Goal: Transaction & Acquisition: Purchase product/service

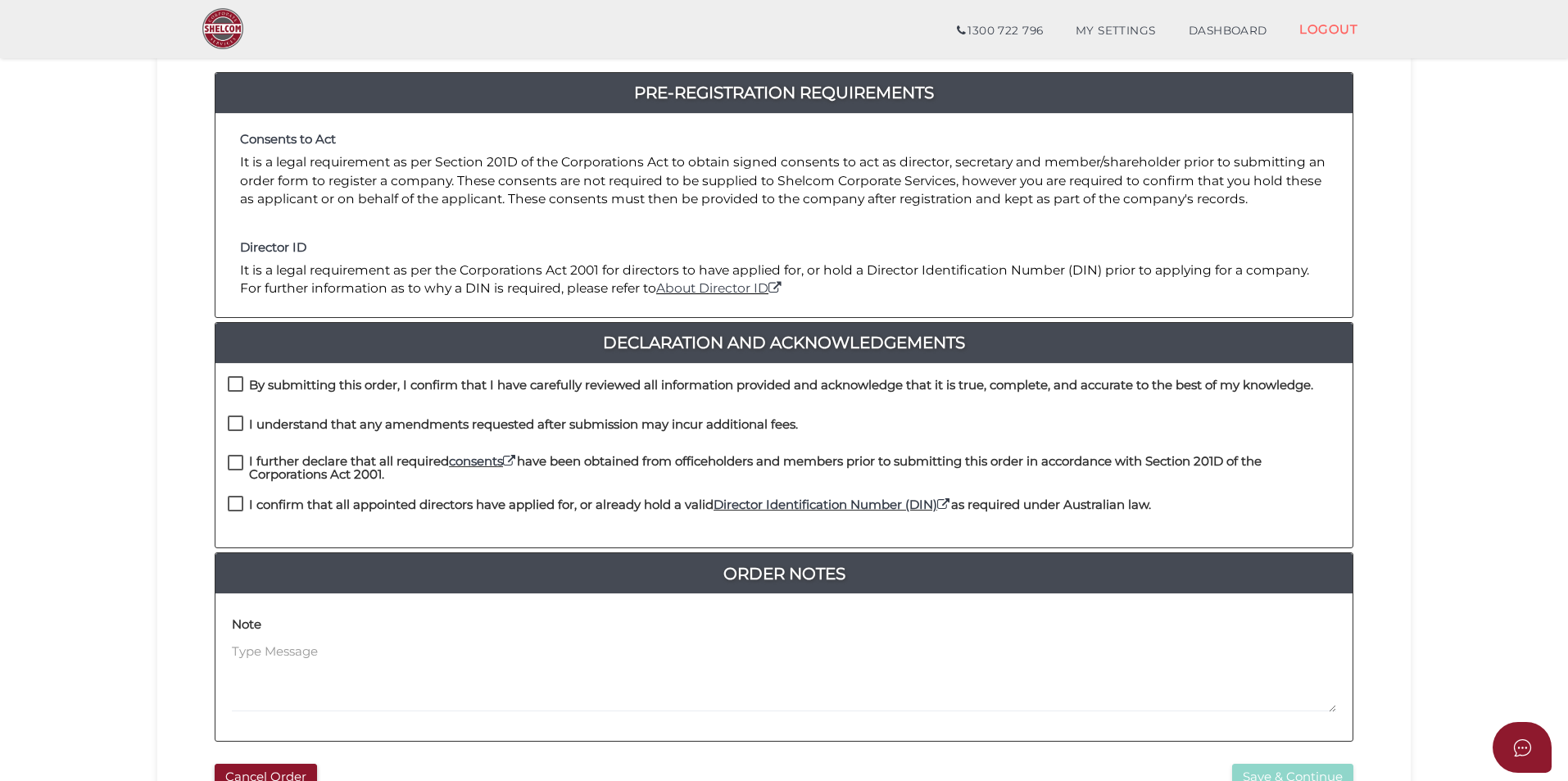
scroll to position [328, 0]
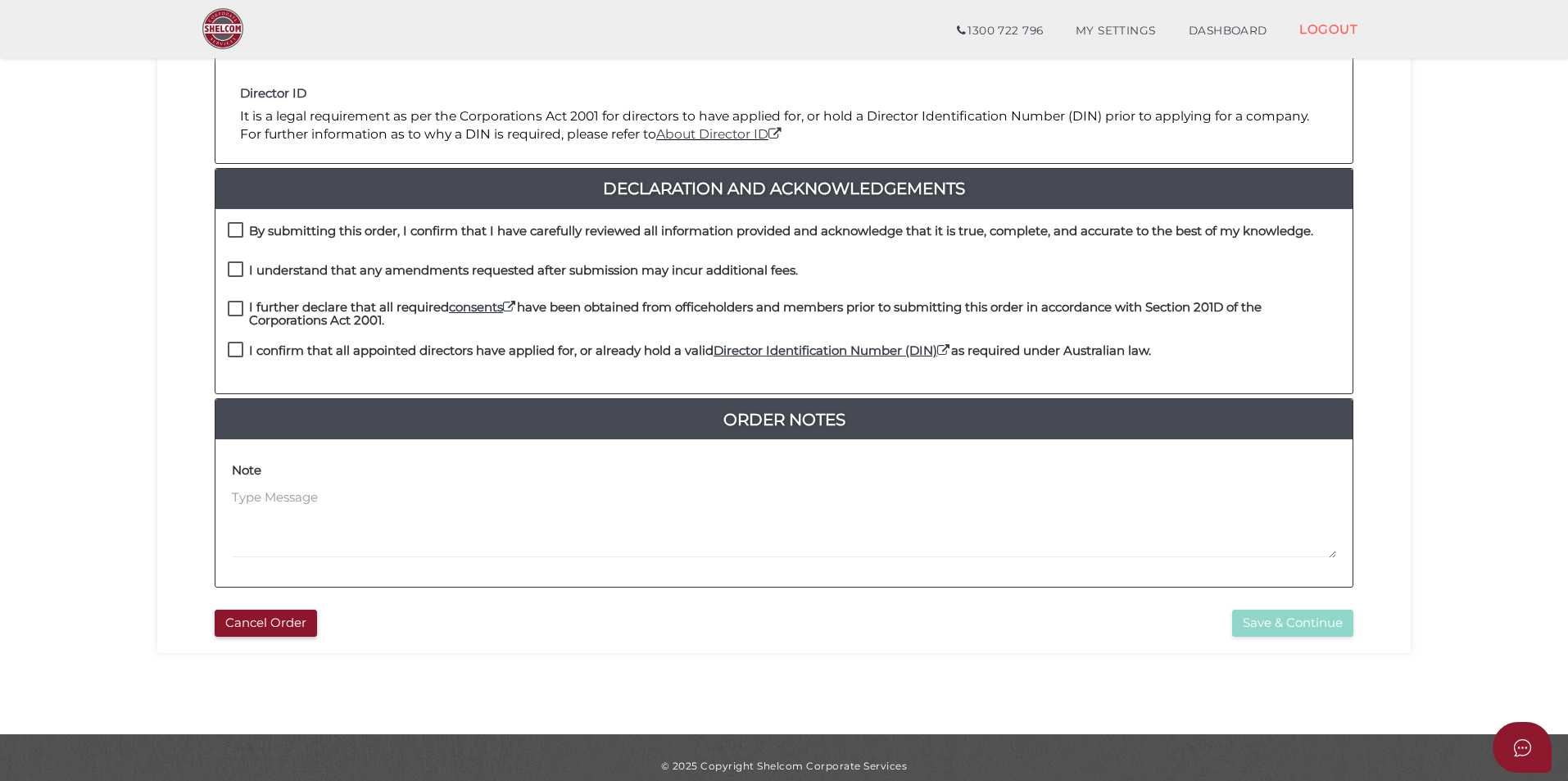
click at [335, 225] on h4 "By submitting this order, I confirm that I have carefully reviewed all informat…" at bounding box center [781, 231] width 1064 height 14
checkbox input "true"
click at [340, 264] on h4 "I understand that any amendments requested after submission may incur additiona…" at bounding box center [523, 270] width 549 height 14
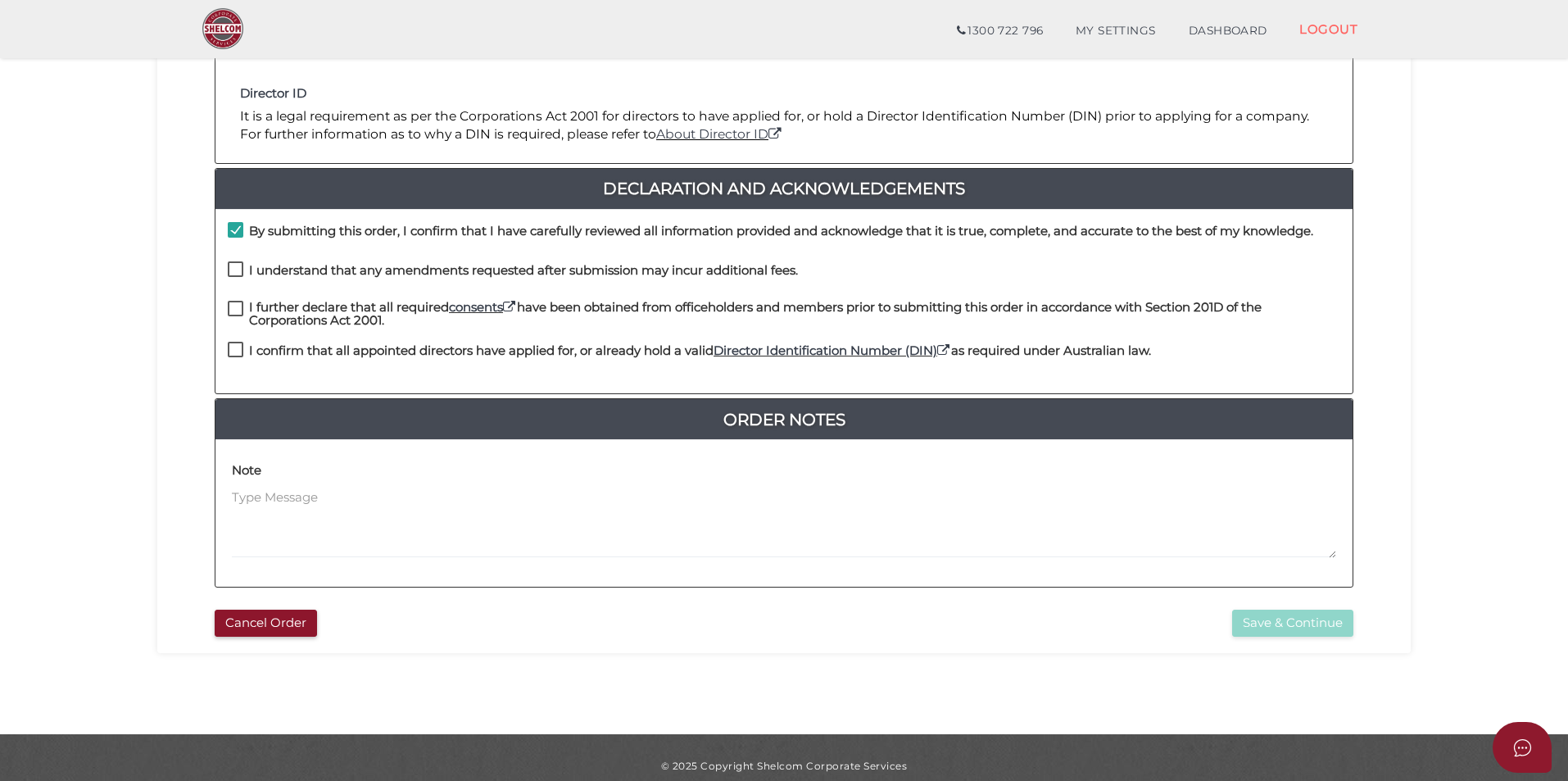
checkbox input "true"
click at [342, 310] on h4 "I further declare that all required consents have been obtained from officehold…" at bounding box center [795, 314] width 1092 height 27
checkbox input "true"
click at [348, 349] on h4 "I confirm that all appointed directors have applied for, or already hold a vali…" at bounding box center [700, 351] width 902 height 14
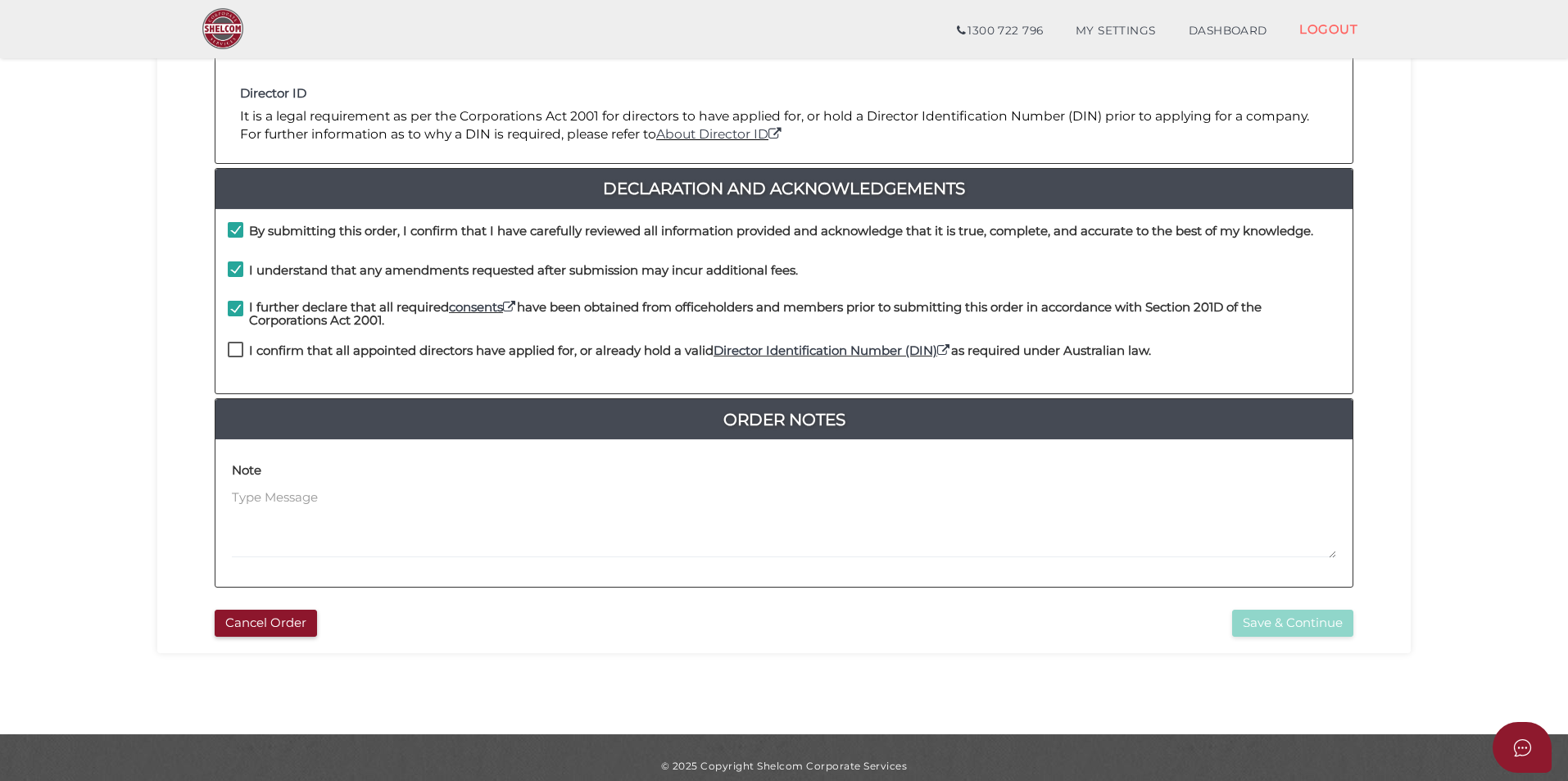
checkbox input "true"
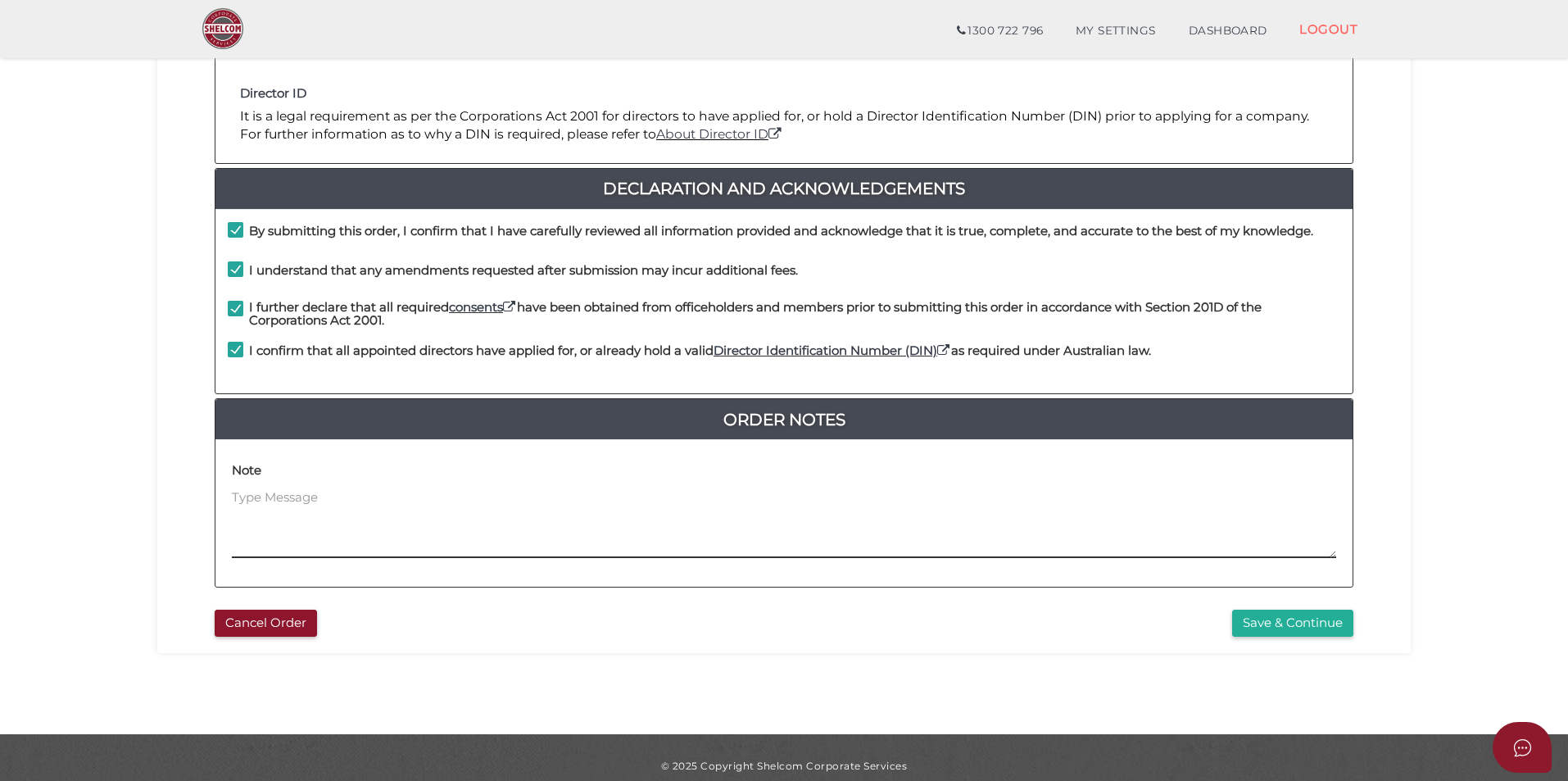
click at [483, 514] on textarea at bounding box center [784, 524] width 1105 height 71
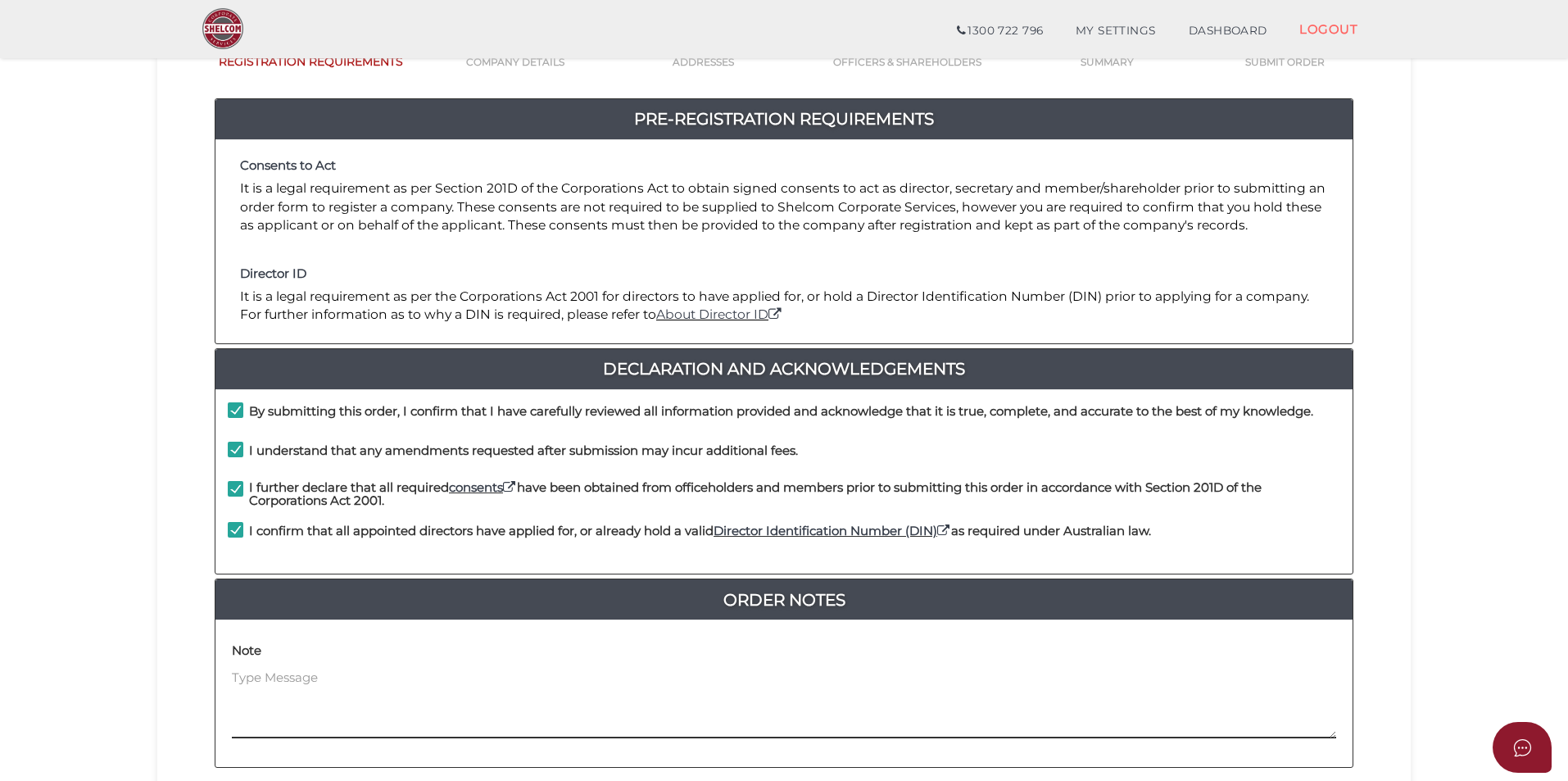
scroll to position [345, 0]
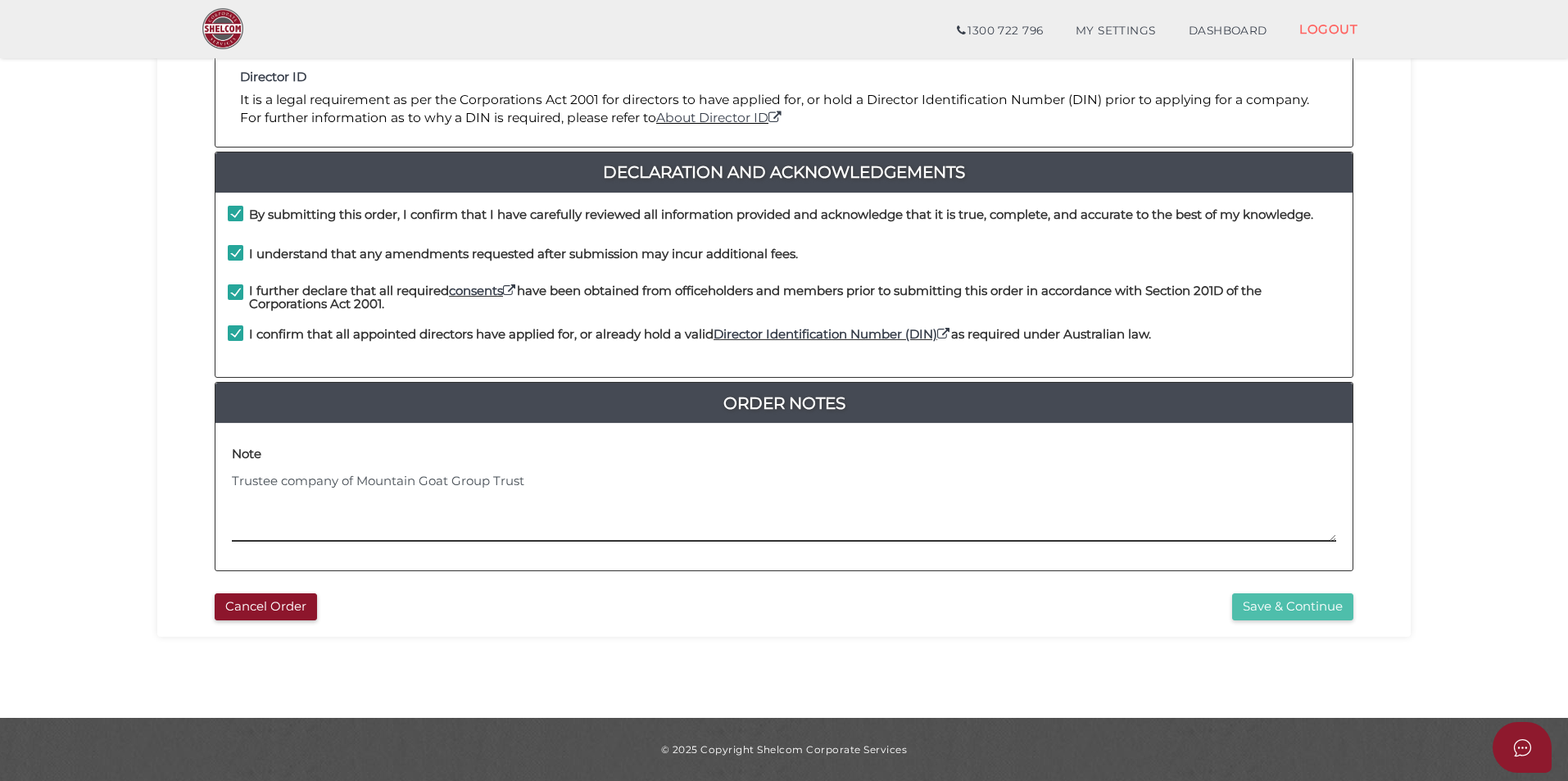
type textarea "Trustee company of Mountain Goat Group Trust"
click at [1272, 605] on button "Save & Continue" at bounding box center [1292, 606] width 122 height 27
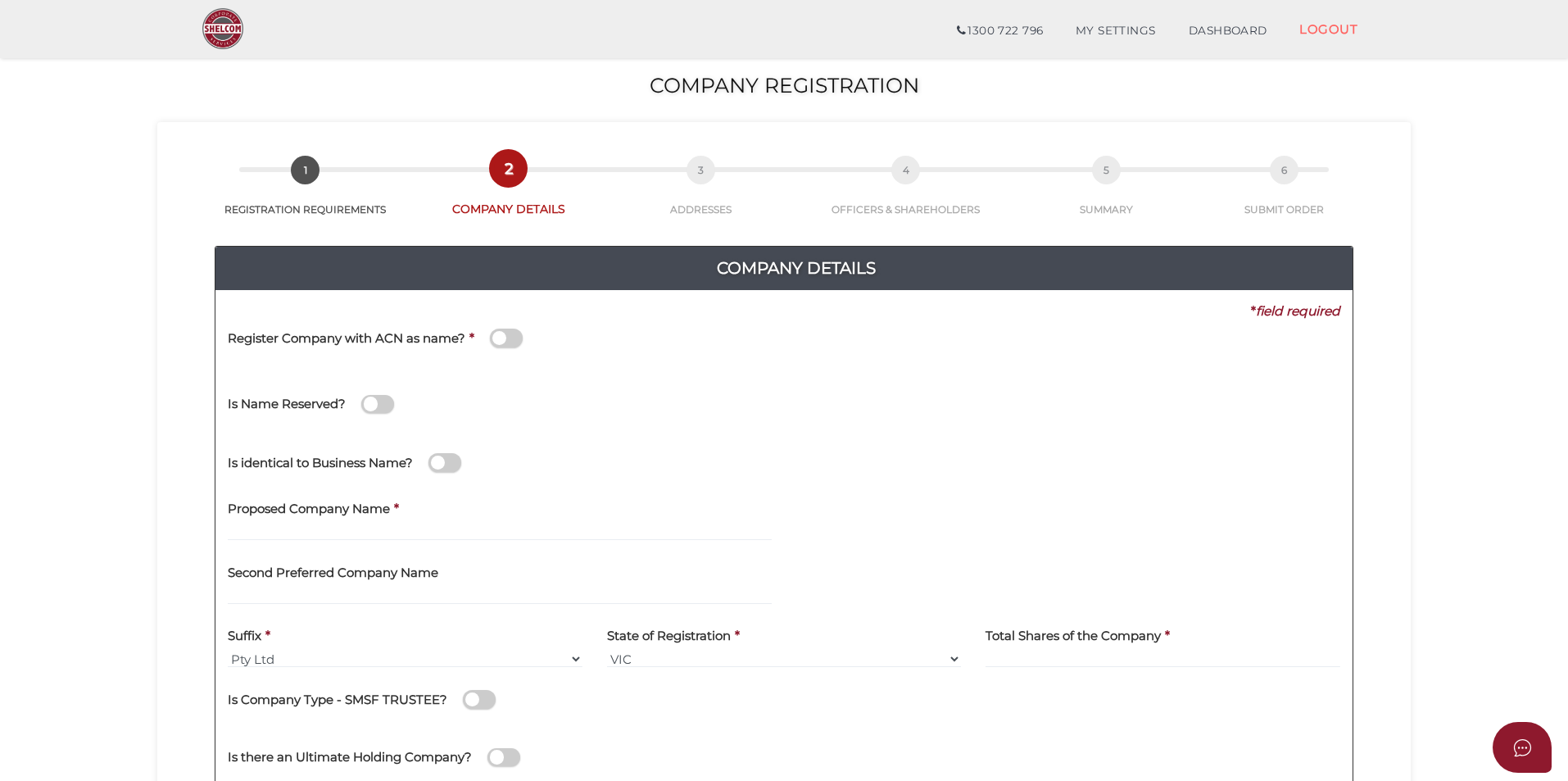
scroll to position [164, 0]
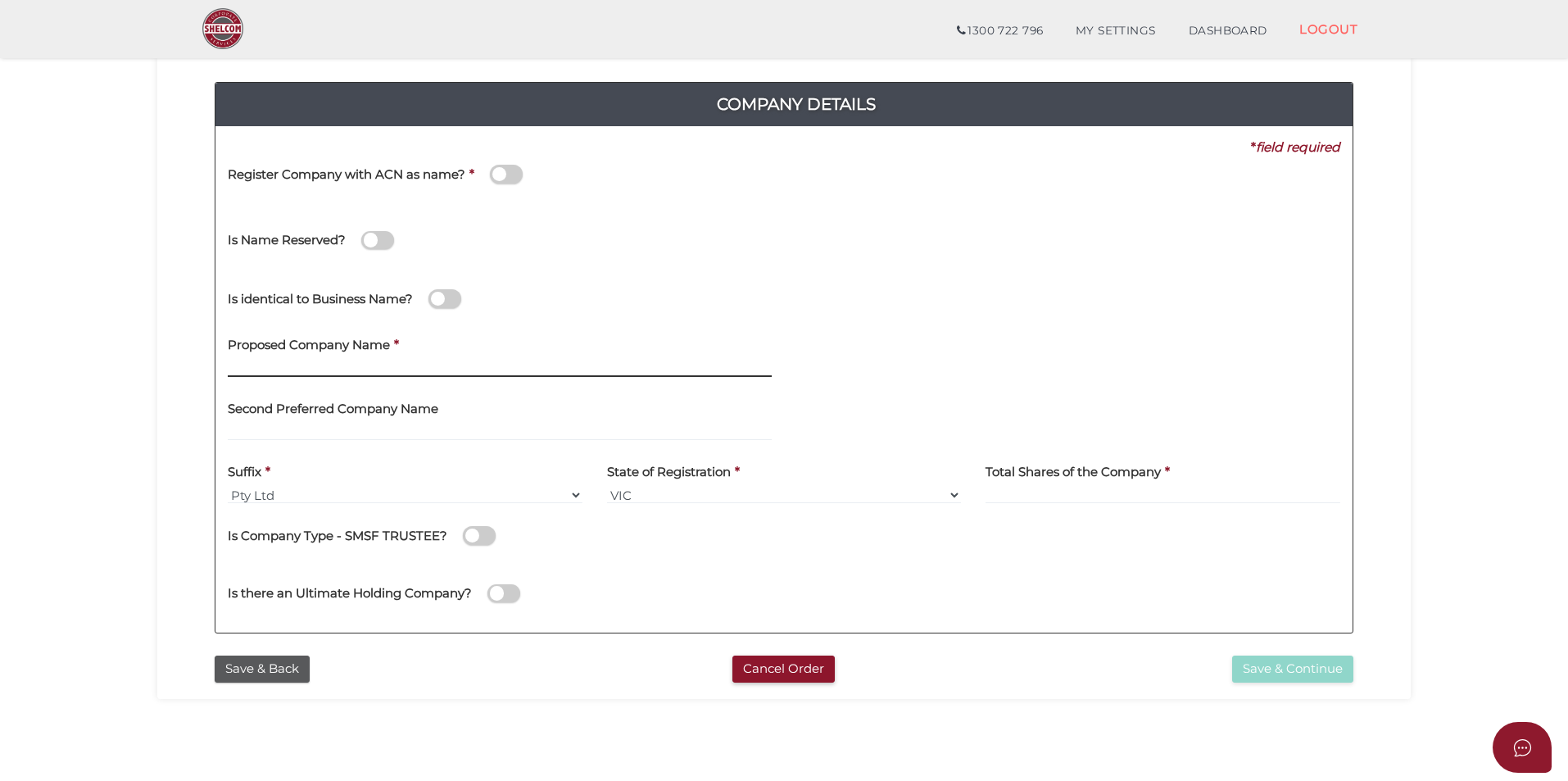
click at [416, 360] on input "text" at bounding box center [499, 368] width 544 height 18
type input "Mountain Goat Group"
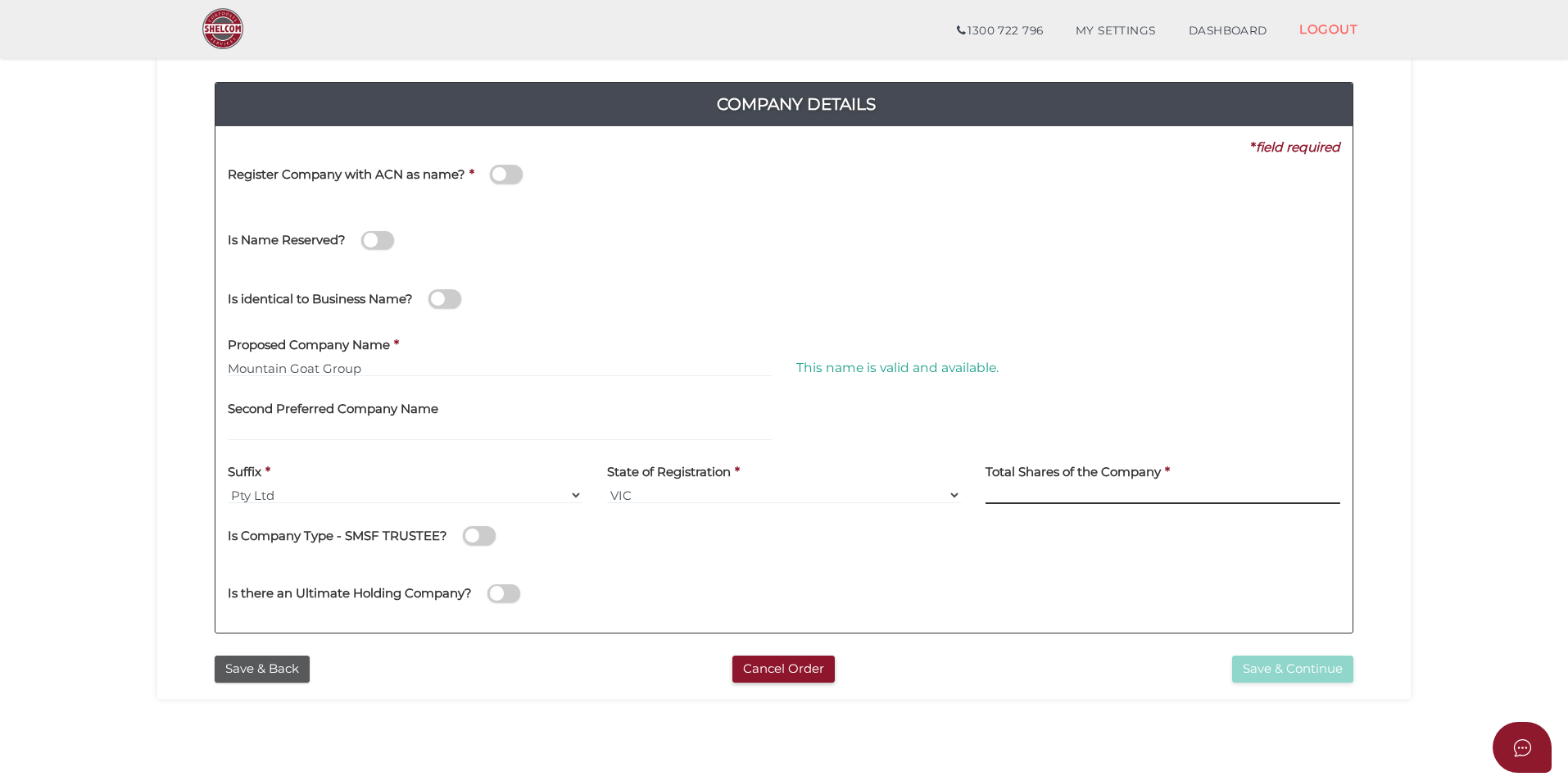
click at [1029, 501] on input at bounding box center [1163, 494] width 355 height 18
type input "100"
click at [1274, 662] on button "Save & Continue" at bounding box center [1292, 669] width 122 height 27
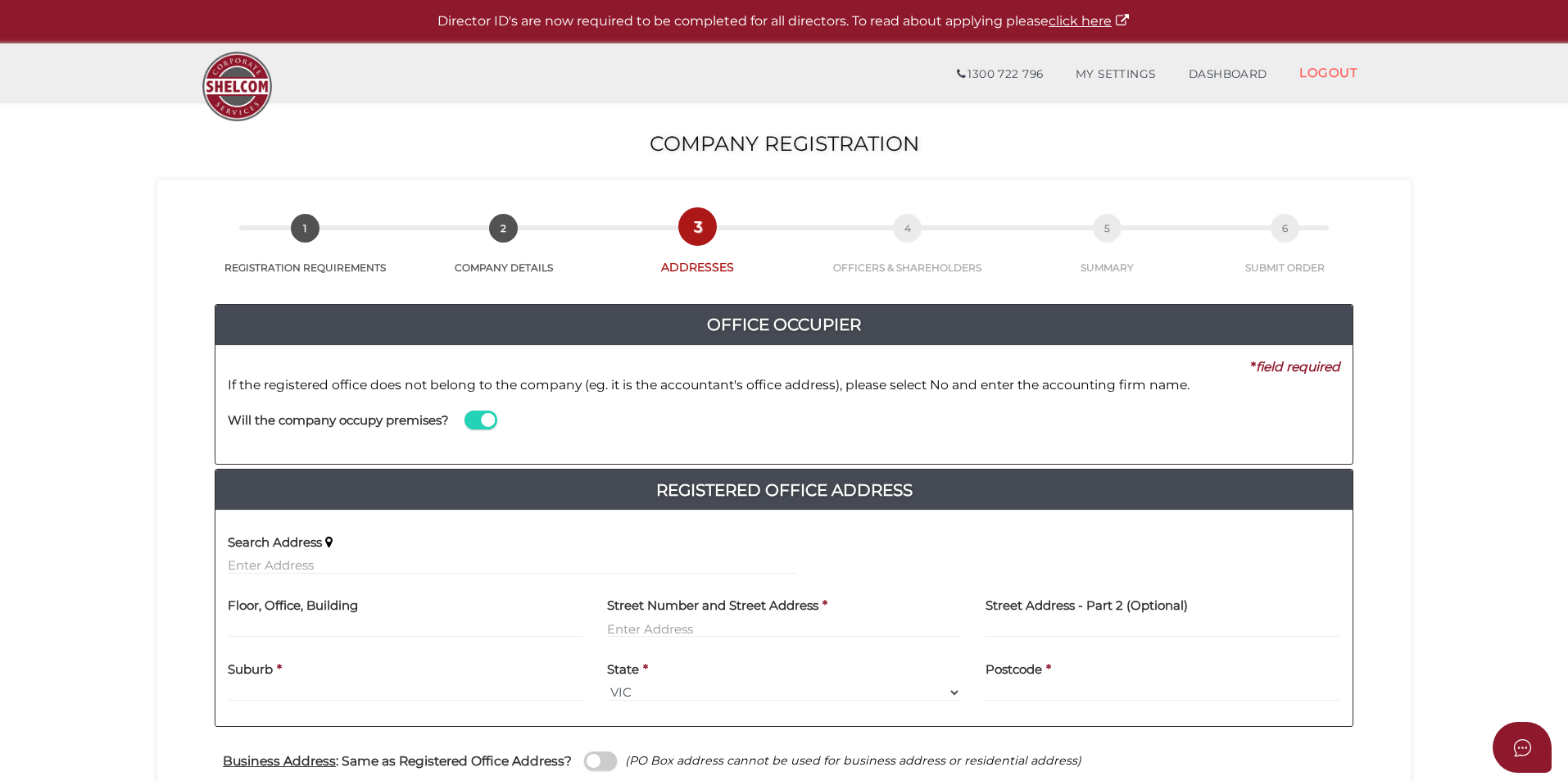
scroll to position [246, 0]
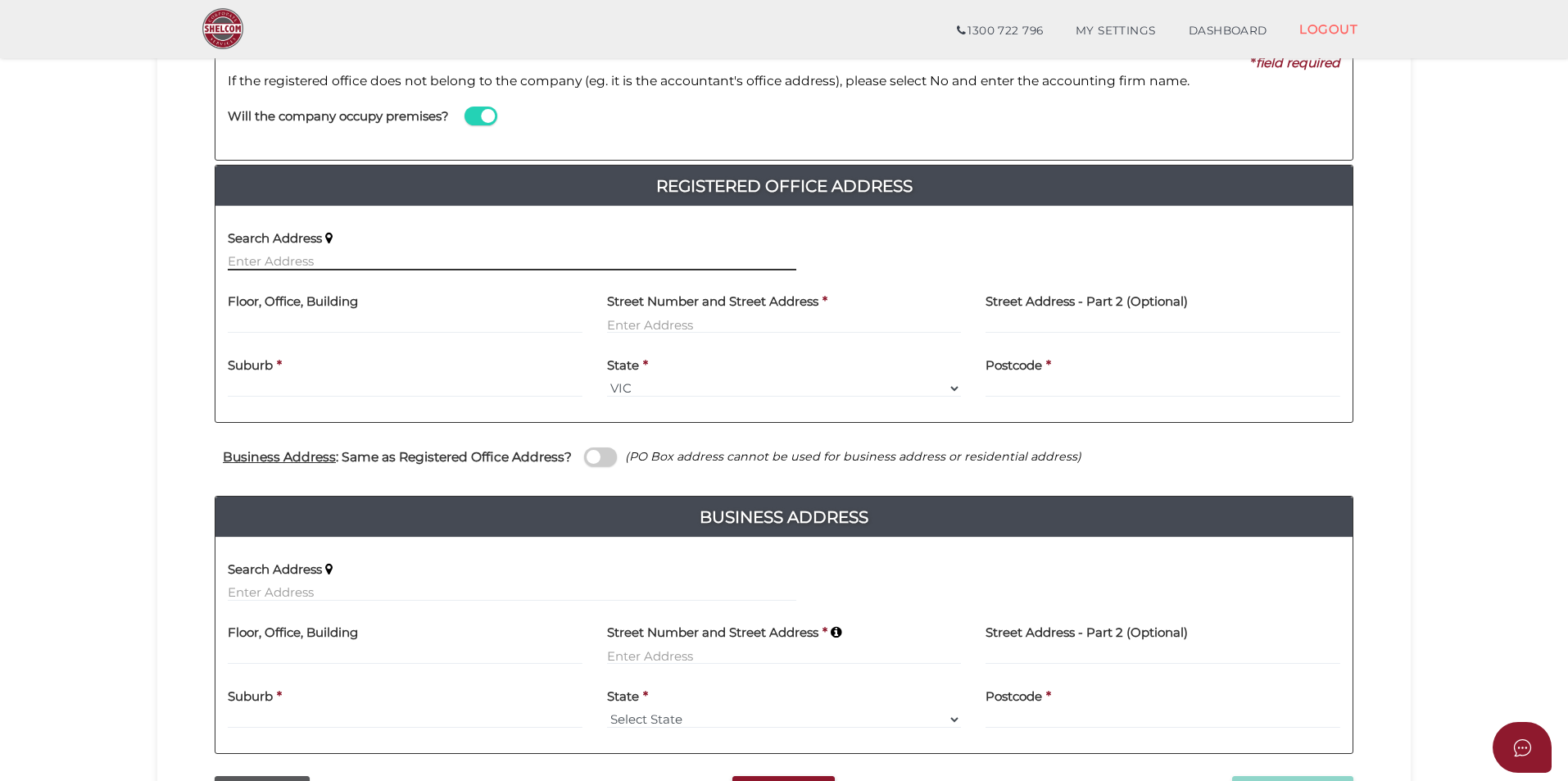
click at [393, 267] on input "text" at bounding box center [512, 261] width 568 height 18
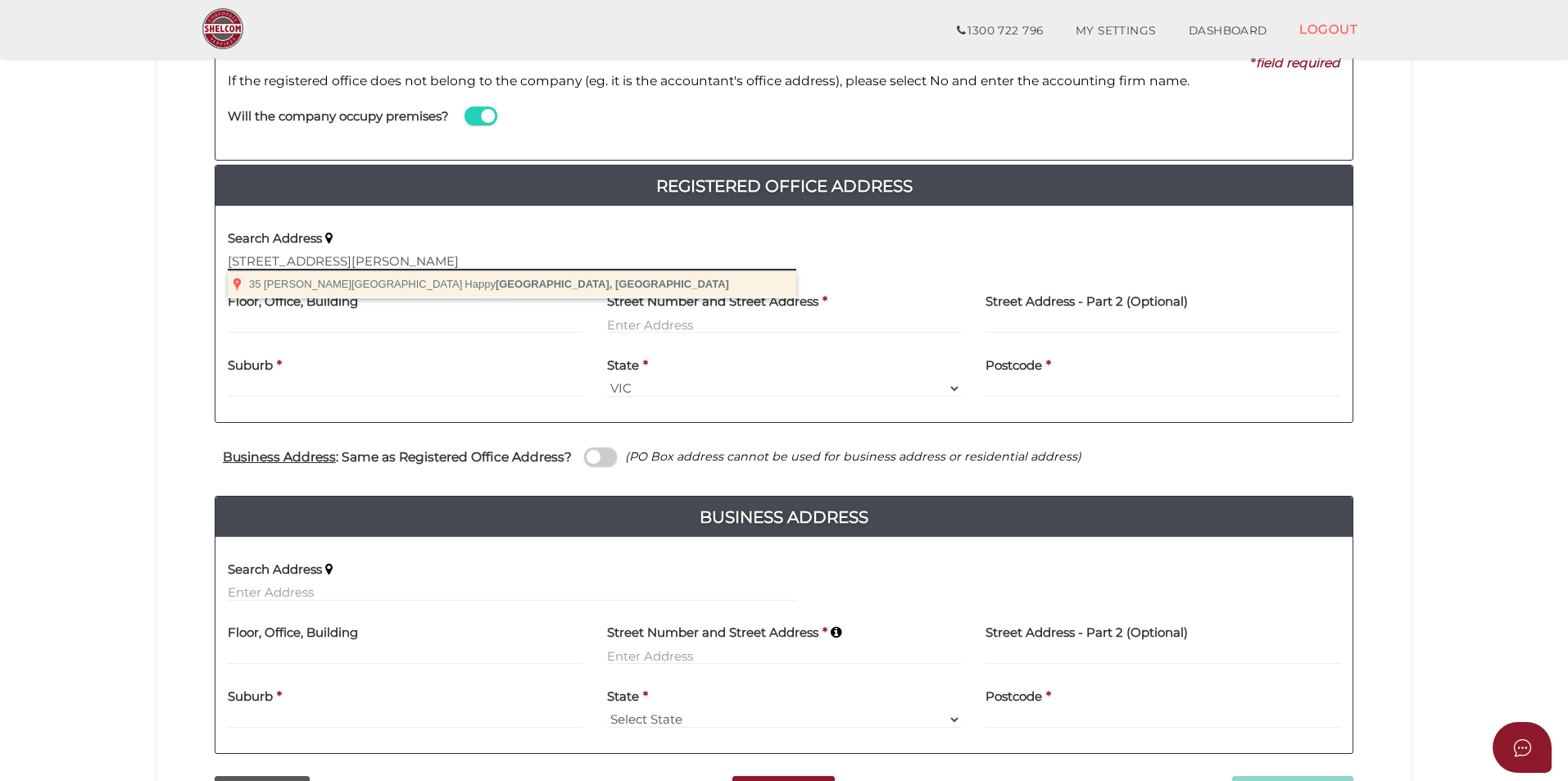
type input "[STREET_ADDRESS][PERSON_NAME]"
type input "Happy Valley"
select select "VIC"
type input "3360"
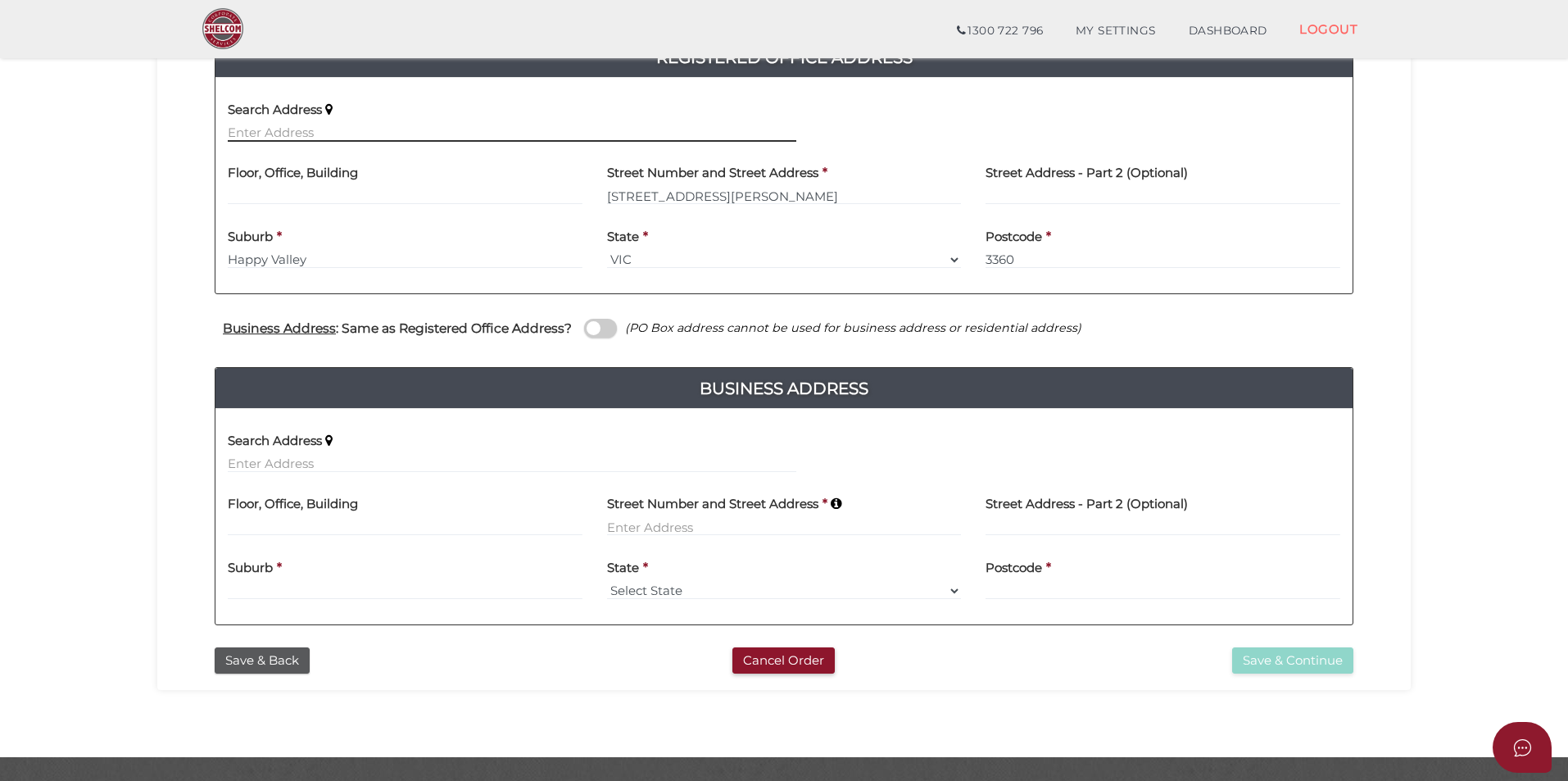
scroll to position [414, 0]
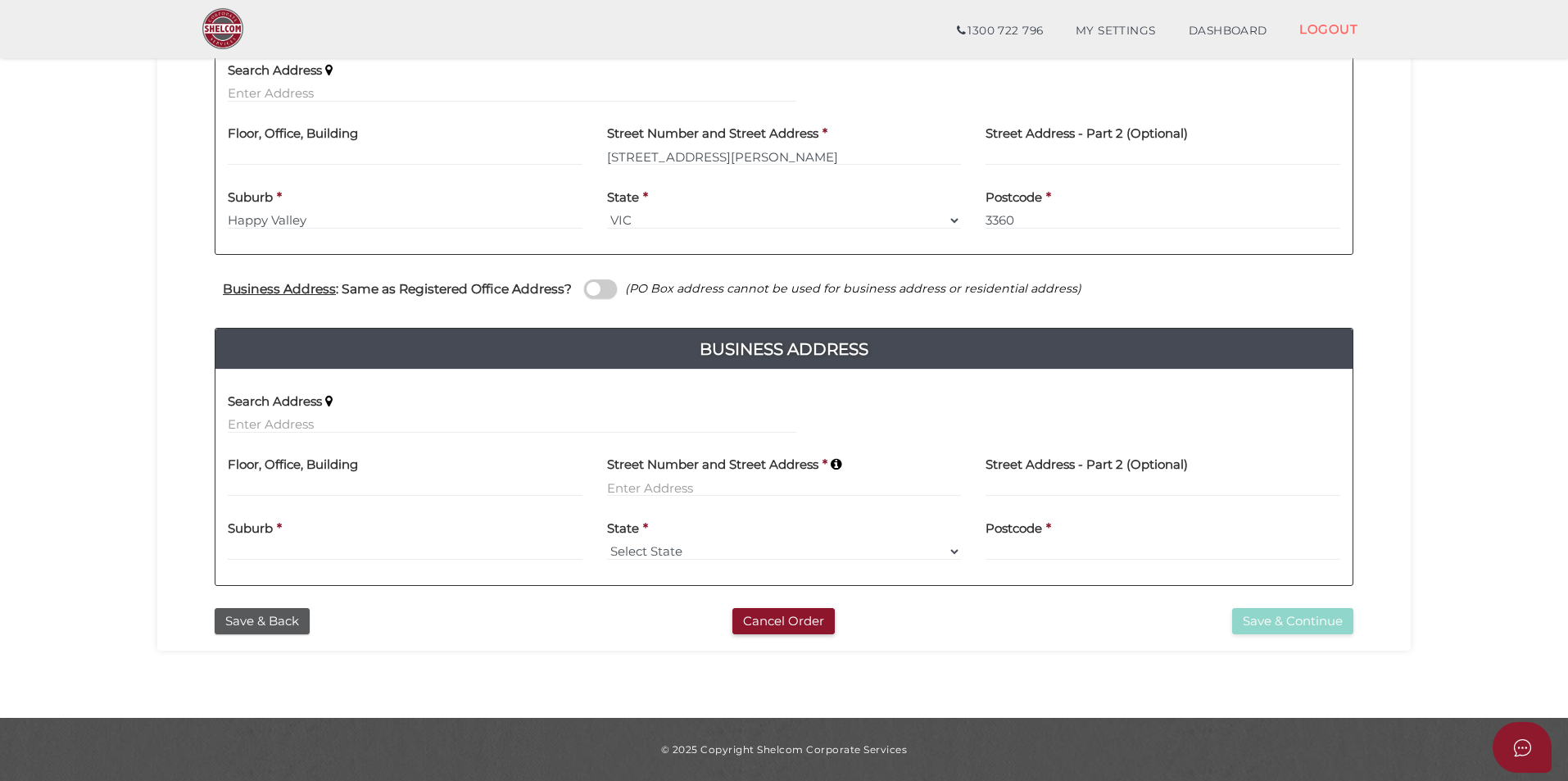
click at [603, 290] on span at bounding box center [600, 289] width 32 height 19
click at [0, 0] on input "checkbox" at bounding box center [0, 0] width 0 height 0
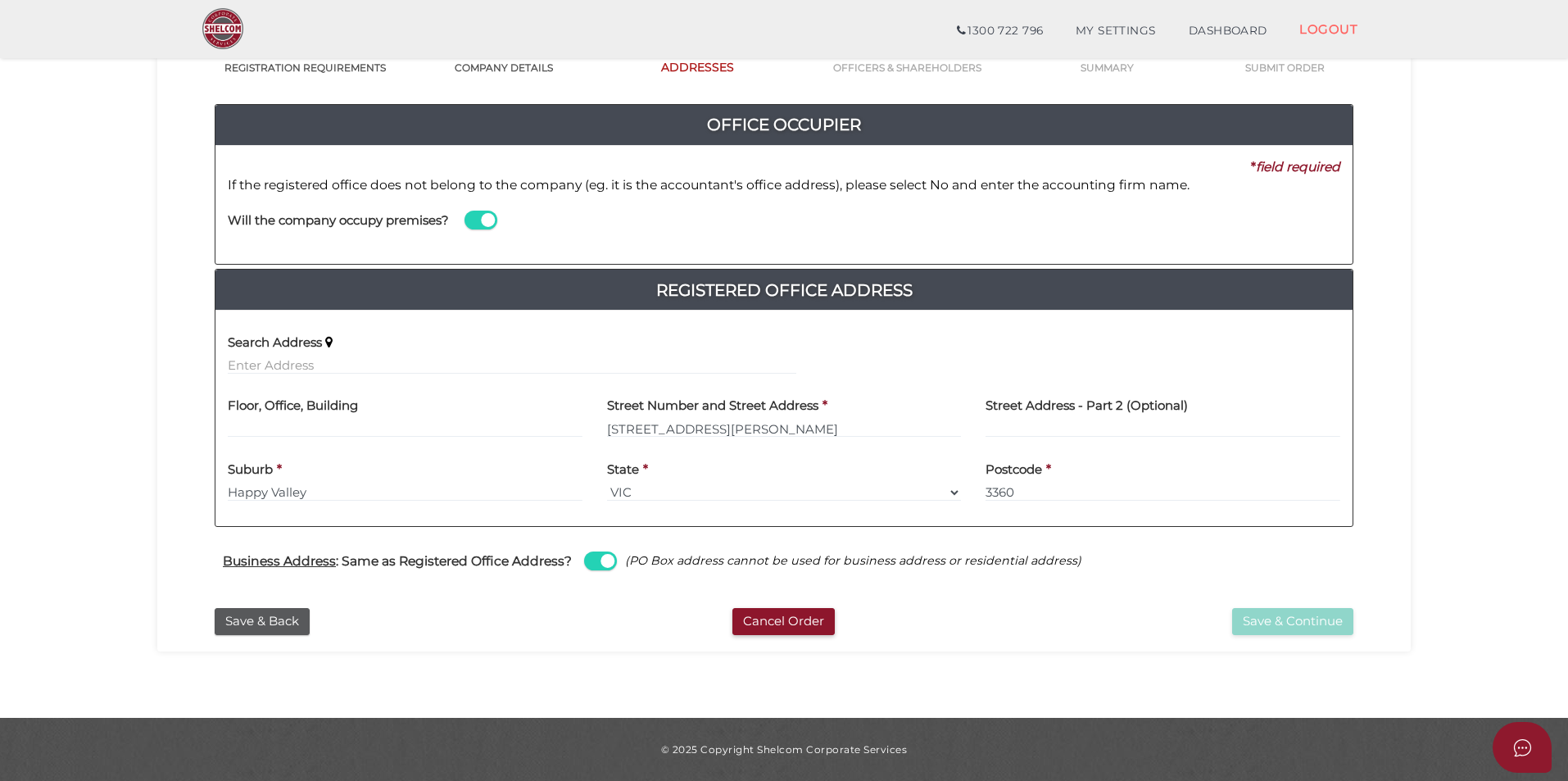
scroll to position [142, 0]
click at [1267, 622] on button "Save & Continue" at bounding box center [1292, 621] width 122 height 27
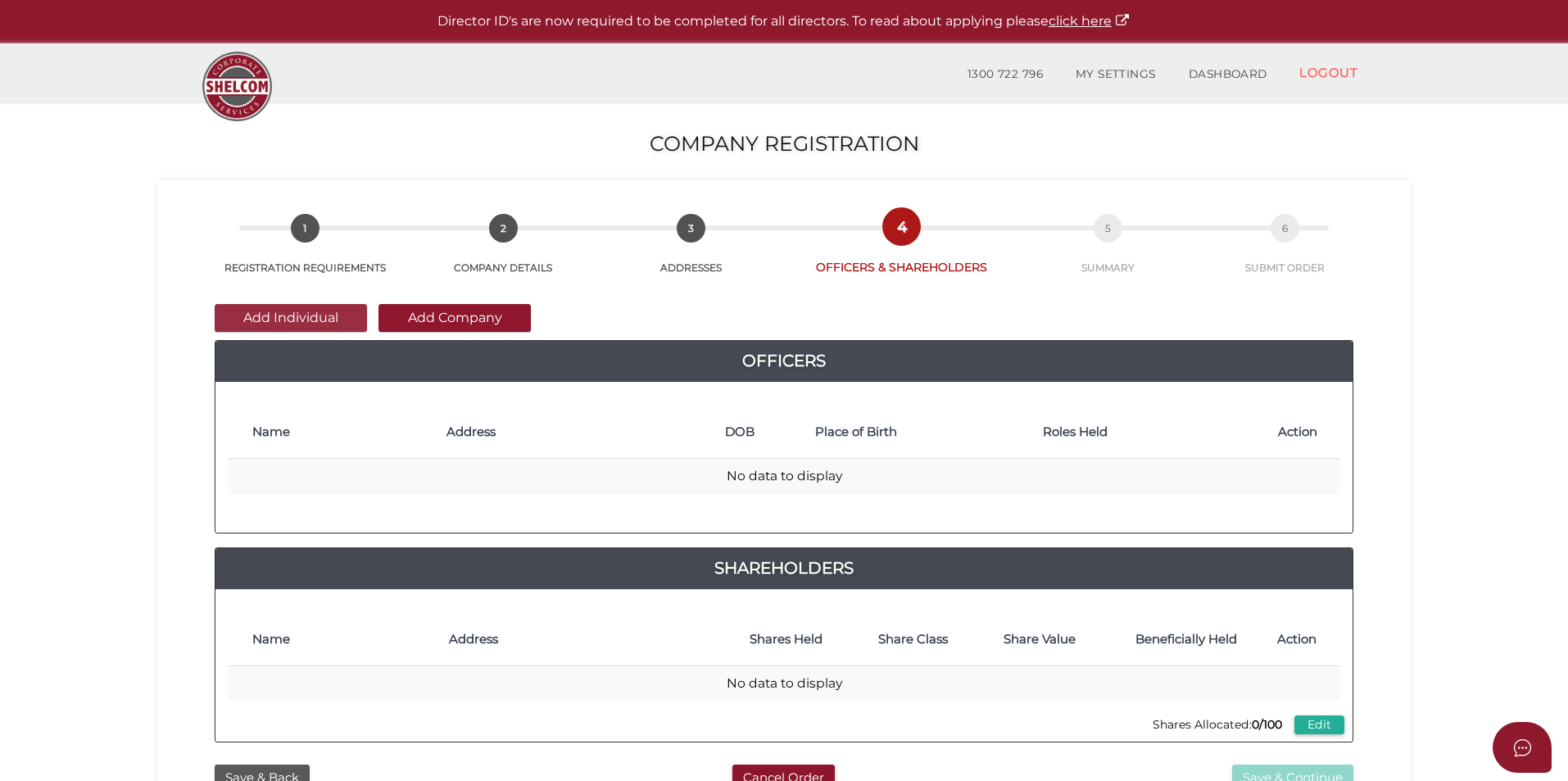
click at [305, 314] on button "Add Individual" at bounding box center [291, 318] width 152 height 28
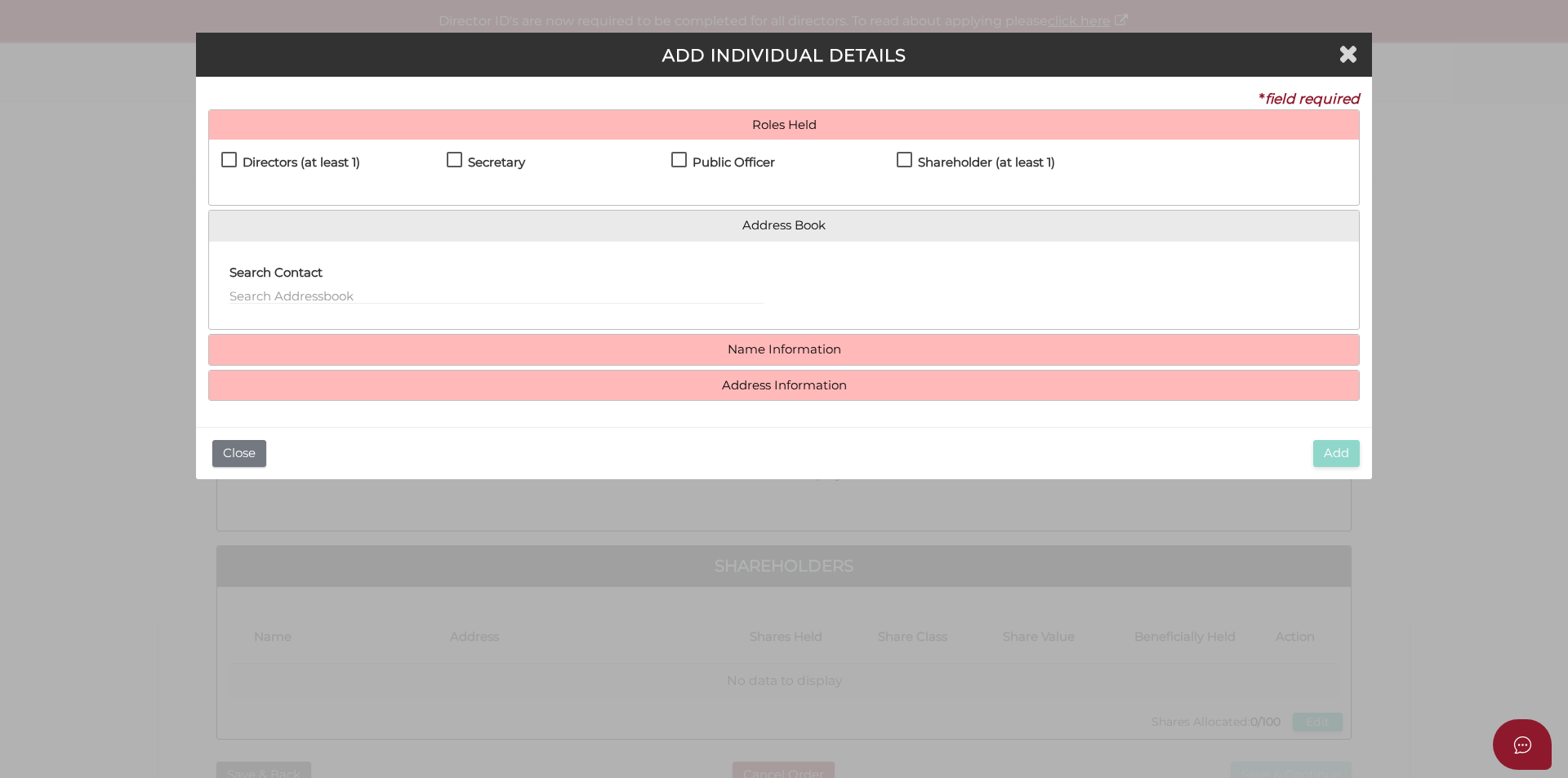
click at [280, 159] on h4 "Directors (at least 1)" at bounding box center [301, 163] width 118 height 14
checkbox input "true"
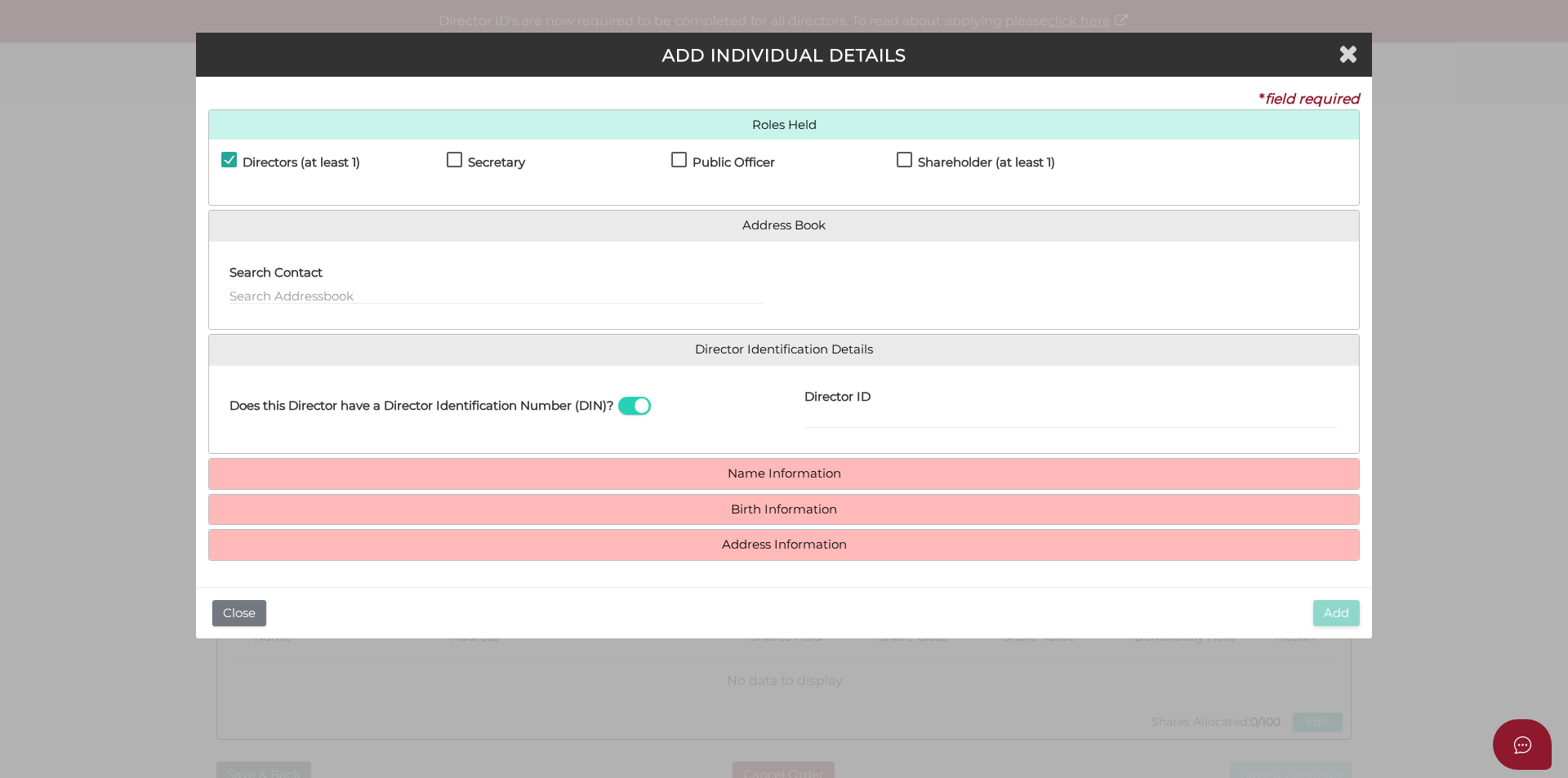
click at [462, 166] on label "Secretary" at bounding box center [486, 167] width 79 height 20
checkbox input "true"
click at [703, 161] on h4 "Public Officer" at bounding box center [733, 163] width 82 height 14
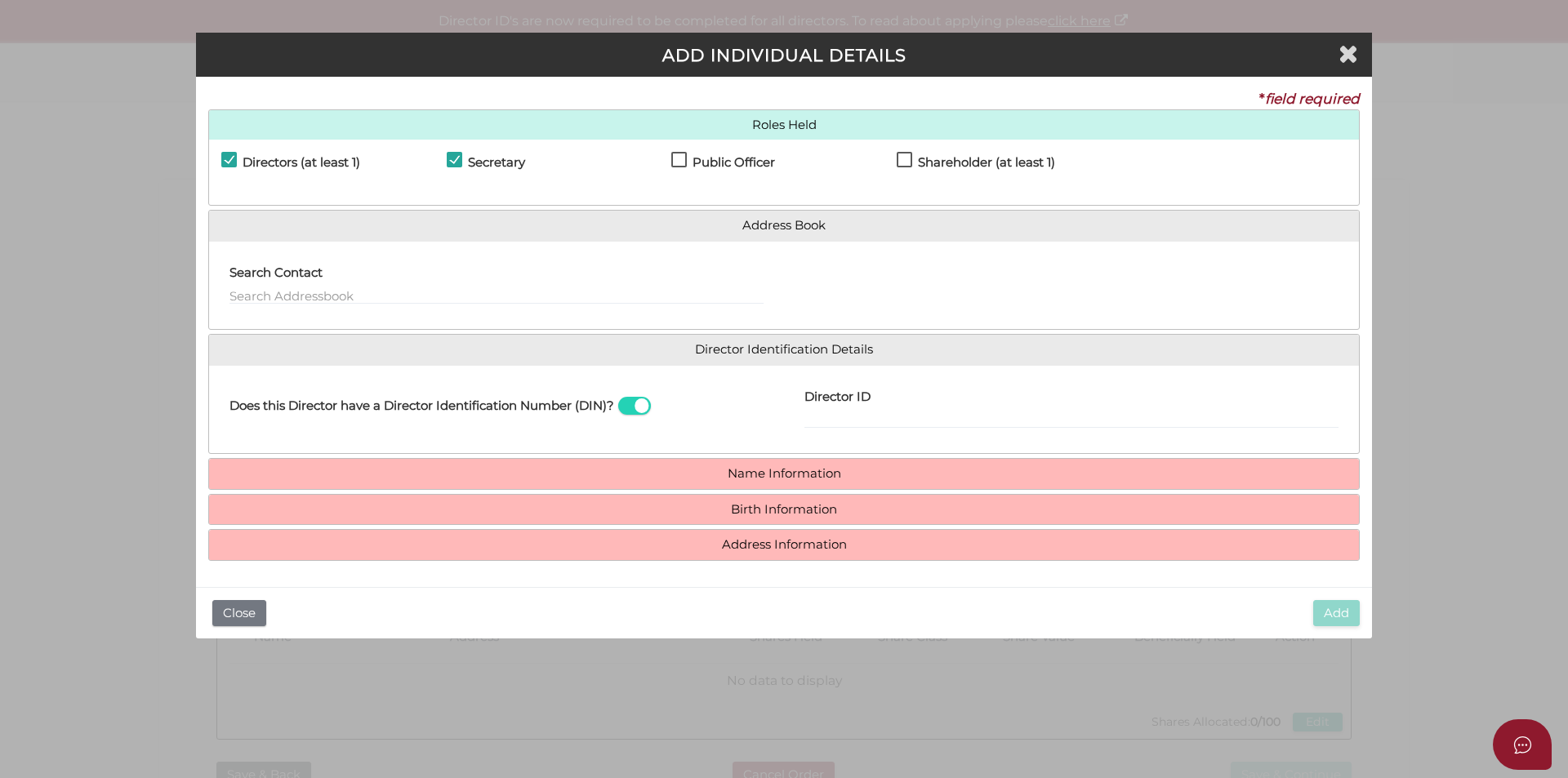
checkbox input "true"
click at [934, 154] on div "Shareholder (at least 1)" at bounding box center [1010, 166] width 226 height 29
click at [942, 170] on label "Shareholder (at least 1)" at bounding box center [976, 167] width 158 height 20
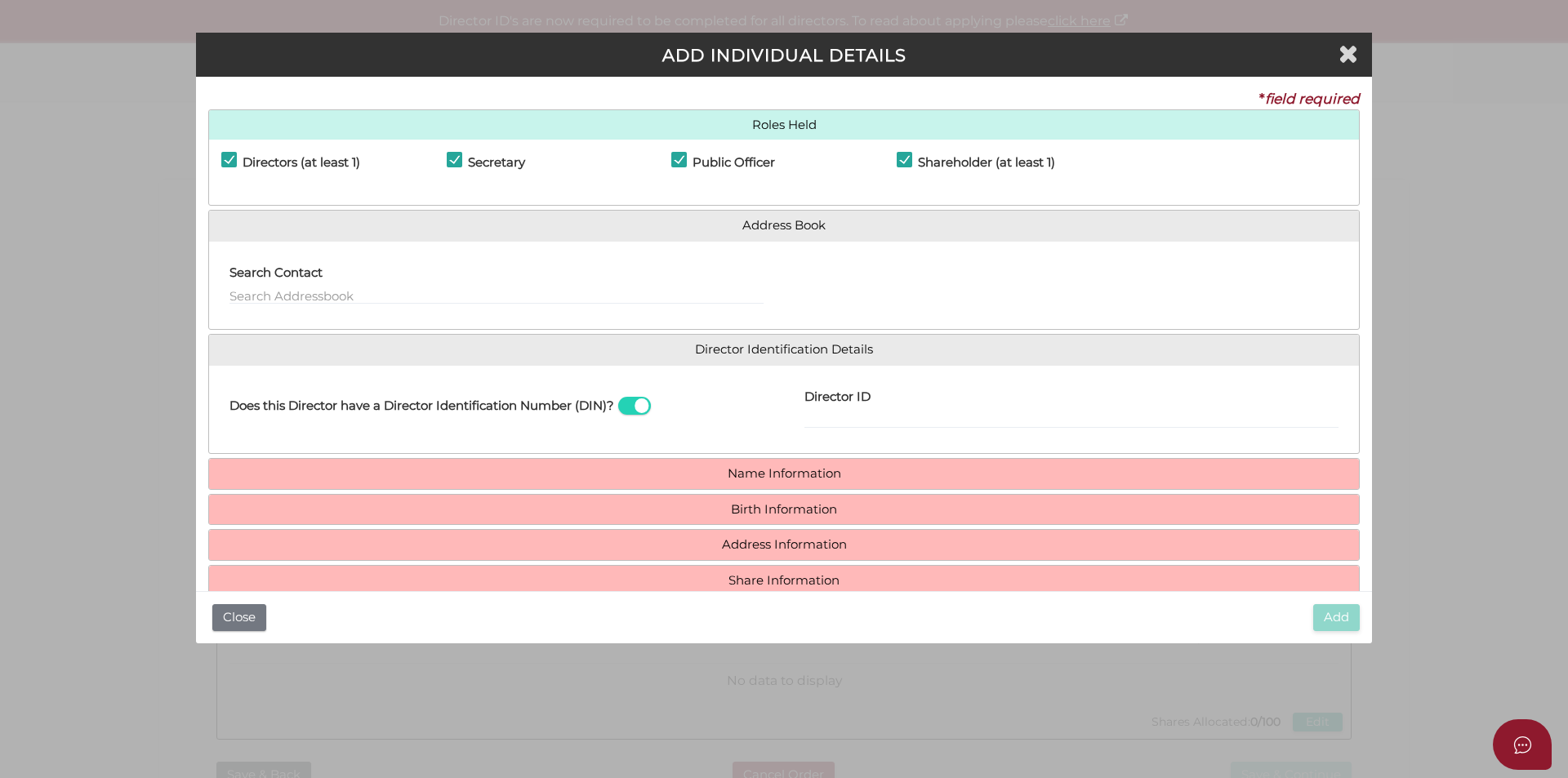
click at [940, 166] on h4 "Shareholder (at least 1)" at bounding box center [987, 163] width 137 height 14
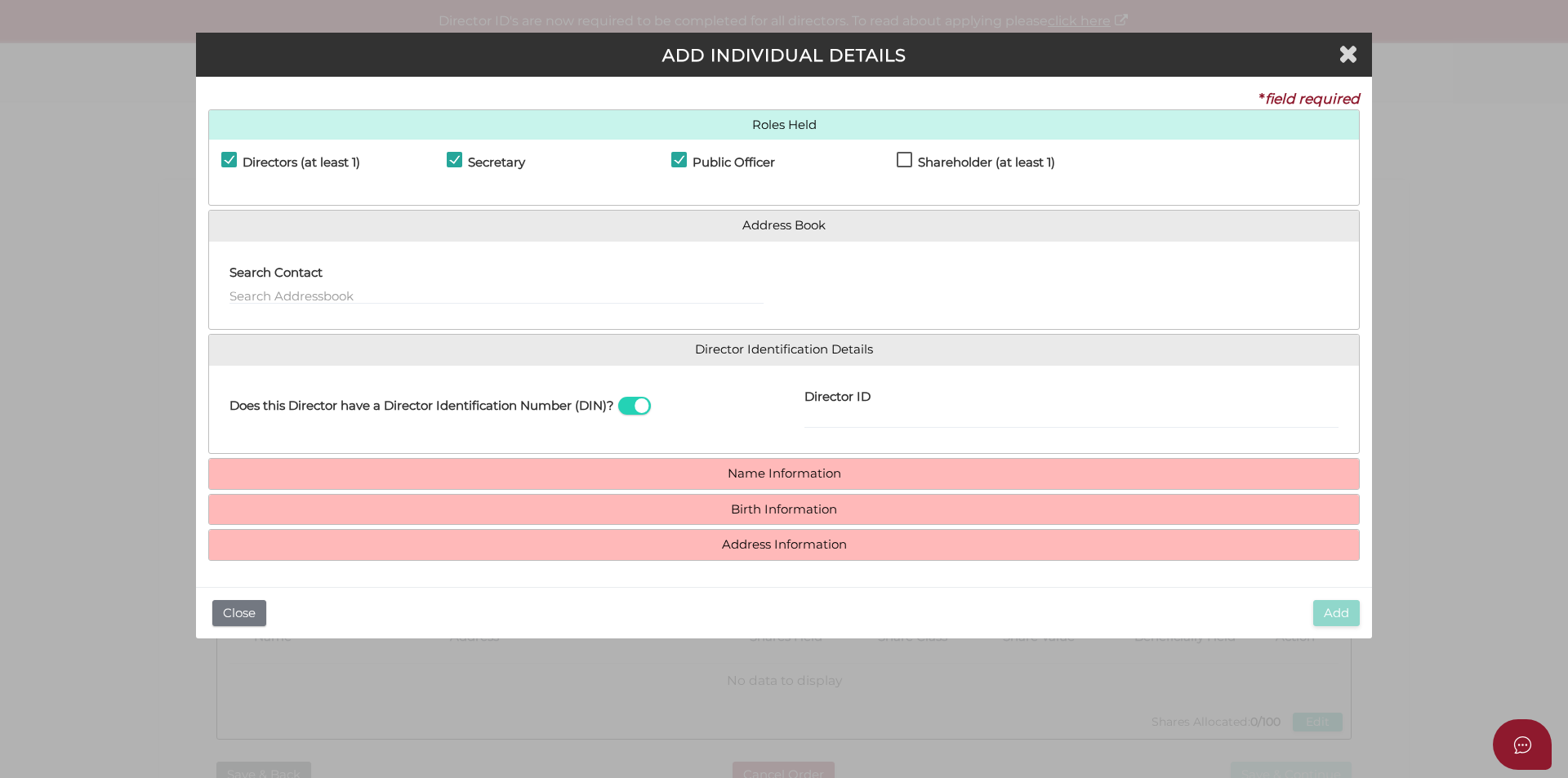
click at [920, 167] on h4 "Shareholder (at least 1)" at bounding box center [987, 163] width 137 height 14
checkbox input "true"
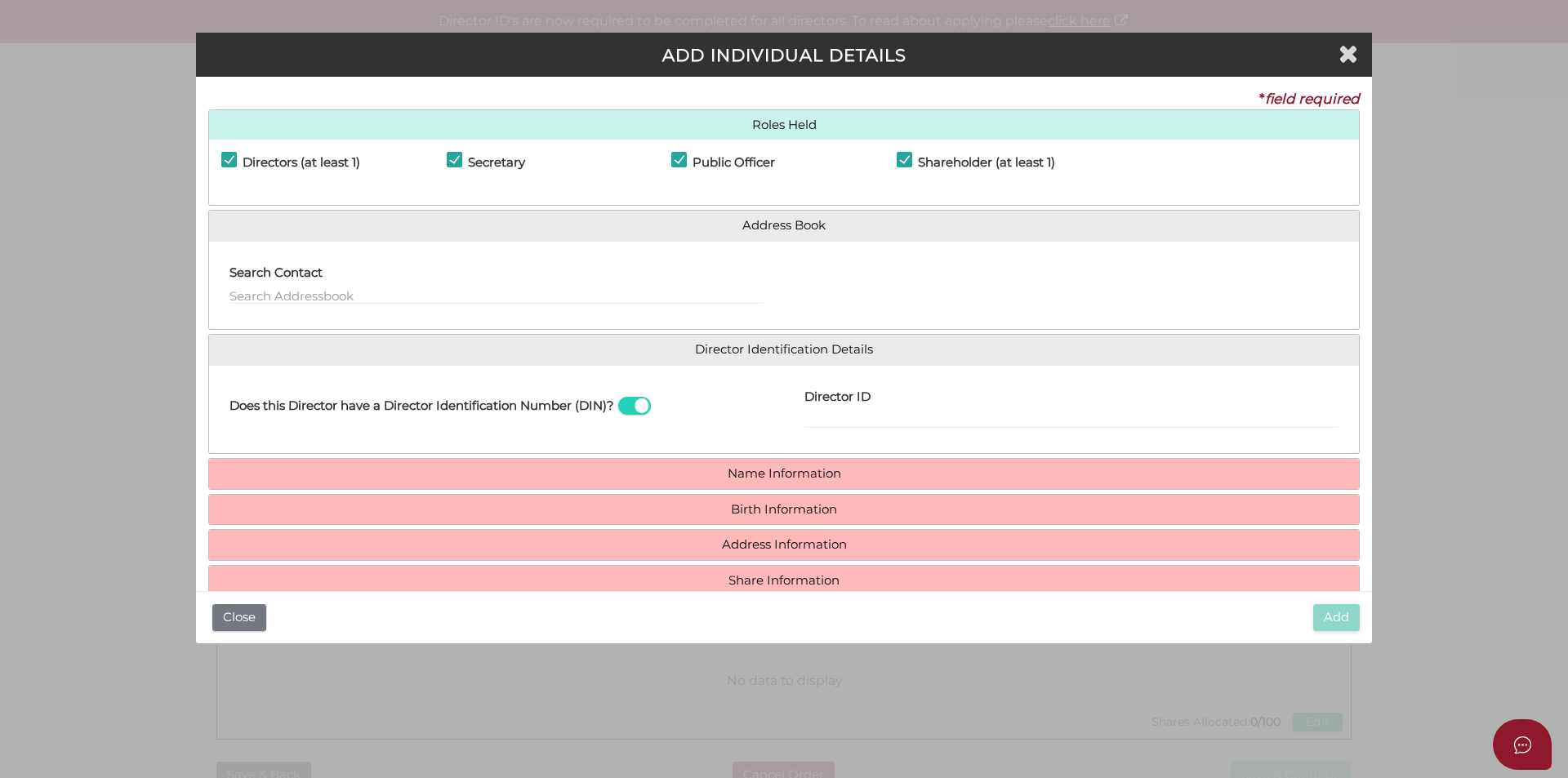
click at [640, 410] on span at bounding box center [634, 406] width 32 height 19
click at [0, 0] on input "checkbox" at bounding box center [0, 0] width 0 height 0
click at [832, 417] on input "Email Director About How To Apply for DIN" at bounding box center [1071, 419] width 534 height 18
type input "mountaingoatrural@outlook.com"
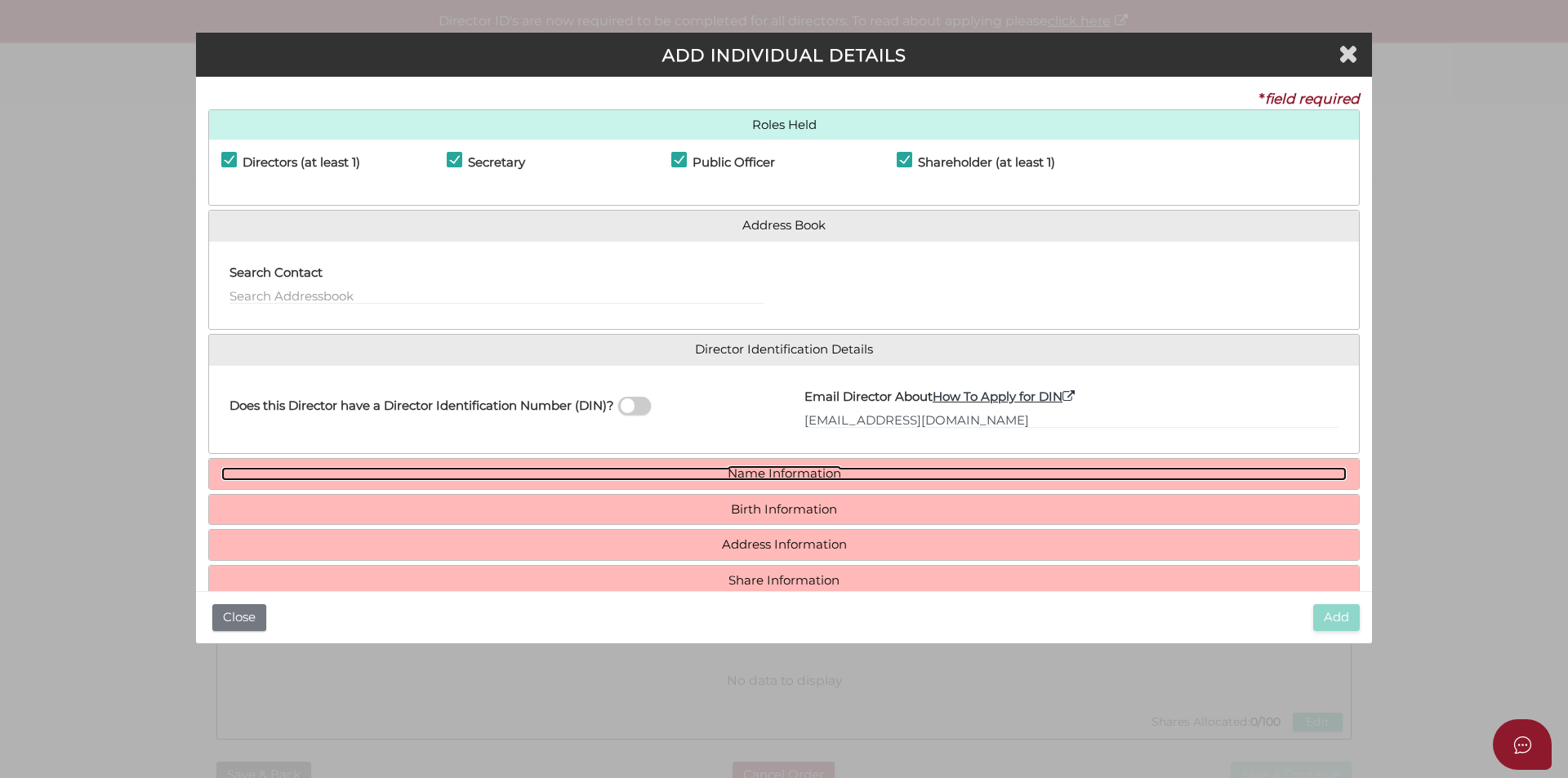
click at [773, 472] on link "Name Information" at bounding box center [784, 474] width 1126 height 14
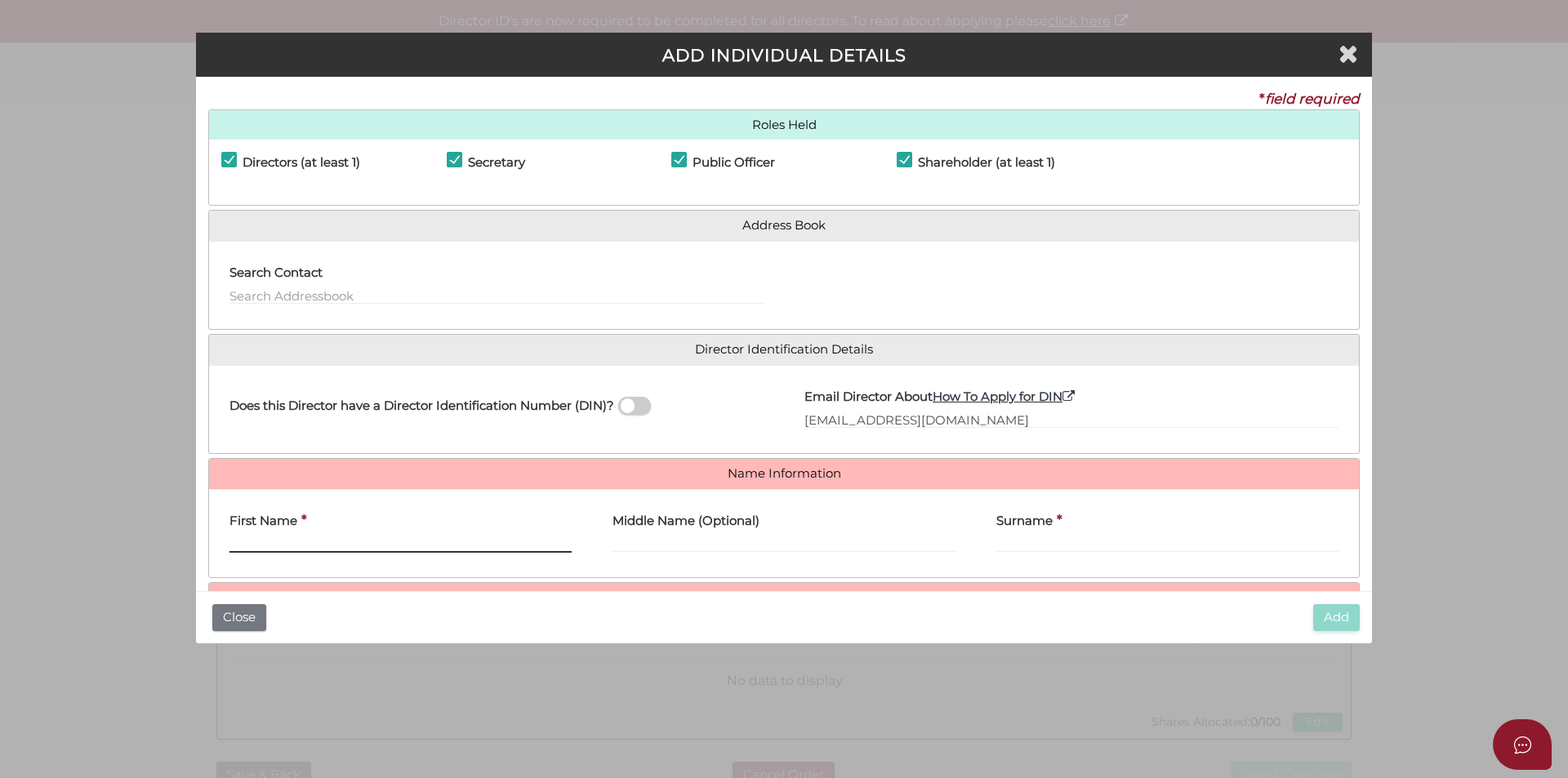
click at [433, 536] on input "First Name" at bounding box center [401, 543] width 342 height 18
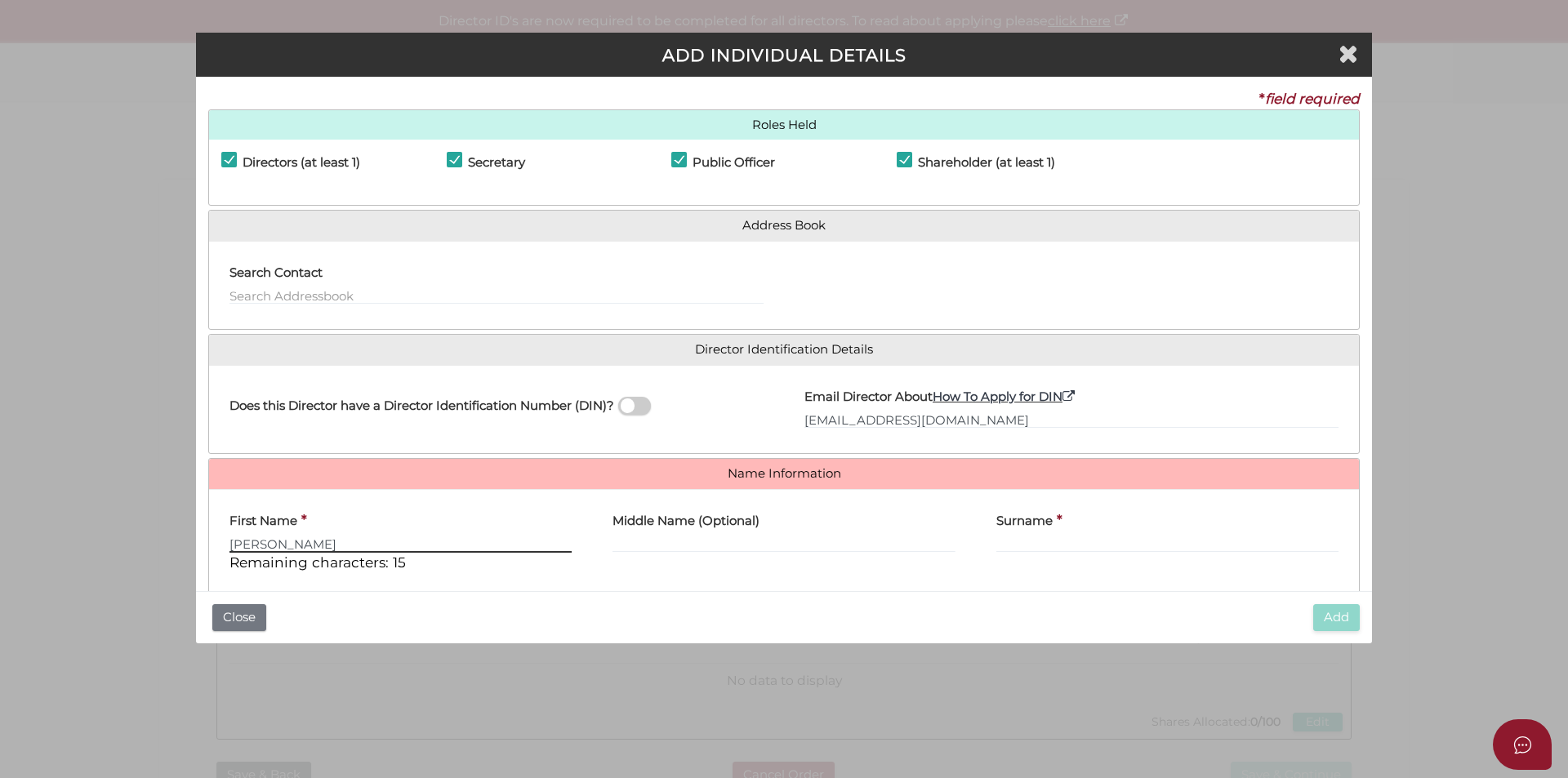
type input "[PERSON_NAME]"
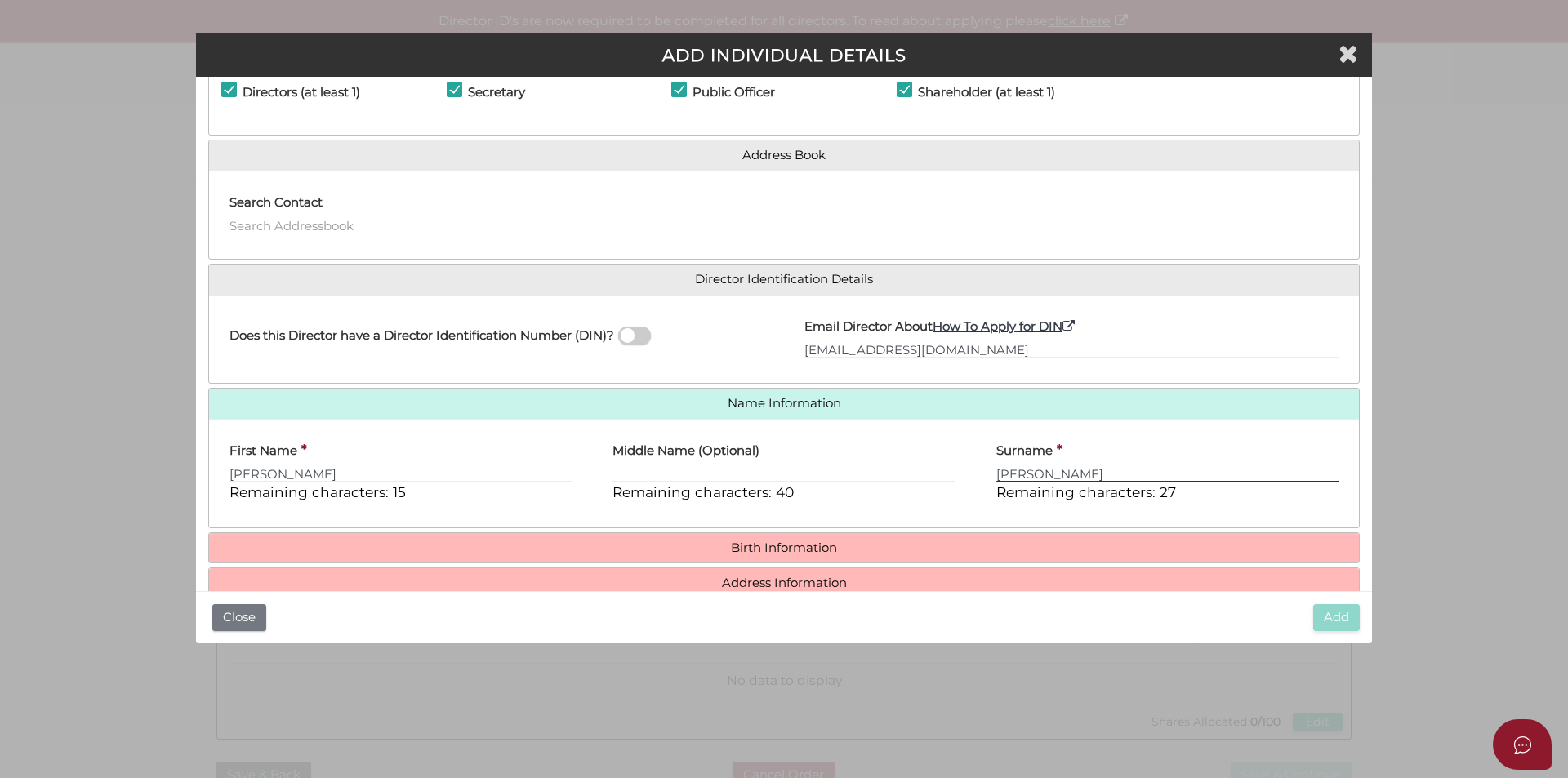
scroll to position [140, 0]
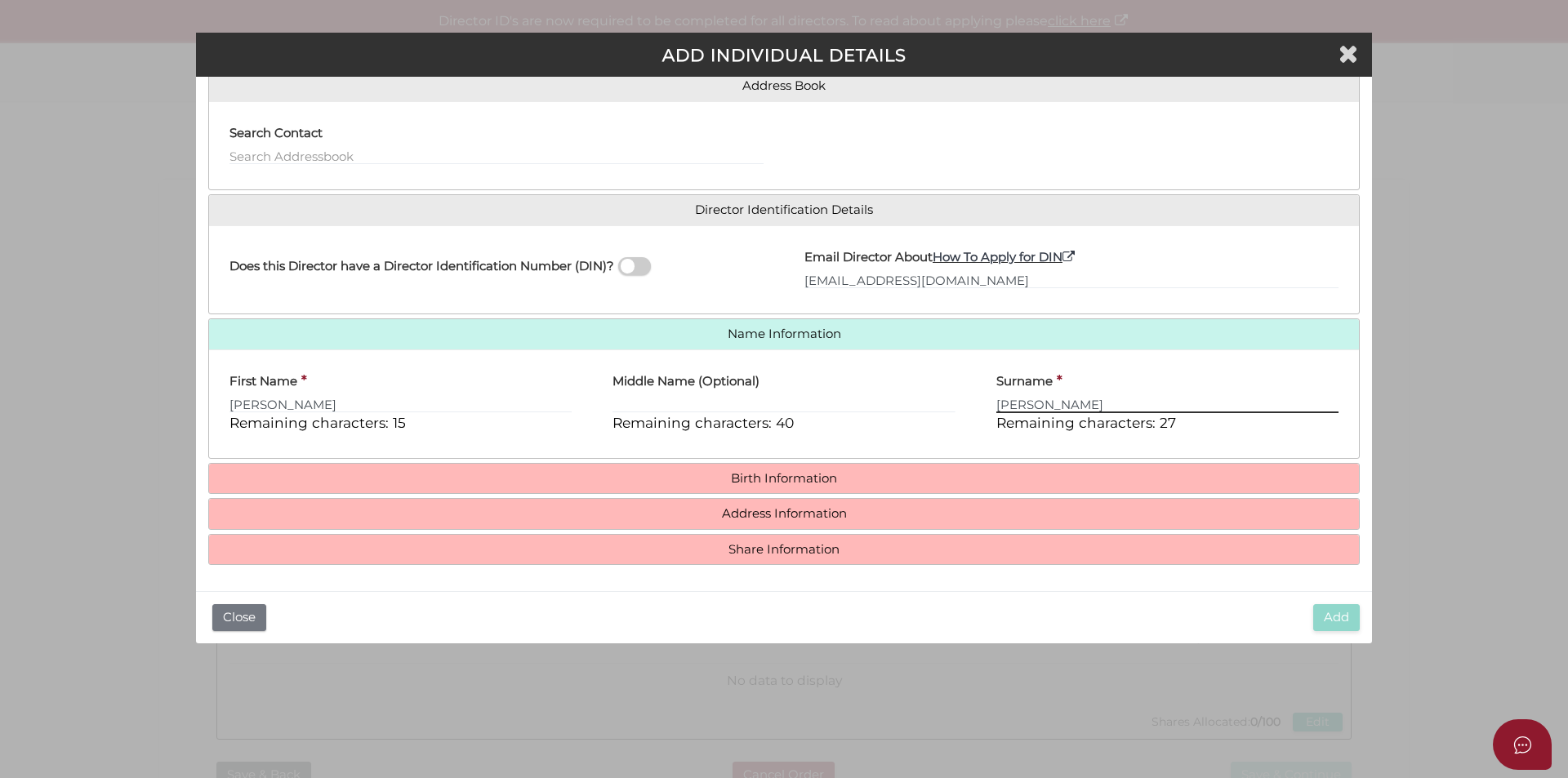
type input "[PERSON_NAME]"
click at [756, 487] on h4 "Birth Information" at bounding box center [784, 478] width 1151 height 31
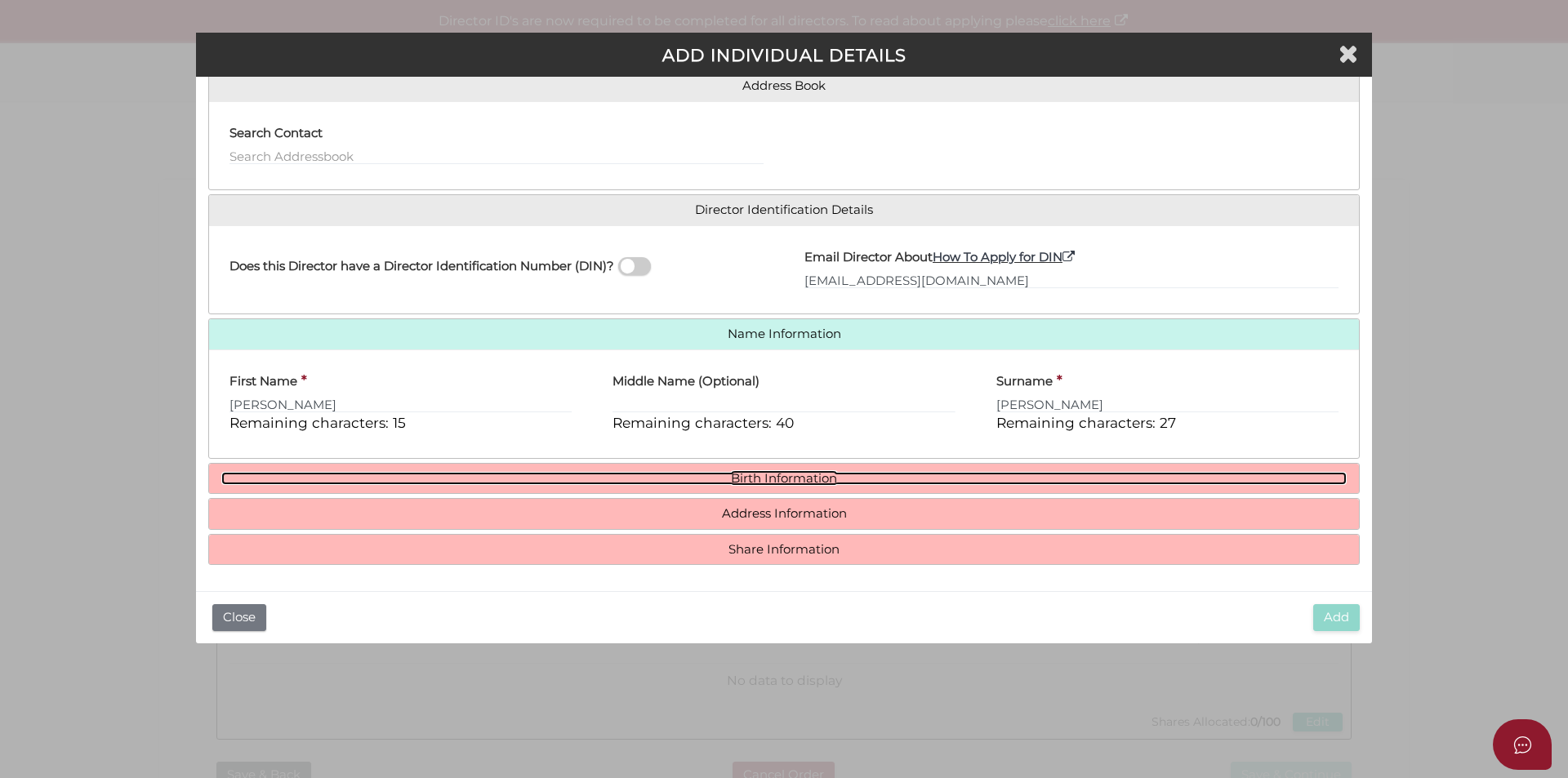
click at [755, 476] on link "Birth Information" at bounding box center [784, 478] width 1126 height 14
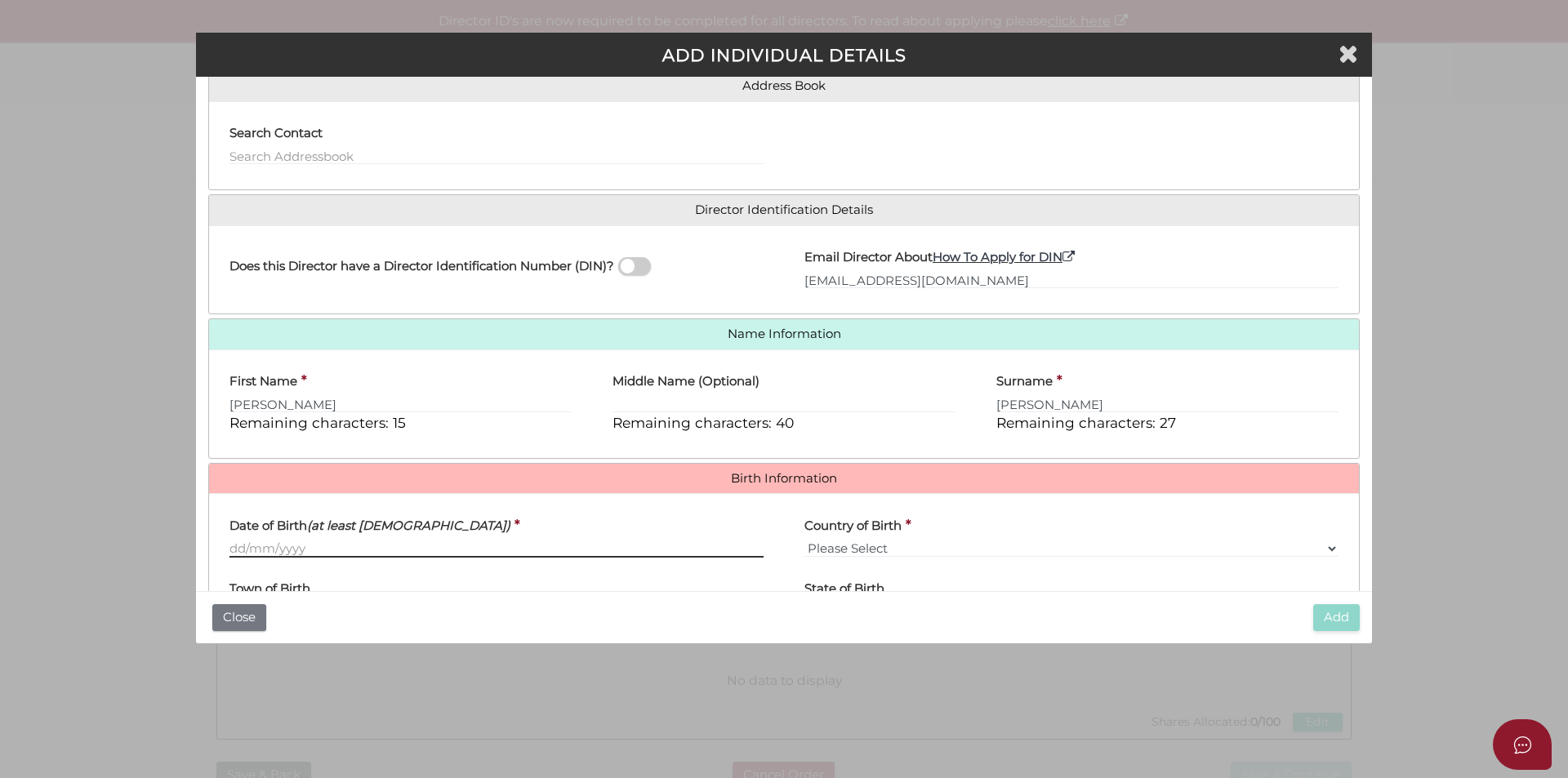
click at [330, 549] on input "Date of Birth (at least 18 years old)" at bounding box center [496, 548] width 534 height 18
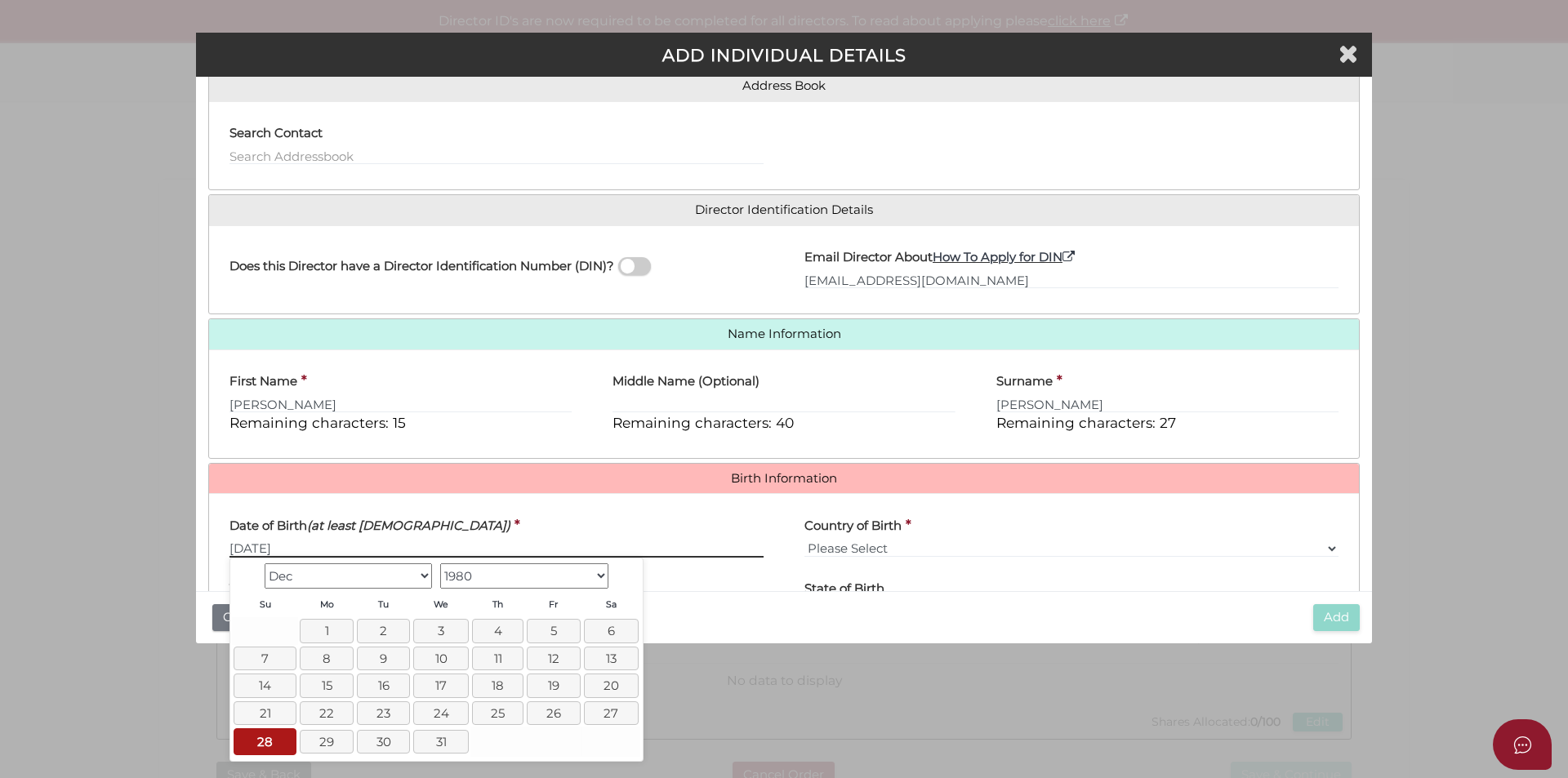
type input "28/12/1980"
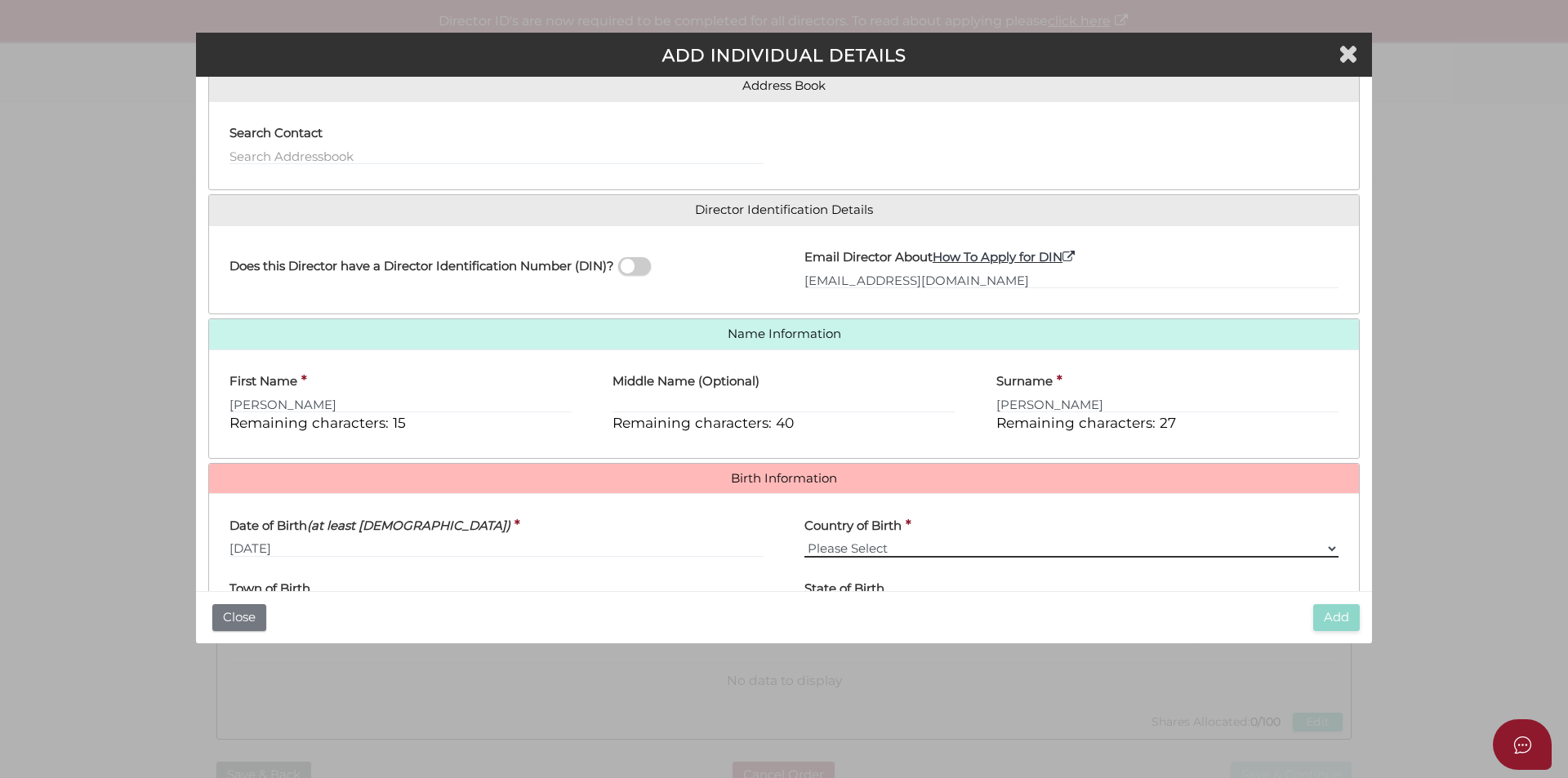
select select "Australia"
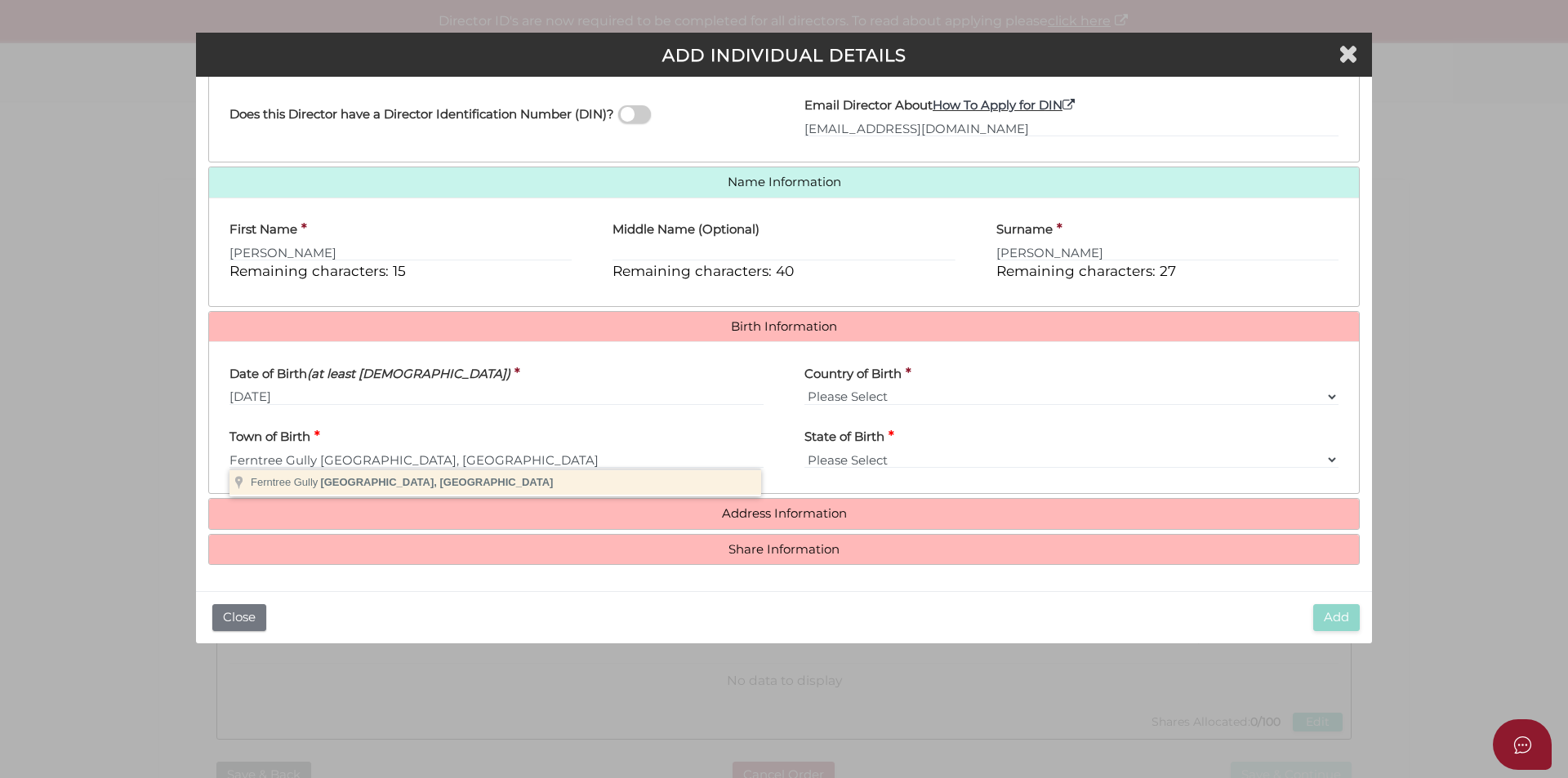
type input "Ferntree Gully"
select select "VIC"
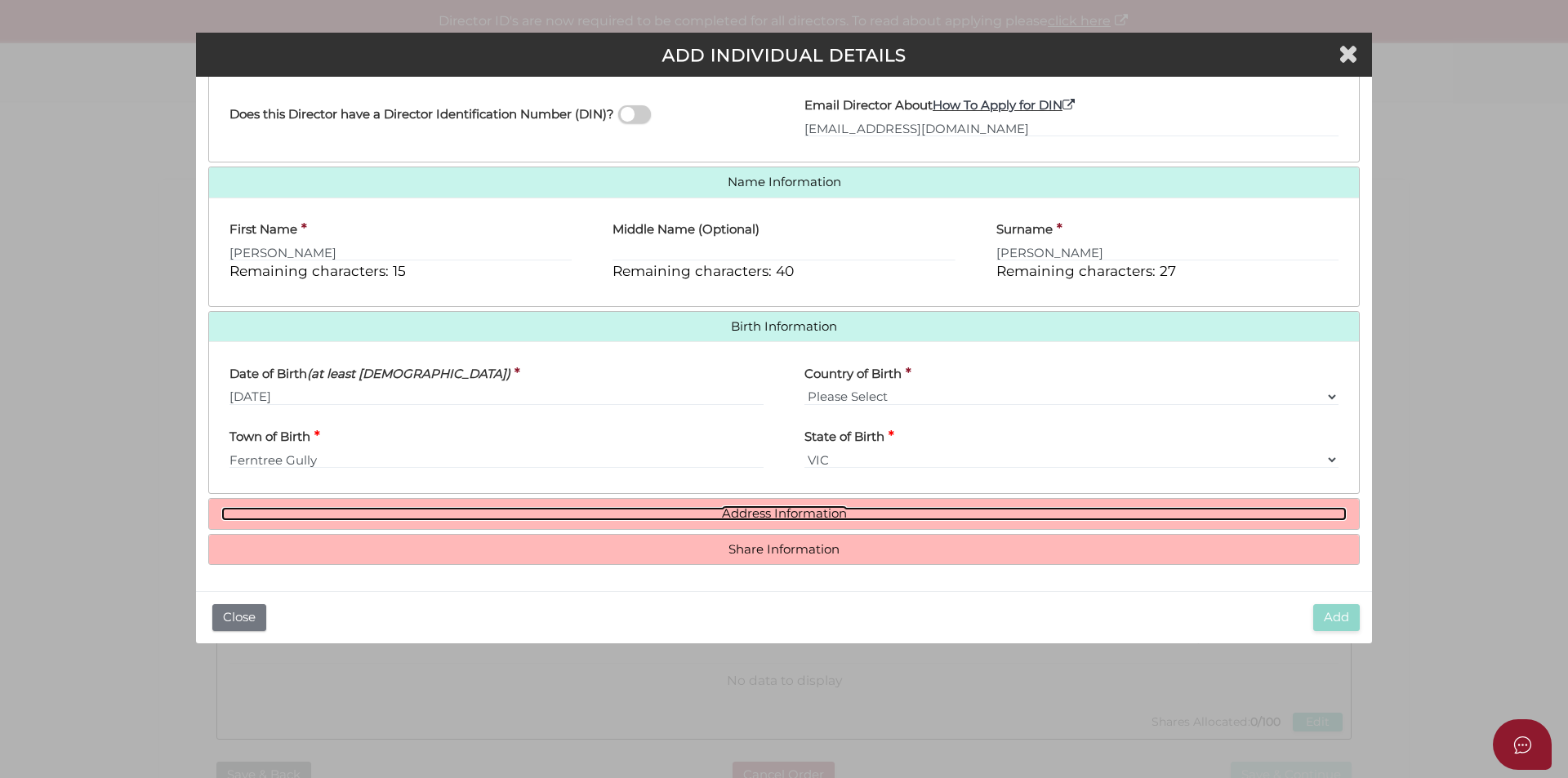
click at [784, 511] on link "Address Information" at bounding box center [784, 513] width 1126 height 14
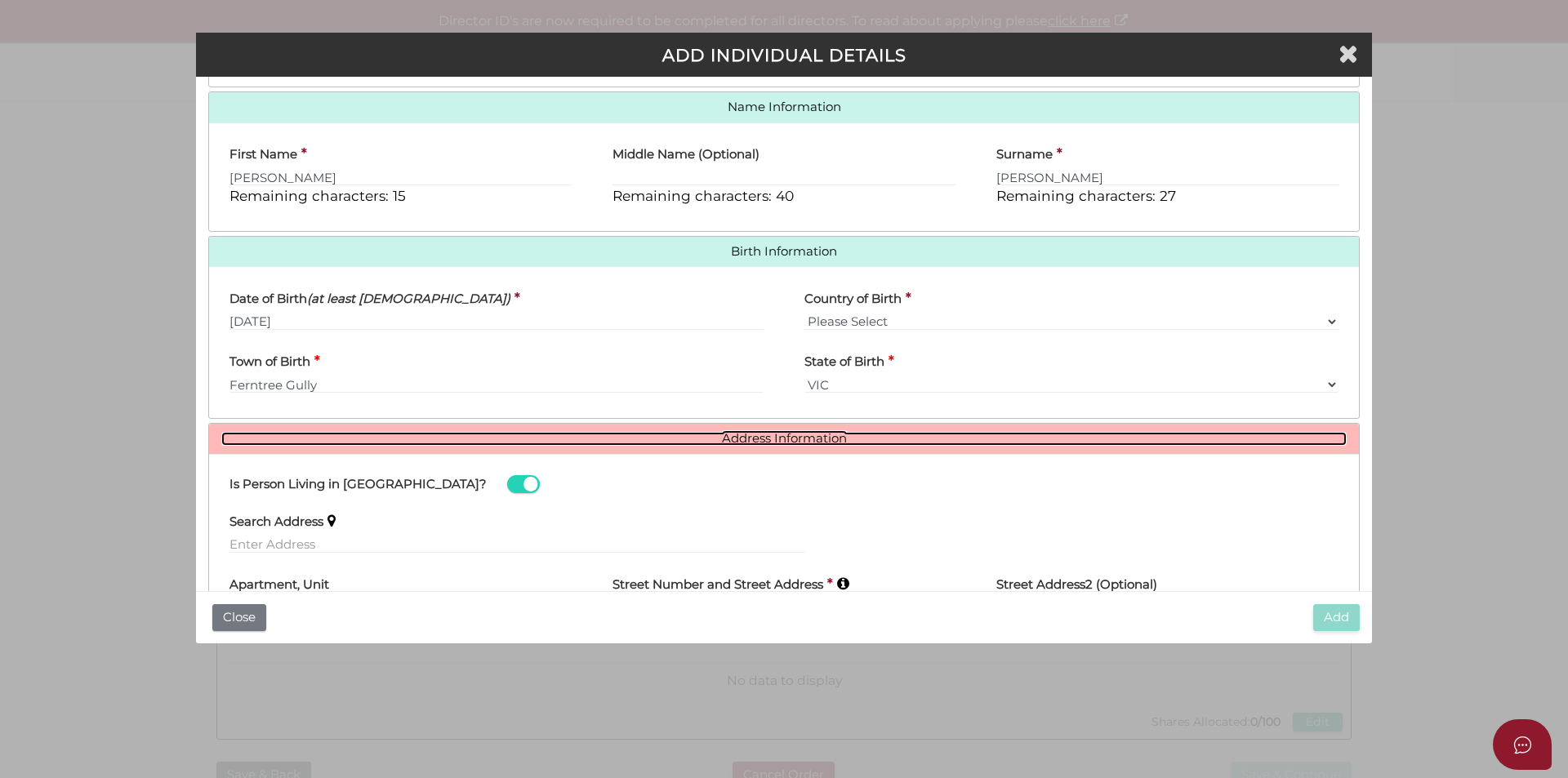
scroll to position [542, 0]
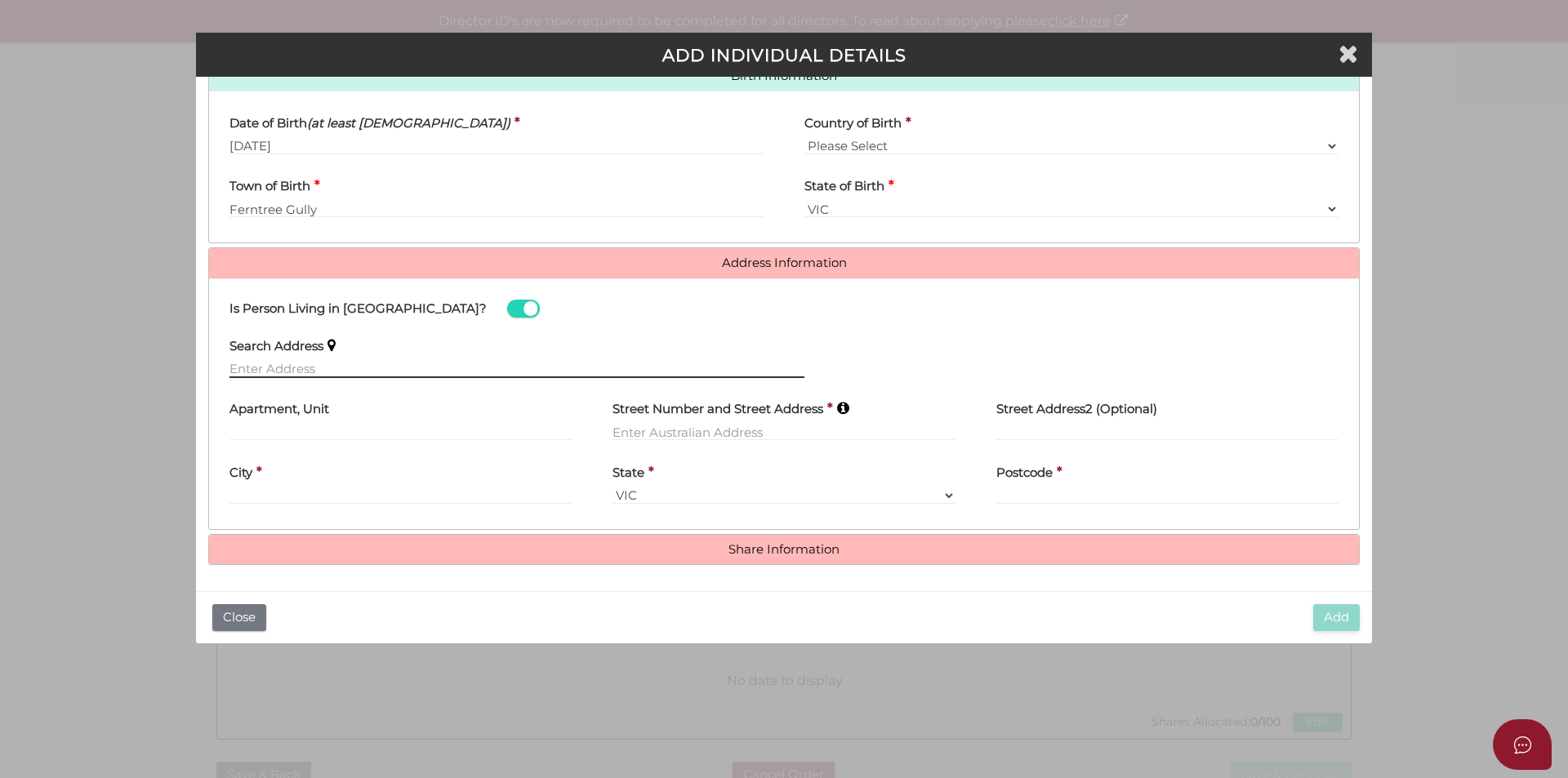
click at [404, 372] on input "text" at bounding box center [516, 368] width 575 height 18
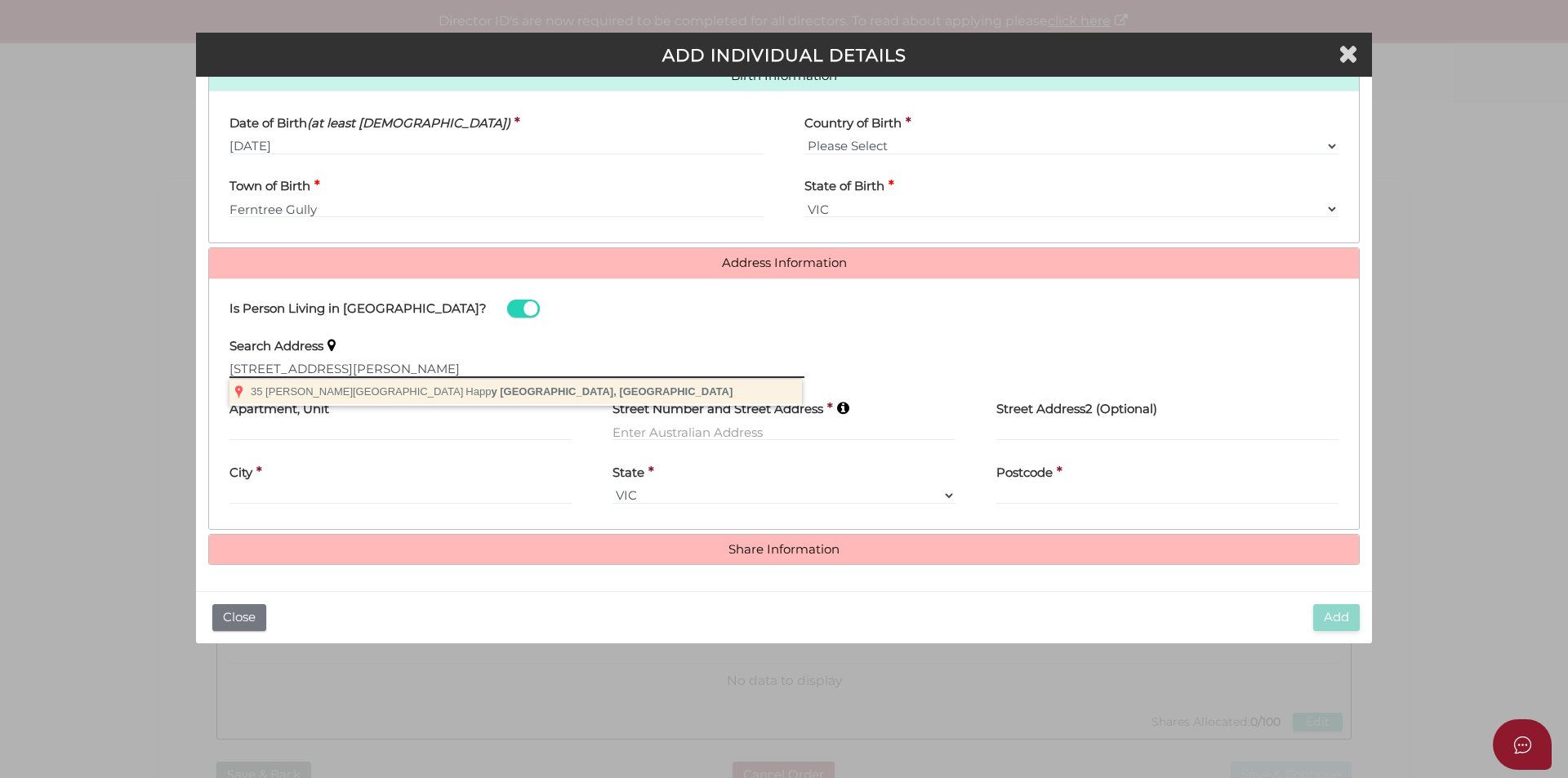
type input "35 Crosier Road, Happy Valley VIC, Australia"
type input "35 Crosier Road"
type input "Happy Valley"
select select "VIC"
type input "3360"
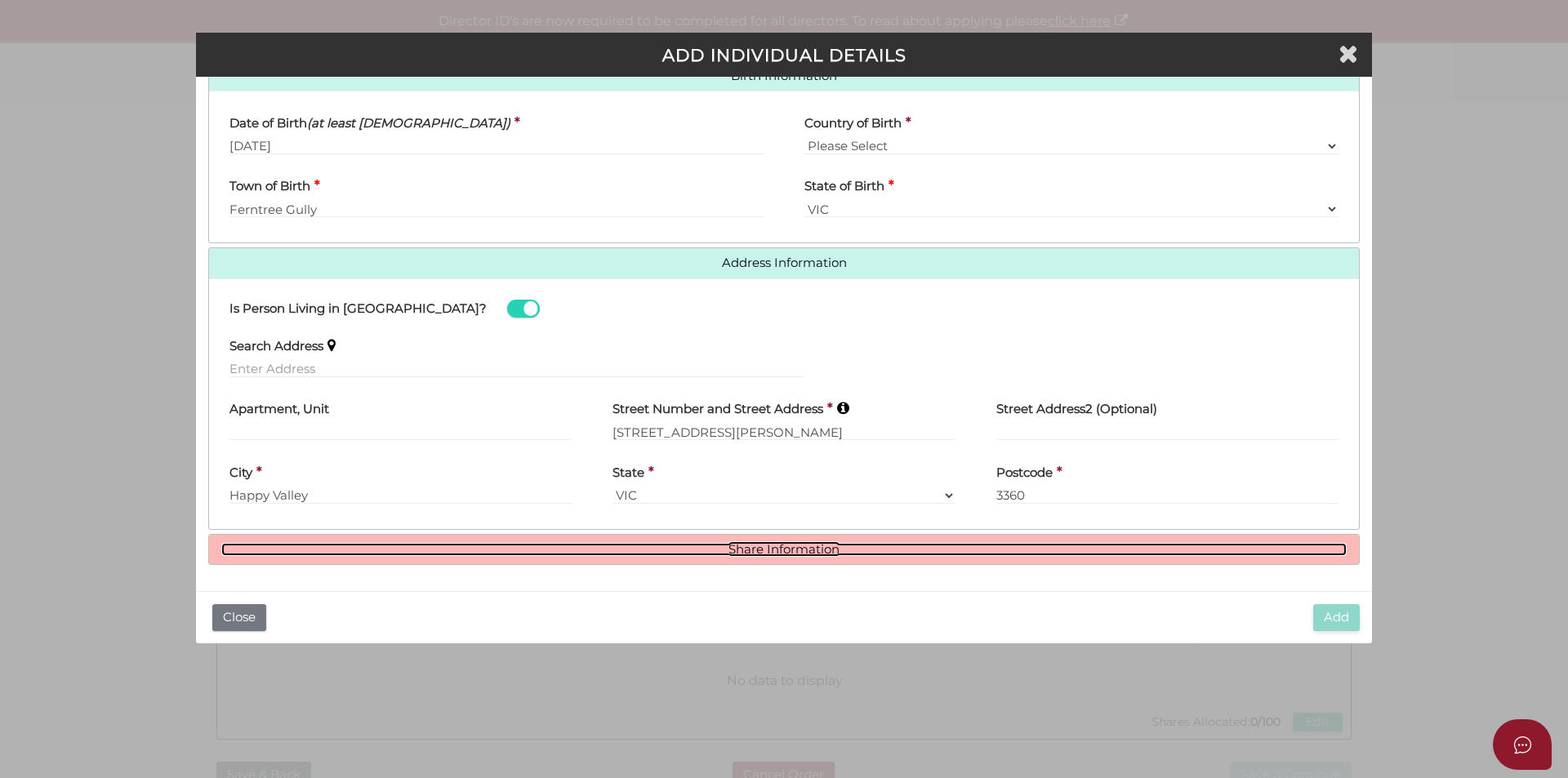
click at [782, 546] on link "Share Information" at bounding box center [784, 550] width 1126 height 14
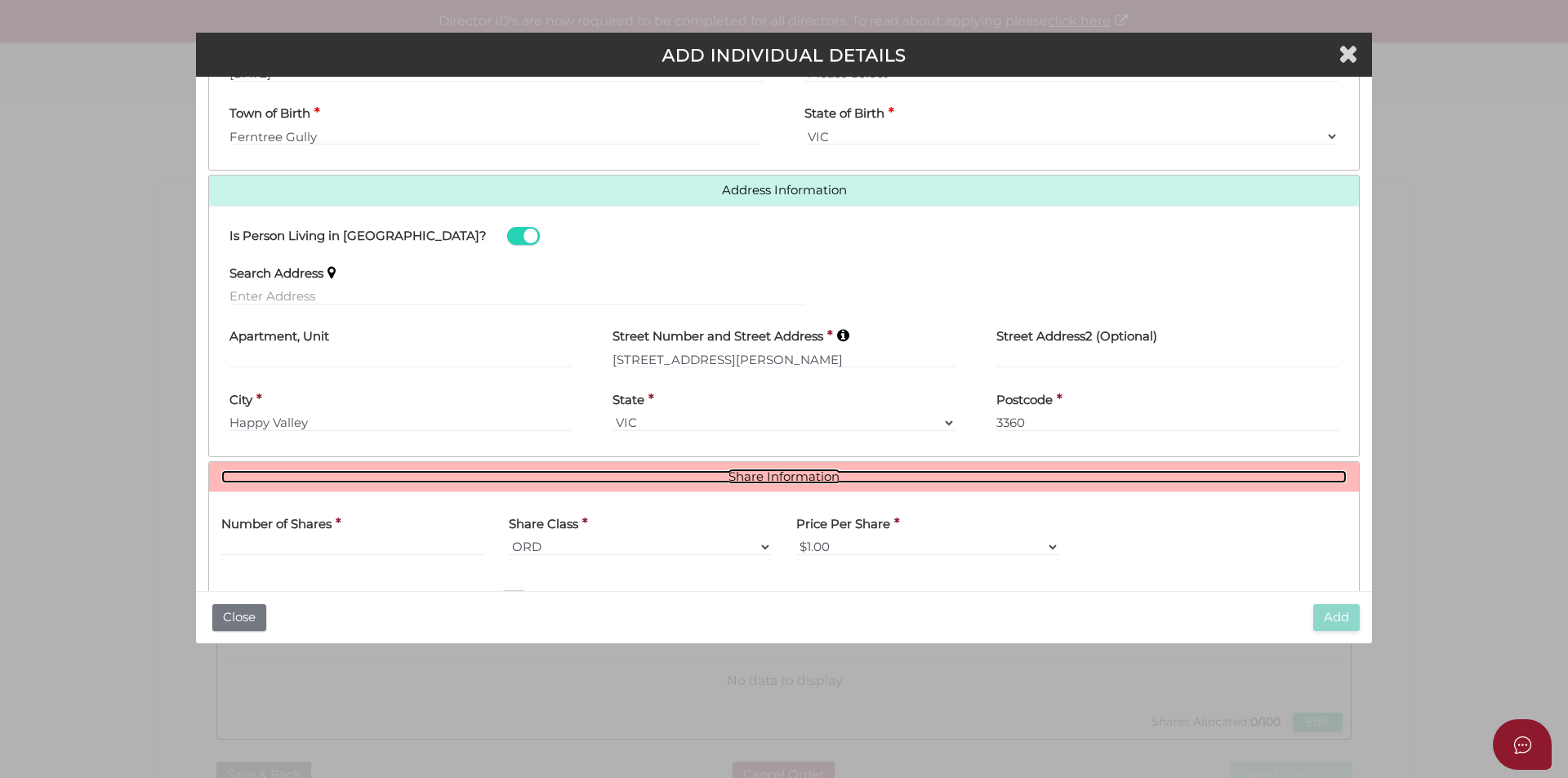
scroll to position [739, 0]
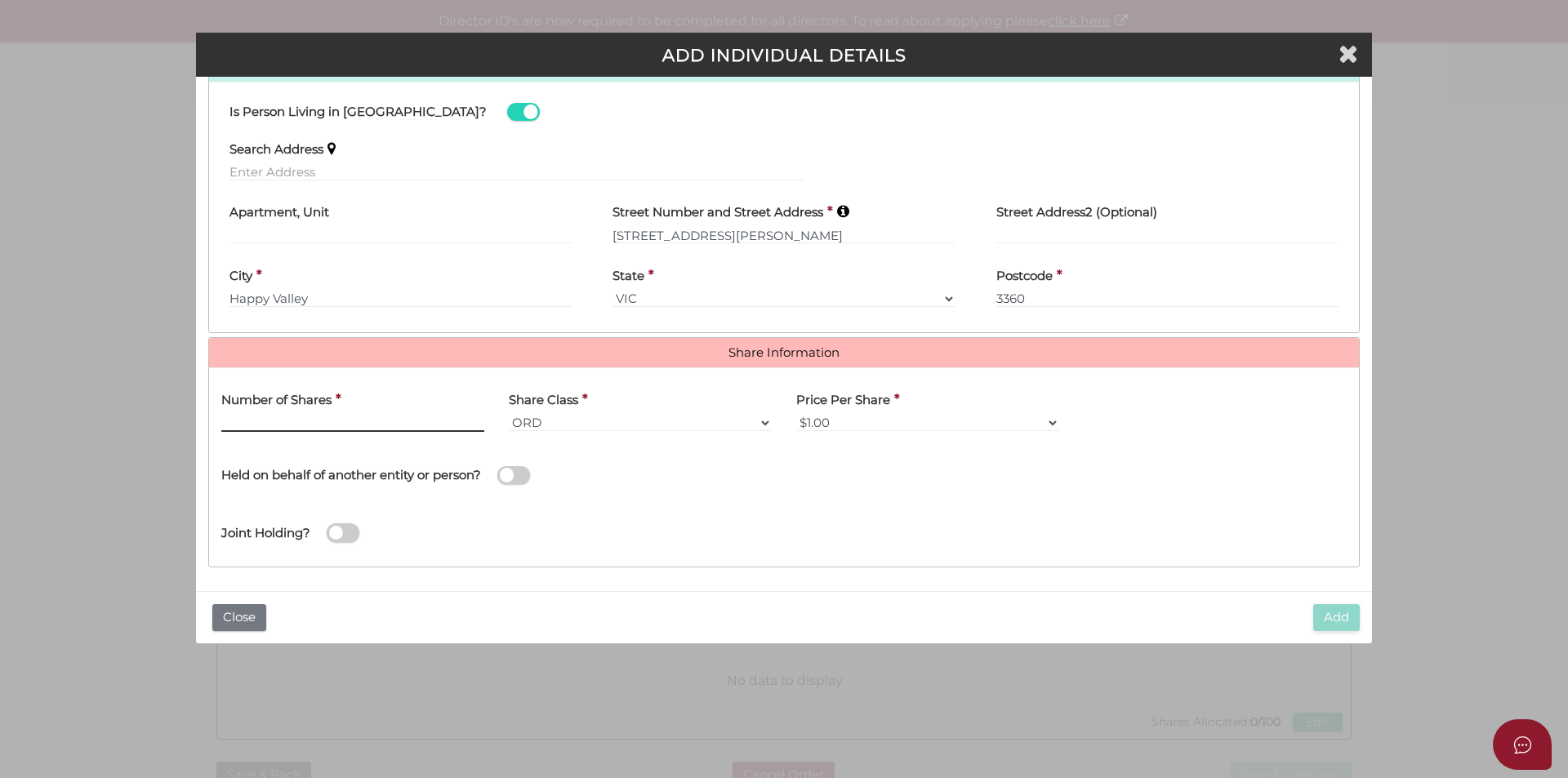
click at [366, 426] on input "text" at bounding box center [353, 422] width 263 height 18
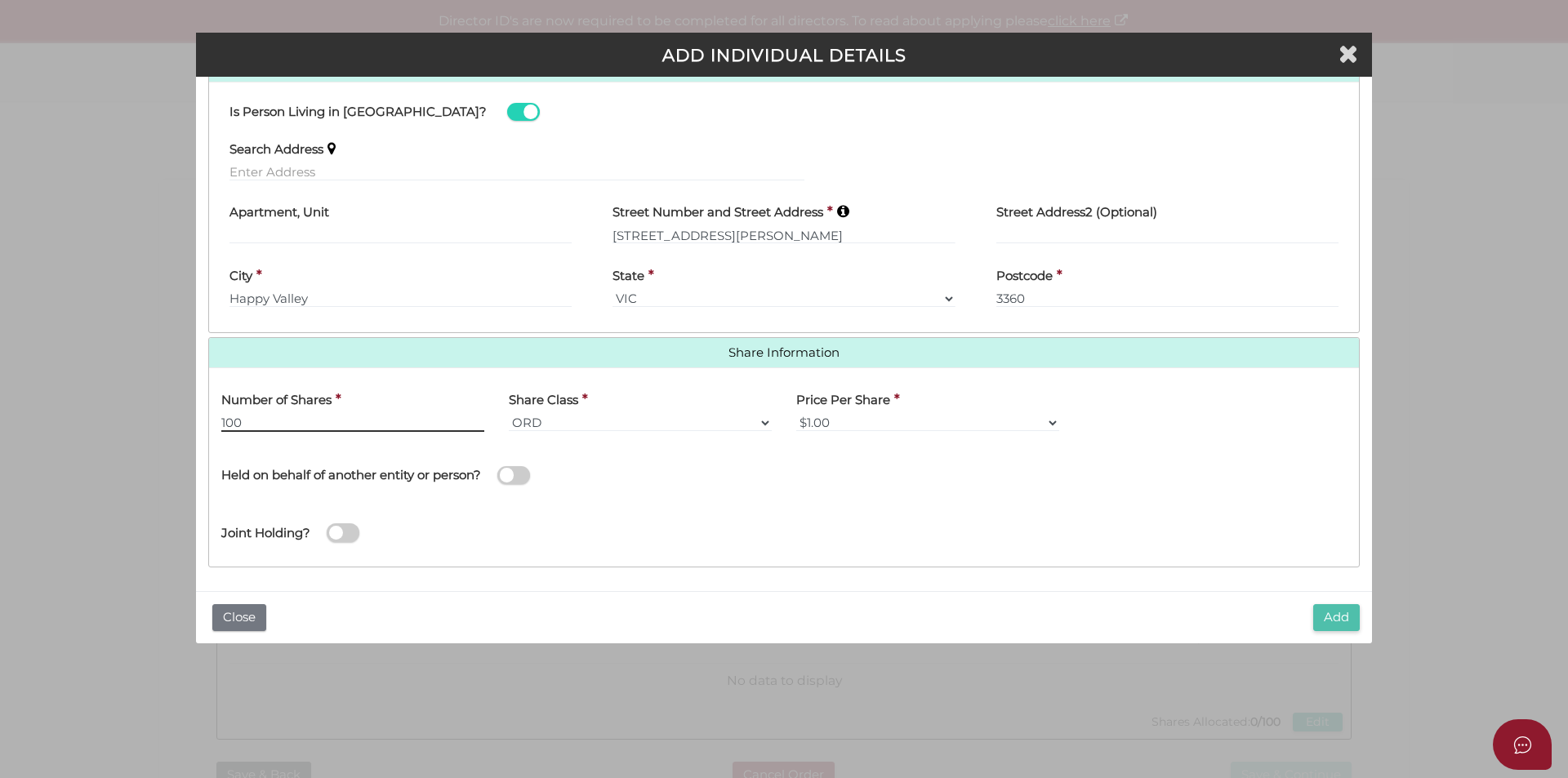
type input "100"
click at [1338, 614] on button "Add" at bounding box center [1337, 617] width 46 height 27
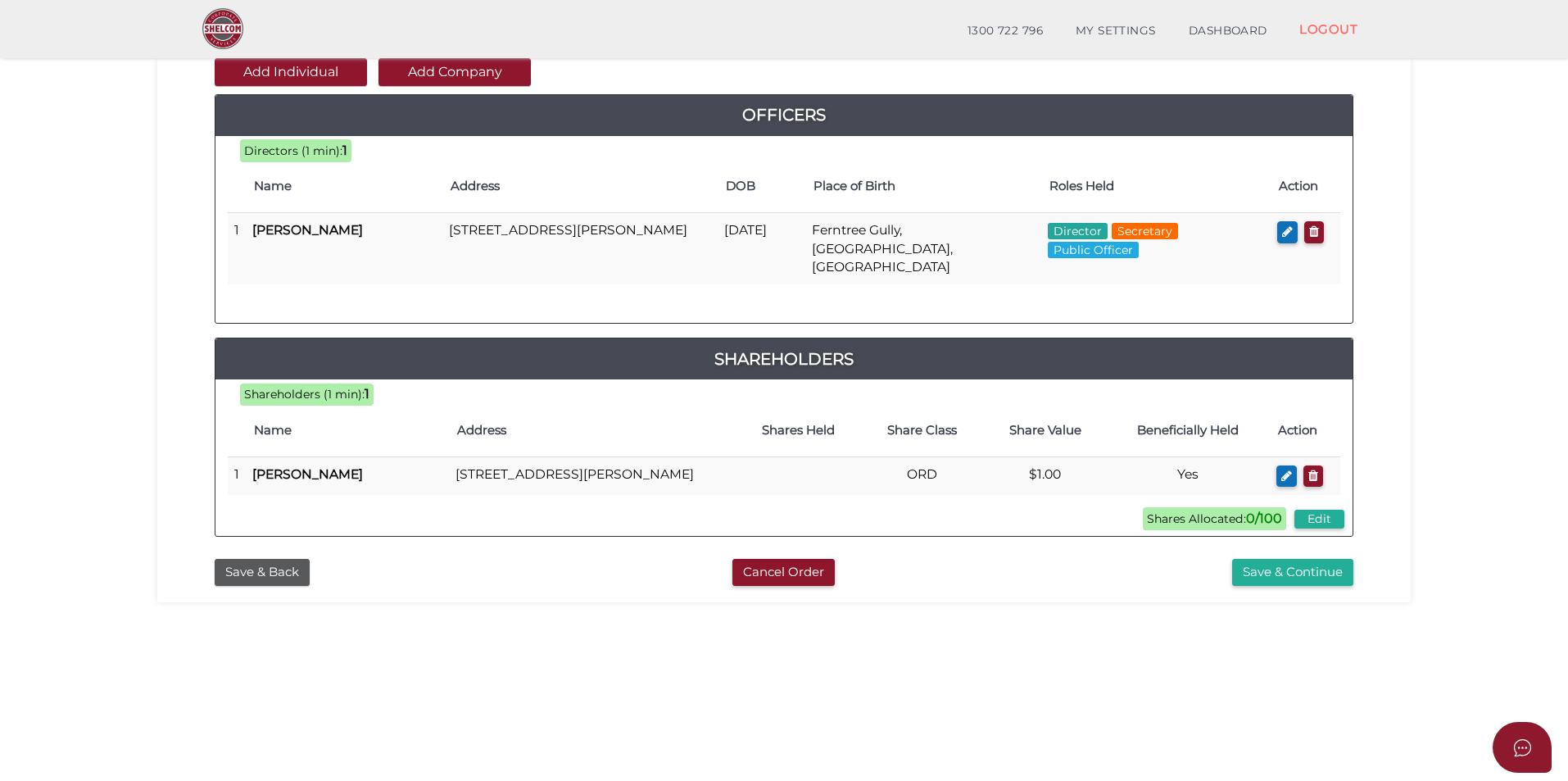
scroll to position [345, 0]
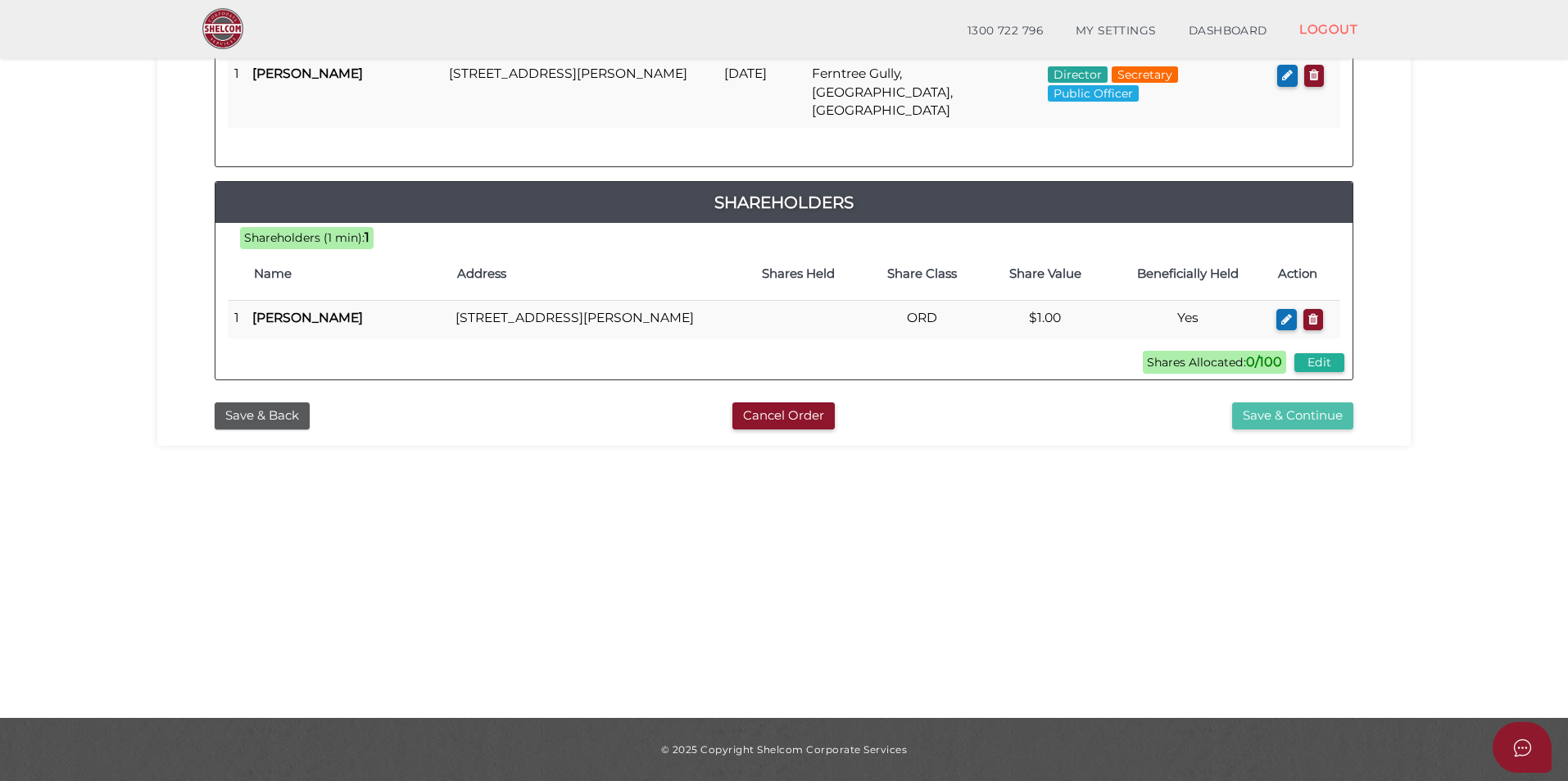
click at [1273, 409] on button "Save & Continue" at bounding box center [1292, 415] width 122 height 27
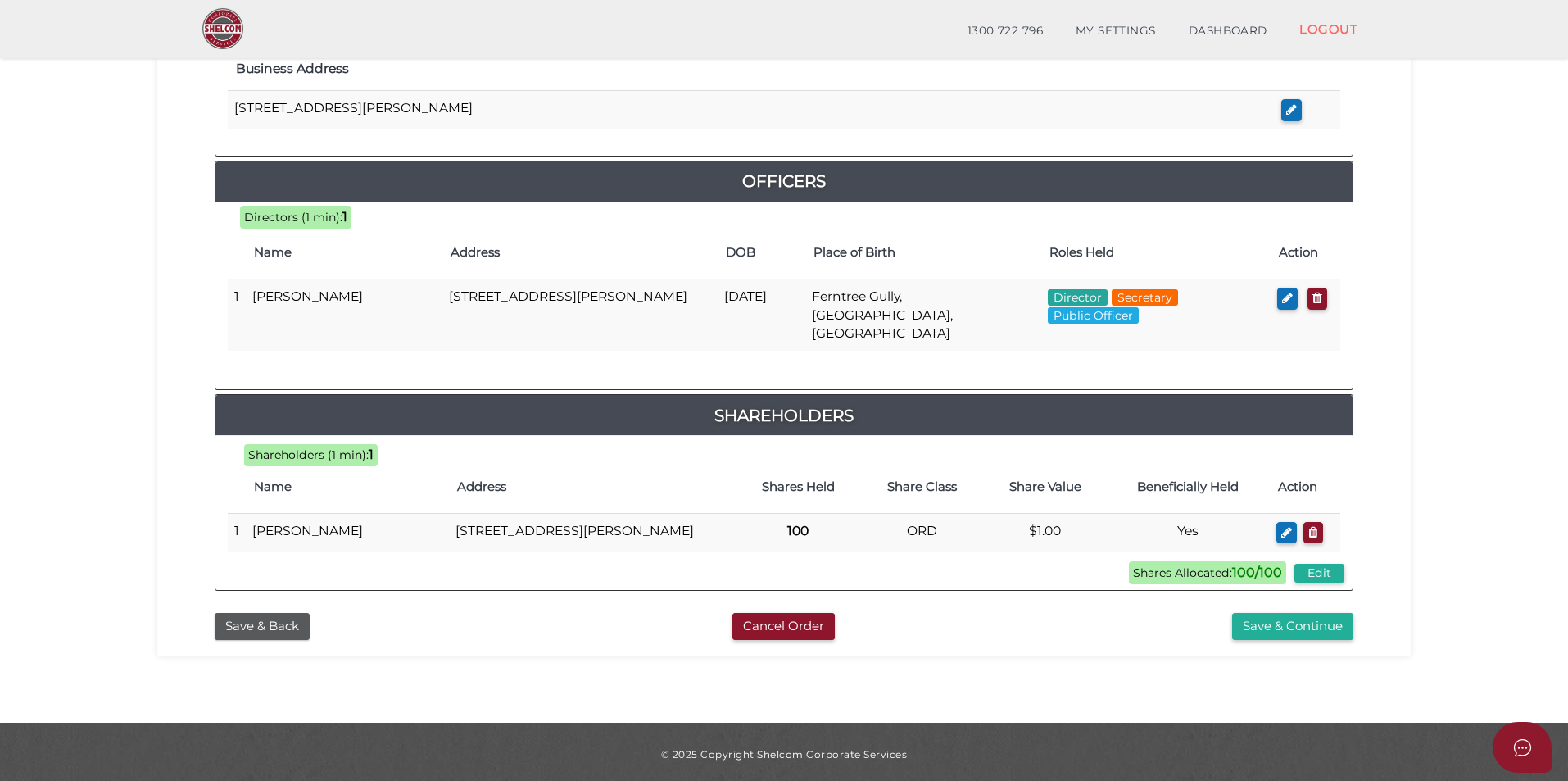
scroll to position [670, 0]
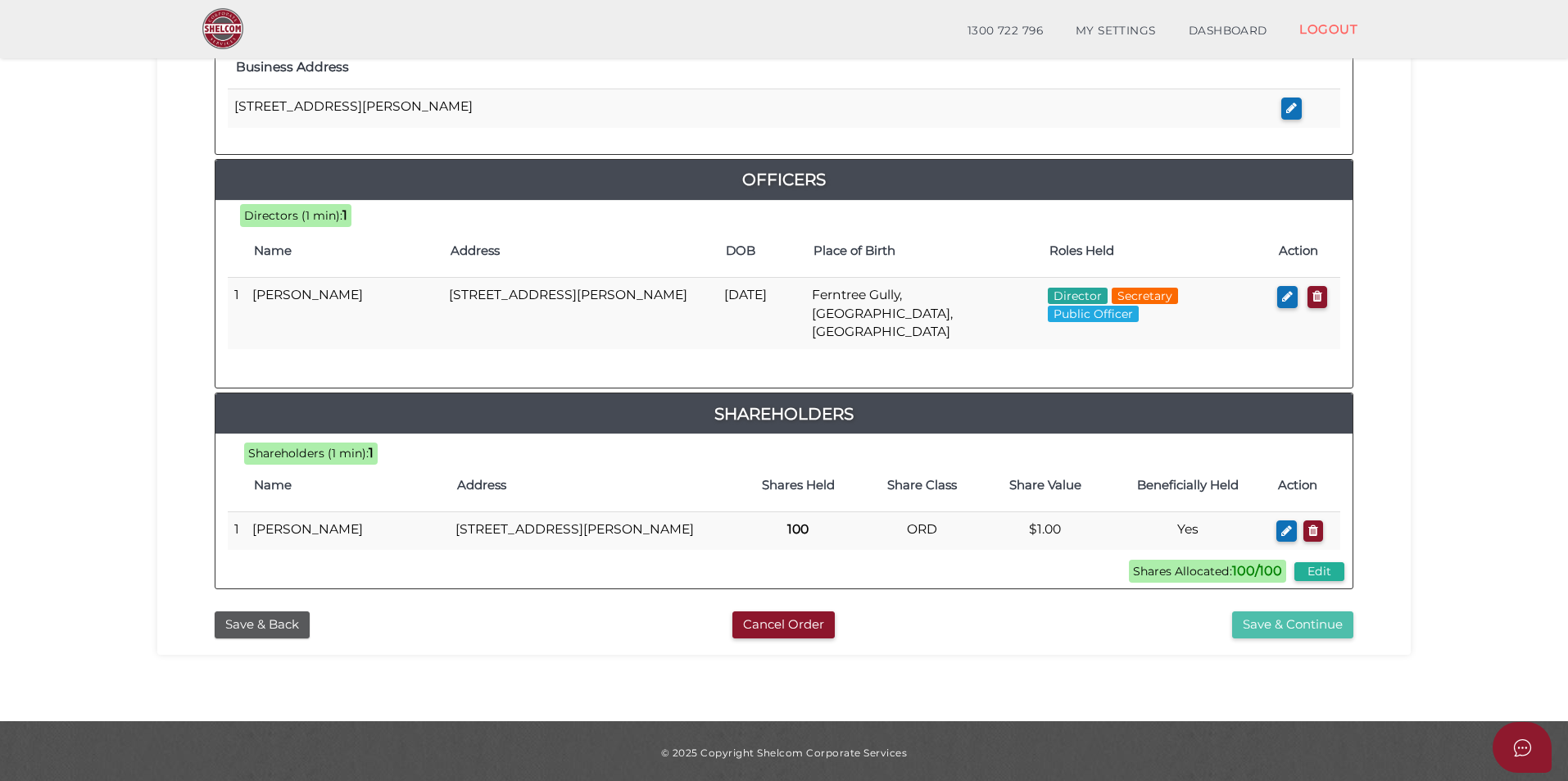
click at [1295, 624] on button "Save & Continue" at bounding box center [1292, 624] width 122 height 27
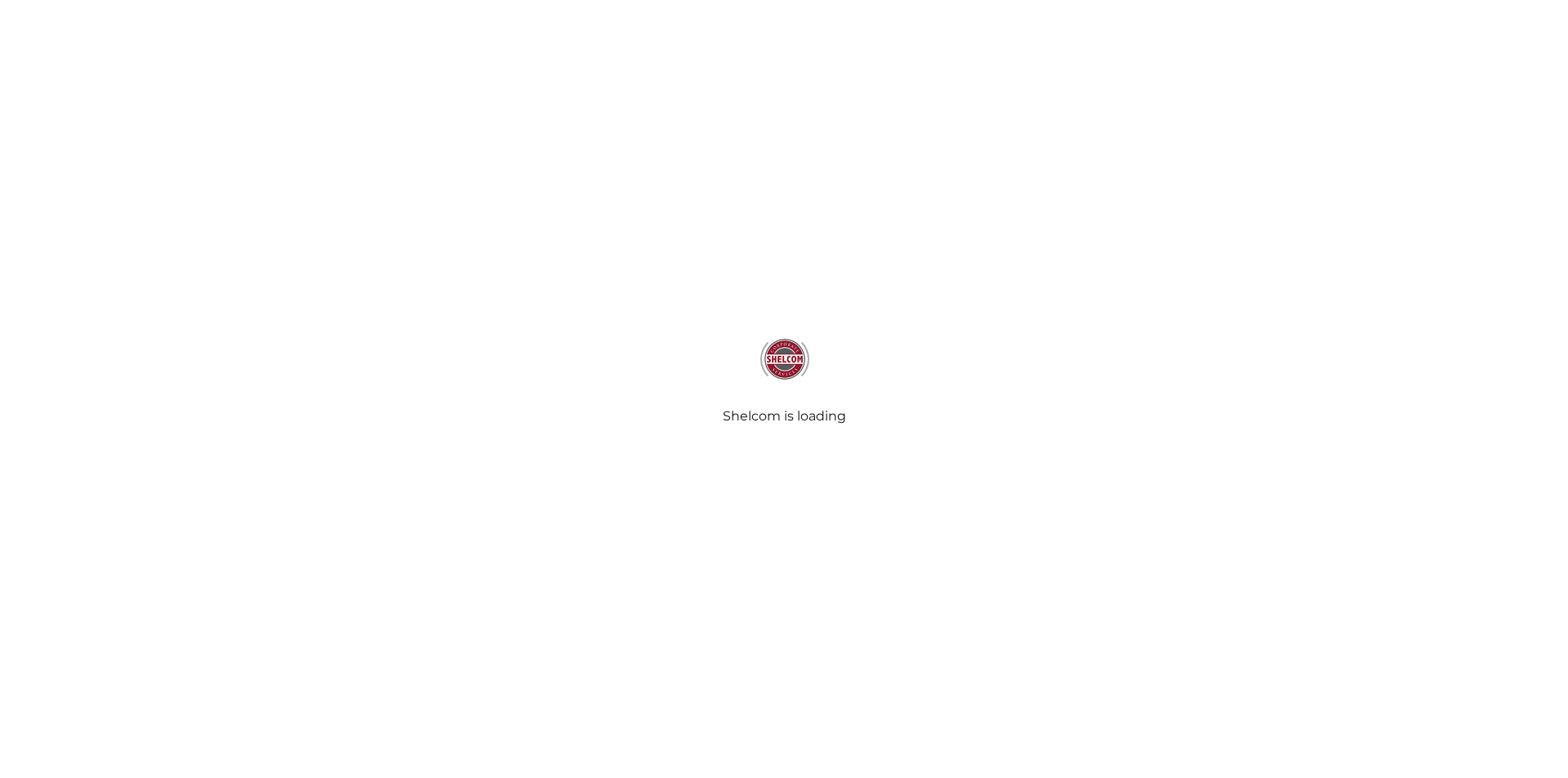
select select "Comb Binding"
select select "No"
radio input "true"
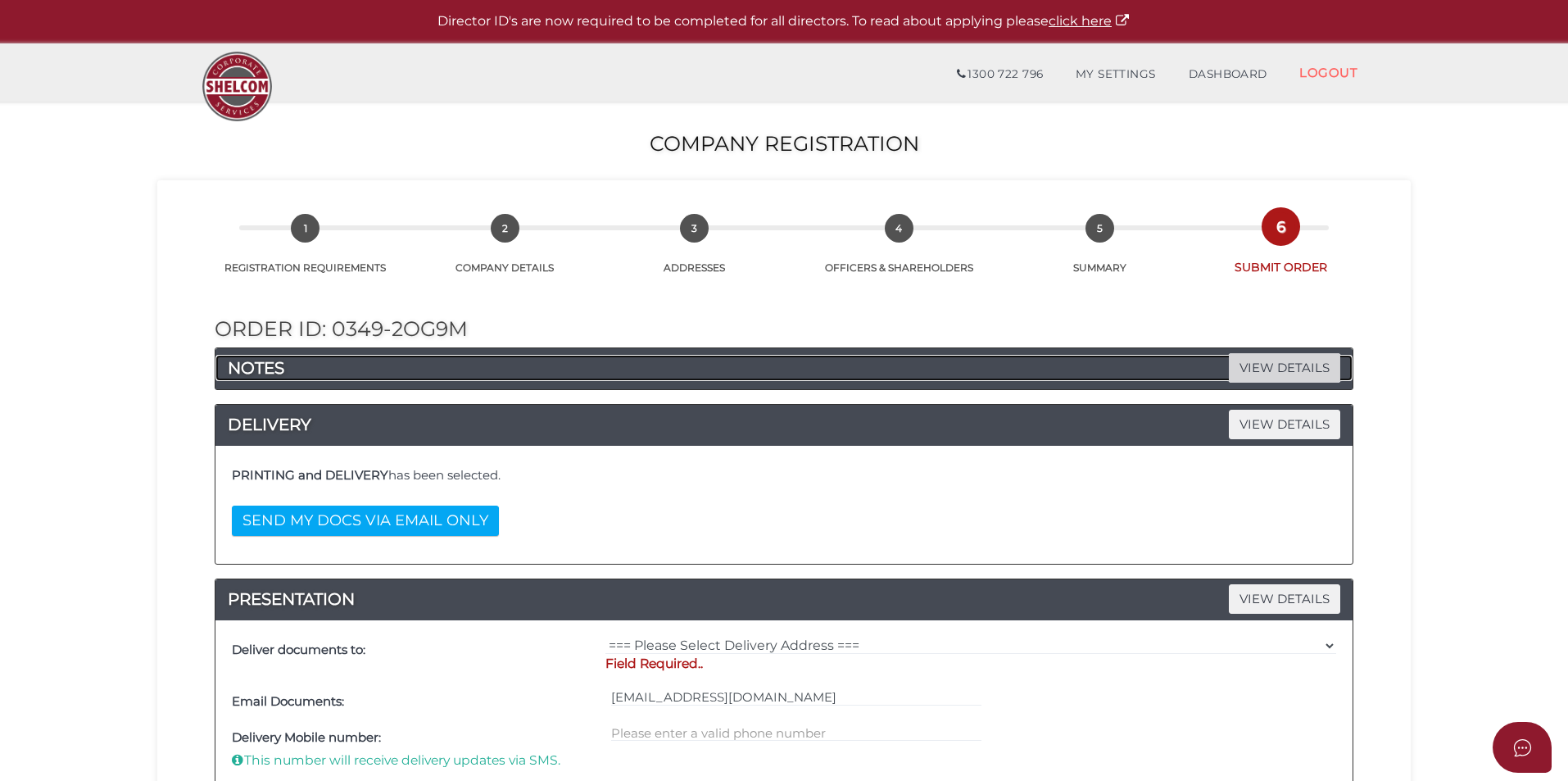
click at [1259, 376] on span "VIEW DETAILS" at bounding box center [1285, 367] width 111 height 29
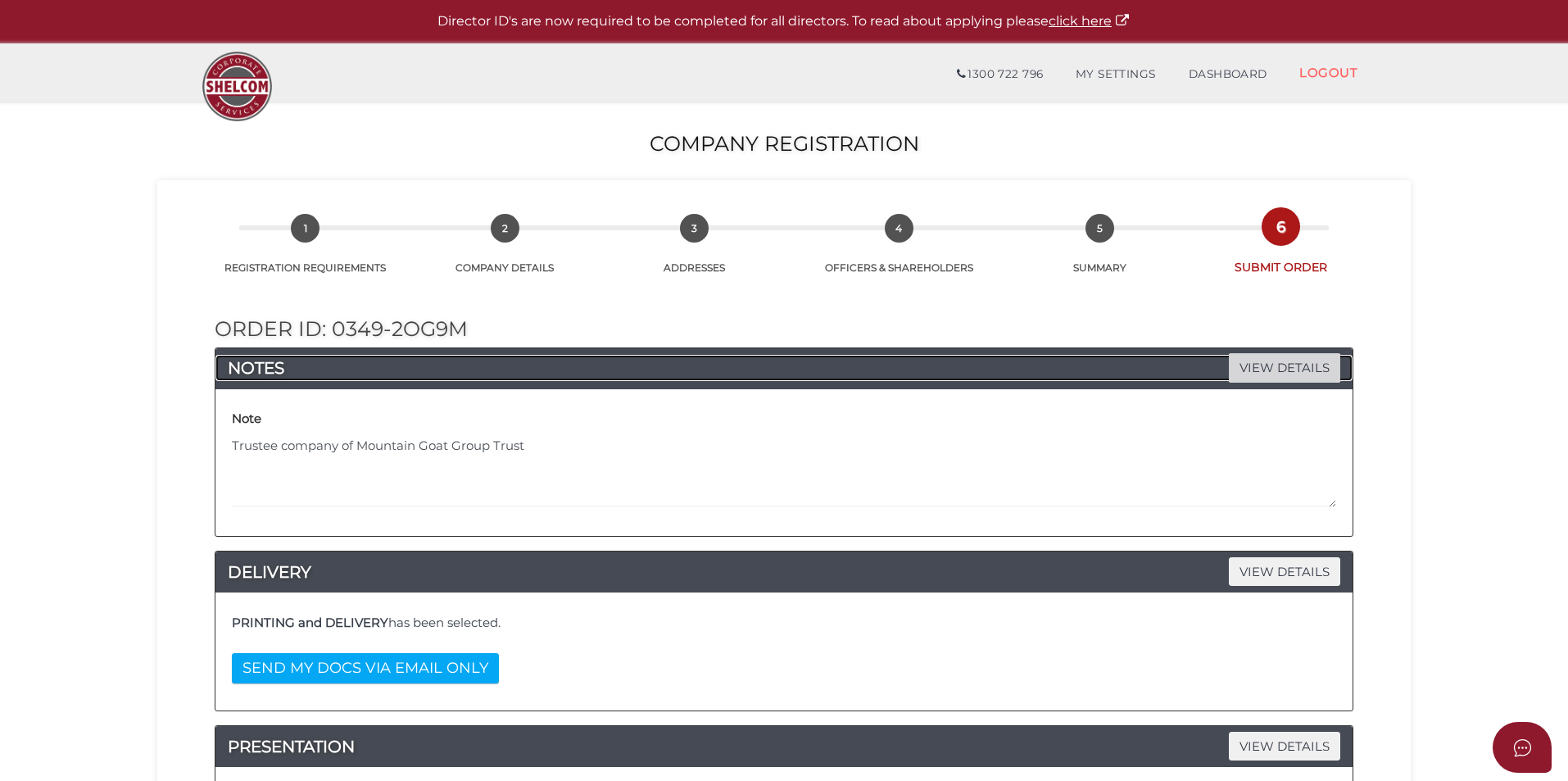
click at [1259, 376] on span "VIEW DETAILS" at bounding box center [1285, 367] width 111 height 29
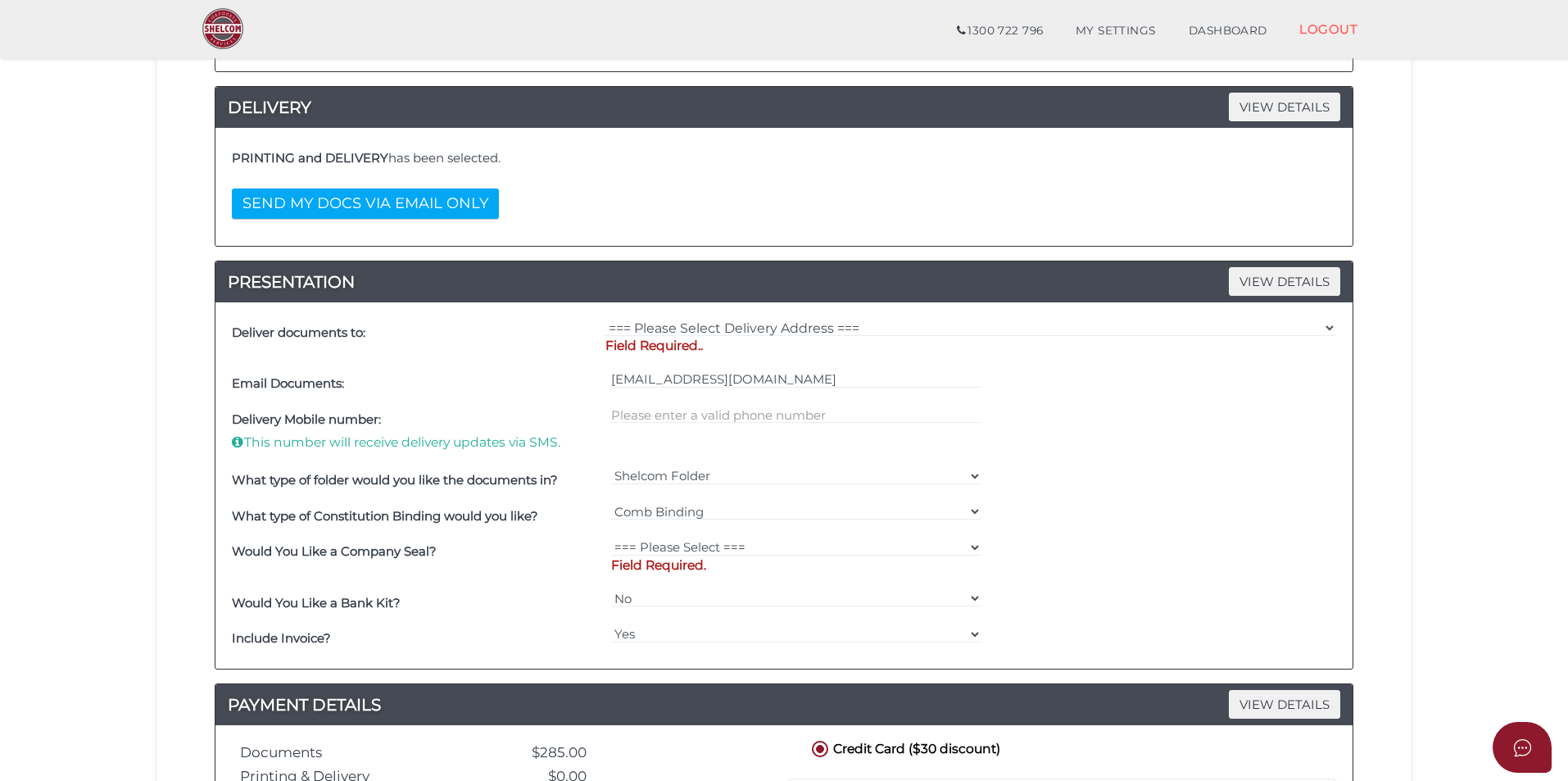
scroll to position [410, 0]
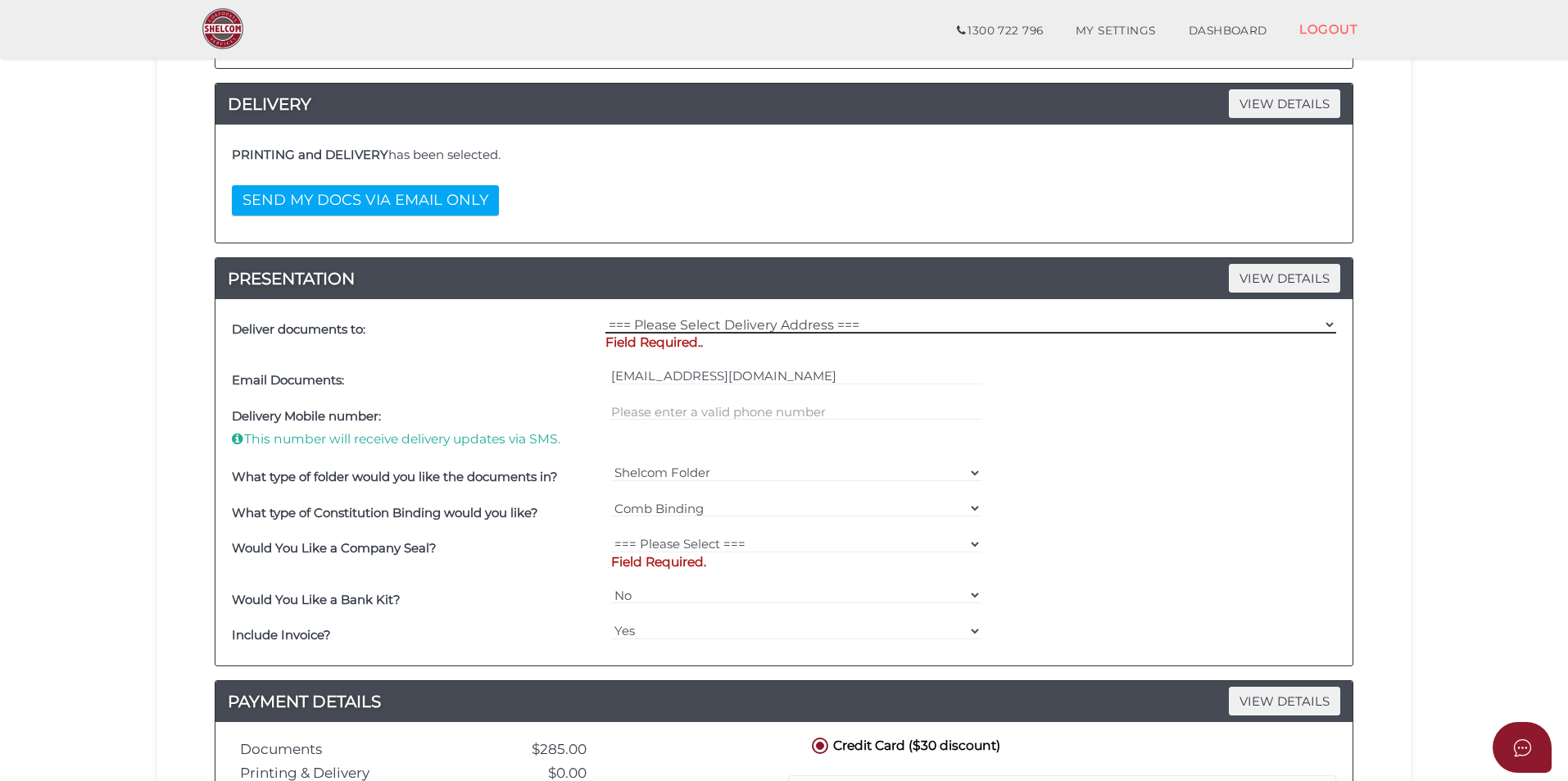
click at [771, 332] on select "=== Please Select Delivery Address === (User Address - Samuel Ervin) 6 Wallowa …" at bounding box center [970, 324] width 731 height 18
select select "0"
click at [605, 316] on select "=== Please Select Delivery Address === (User Address - Samuel Ervin) 6 Wallowa …" at bounding box center [970, 324] width 731 height 18
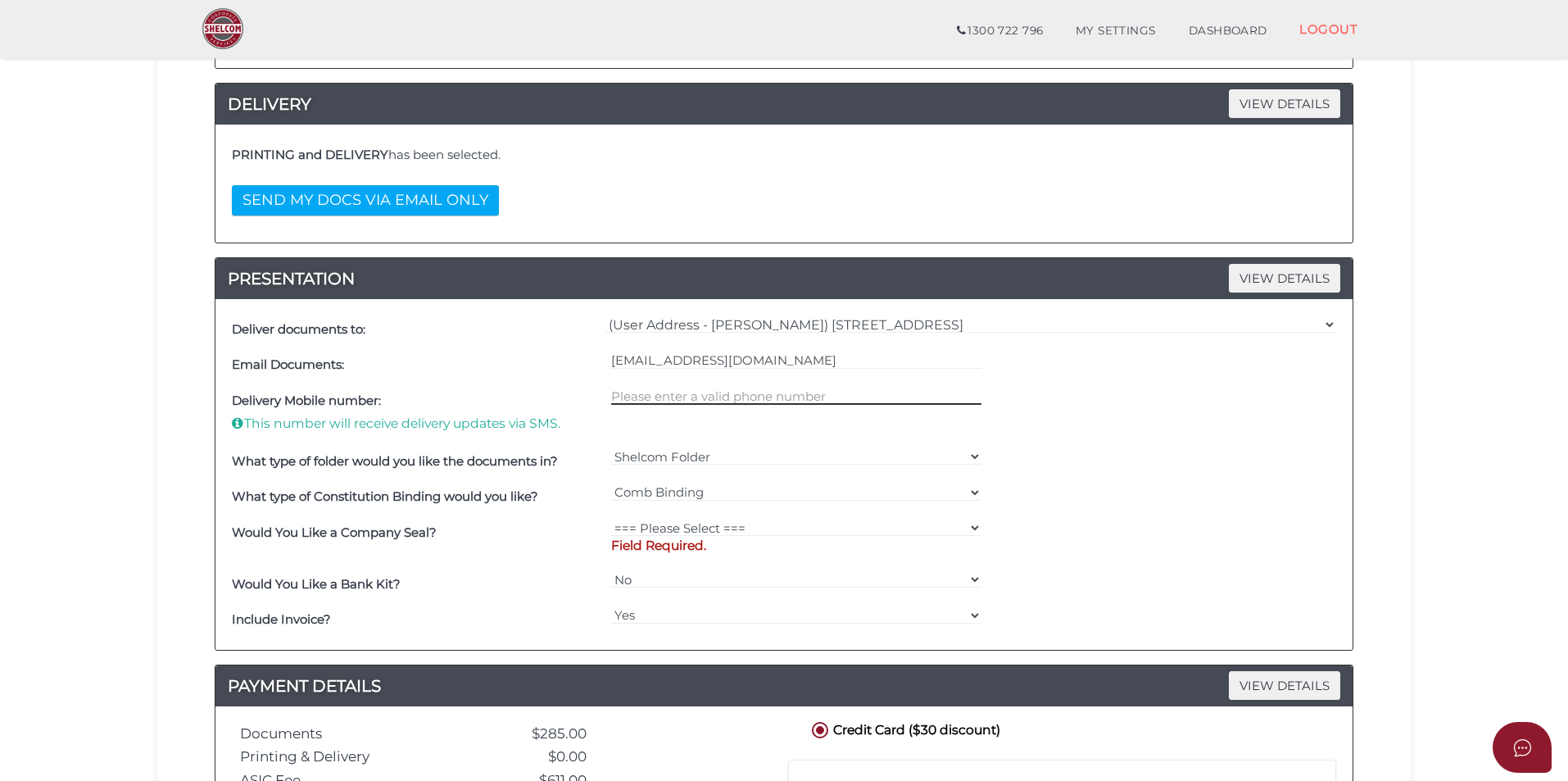
click at [708, 401] on input "text" at bounding box center [797, 396] width 371 height 18
type input "0409217062"
click at [780, 529] on select "=== Please Select === Fold Seal $50 No Seal" at bounding box center [797, 527] width 371 height 18
select select "0"
click at [611, 519] on select "=== Please Select === Fold Seal $50 No Seal" at bounding box center [797, 527] width 371 height 18
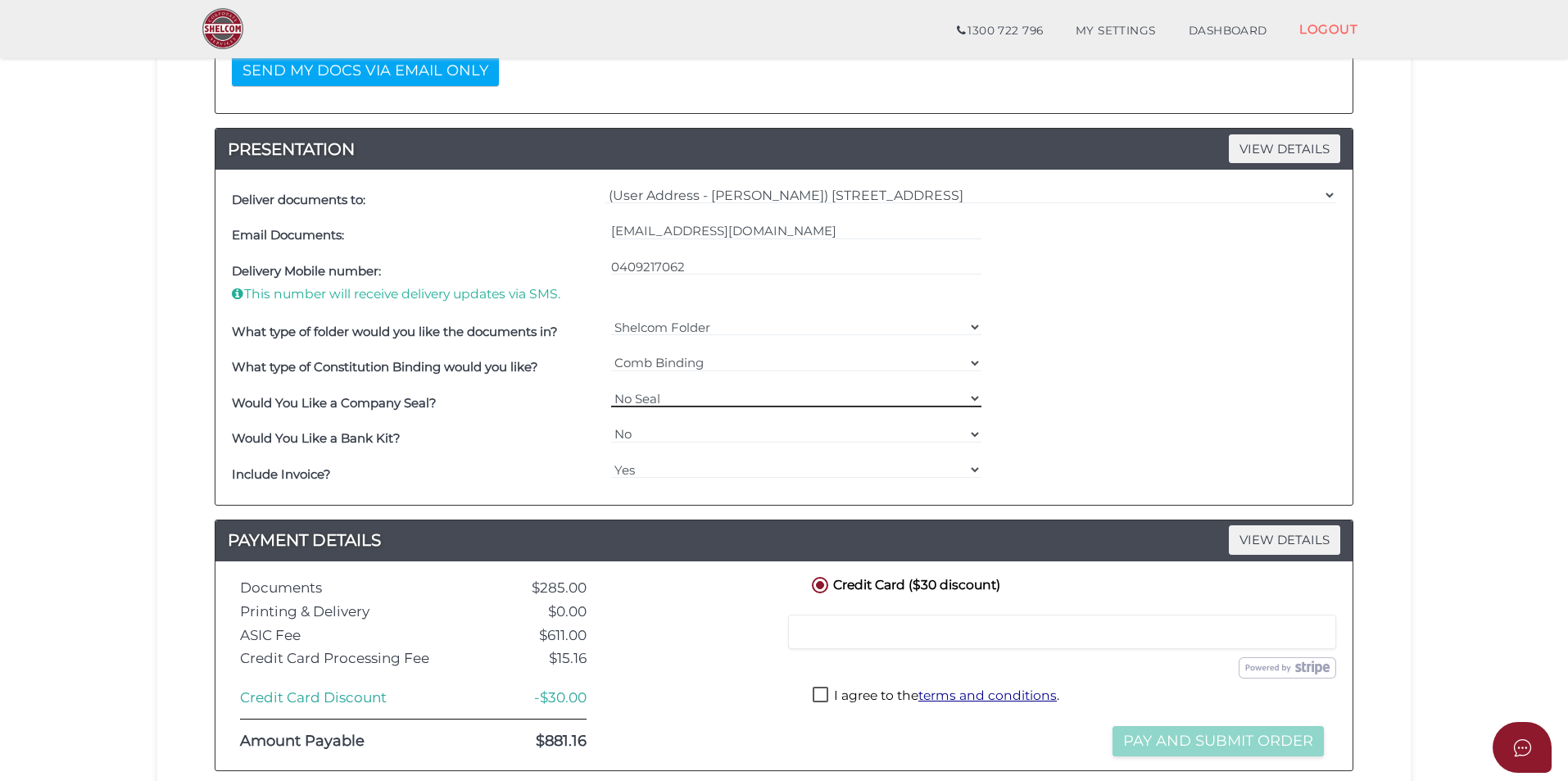
scroll to position [725, 0]
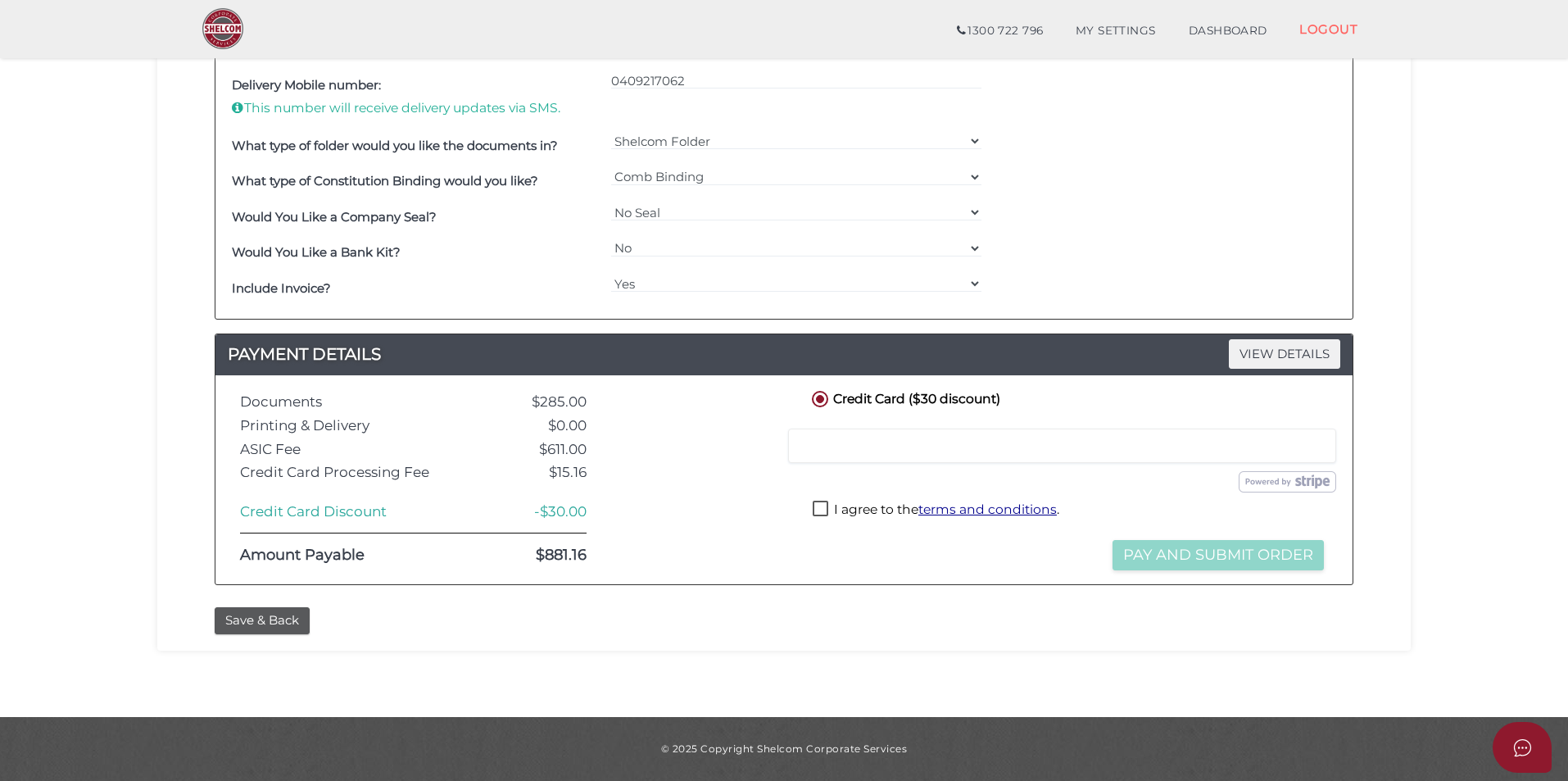
click at [835, 508] on label "I agree to the terms and conditions ." at bounding box center [936, 511] width 247 height 20
checkbox input "true"
click at [1174, 551] on button "Pay and Submit Order" at bounding box center [1218, 555] width 212 height 31
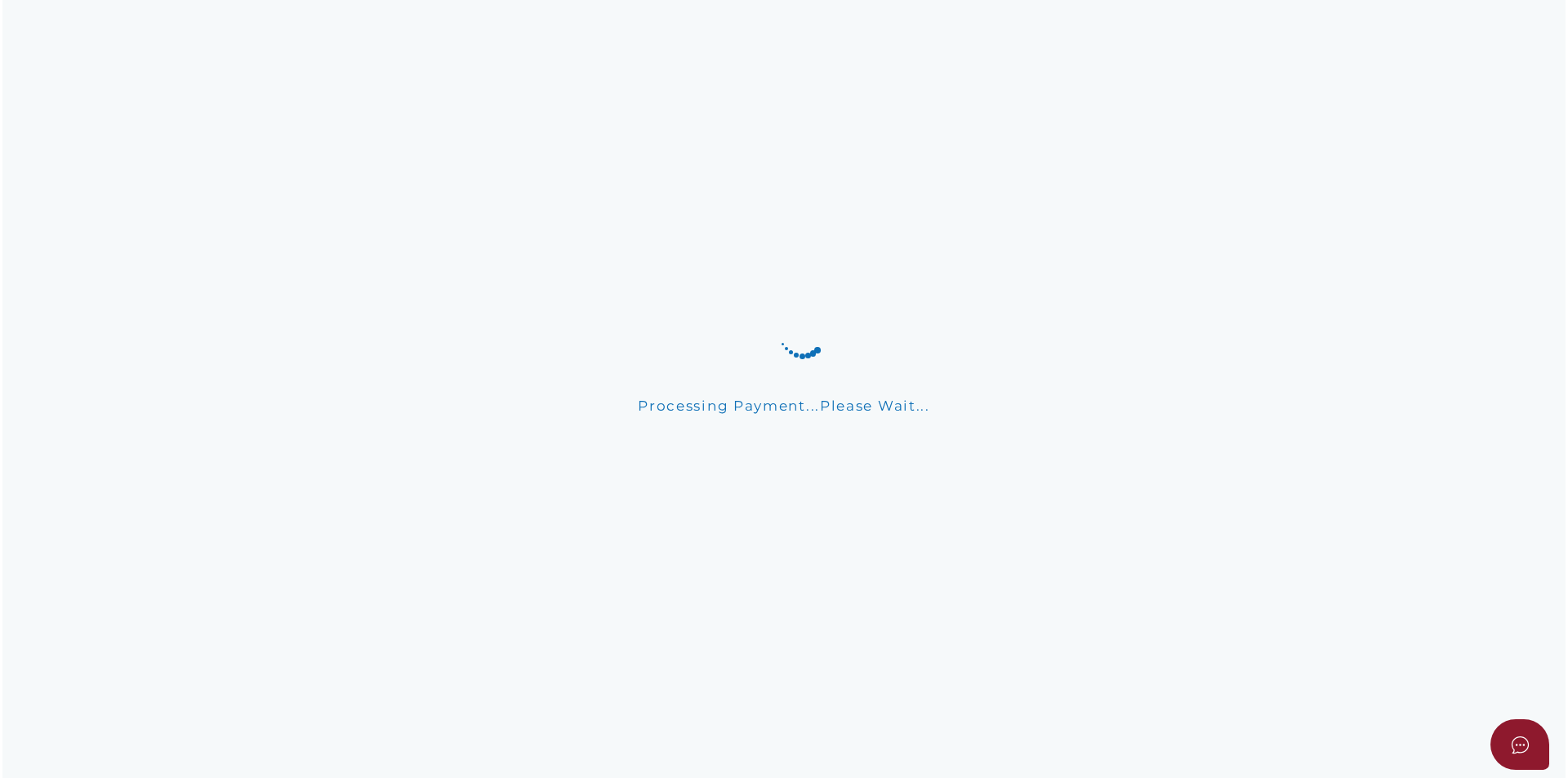
scroll to position [0, 0]
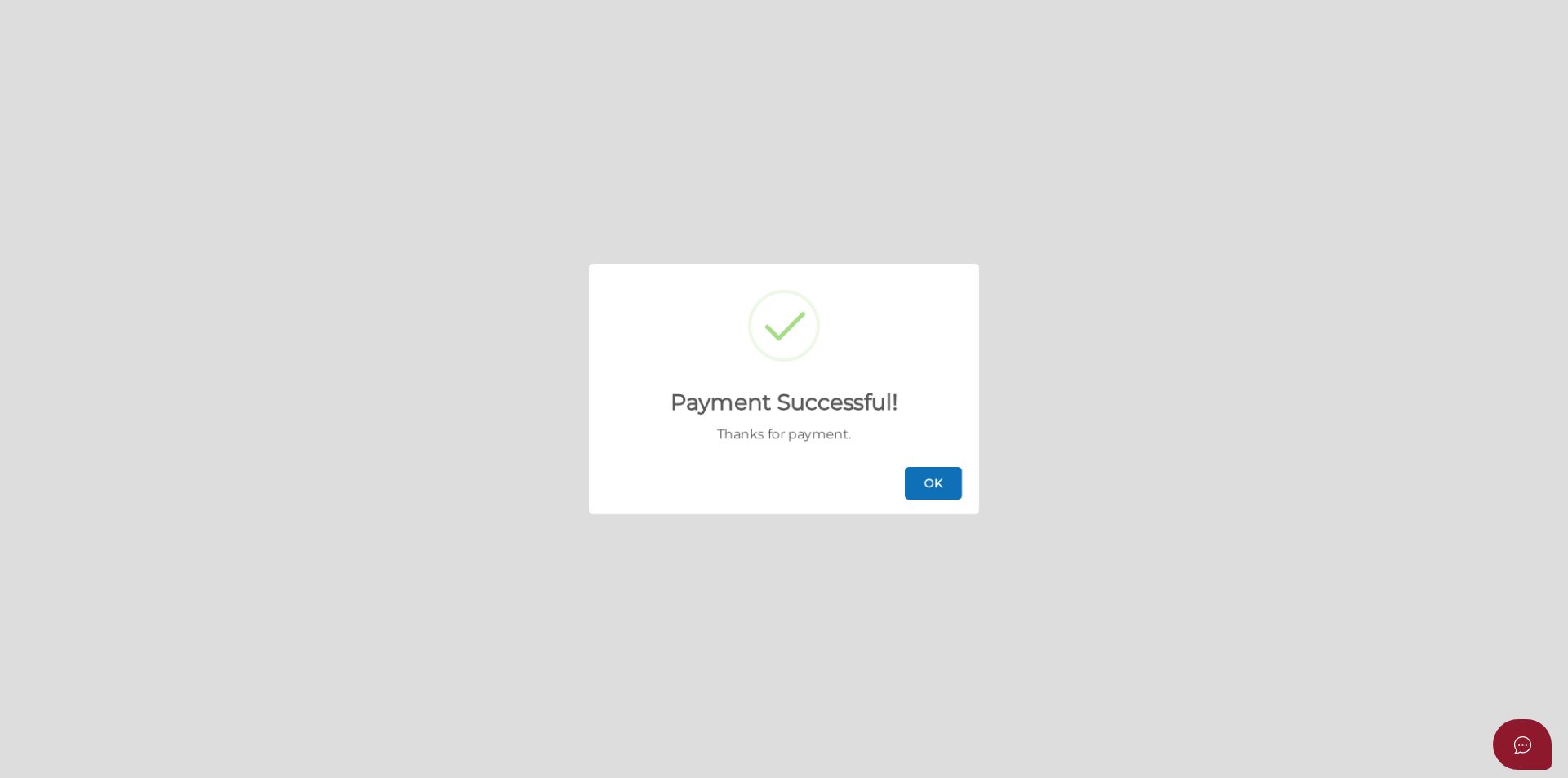
click at [937, 480] on button "OK" at bounding box center [934, 483] width 57 height 32
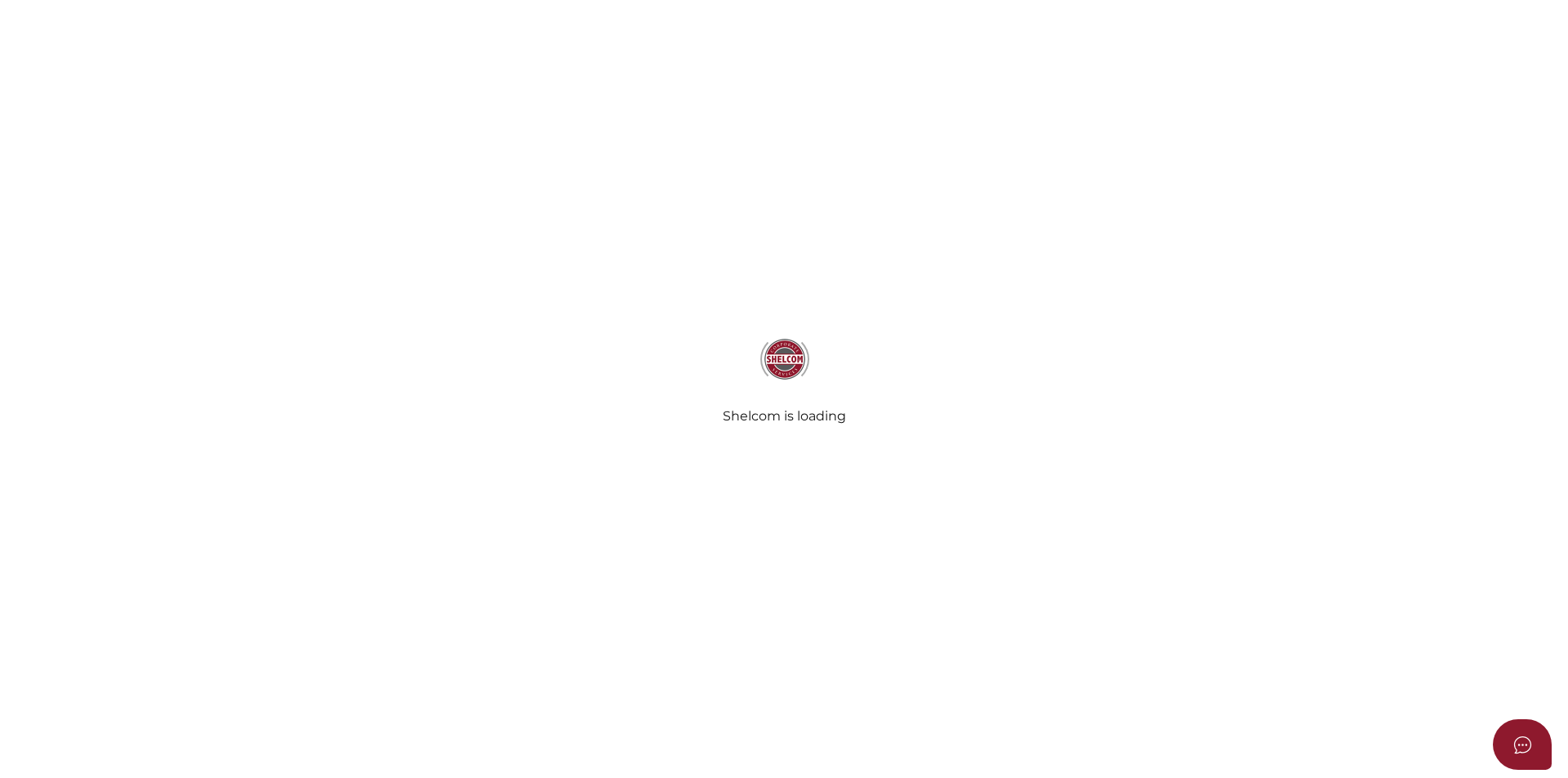
select select
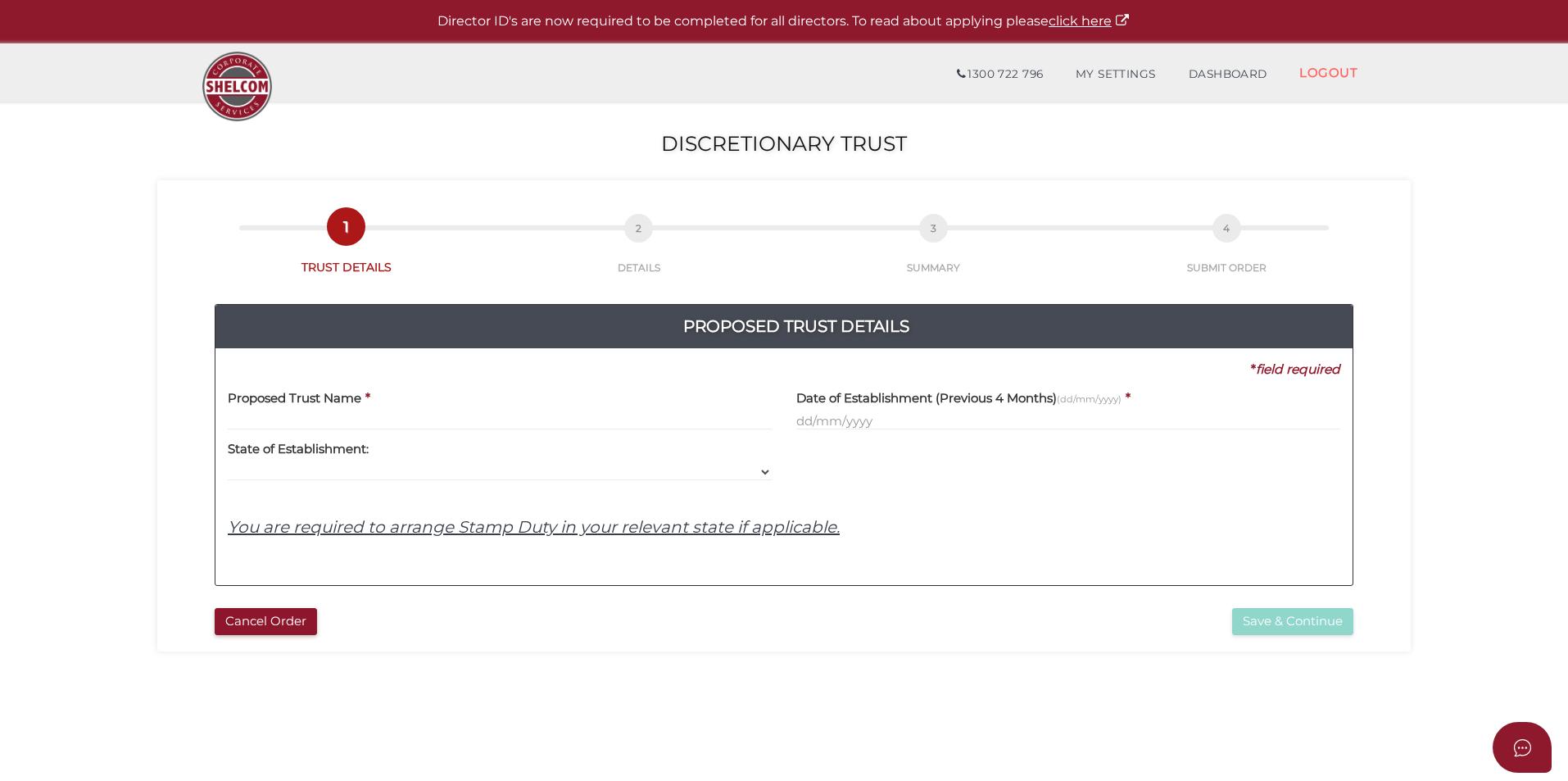
click at [498, 414] on input "text" at bounding box center [499, 421] width 544 height 18
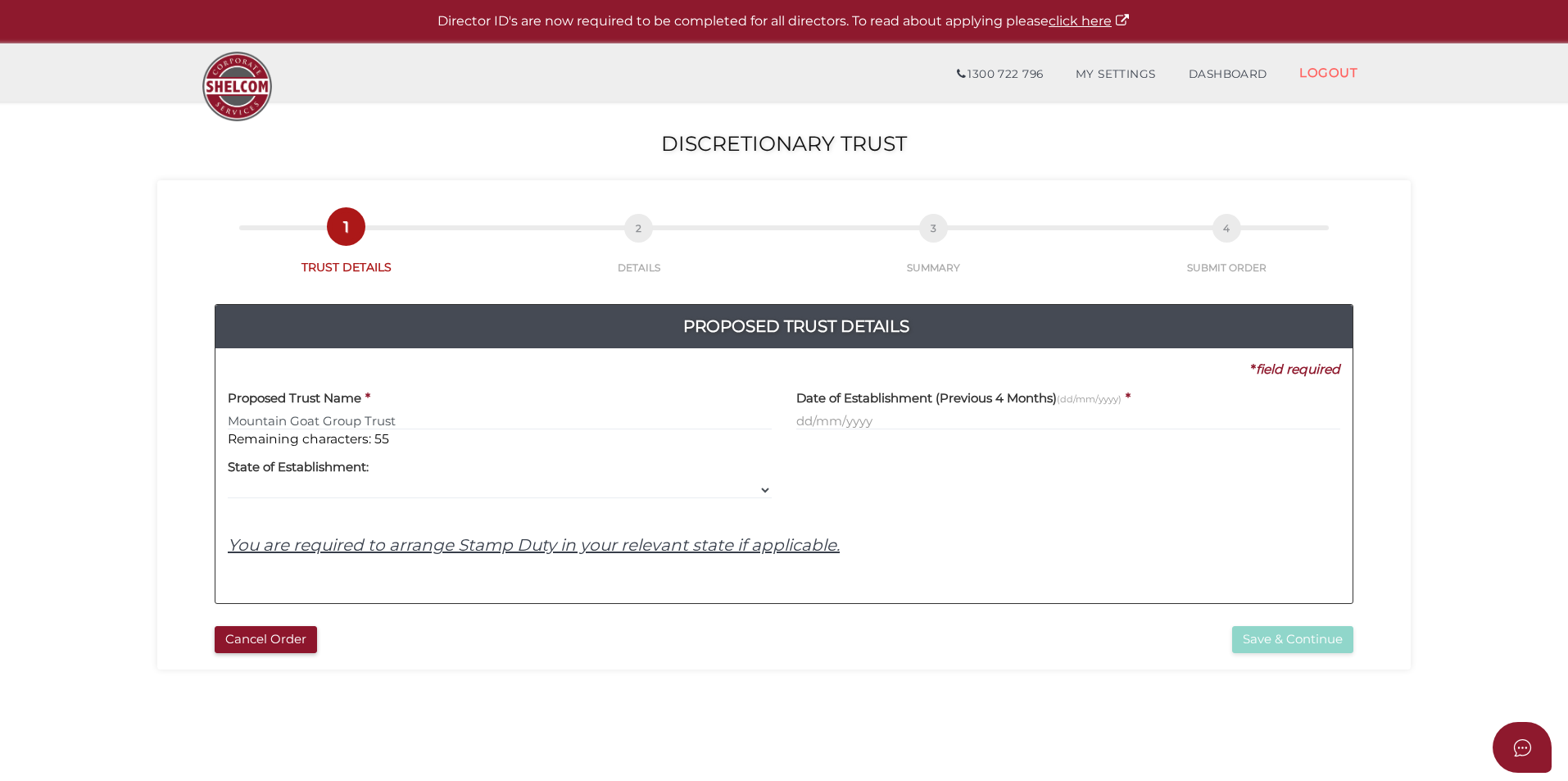
type input "Mountain Goat Group Trust"
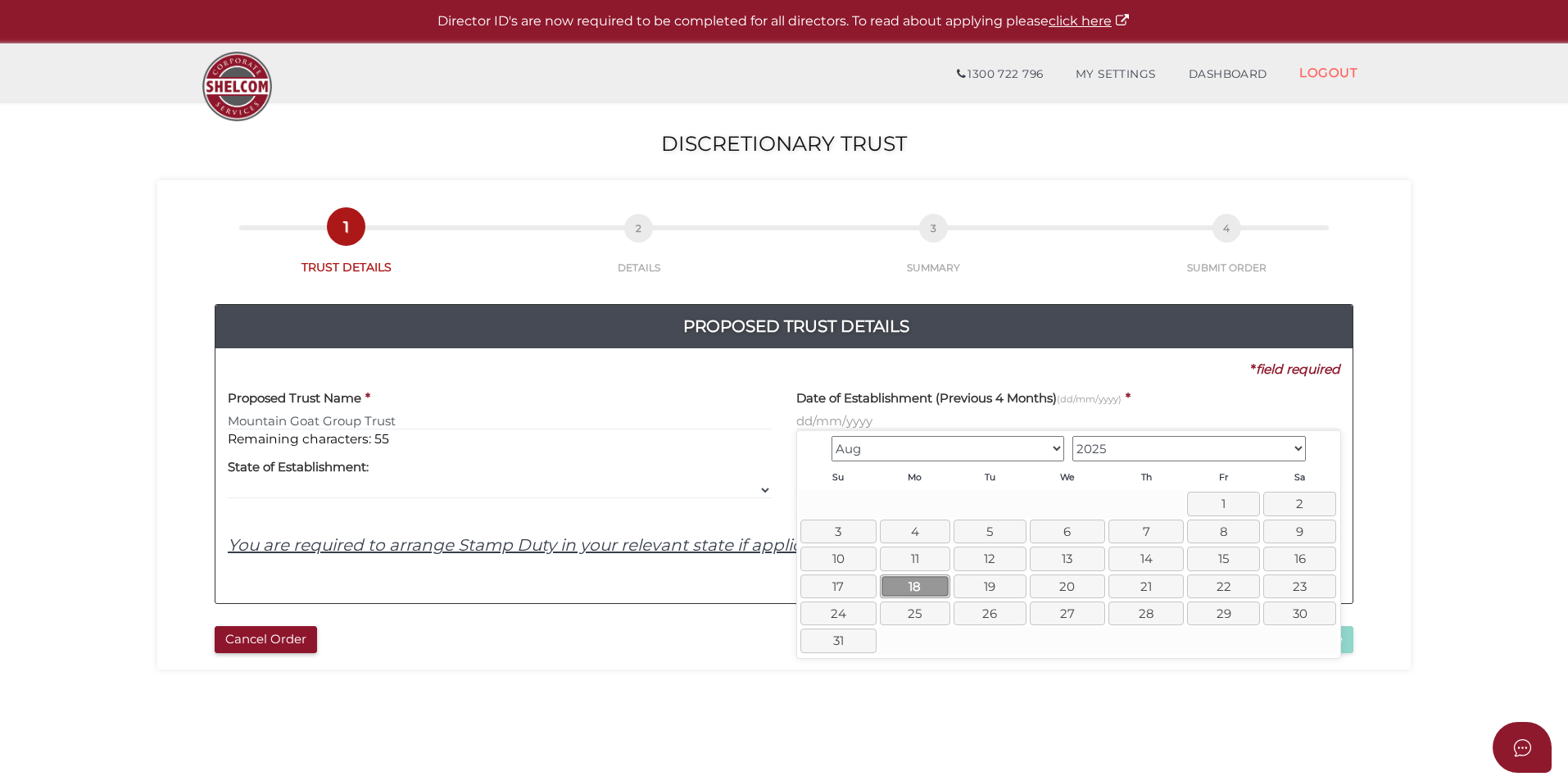
click at [903, 586] on link "18" at bounding box center [915, 587] width 71 height 24
type input "[DATE]"
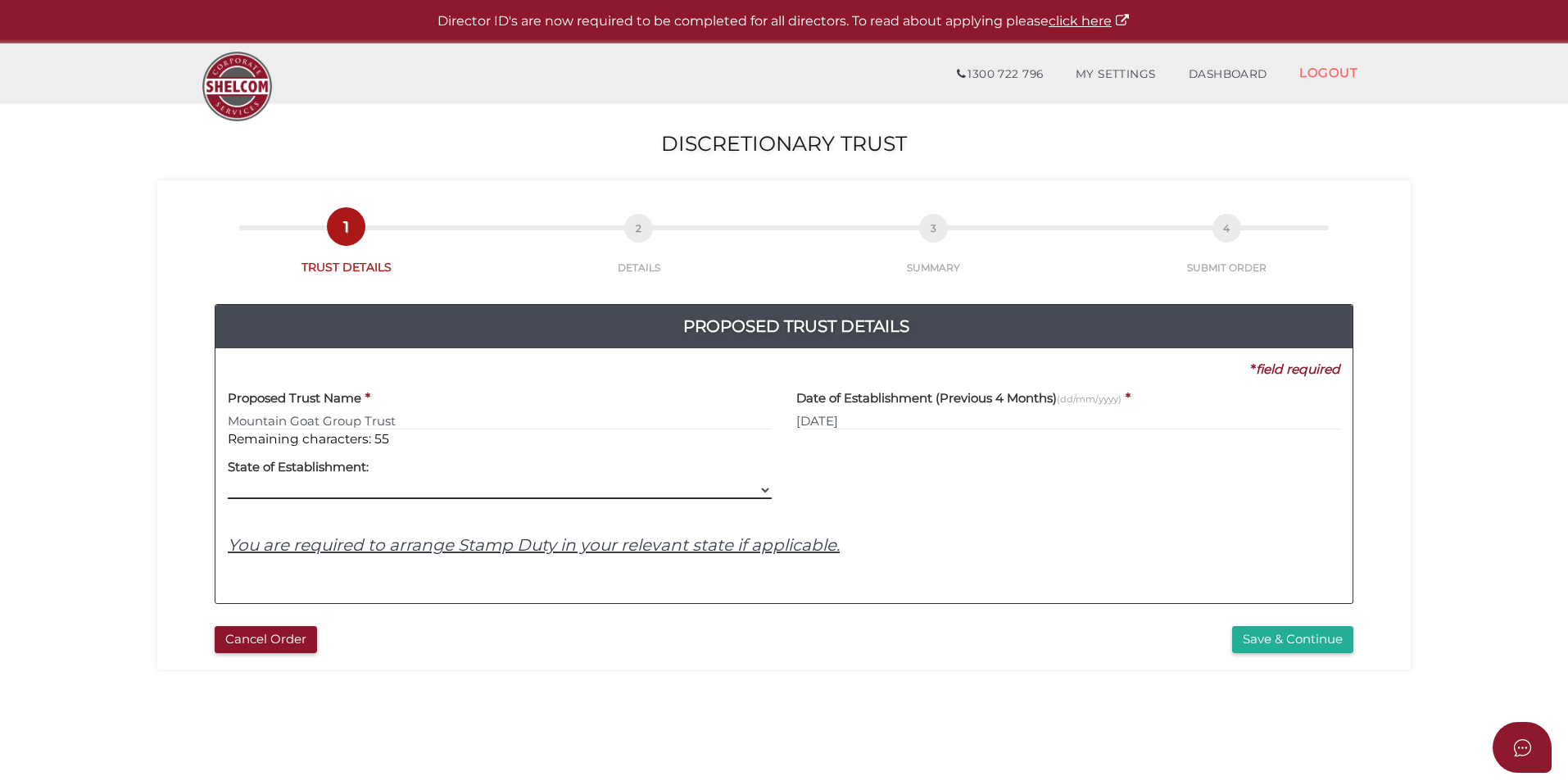
click at [376, 496] on select "VIC ACT [GEOGRAPHIC_DATA] [GEOGRAPHIC_DATA] QLD [GEOGRAPHIC_DATA] [GEOGRAPHIC_D…" at bounding box center [499, 489] width 544 height 18
click at [227, 481] on select "VIC ACT [GEOGRAPHIC_DATA] [GEOGRAPHIC_DATA] QLD [GEOGRAPHIC_DATA] [GEOGRAPHIC_D…" at bounding box center [499, 489] width 544 height 18
drag, startPoint x: 363, startPoint y: 527, endPoint x: 369, endPoint y: 513, distance: 15.2
click at [369, 513] on div "Proposed Trust Name * Mountain Goat Group Trust Remaining characters: 55 Date o…" at bounding box center [784, 485] width 1112 height 213
click at [384, 485] on select "VIC ACT [GEOGRAPHIC_DATA] [GEOGRAPHIC_DATA] QLD [GEOGRAPHIC_DATA] [GEOGRAPHIC_D…" at bounding box center [499, 489] width 544 height 18
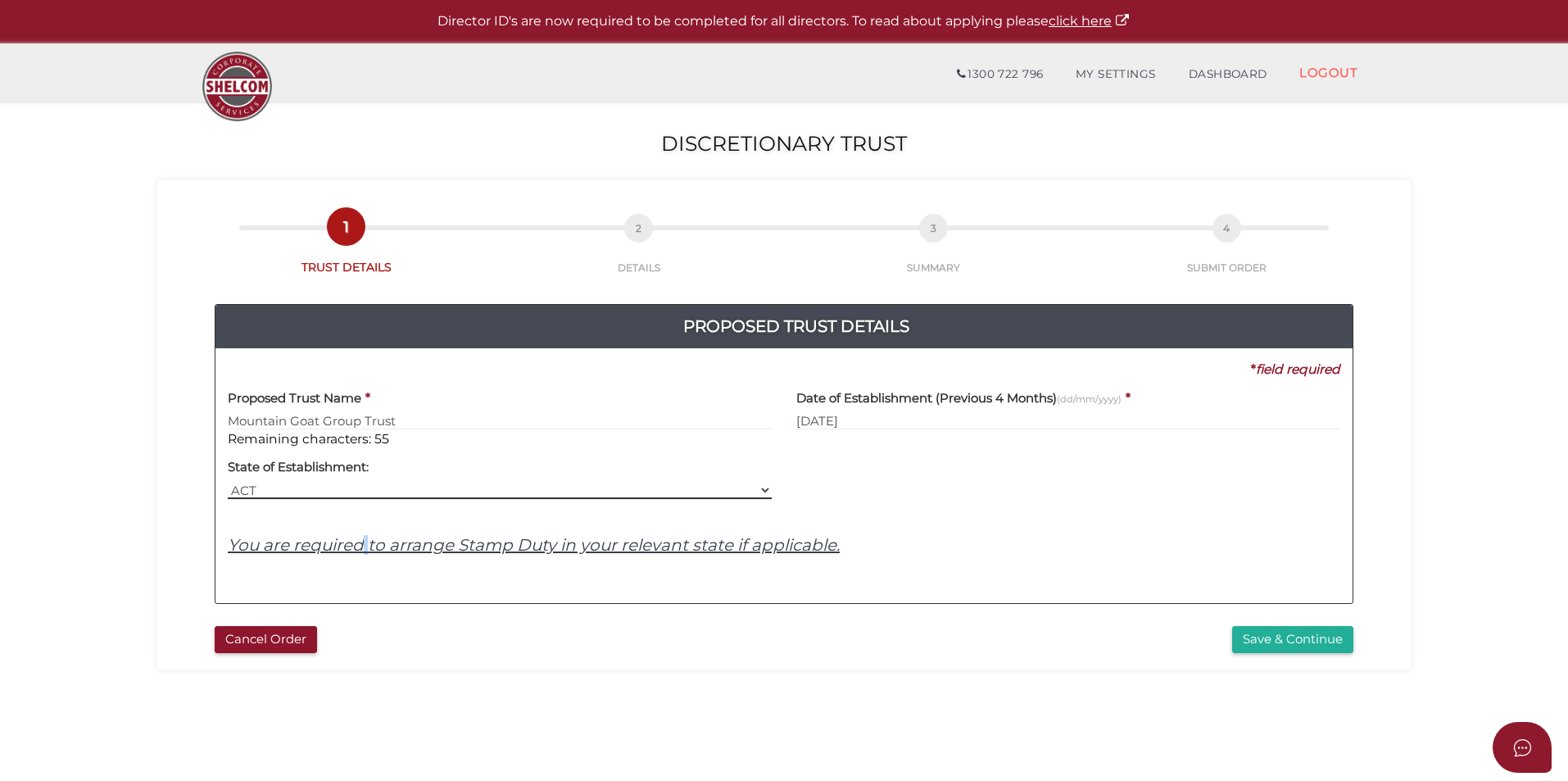
select select "VIC"
click at [227, 481] on select "VIC ACT [GEOGRAPHIC_DATA] [GEOGRAPHIC_DATA] QLD [GEOGRAPHIC_DATA] [GEOGRAPHIC_D…" at bounding box center [499, 489] width 544 height 18
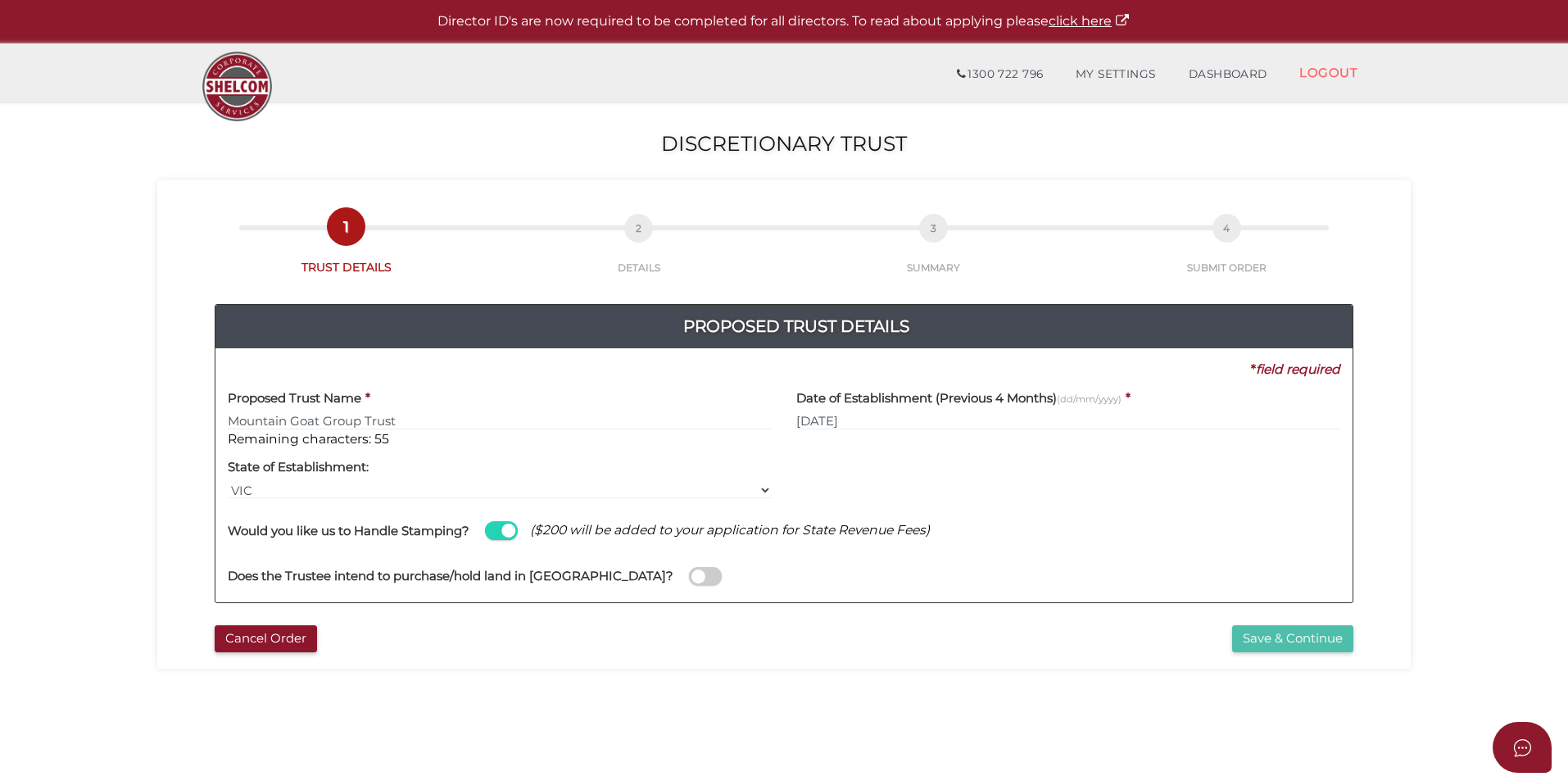
click at [1304, 638] on button "Save & Continue" at bounding box center [1292, 638] width 122 height 27
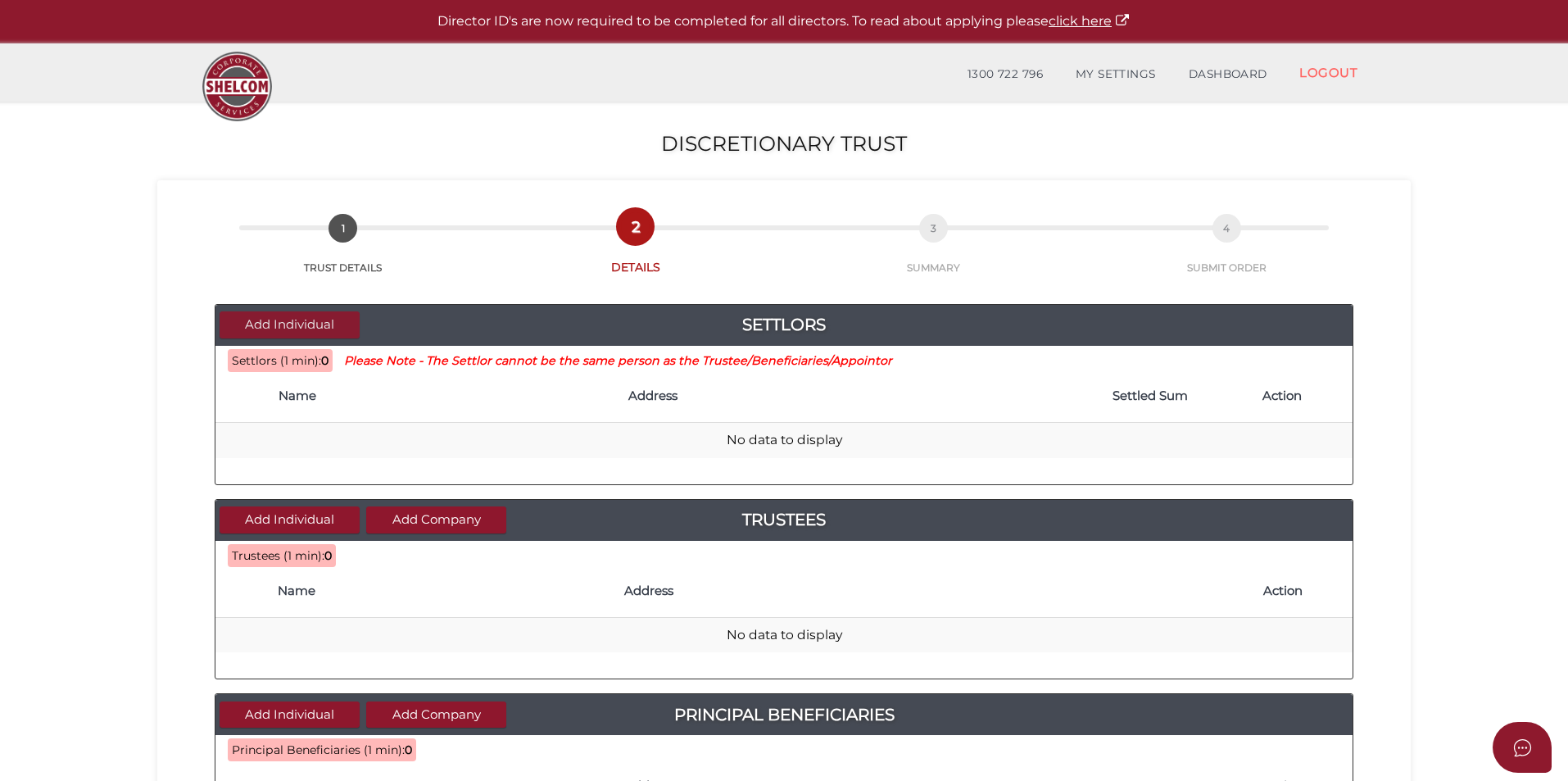
click at [317, 324] on button "Add Individual" at bounding box center [290, 324] width 140 height 27
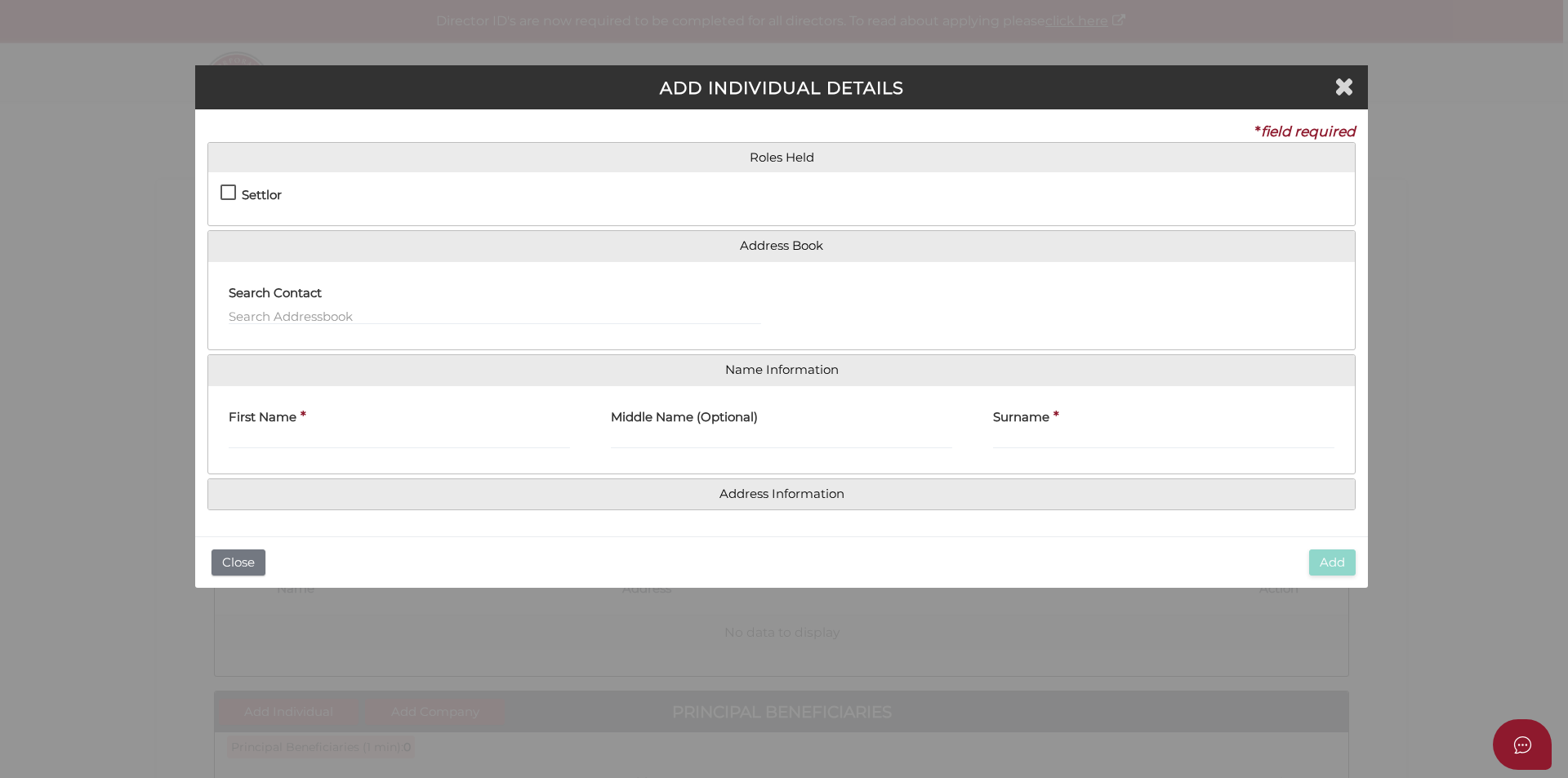
drag, startPoint x: 251, startPoint y: 198, endPoint x: 265, endPoint y: 214, distance: 21.3
click at [251, 198] on h4 "Settlor" at bounding box center [261, 195] width 40 height 14
checkbox input "true"
type input "10"
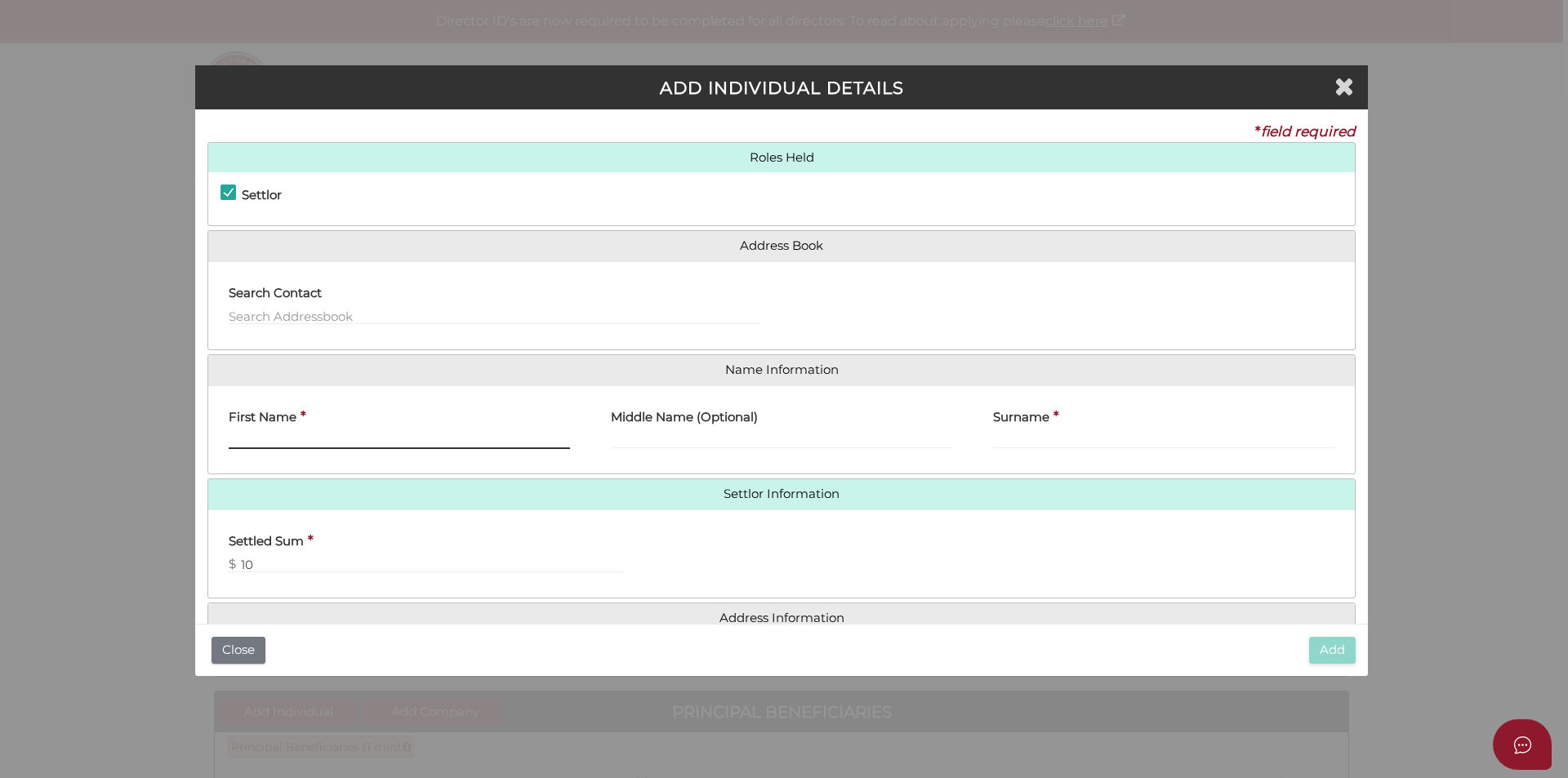
click at [279, 435] on input "First Name" at bounding box center [399, 439] width 342 height 18
type input "[PERSON_NAME]"
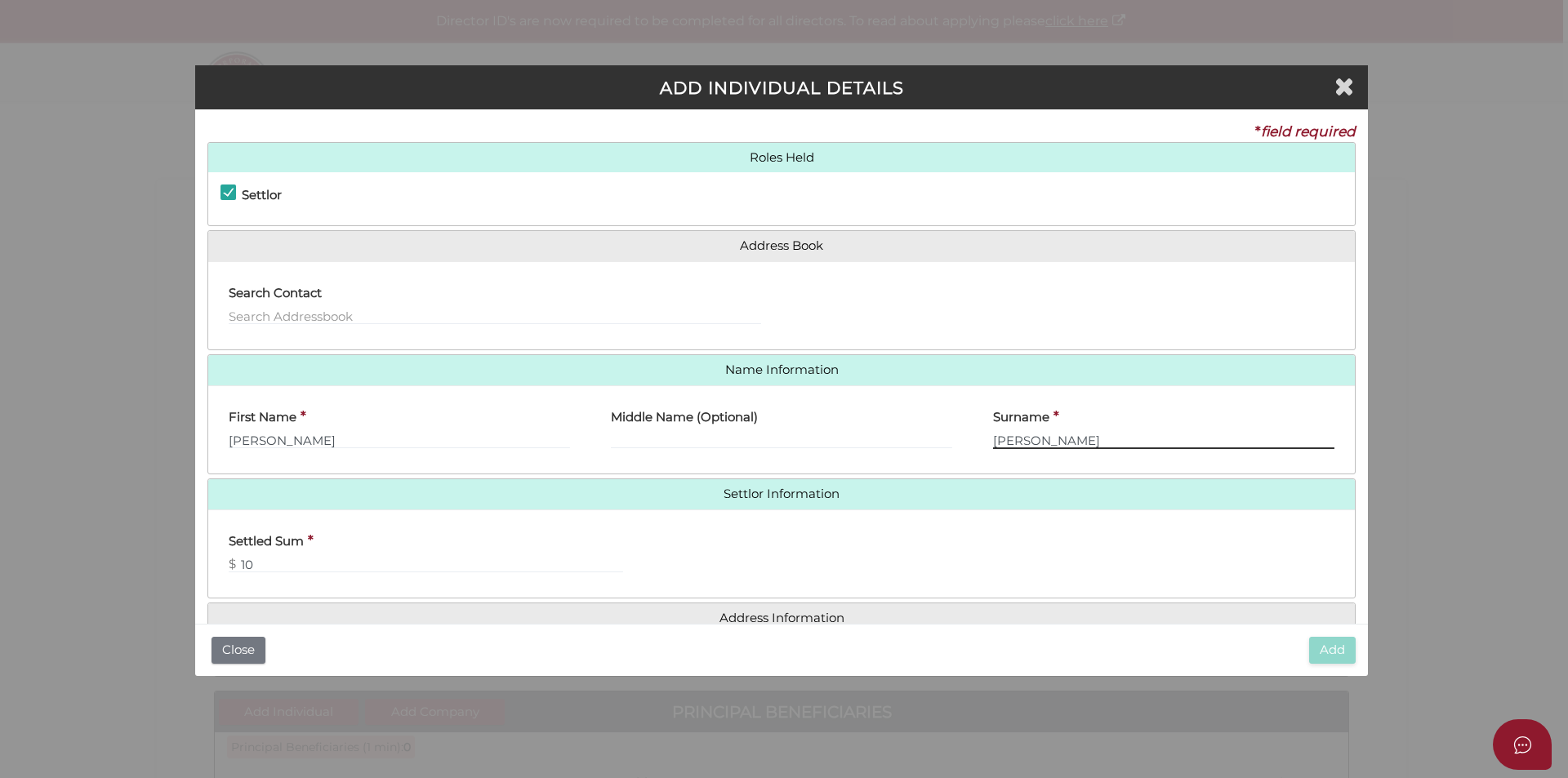
type input "Ervin"
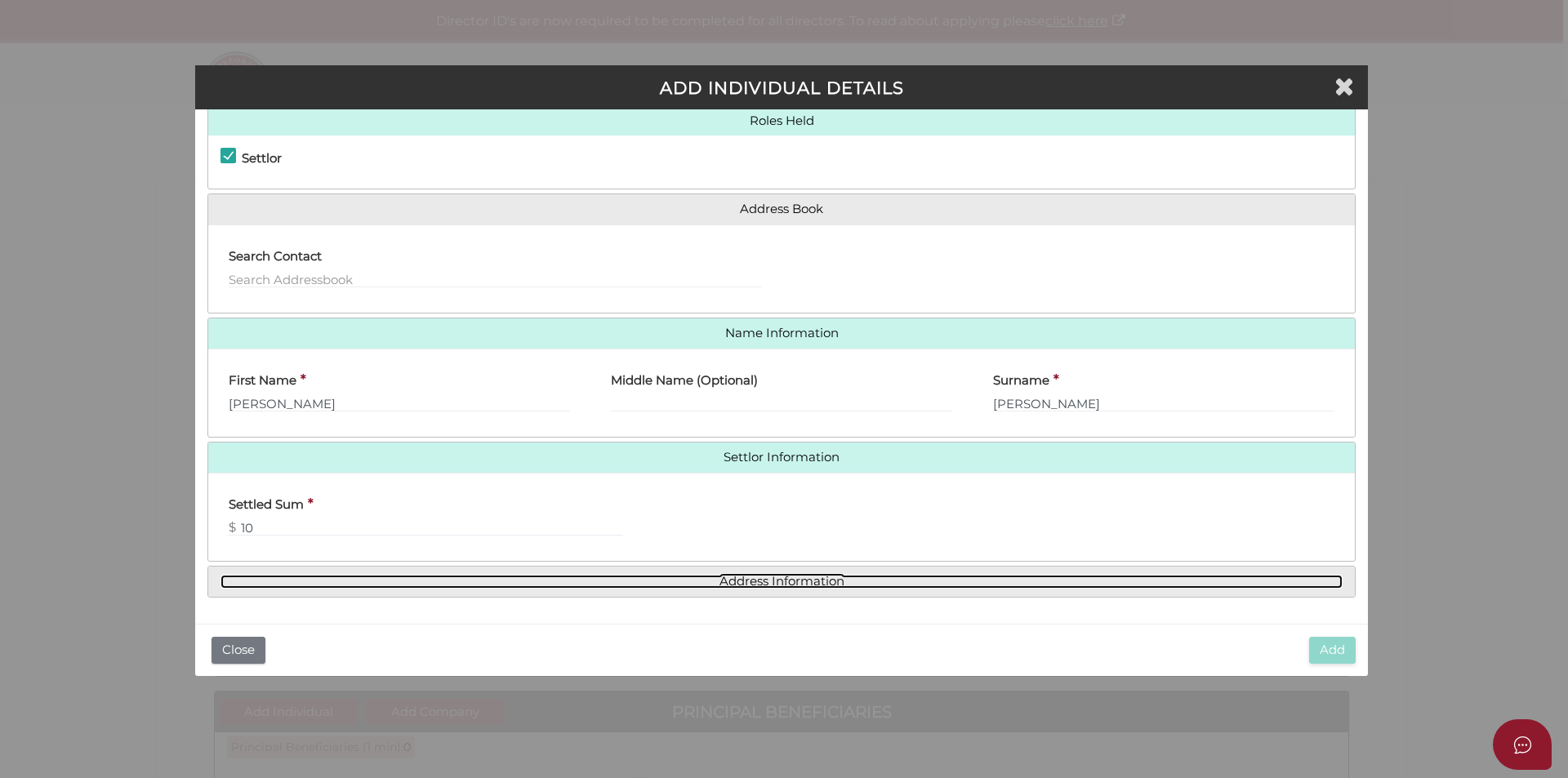
click at [772, 577] on link "Address Information" at bounding box center [781, 581] width 1123 height 14
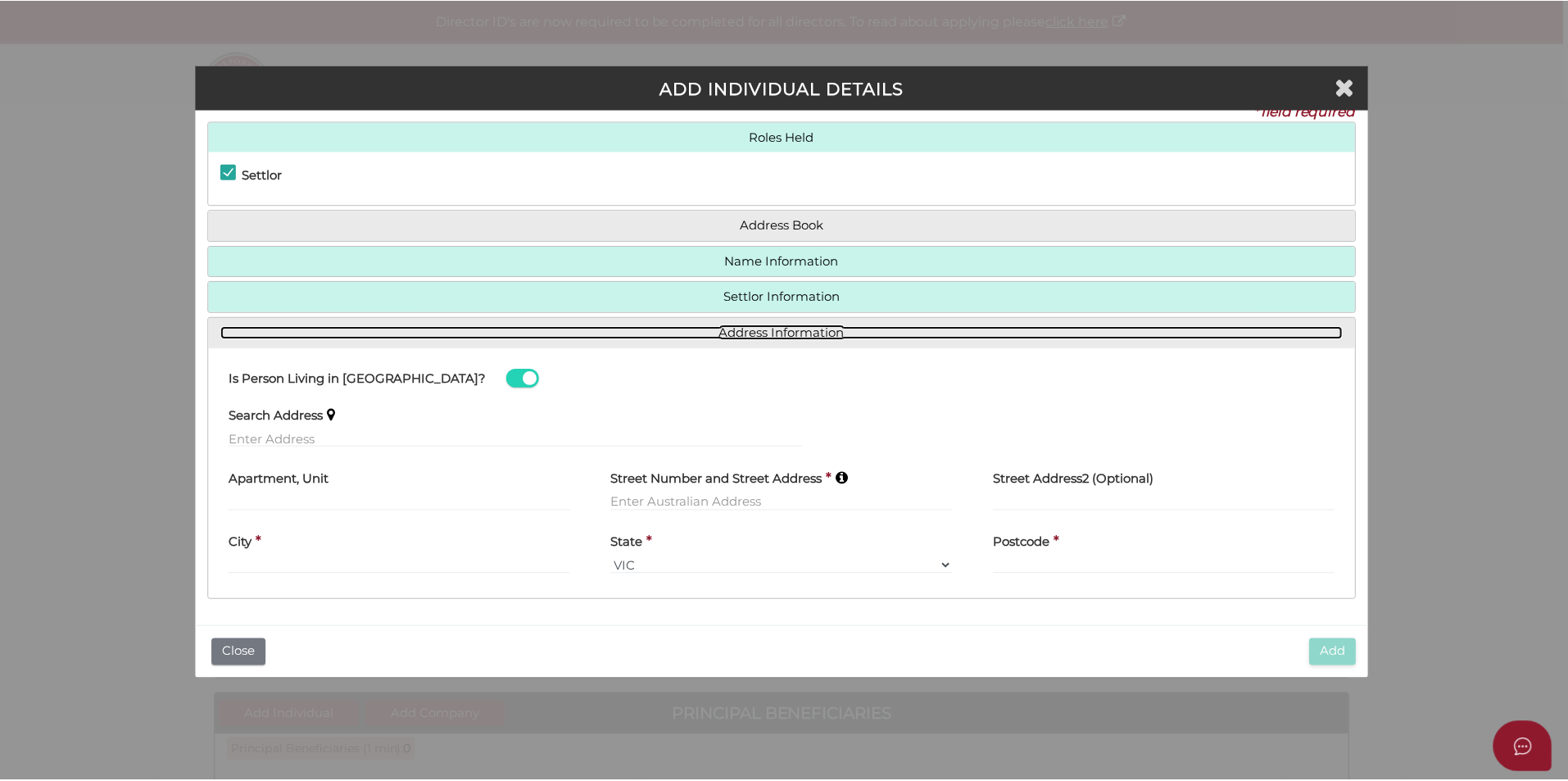
scroll to position [21, 0]
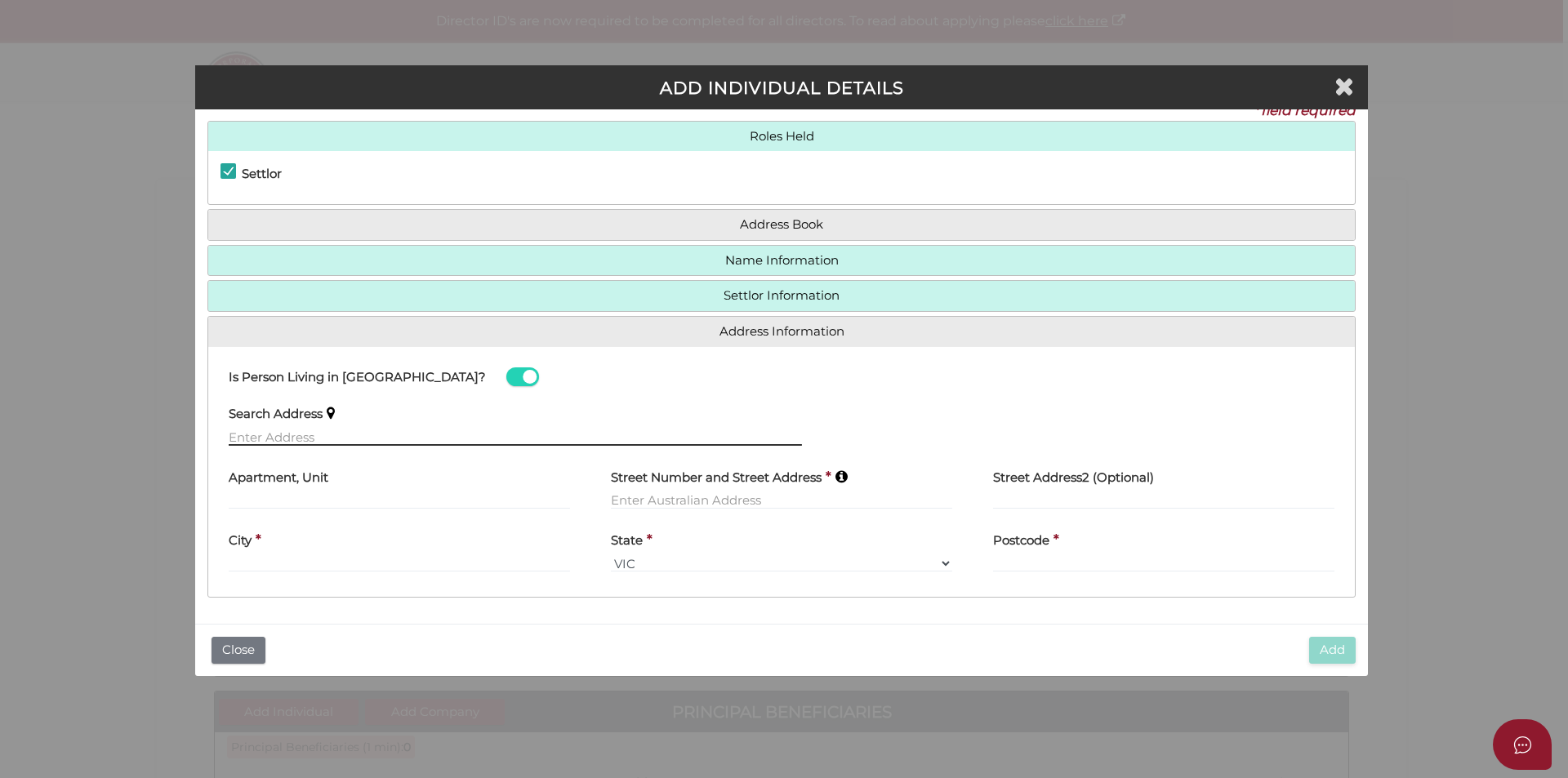
click at [324, 430] on input "text" at bounding box center [516, 436] width 574 height 18
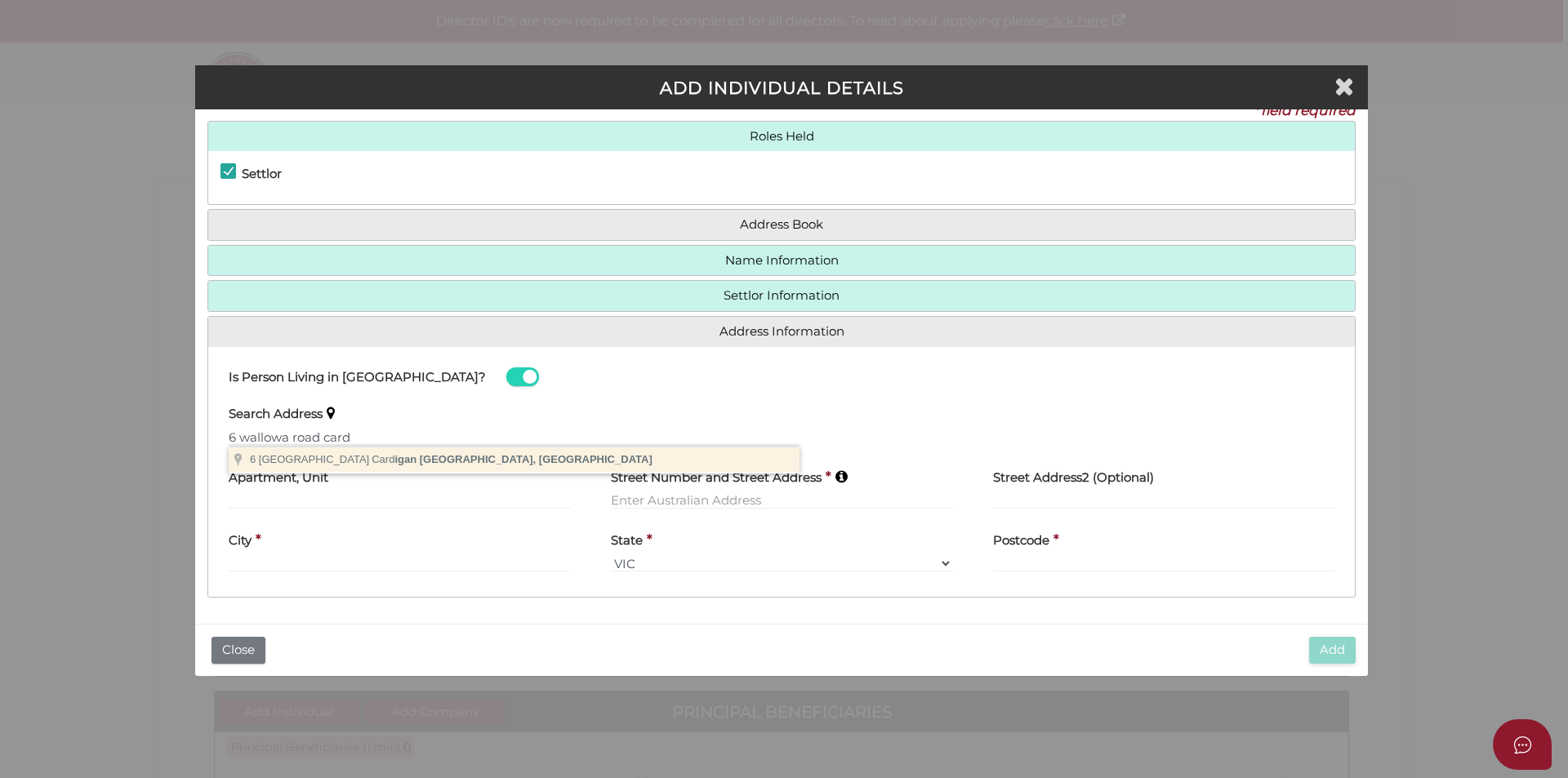
type input "6 Wallowa Road, Cardigan VIC, Australia"
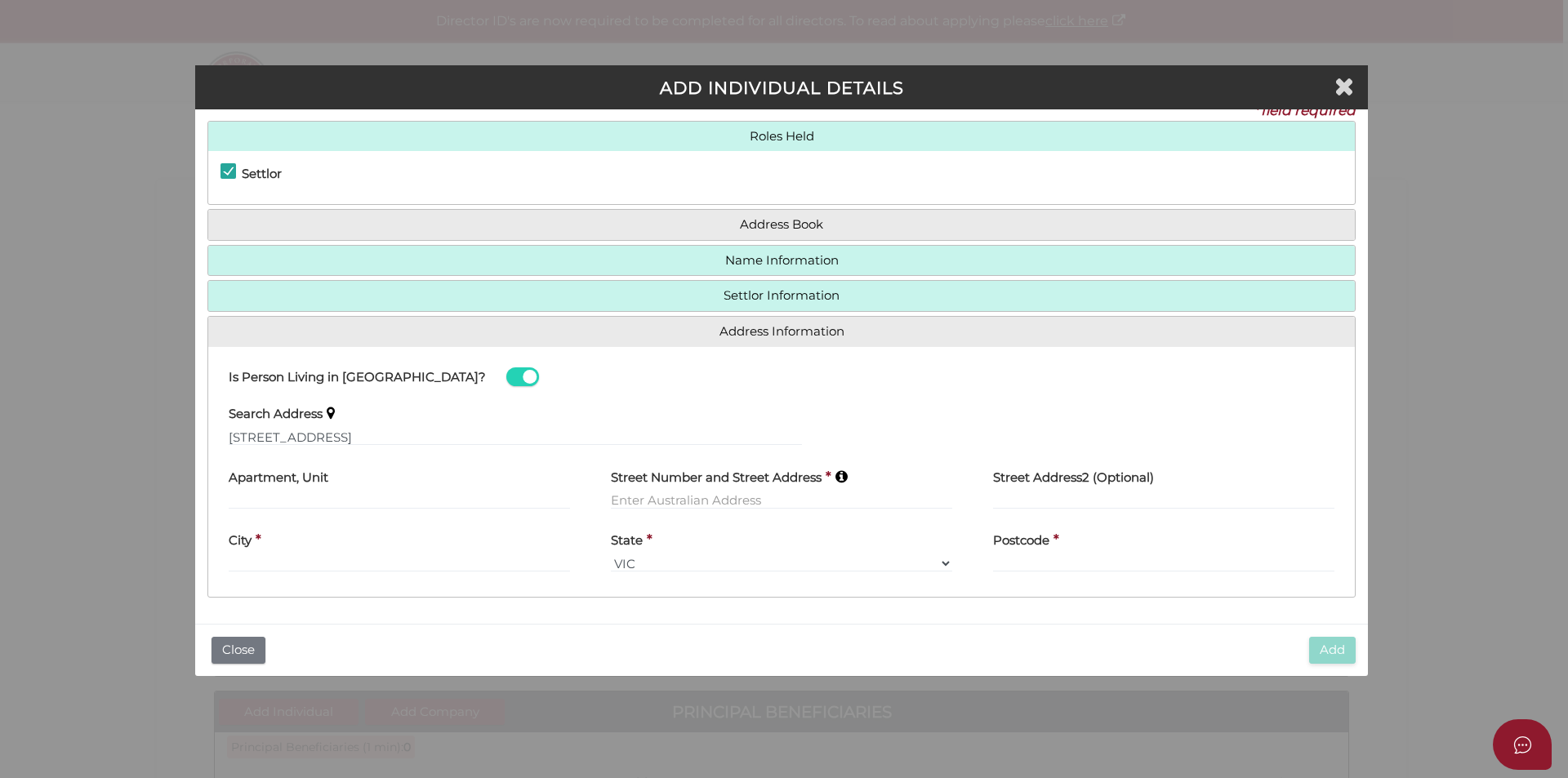
type input "6 Wallowa Road"
type input "Cardigan"
select select "VIC"
type input "3352"
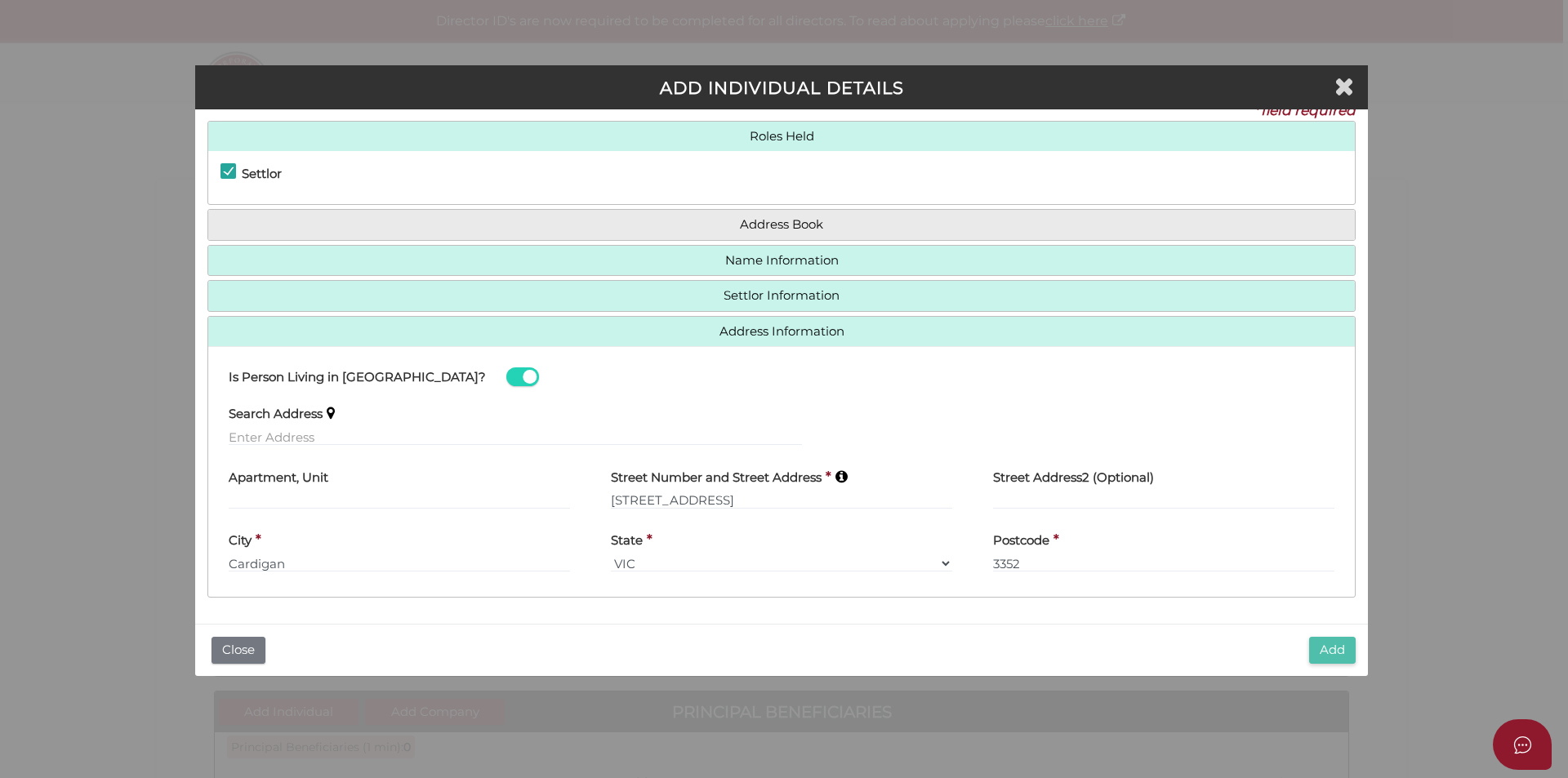
click at [1331, 657] on button "Add" at bounding box center [1333, 649] width 46 height 27
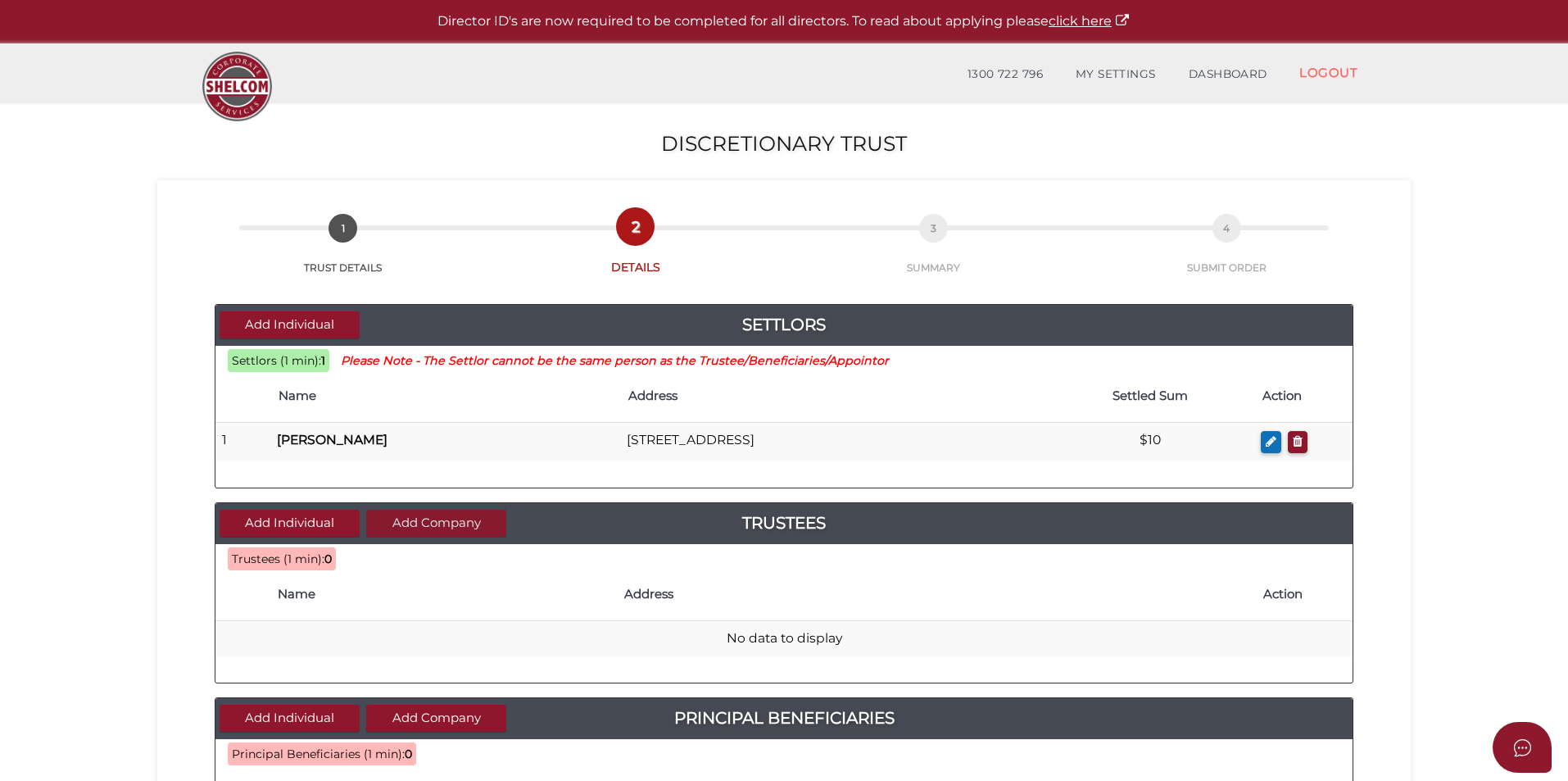
click at [429, 524] on button "Add Company" at bounding box center [435, 523] width 140 height 27
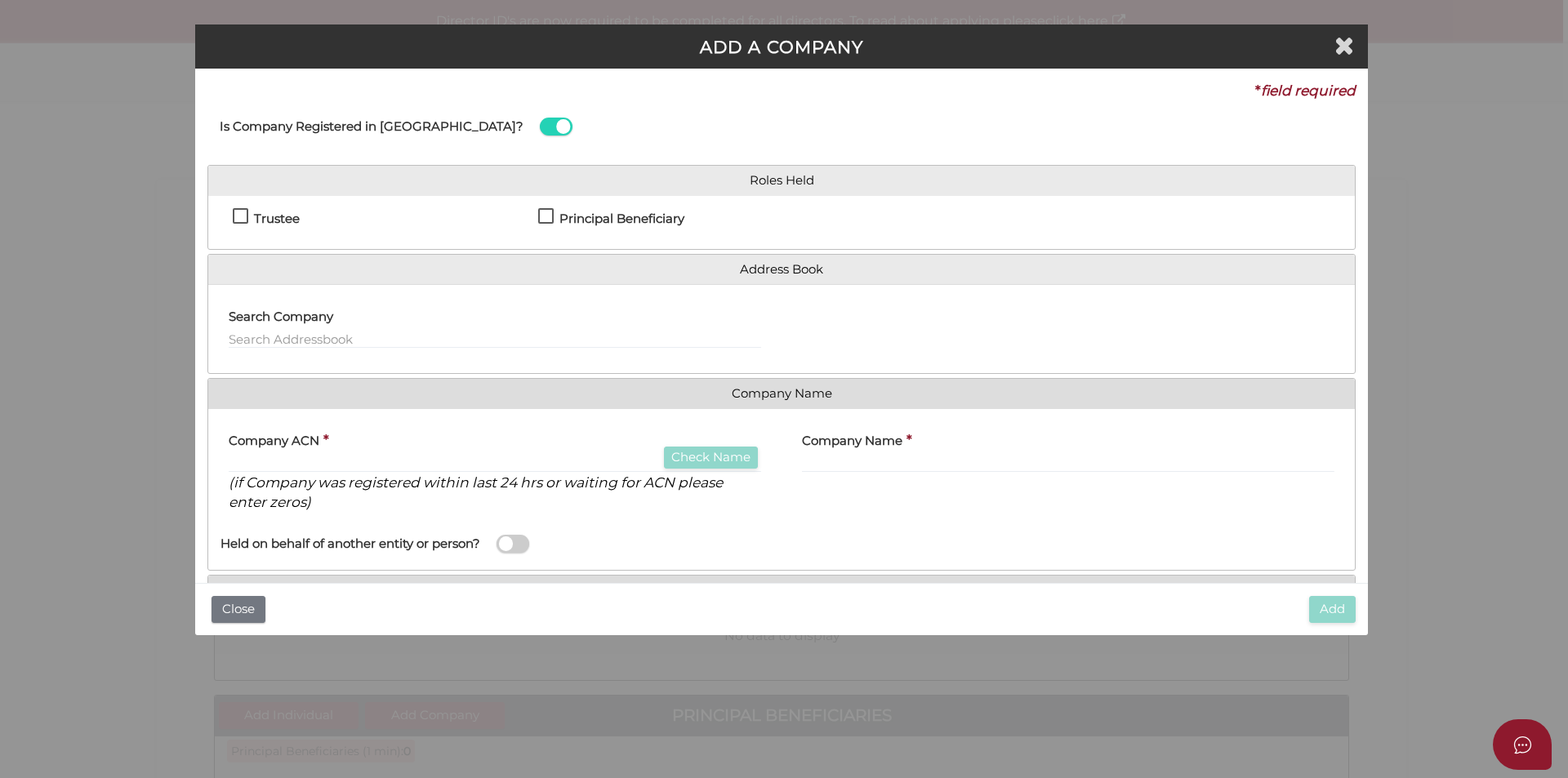
click at [268, 216] on h4 "Trustee" at bounding box center [276, 218] width 45 height 14
checkbox input "true"
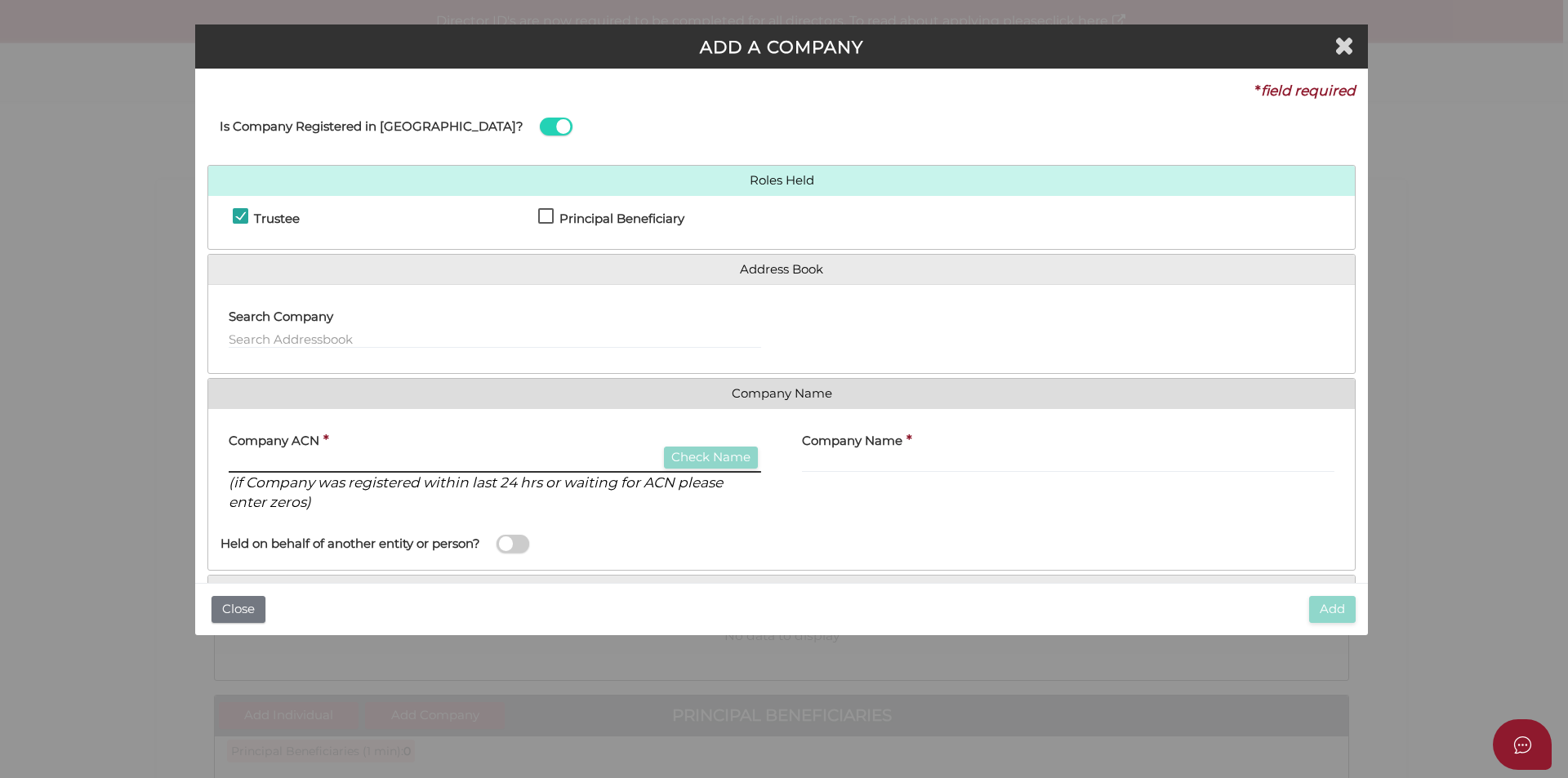
click at [324, 463] on input "text" at bounding box center [494, 463] width 532 height 18
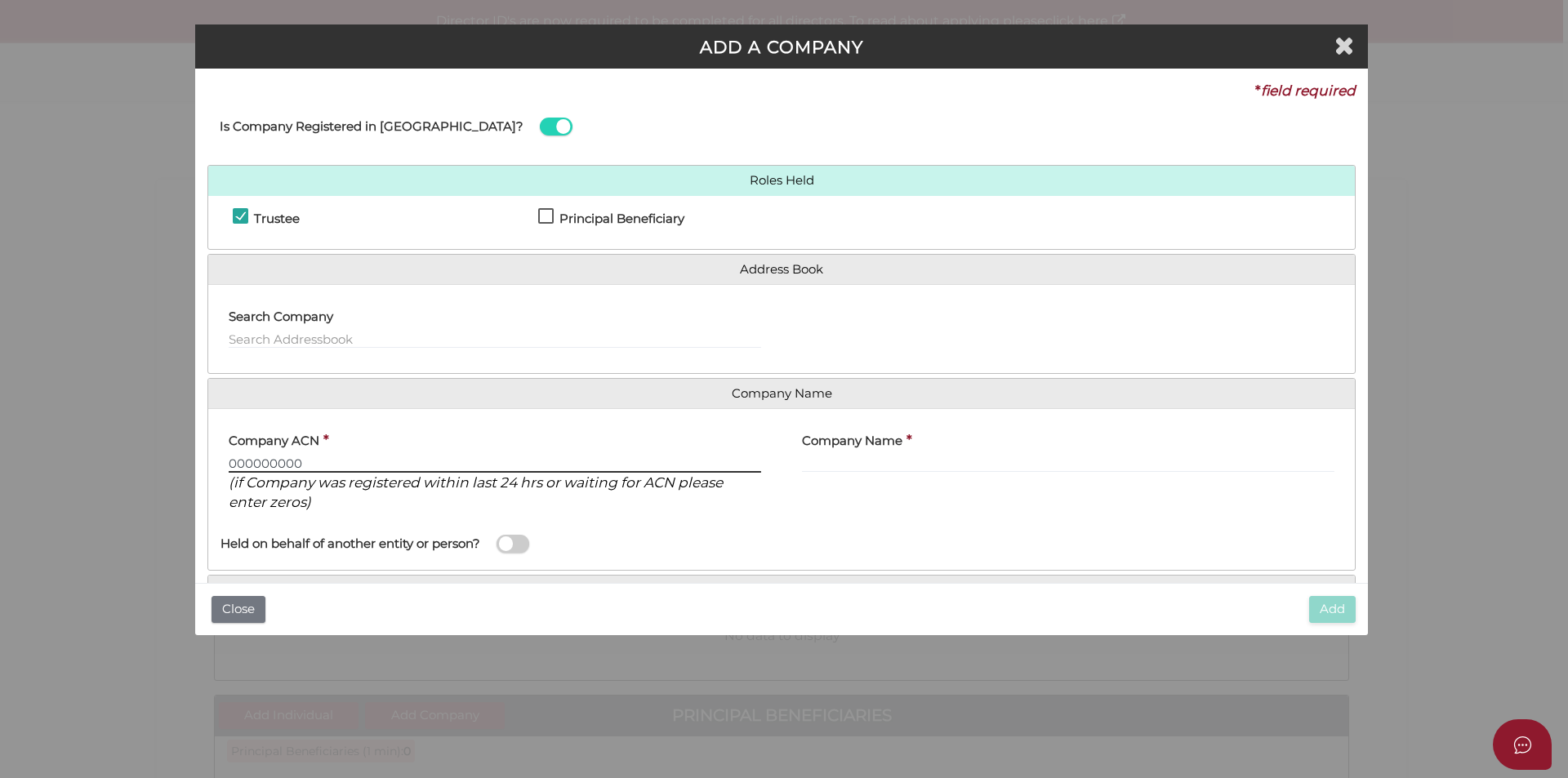
type input "000000000"
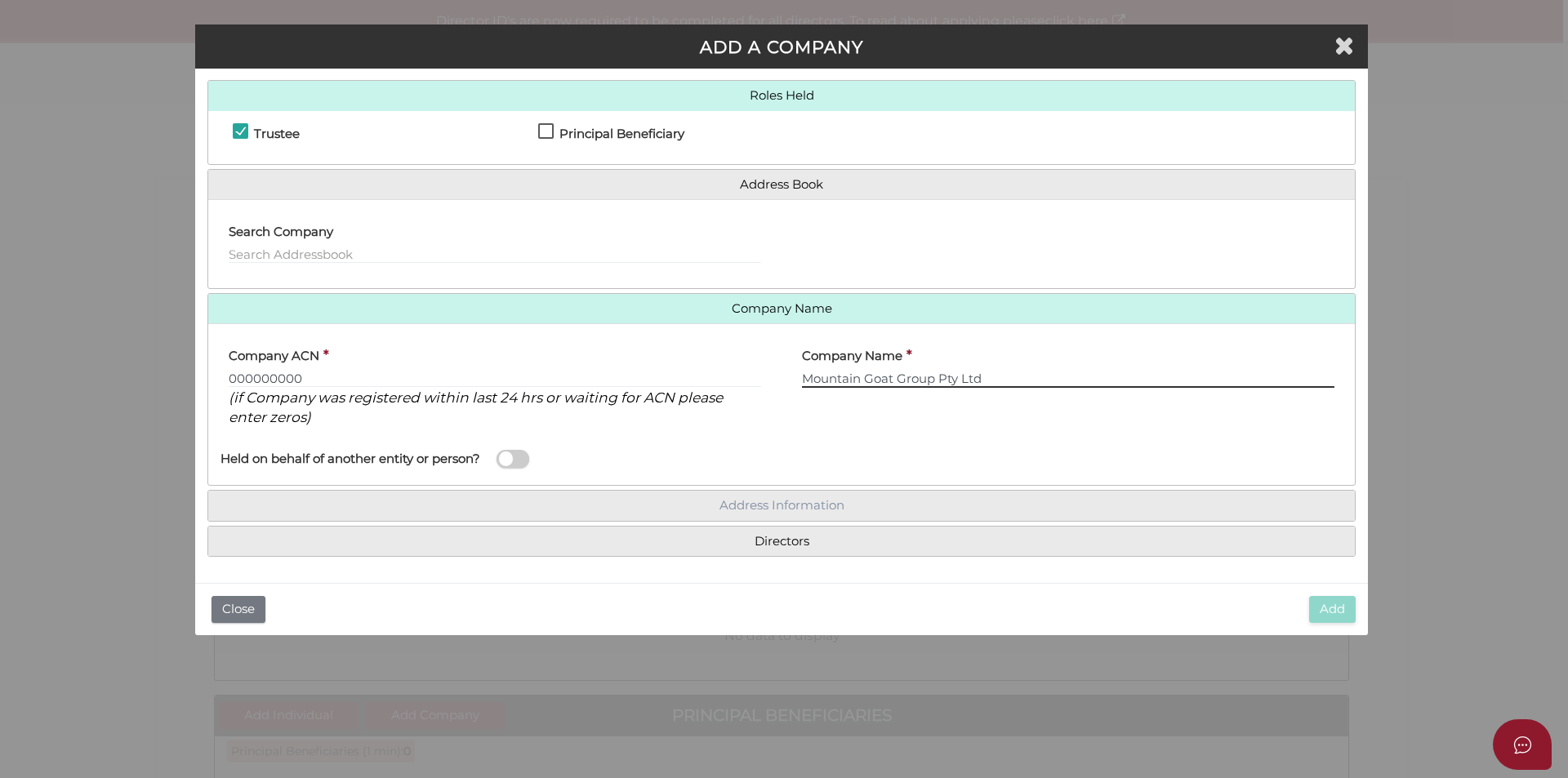
type input "Mountain Goat Group Pty Ltd"
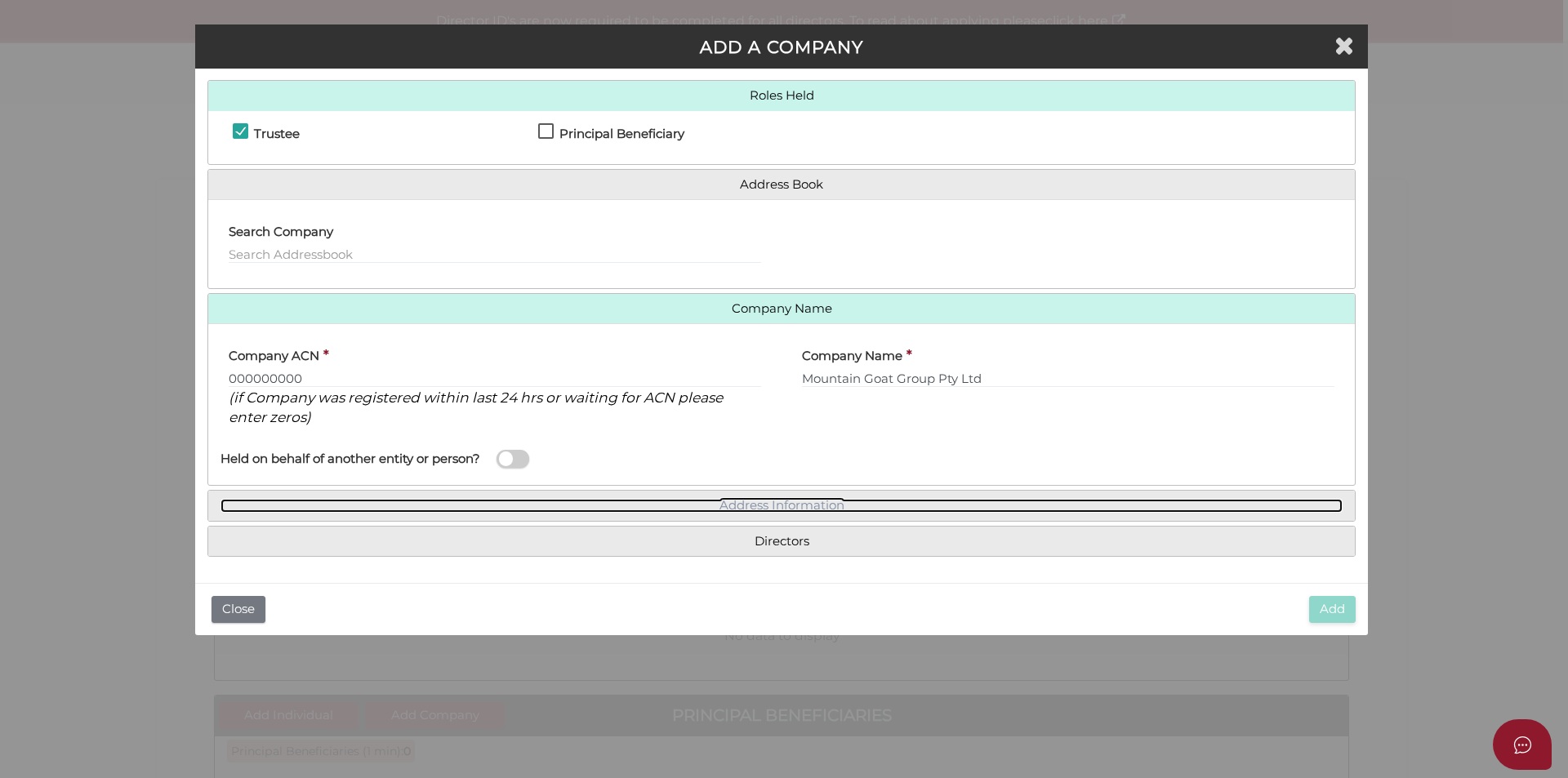
click at [777, 511] on link "Address Information" at bounding box center [781, 505] width 1123 height 14
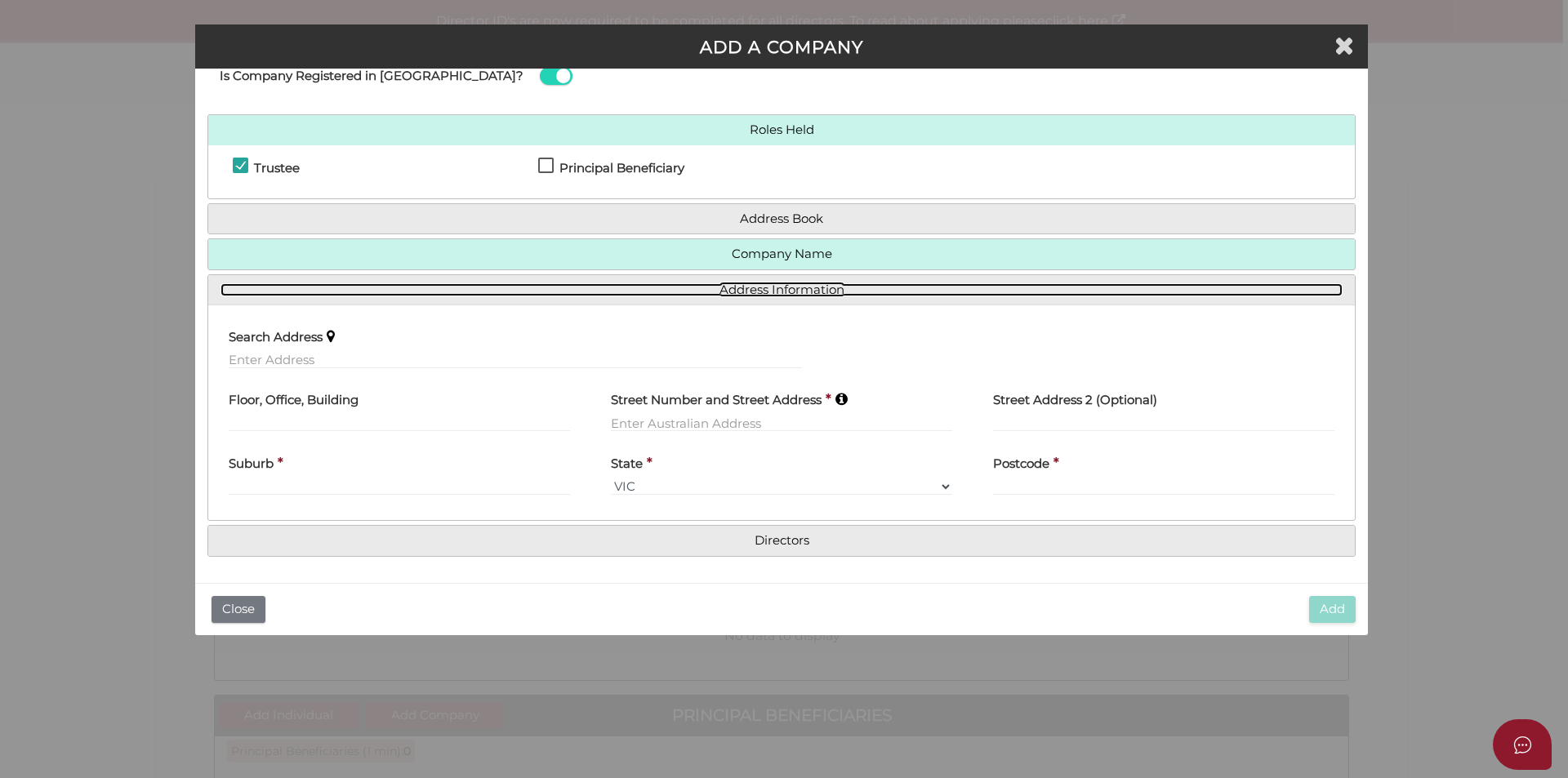
scroll to position [50, 0]
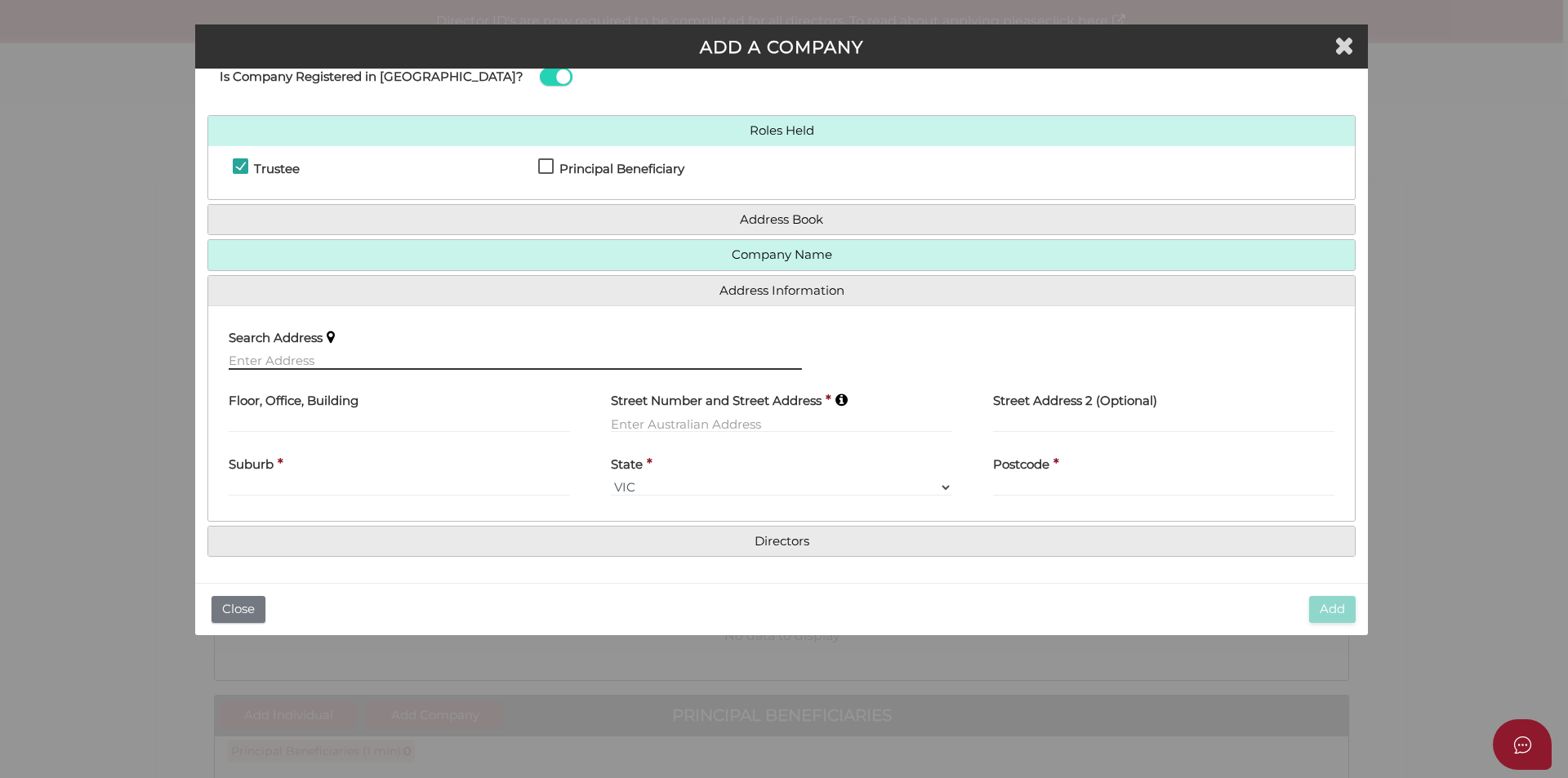
click at [344, 366] on input "text" at bounding box center [516, 360] width 574 height 18
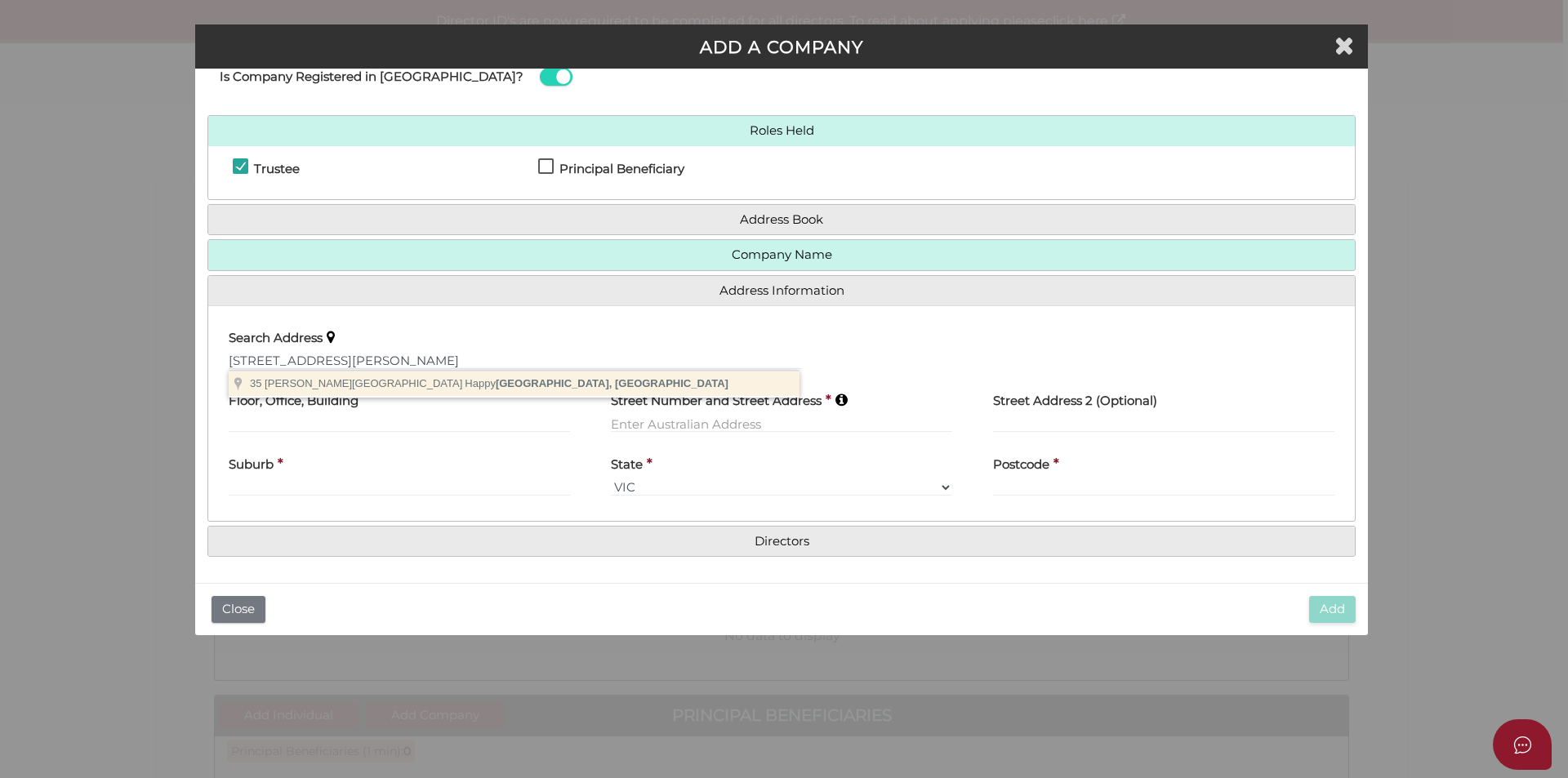
type input "35 Crosier Road, Happy Valley VIC, Australia"
type input "35 Crosier Road"
type input "Happy Valley"
select select "VIC"
type input "3360"
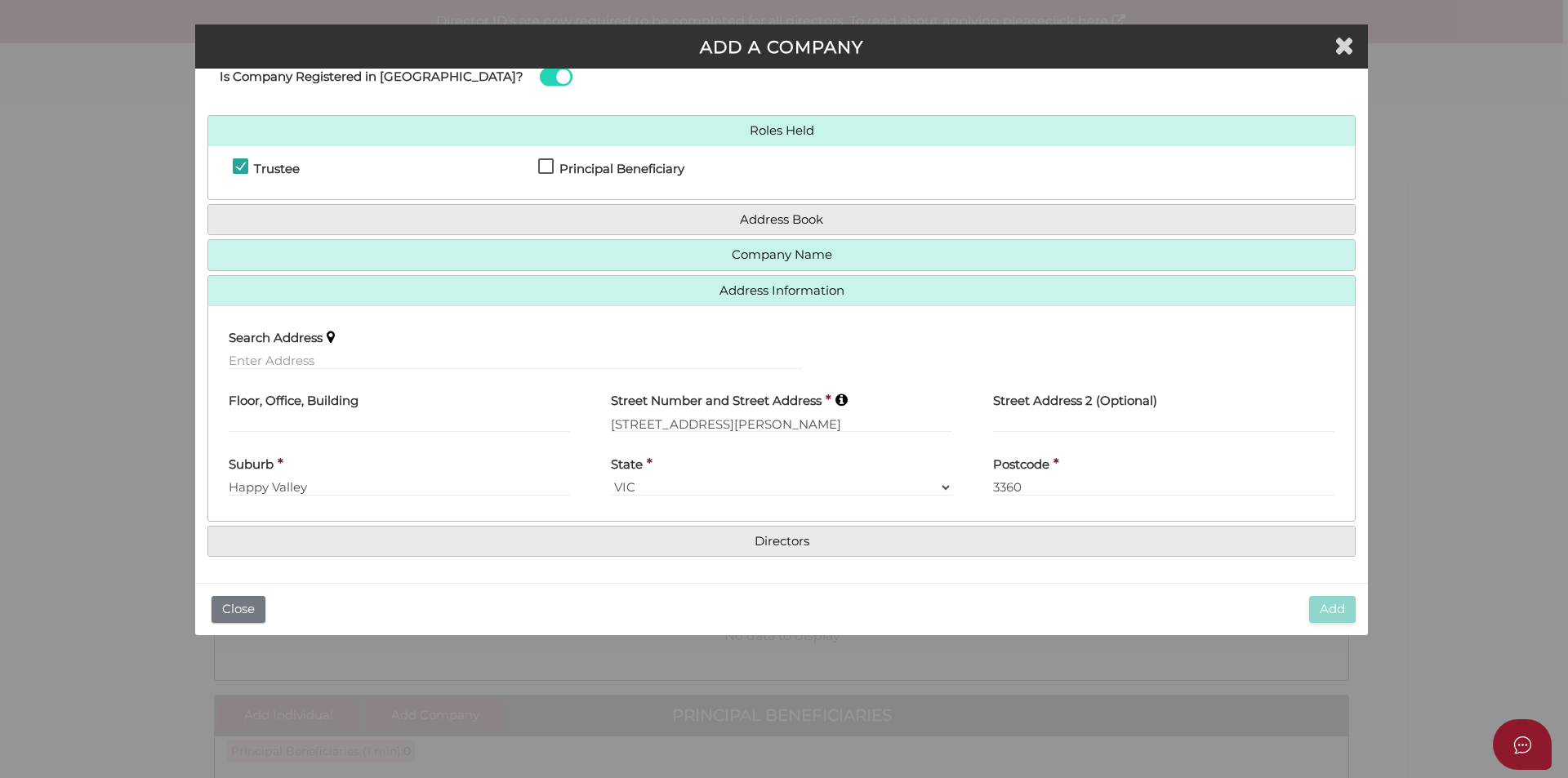
click at [779, 532] on h4 "Directors" at bounding box center [781, 541] width 1147 height 31
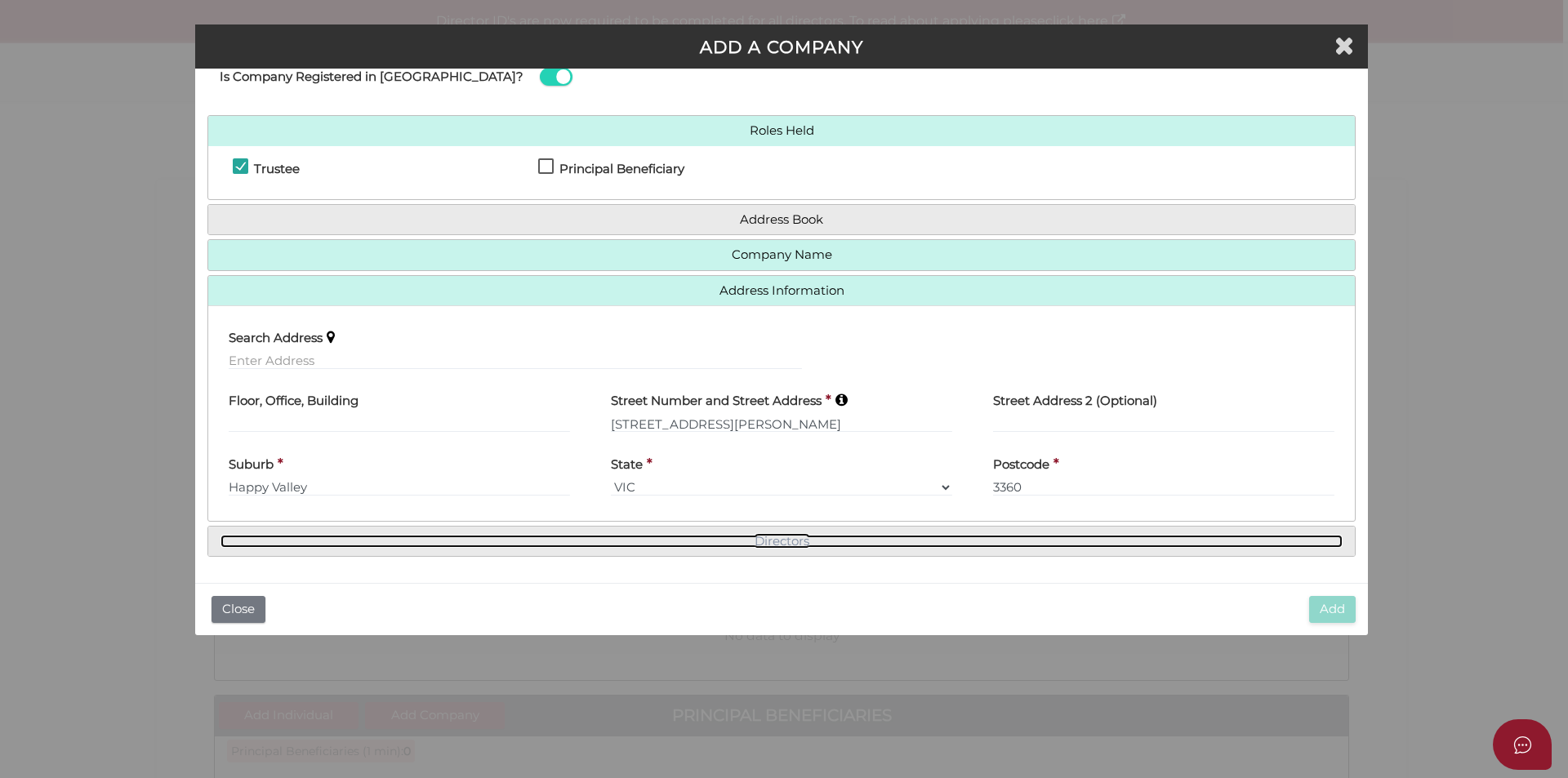
click at [791, 546] on link "Directors" at bounding box center [781, 541] width 1123 height 14
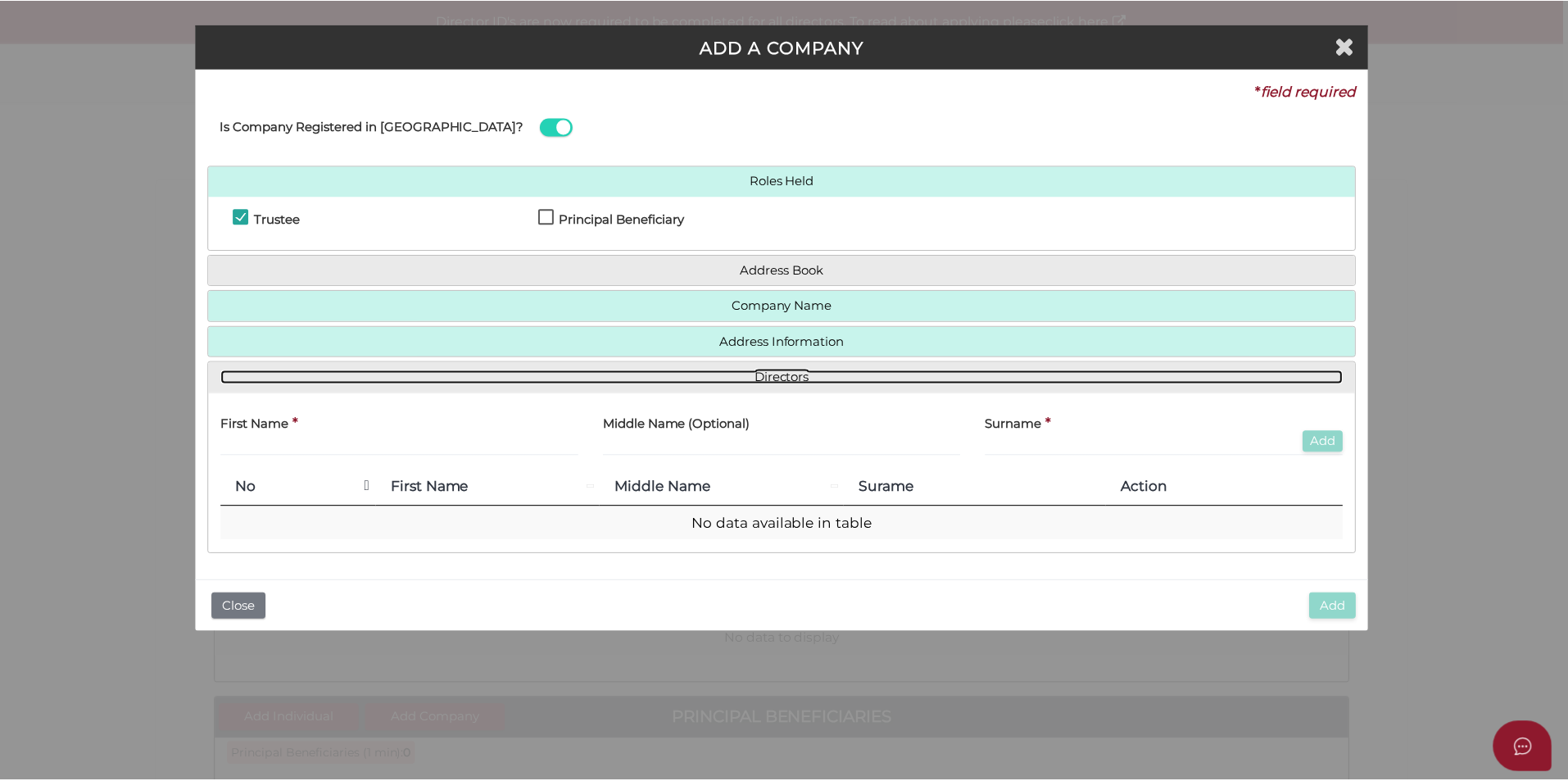
scroll to position [0, 0]
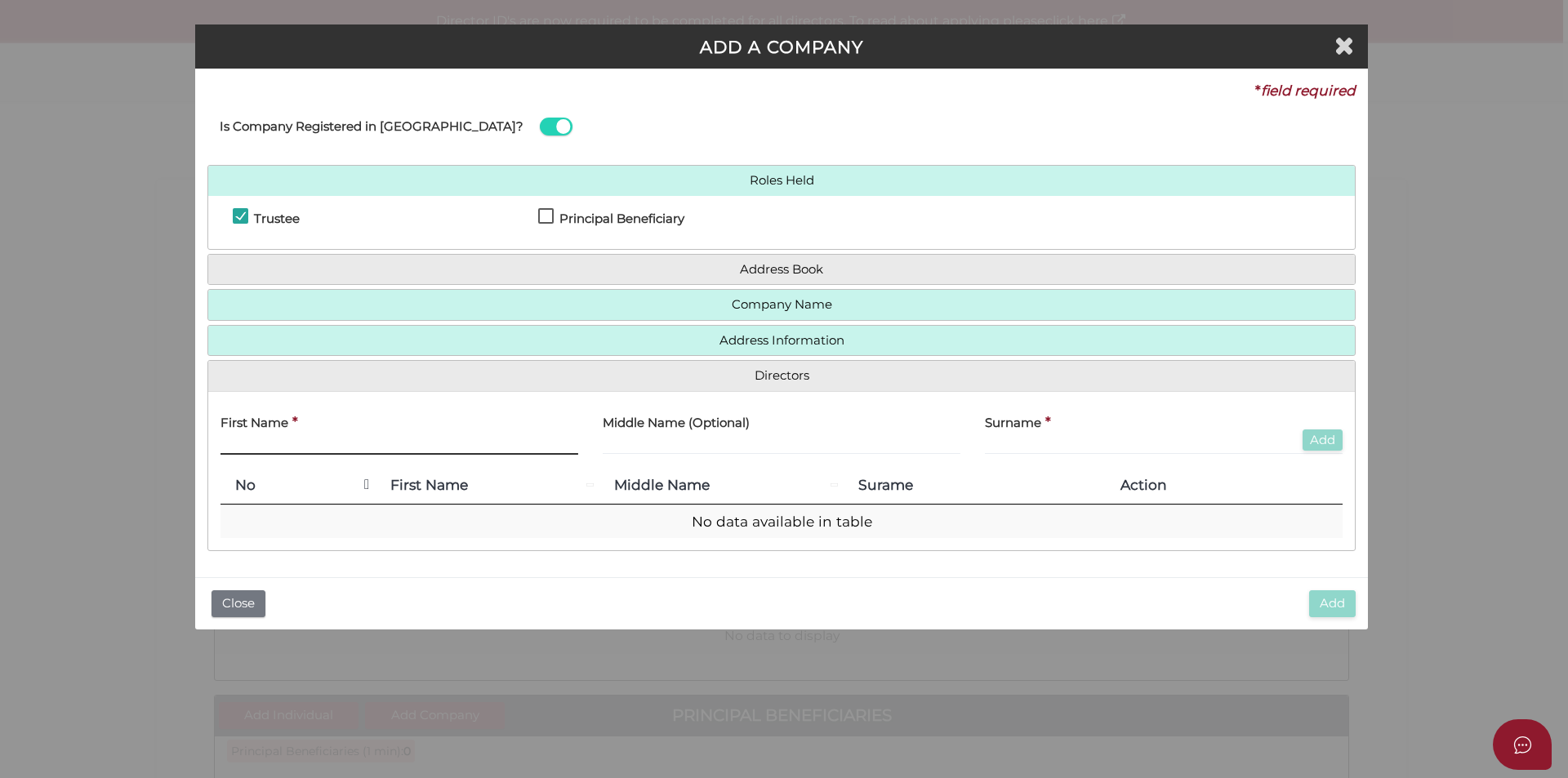
click at [280, 442] on input "text" at bounding box center [399, 445] width 358 height 18
type input "[PERSON_NAME]"
click at [1314, 438] on button "Add" at bounding box center [1323, 440] width 40 height 22
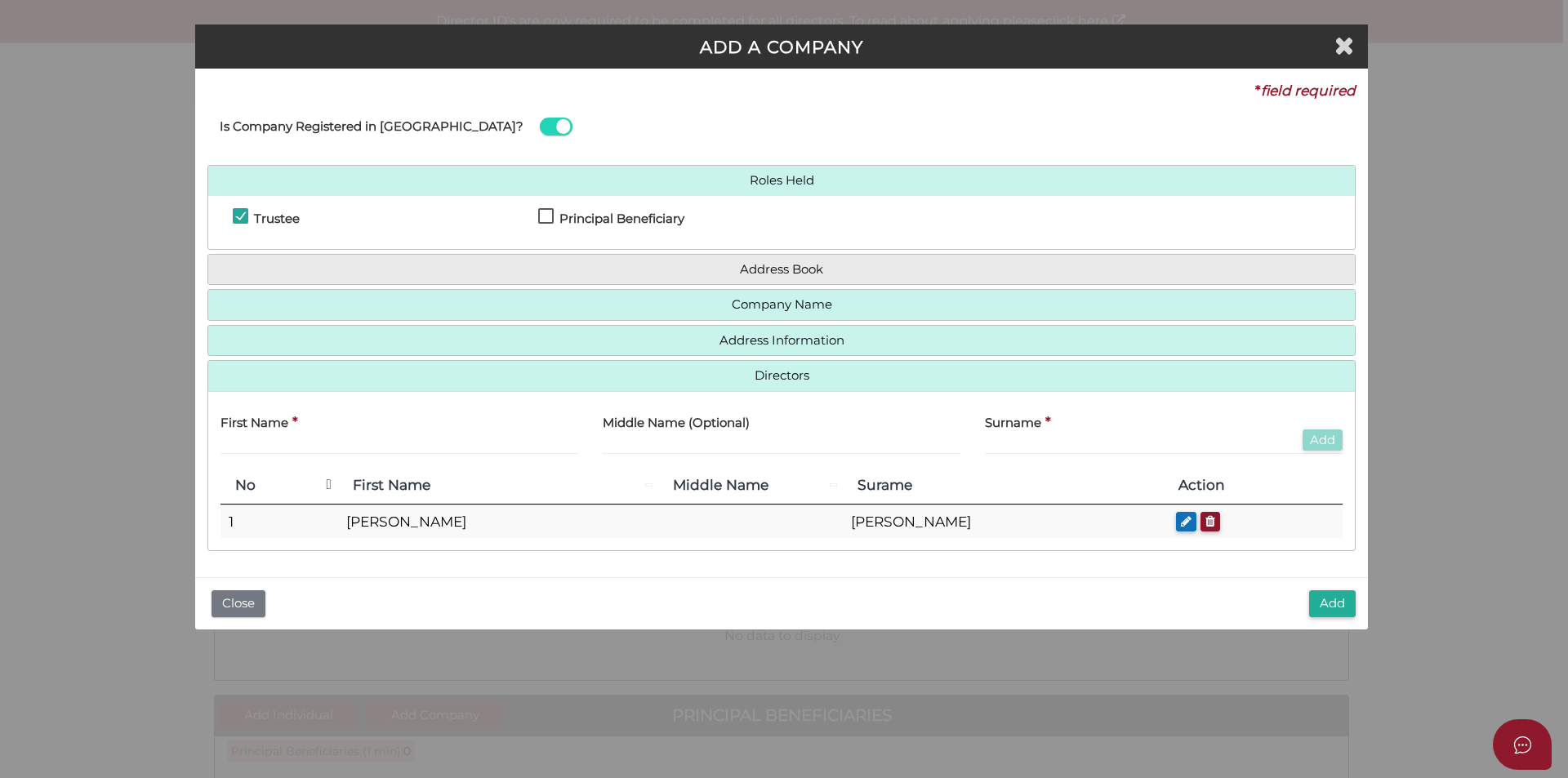
click at [1338, 597] on button "Add" at bounding box center [1333, 603] width 46 height 27
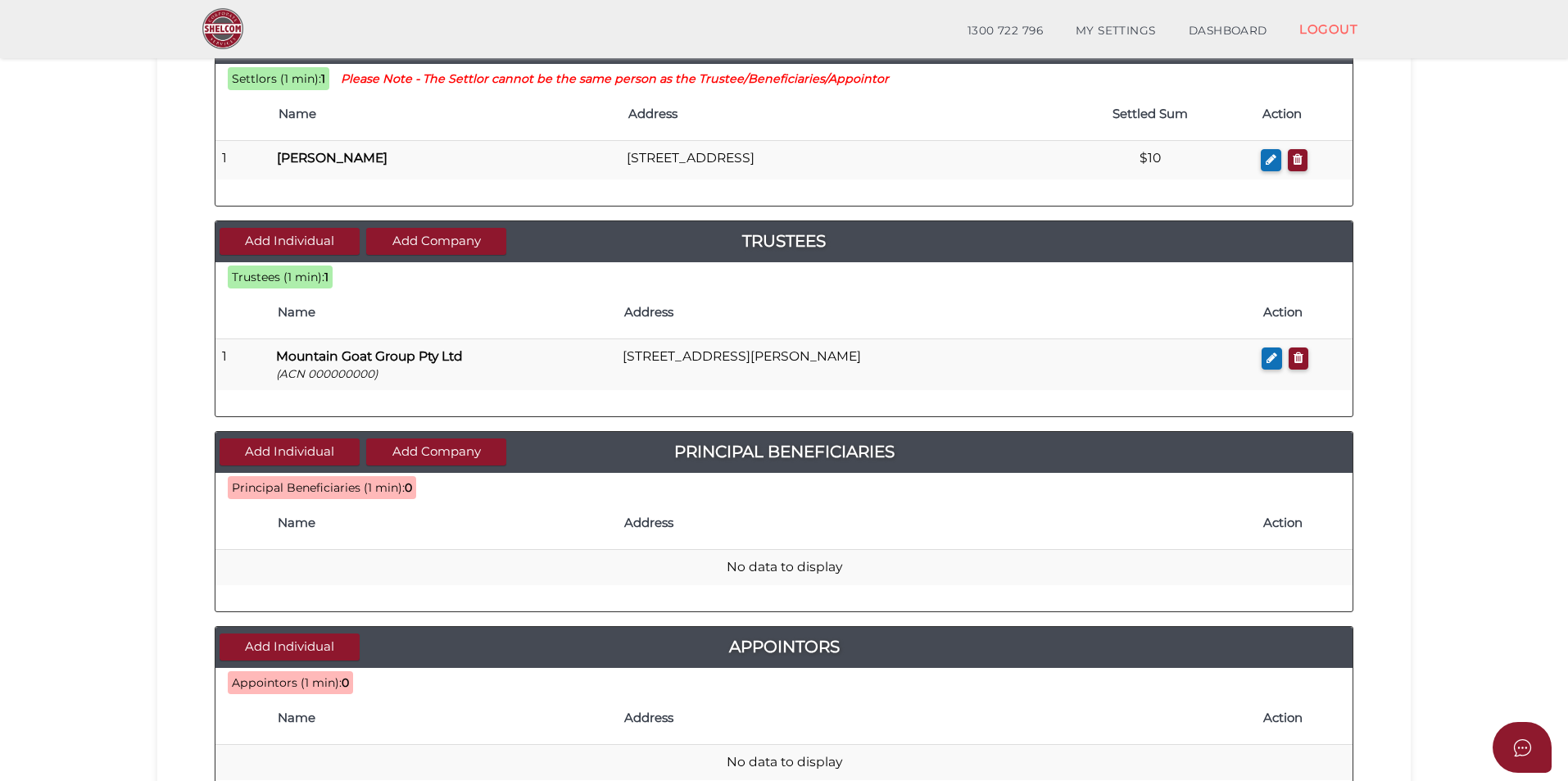
scroll to position [246, 0]
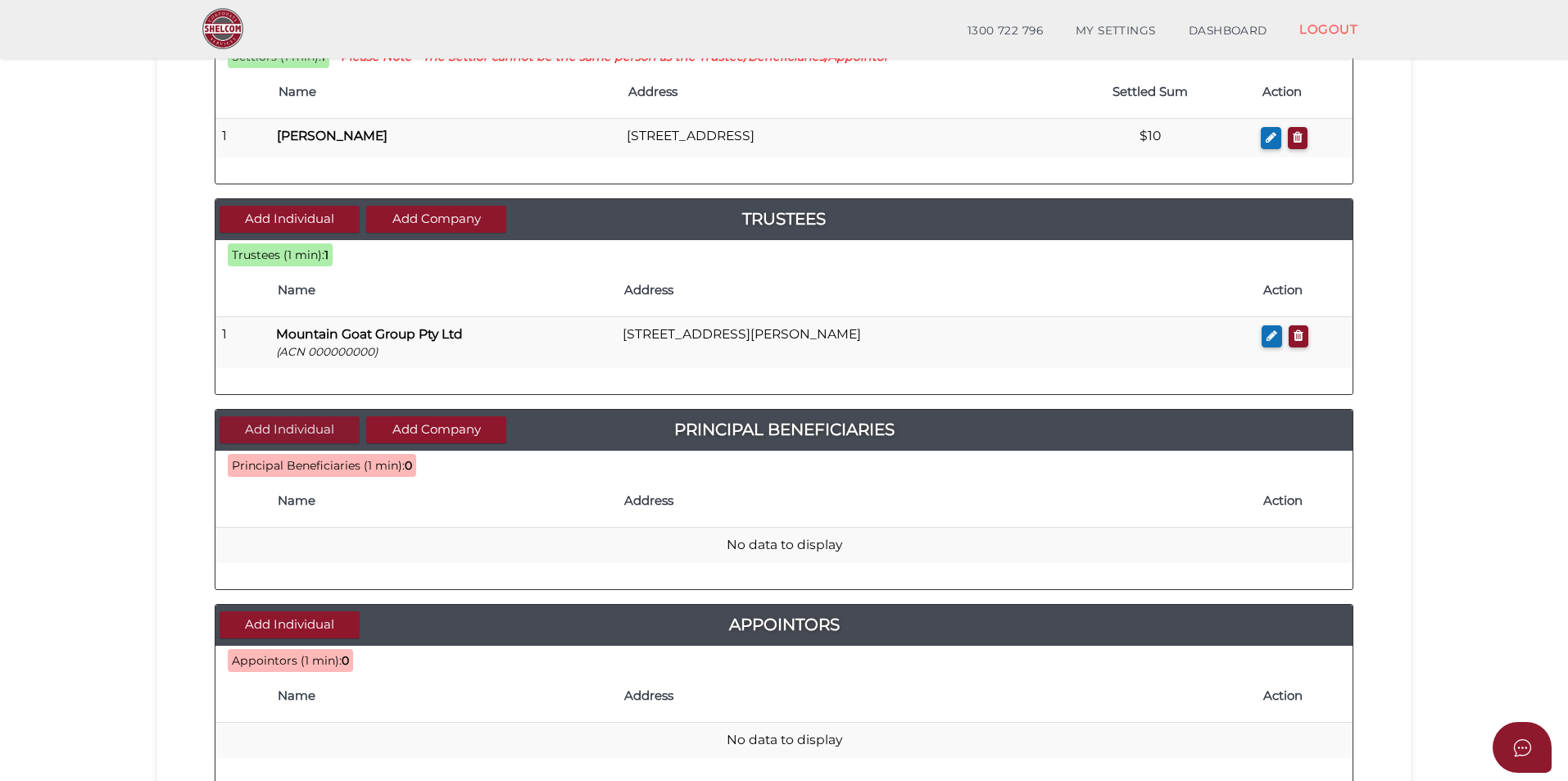
click at [281, 423] on button "Add Individual" at bounding box center [290, 429] width 140 height 27
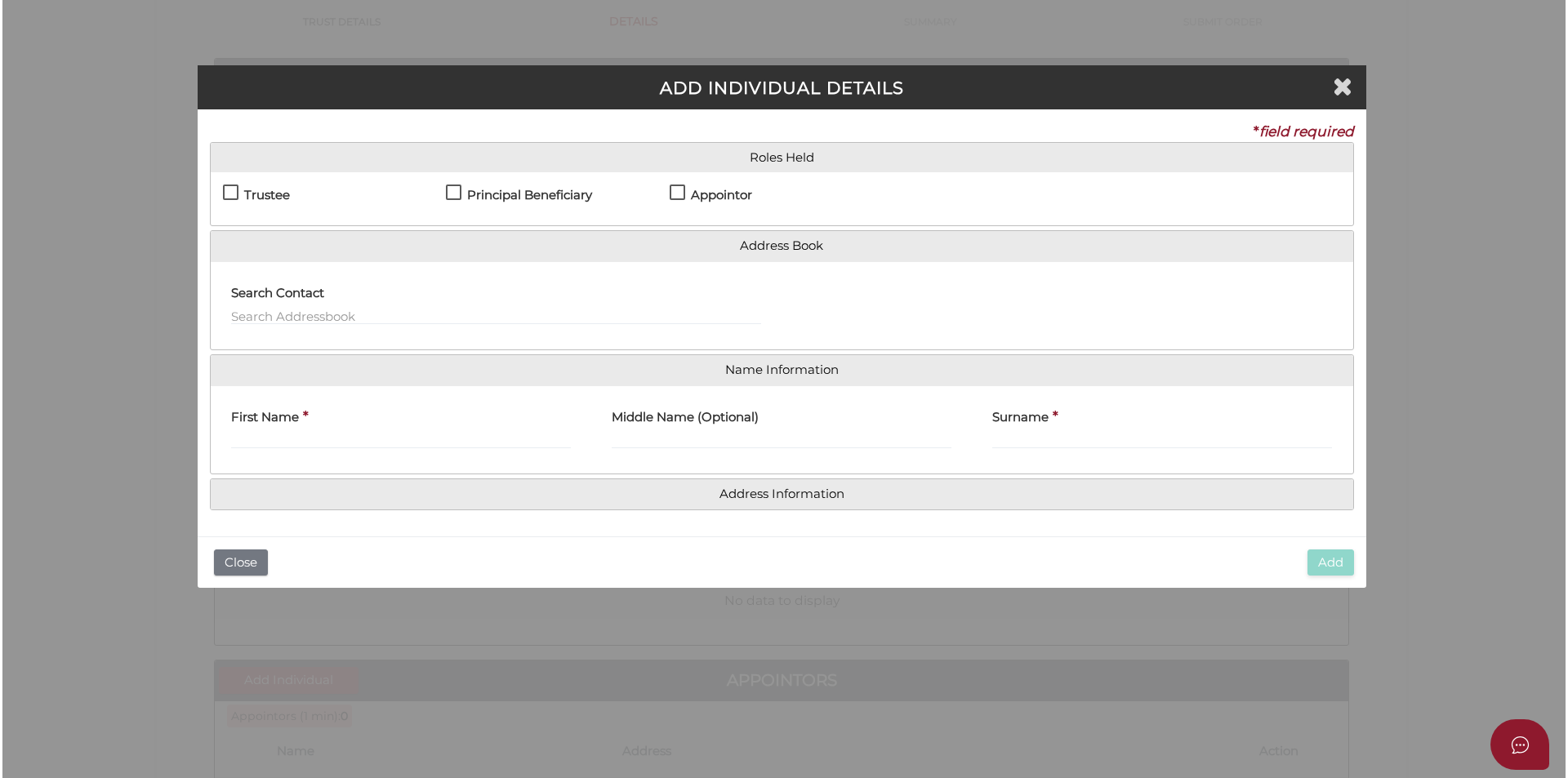
scroll to position [0, 0]
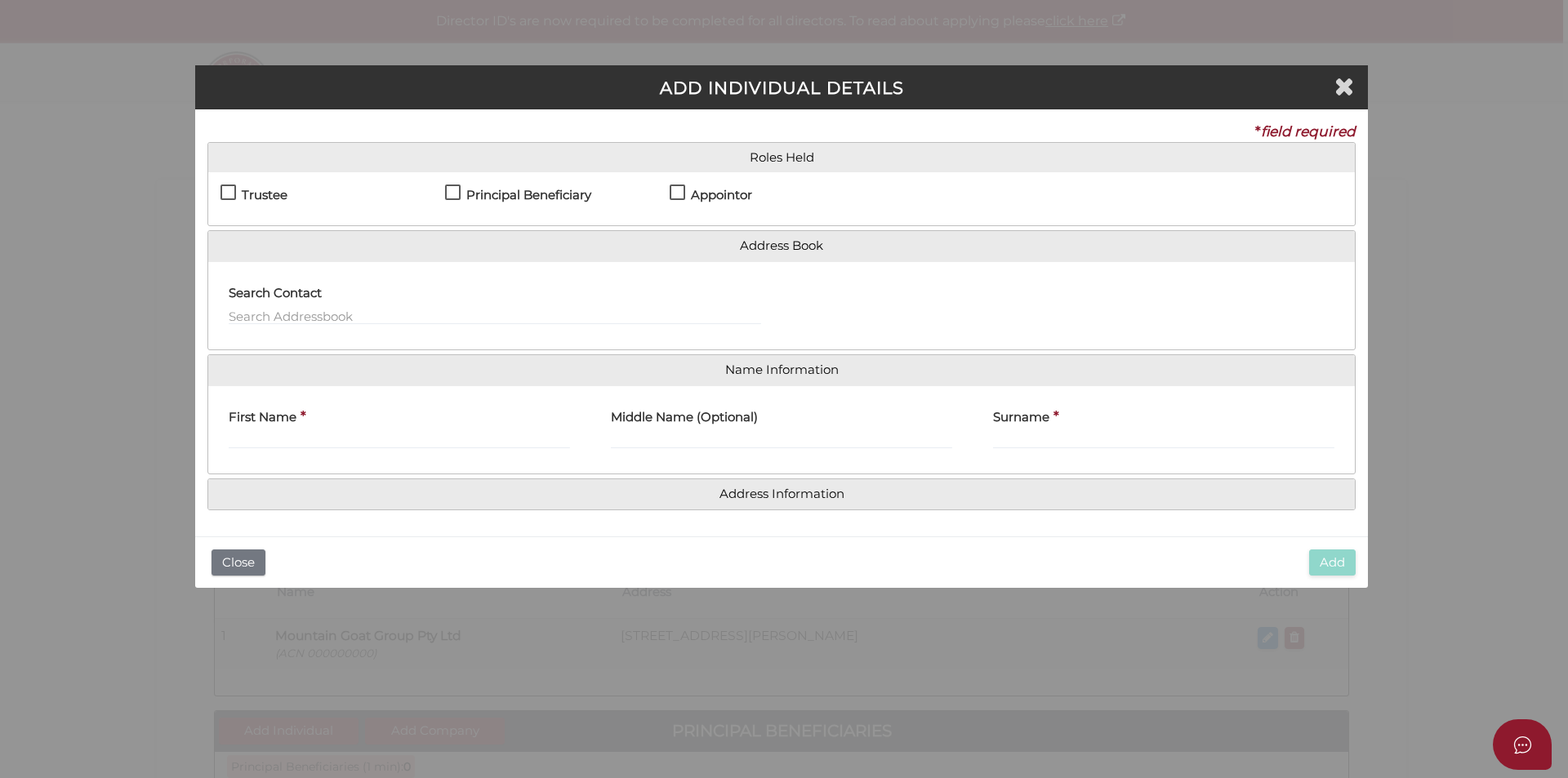
click at [483, 191] on h4 "Principal Beneficiary" at bounding box center [529, 195] width 125 height 14
checkbox input "true"
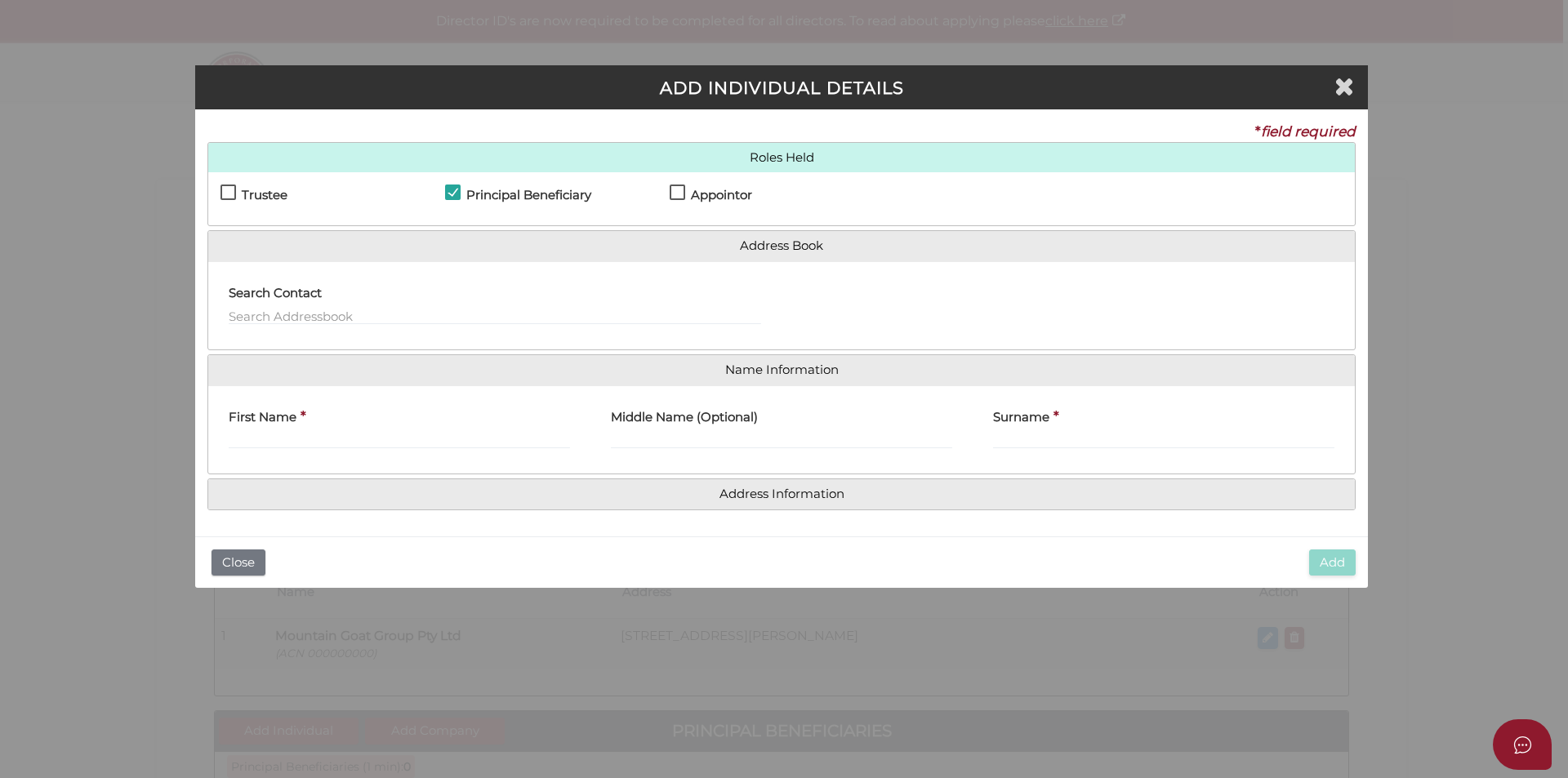
click at [719, 191] on h4 "Appointor" at bounding box center [722, 195] width 61 height 14
checkbox input "true"
click at [352, 438] on input "First Name" at bounding box center [399, 439] width 342 height 18
type input "[PERSON_NAME]"
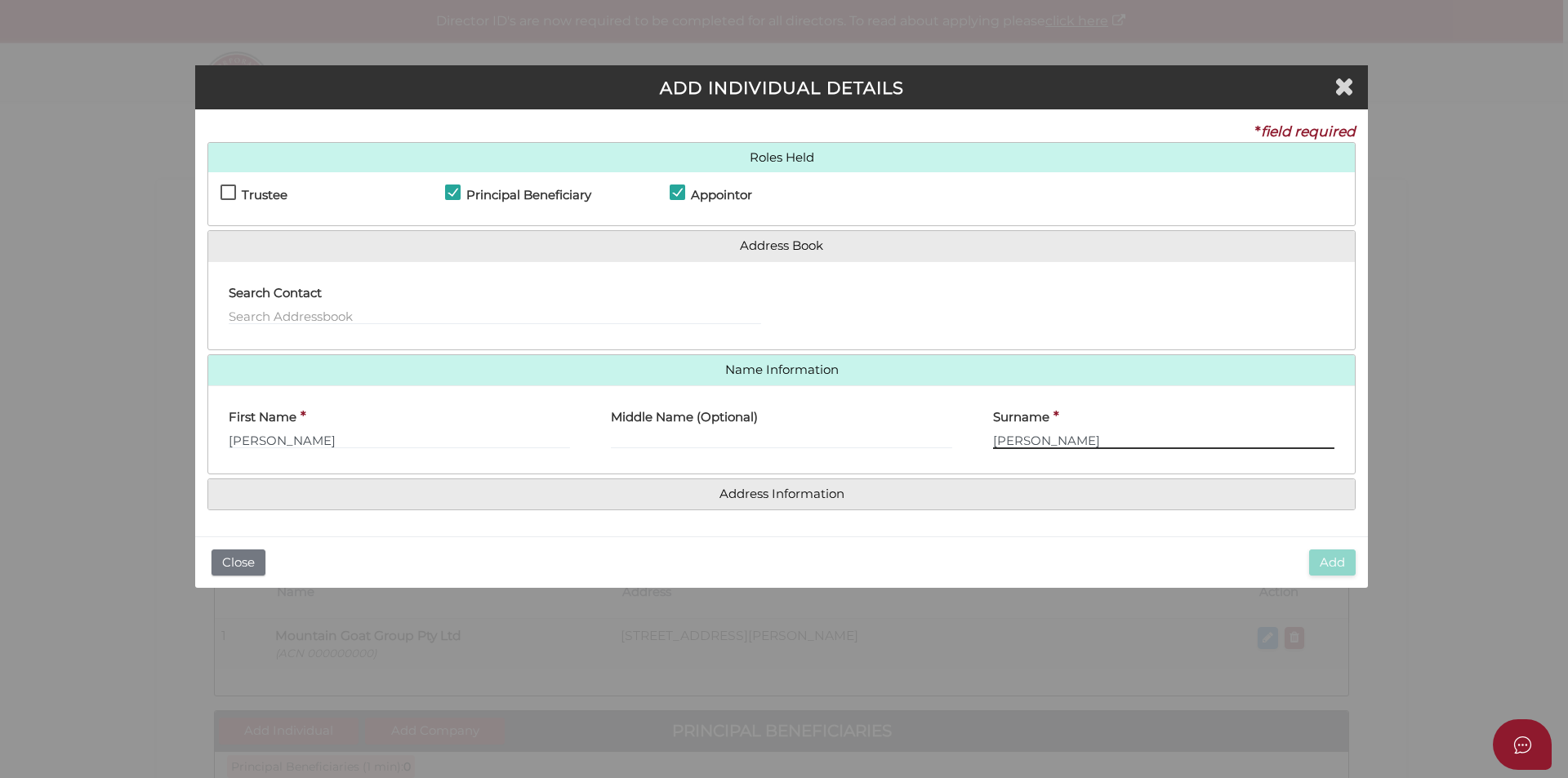
type input "[PERSON_NAME]"
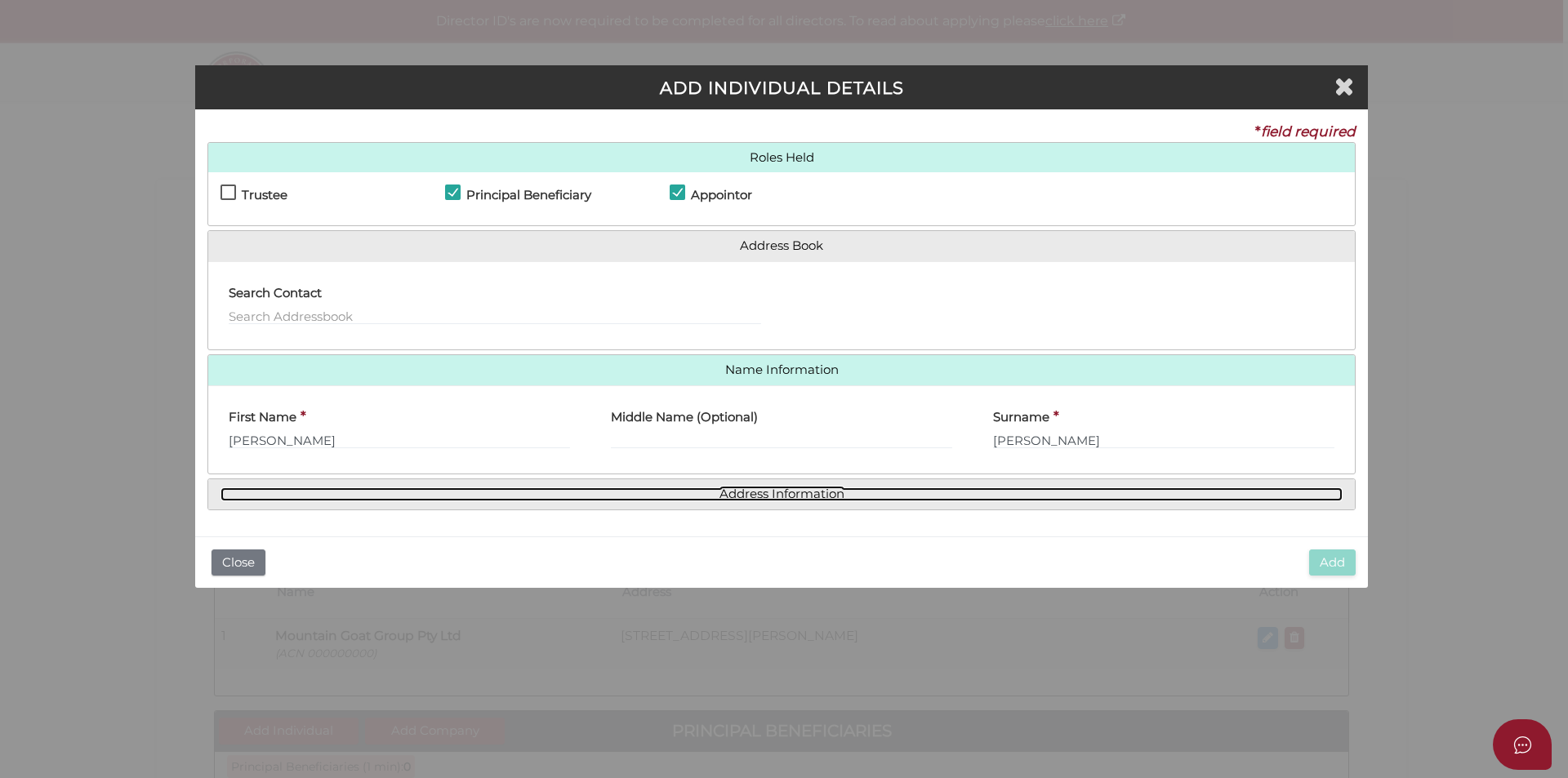
click at [733, 490] on link "Address Information" at bounding box center [781, 494] width 1123 height 14
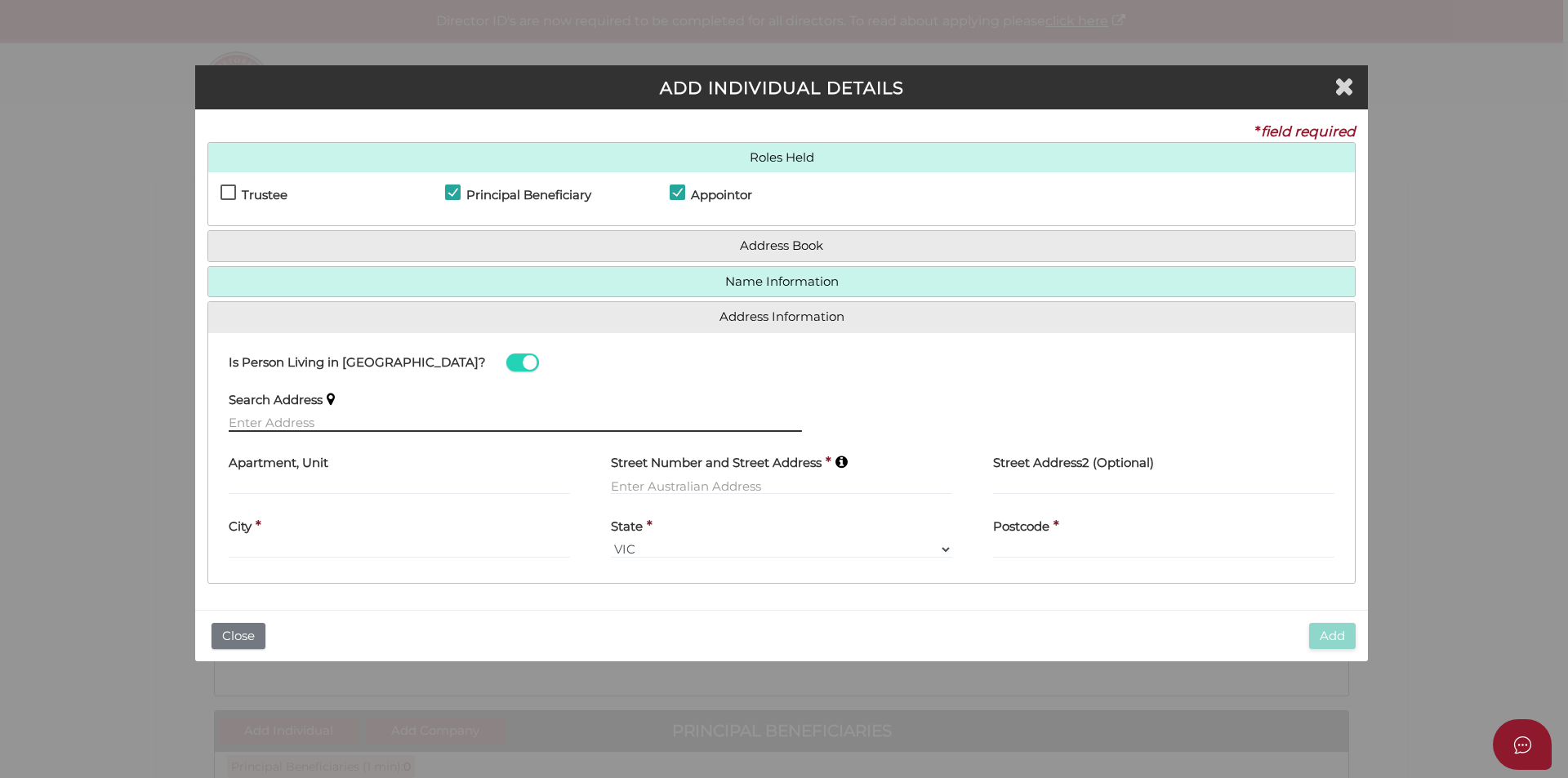
click at [351, 422] on input "text" at bounding box center [516, 422] width 574 height 18
click at [778, 490] on input "text" at bounding box center [781, 485] width 342 height 18
click at [376, 430] on input "[STREET_ADDRESS][PERSON_NAME]" at bounding box center [516, 422] width 574 height 18
type input "[STREET_ADDRESS][PERSON_NAME] ha"
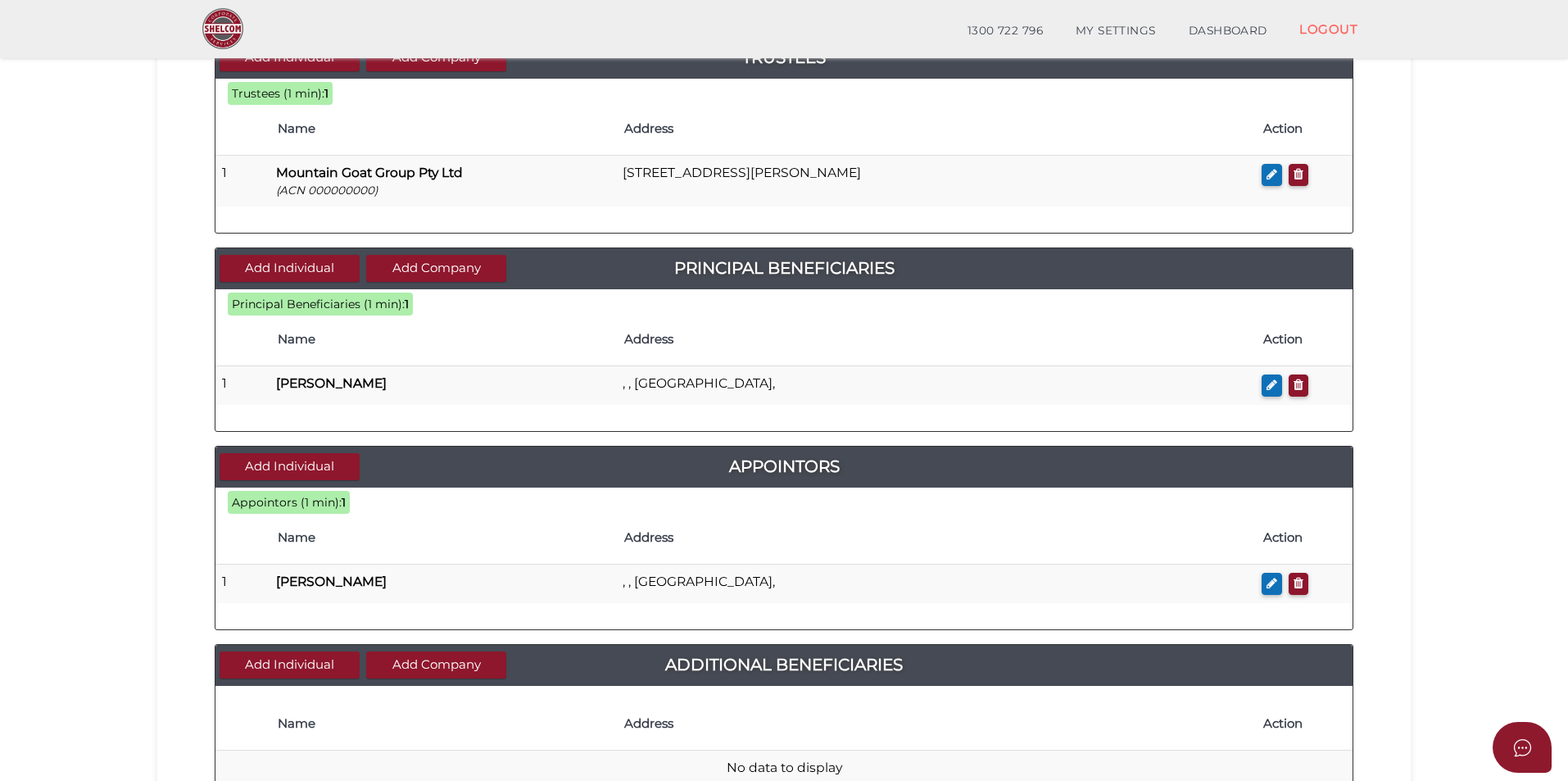
scroll to position [410, 0]
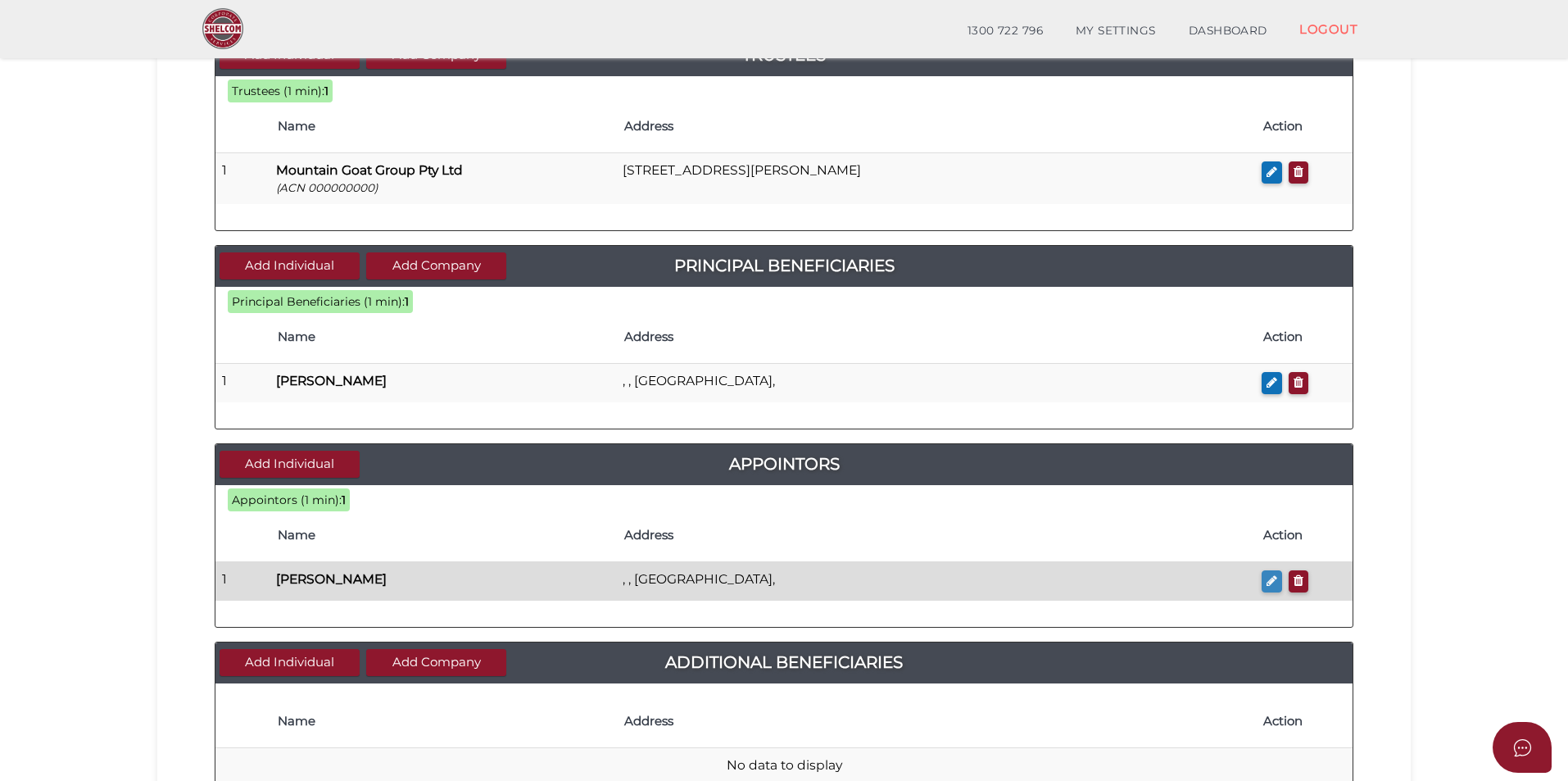
click at [1265, 583] on button "button" at bounding box center [1272, 581] width 20 height 22
checkbox input "true"
type input "Emily"
type input "Kay"
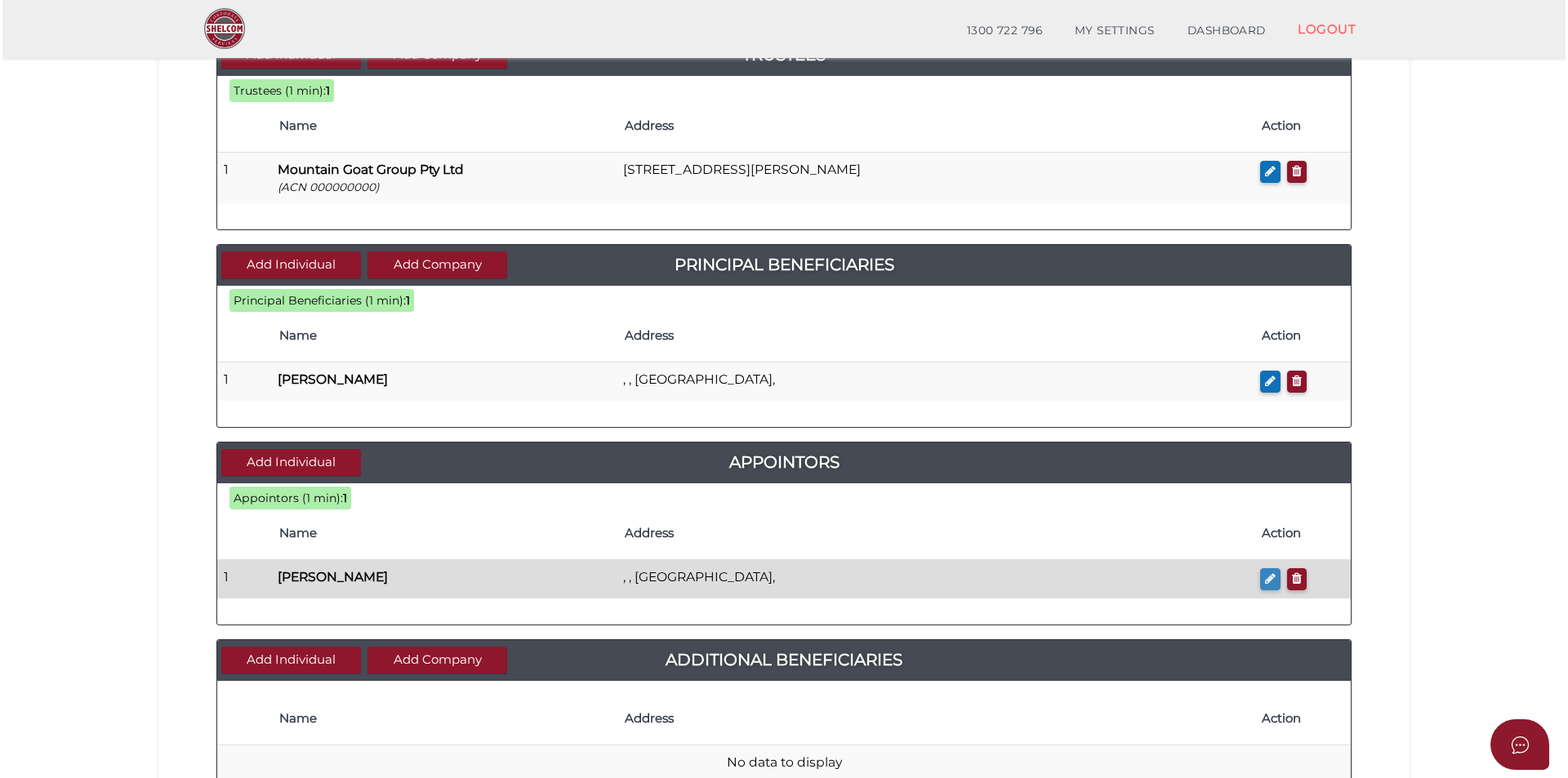
scroll to position [0, 0]
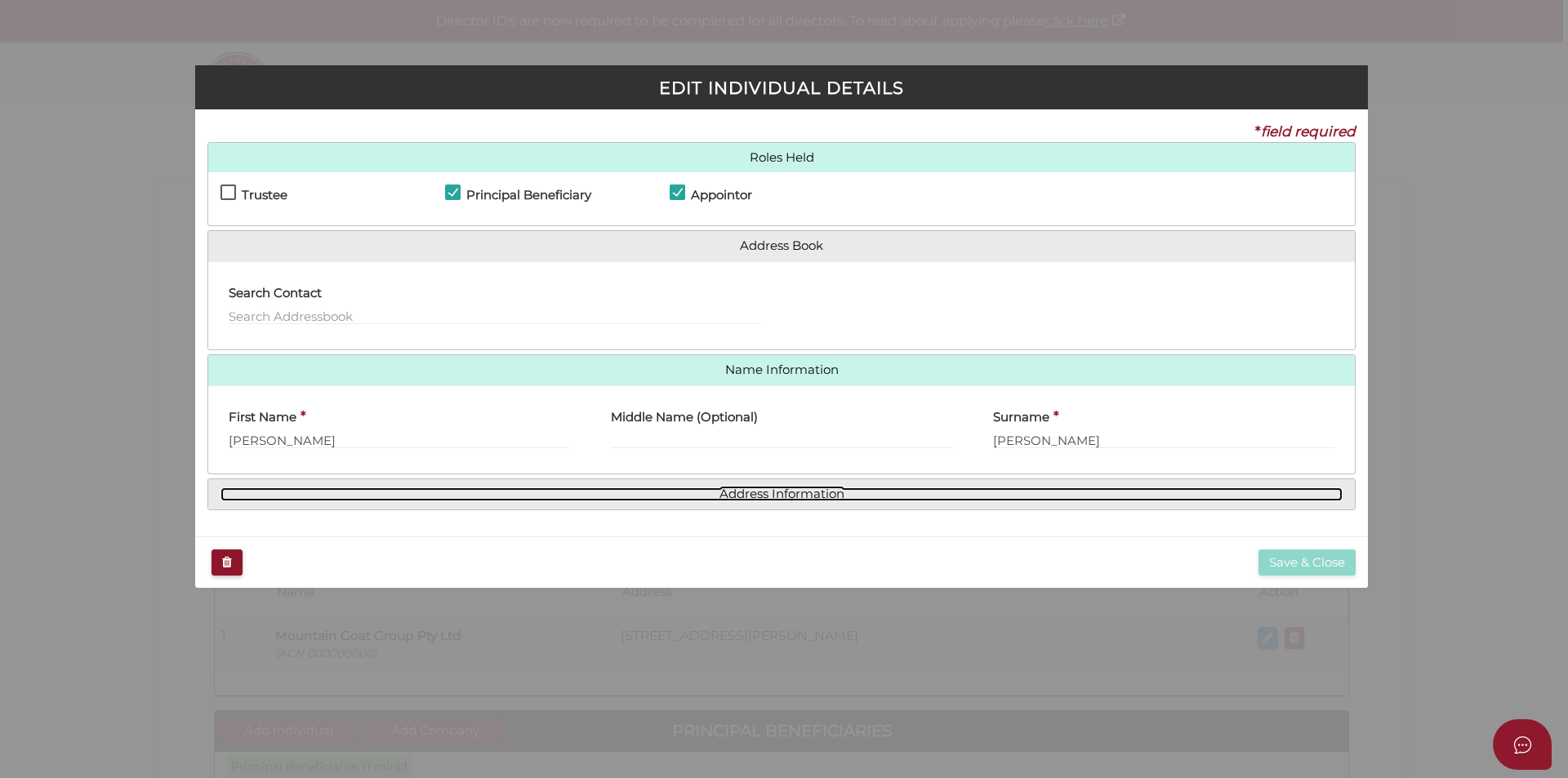
click at [768, 497] on link "Address Information" at bounding box center [781, 494] width 1123 height 14
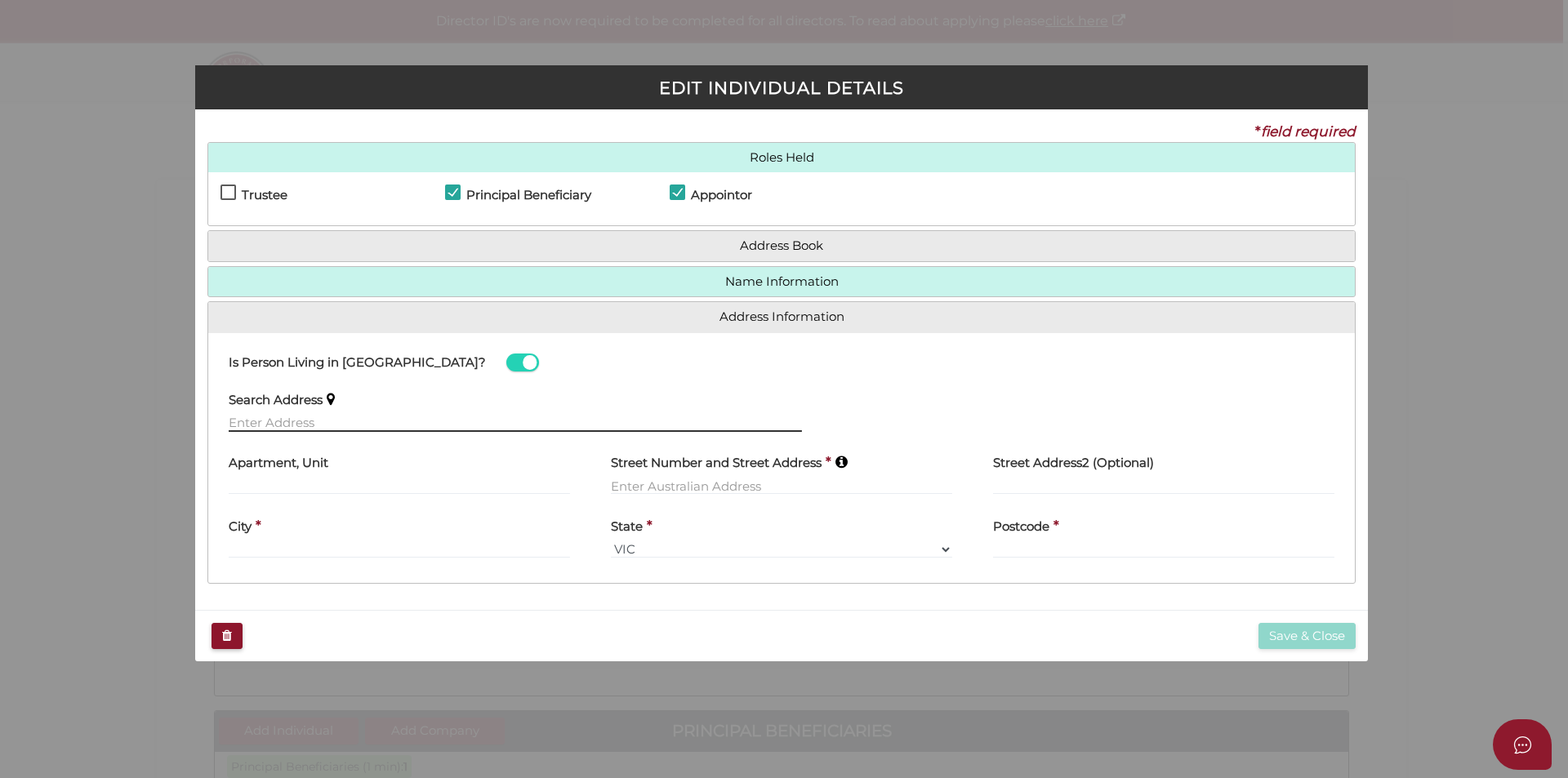
click at [321, 419] on input "text" at bounding box center [516, 422] width 574 height 18
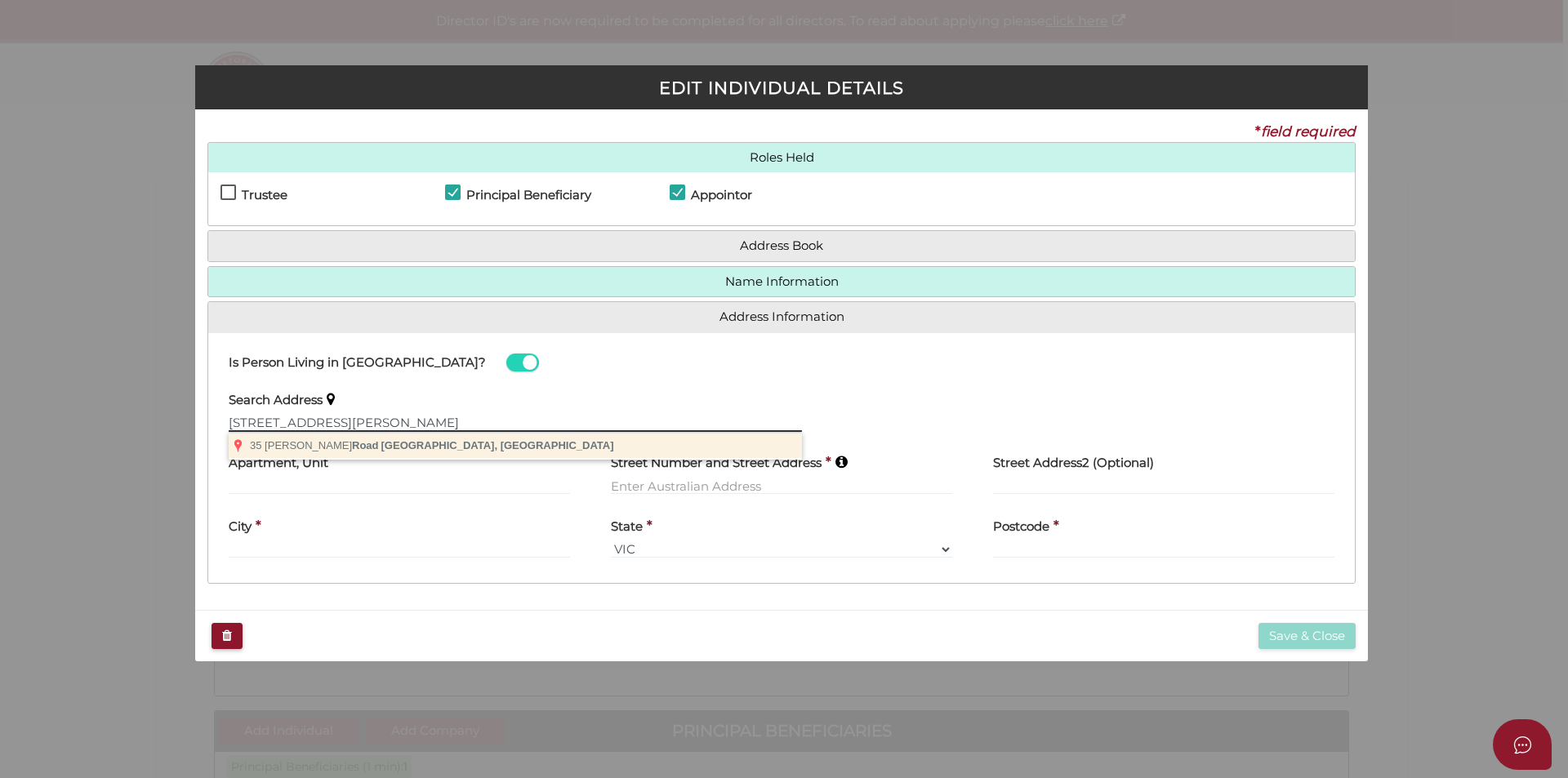
type input "35 Crosier Road, Happy Valley VIC, Australia"
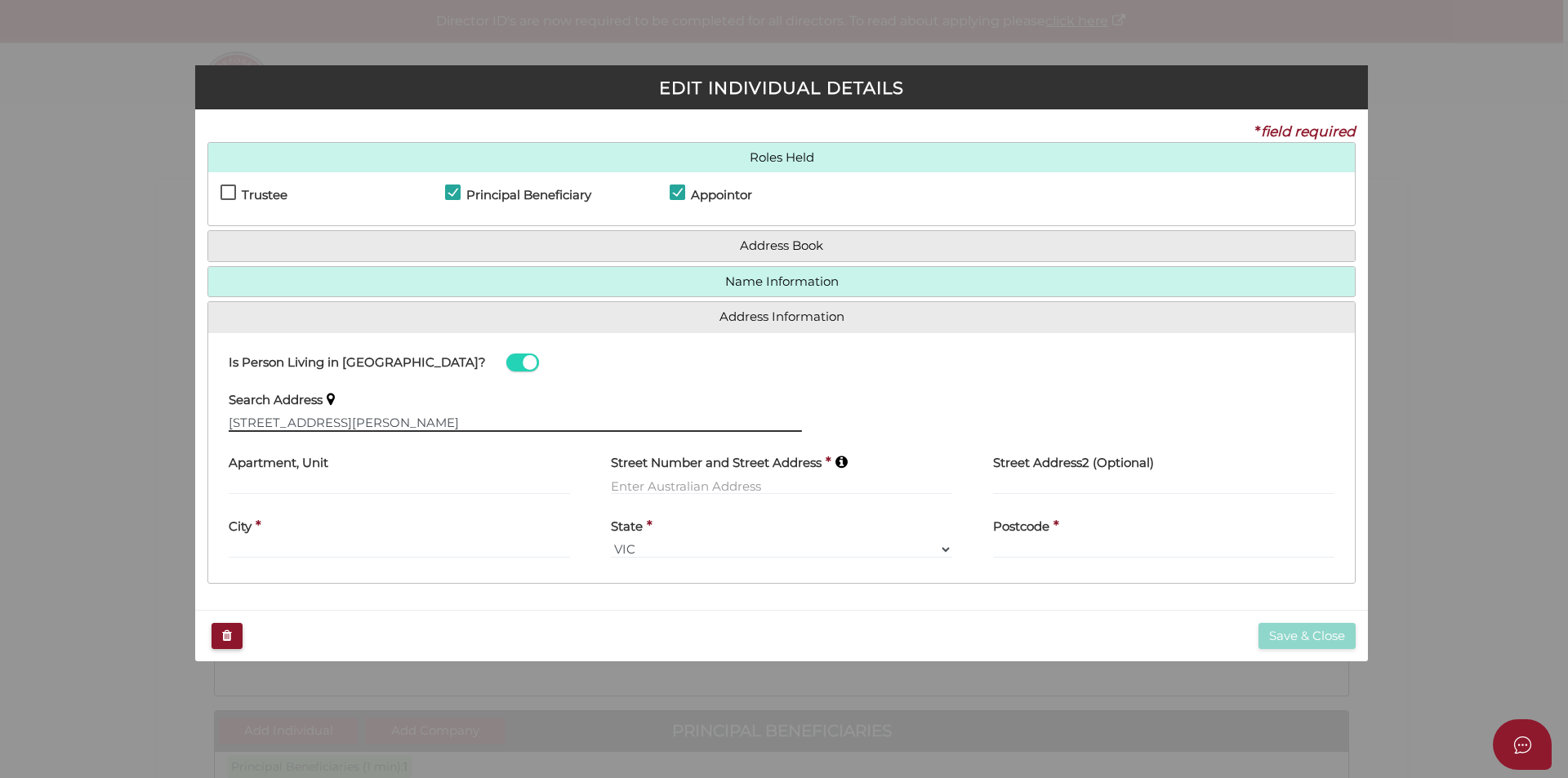
type input "35 Crosier Road"
type input "Happy Valley"
select select "VIC"
type input "3360"
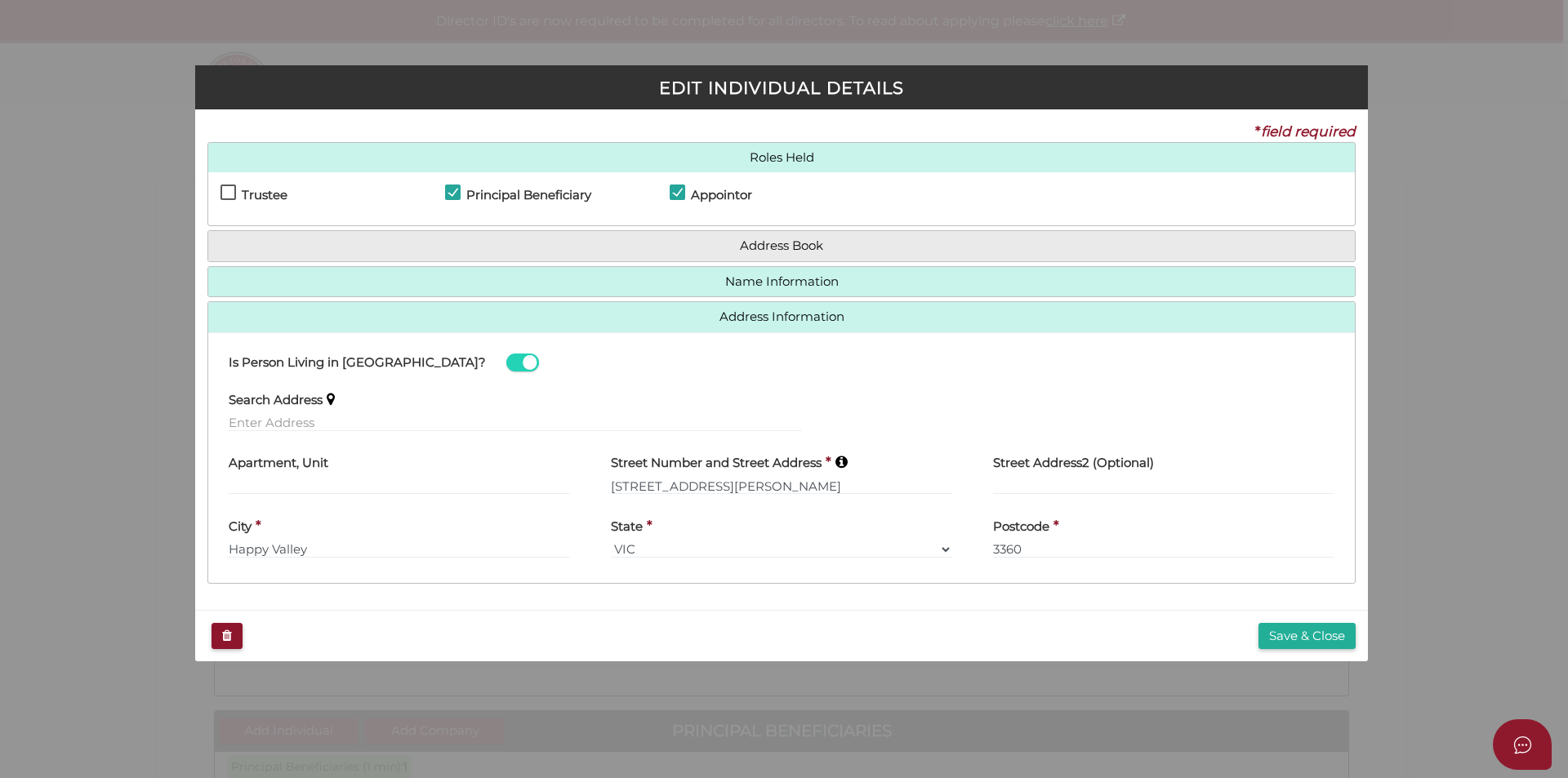
click at [1313, 621] on div "Save & Close" at bounding box center [781, 636] width 1173 height 52
click at [1316, 629] on button "Save & Close" at bounding box center [1307, 636] width 97 height 27
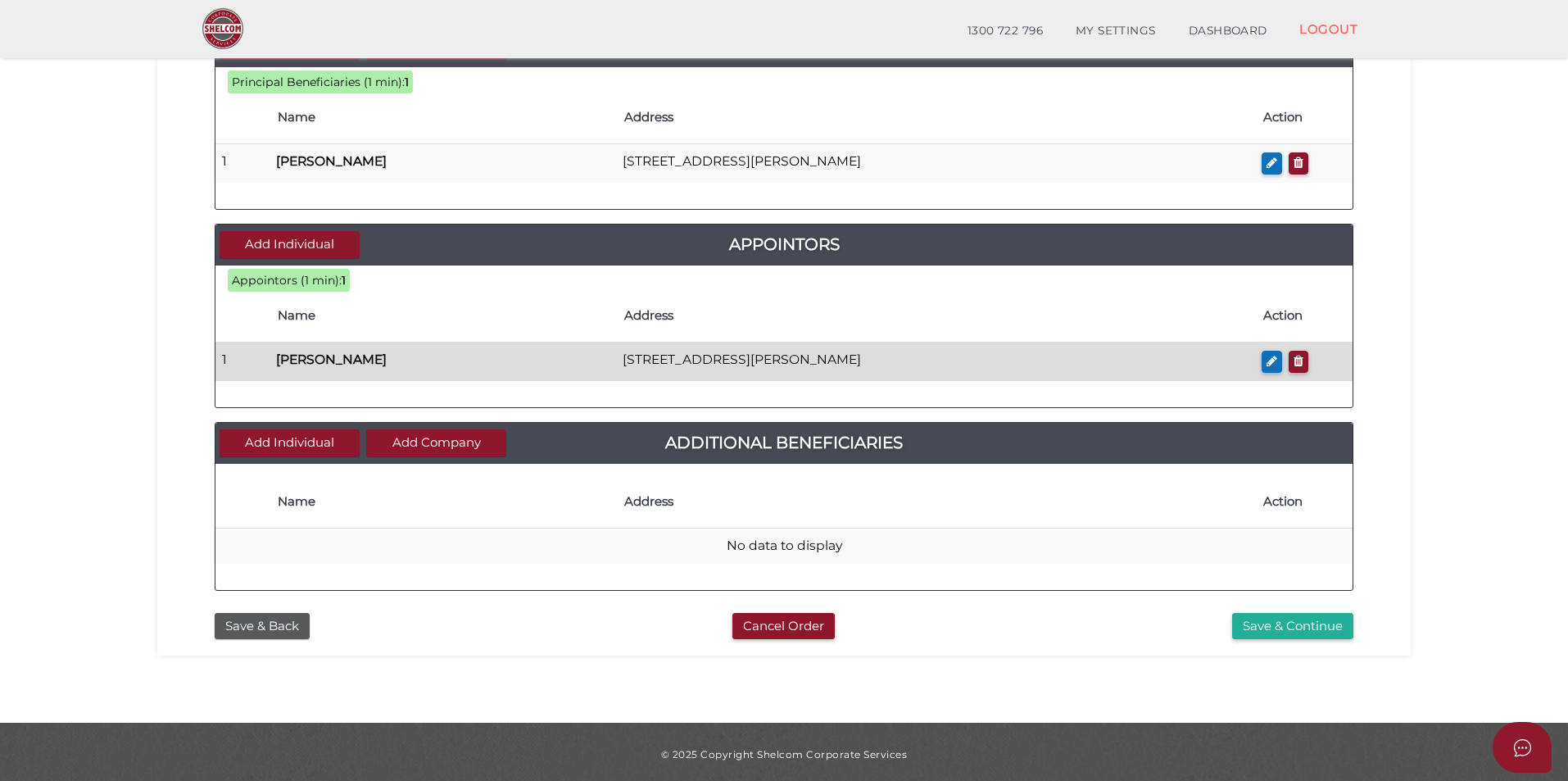
scroll to position [634, 0]
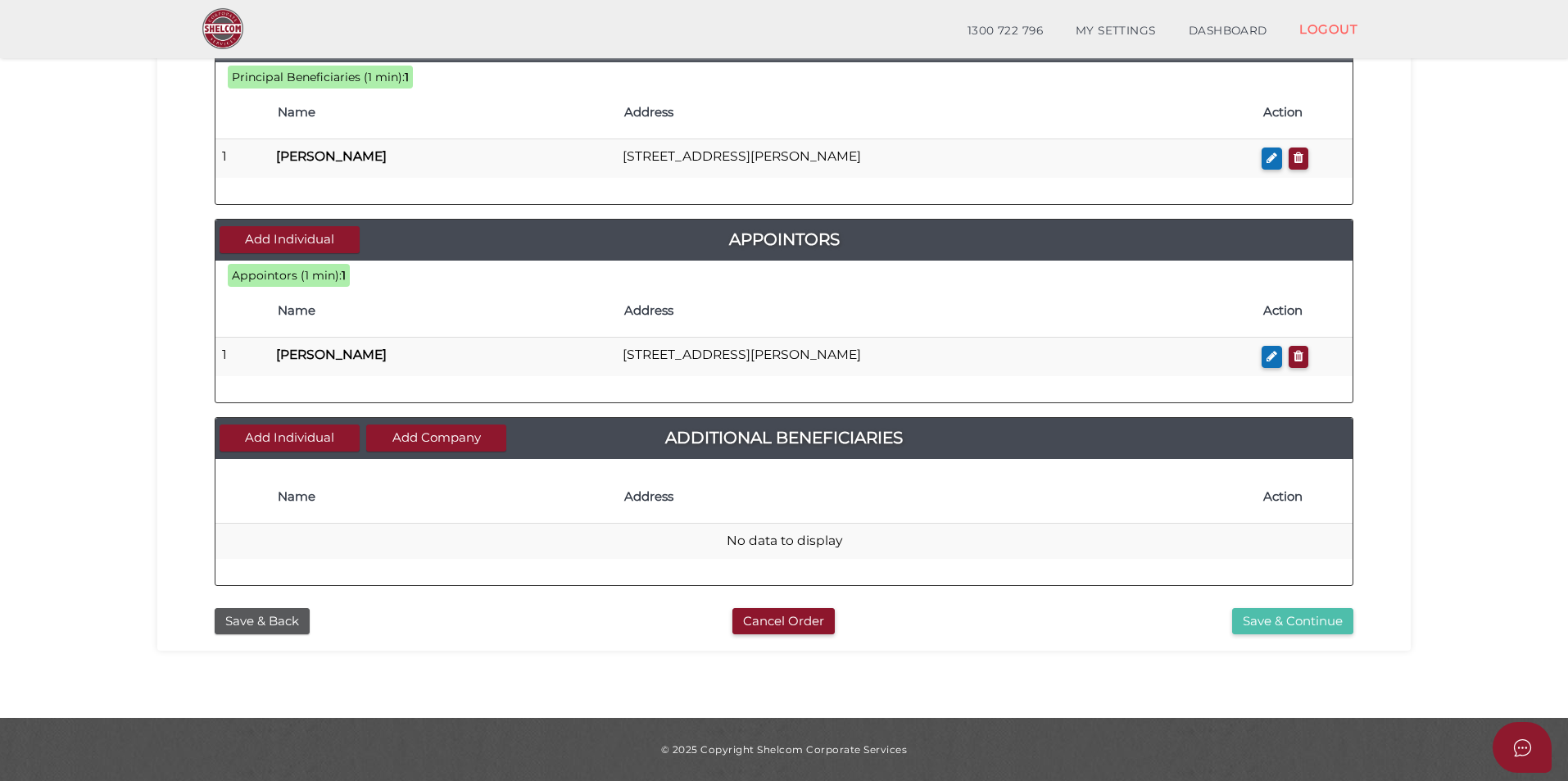
click at [1266, 622] on button "Save & Continue" at bounding box center [1292, 621] width 122 height 27
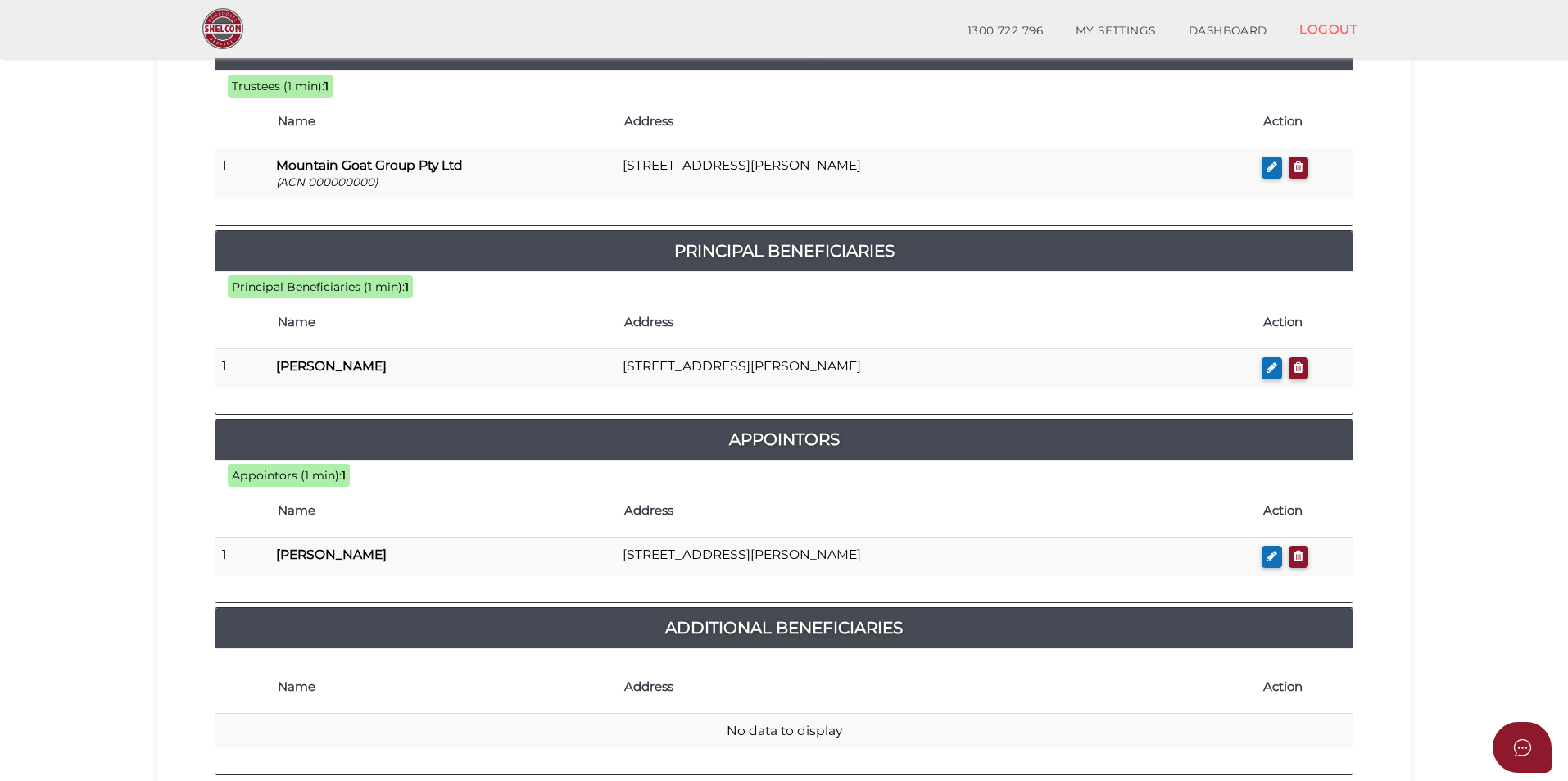
scroll to position [737, 0]
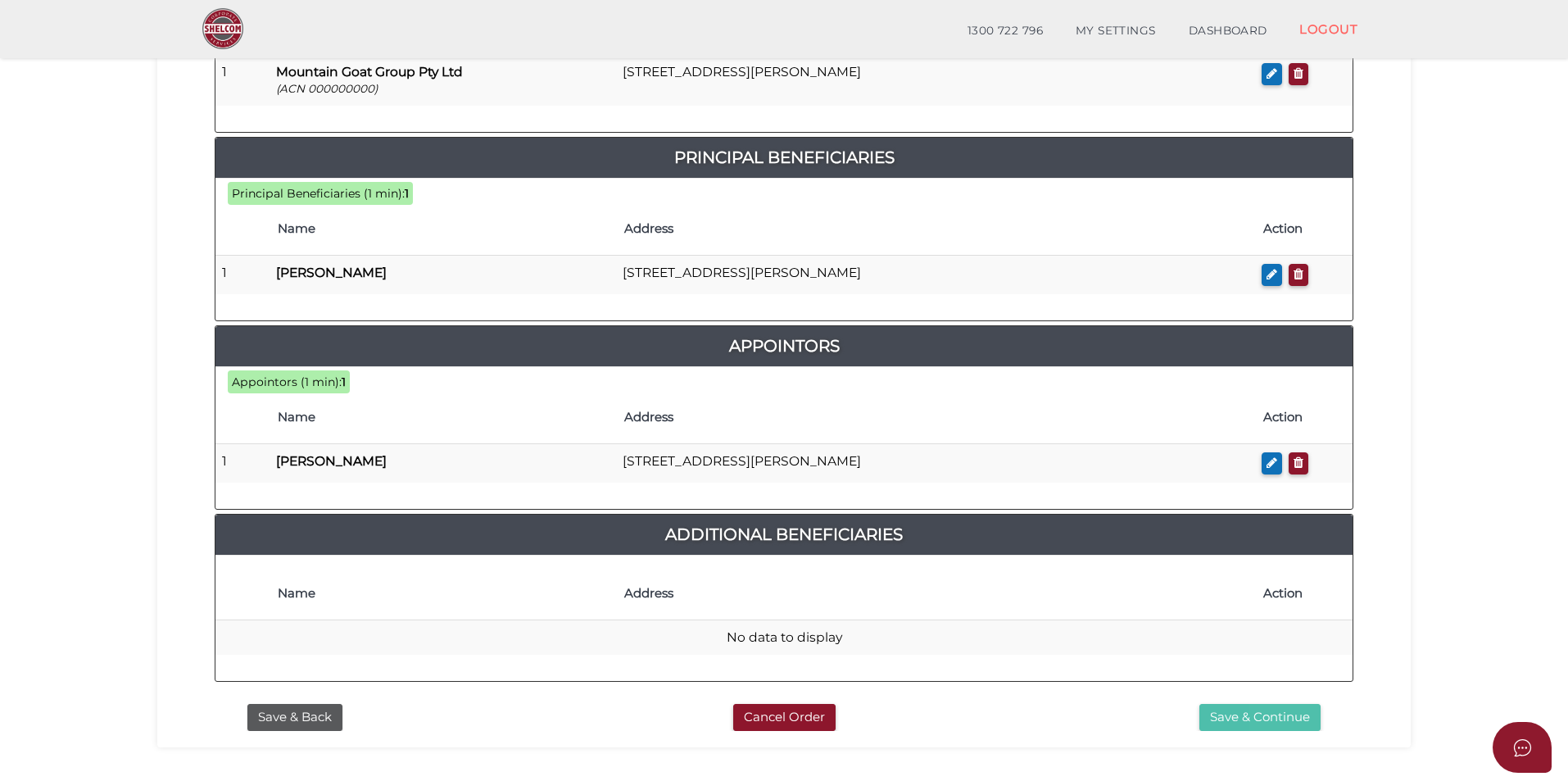
click at [1273, 704] on button "Save & Continue" at bounding box center [1260, 717] width 122 height 27
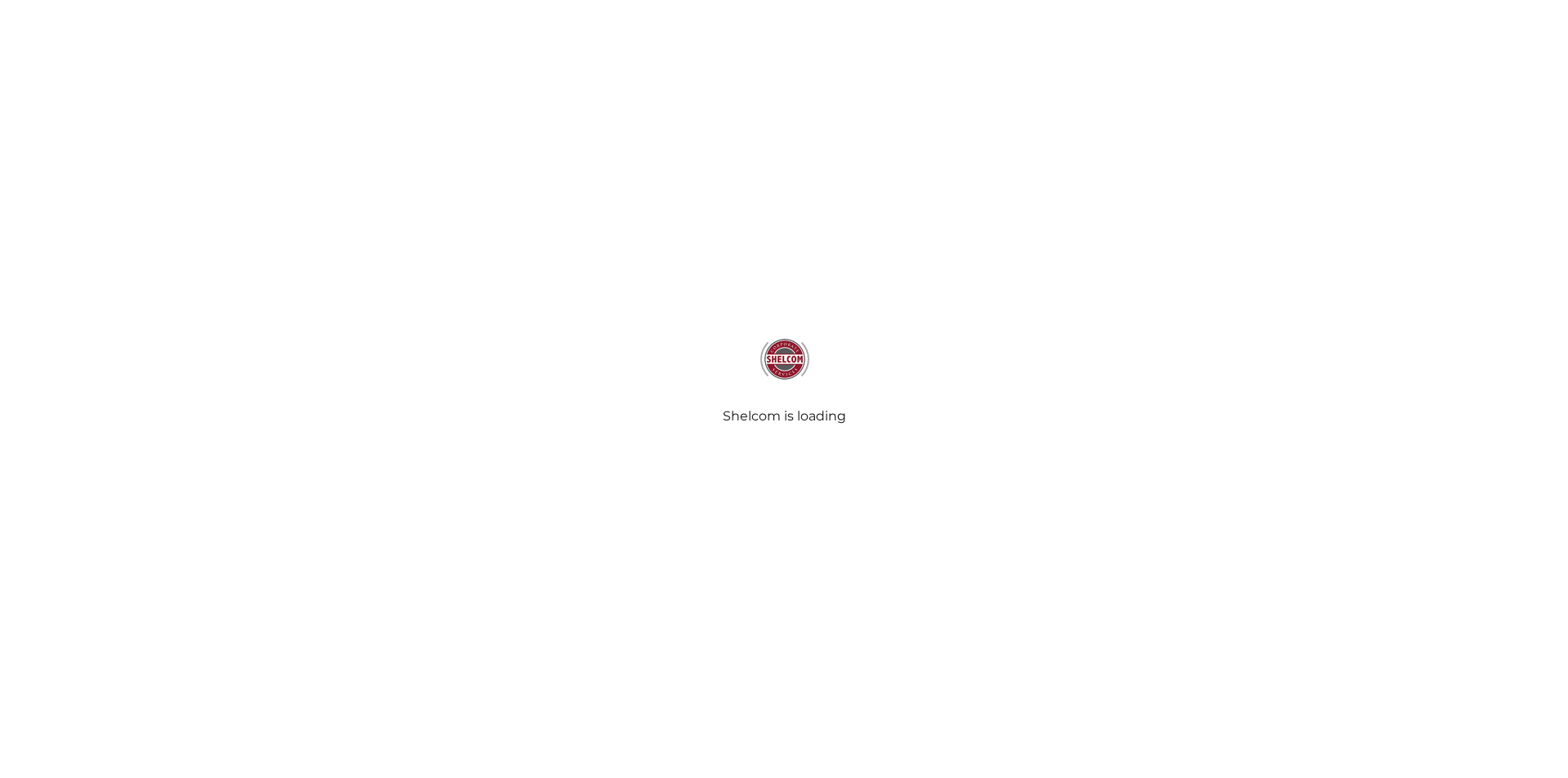
select select "Comb Binding"
radio input "true"
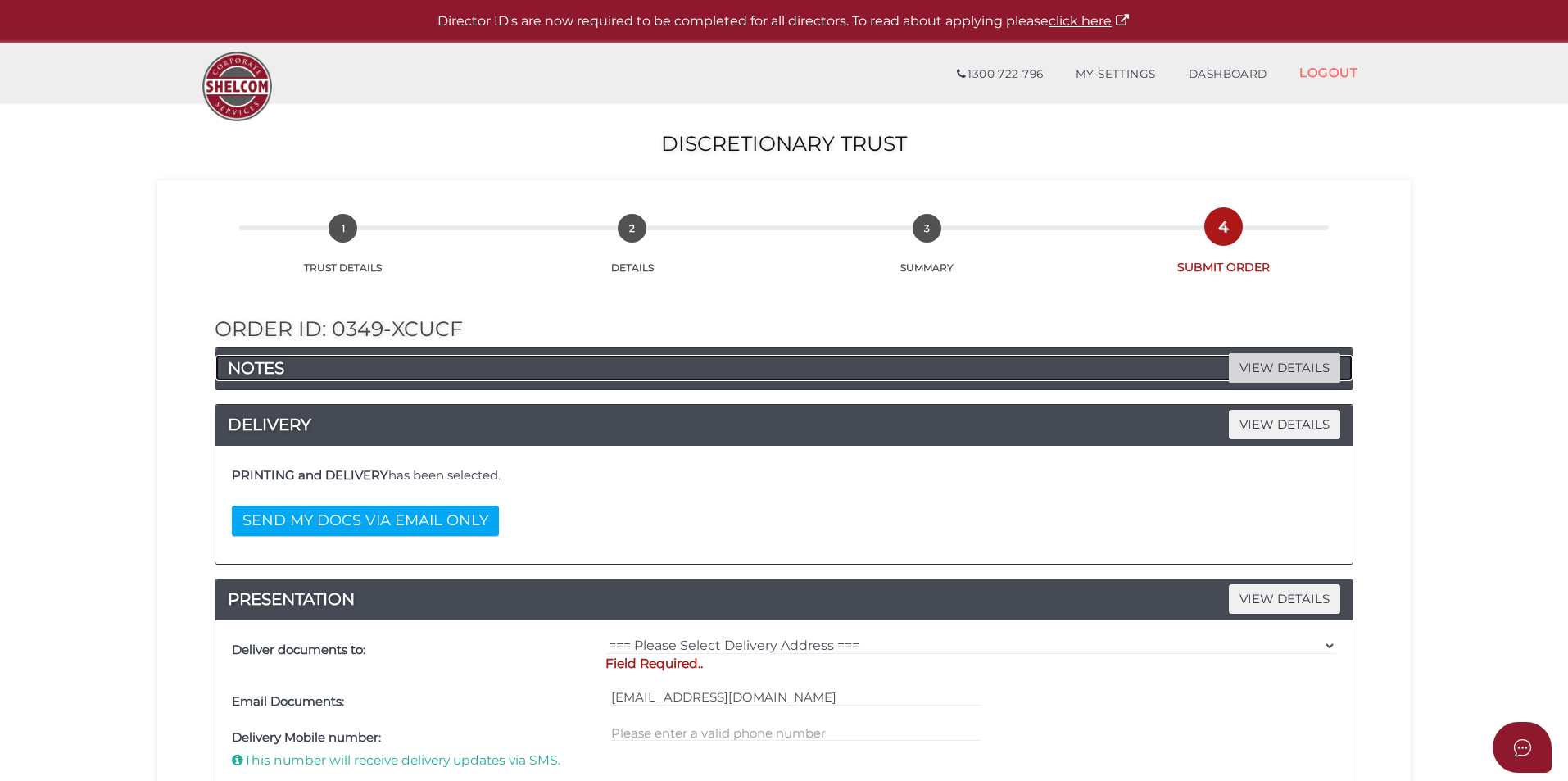
click at [1245, 369] on span "VIEW DETAILS" at bounding box center [1285, 367] width 111 height 29
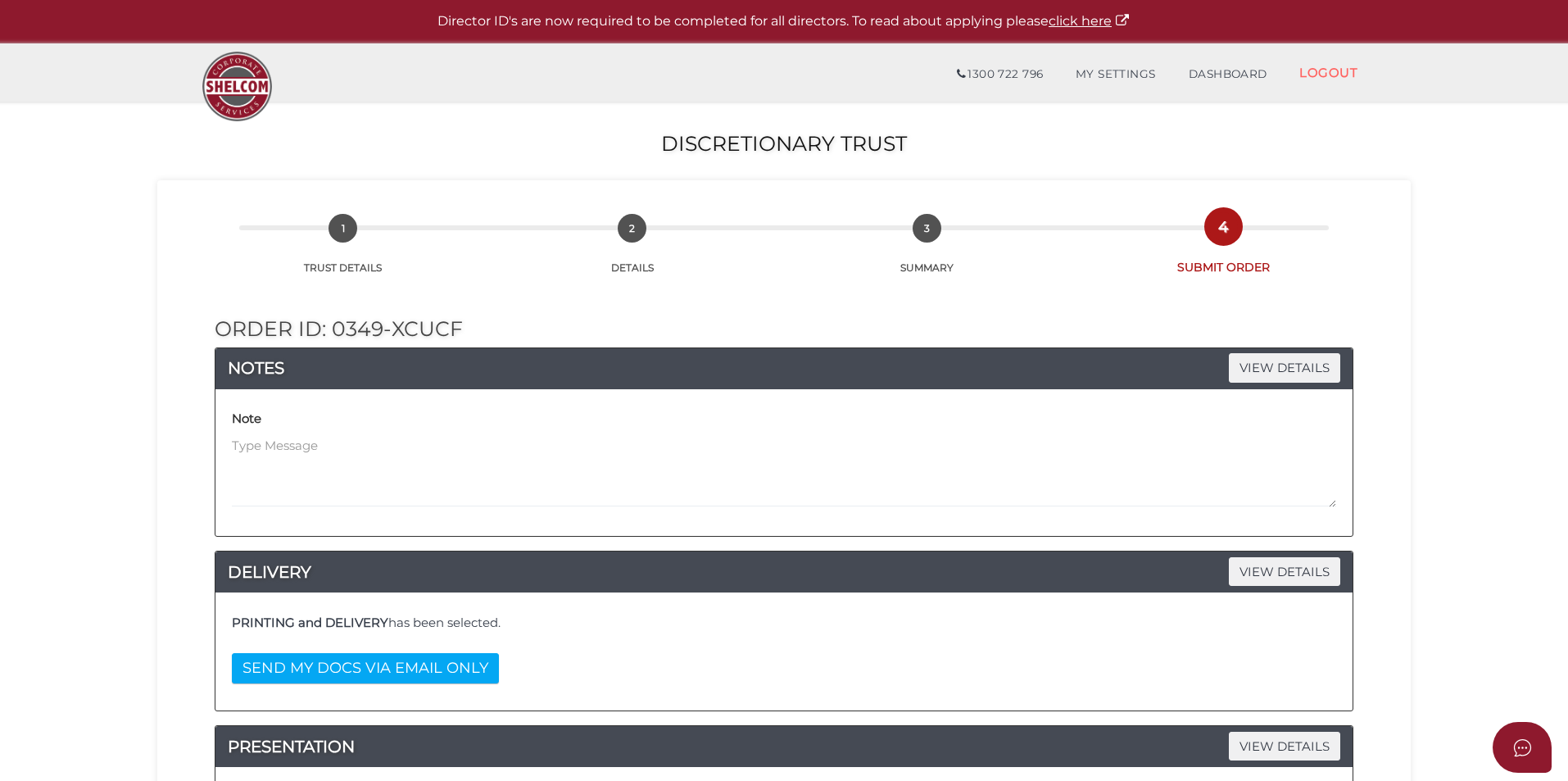
click at [977, 508] on div "Note" at bounding box center [784, 462] width 1112 height 122
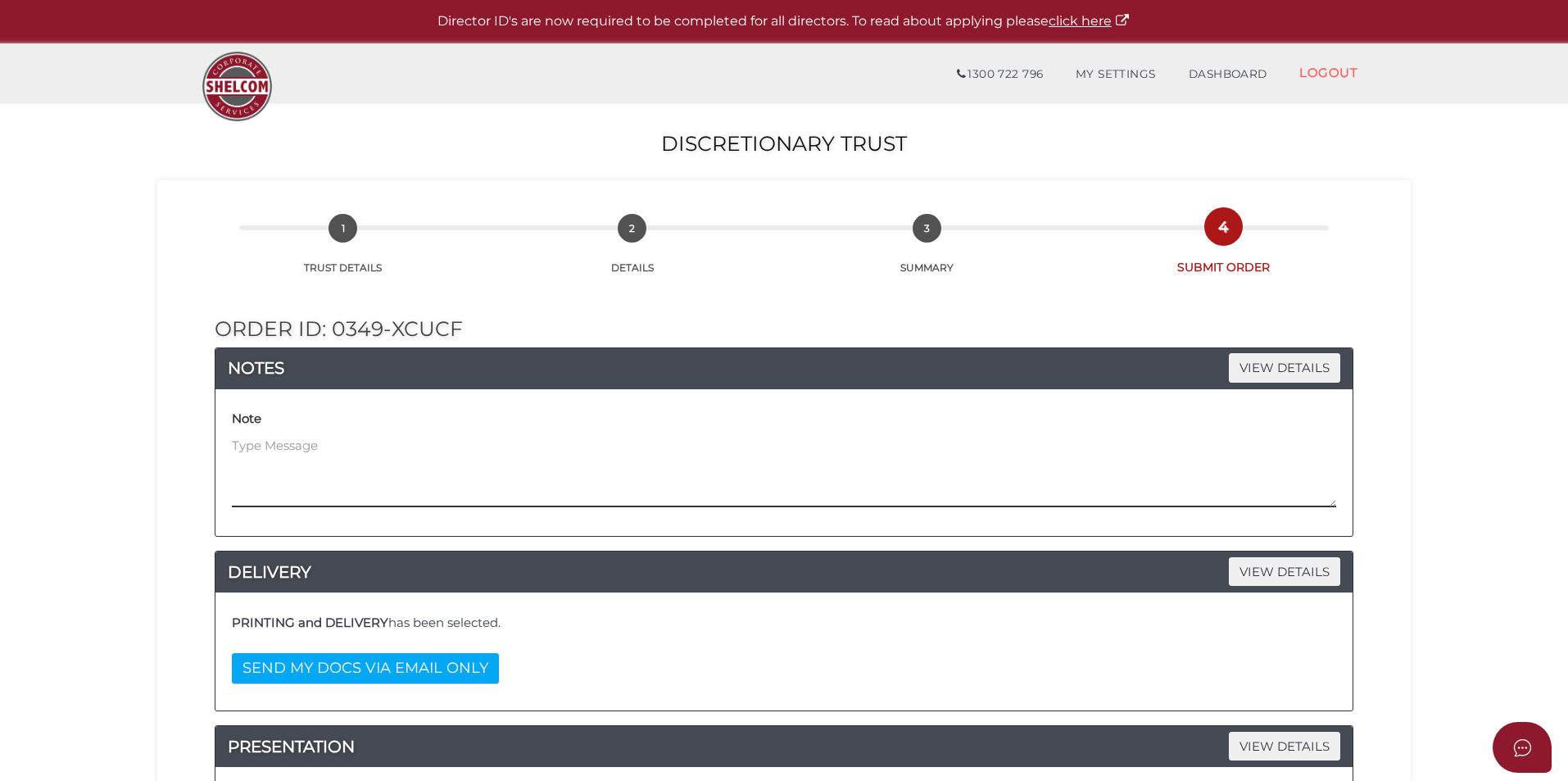
click at [950, 463] on textarea at bounding box center [784, 472] width 1105 height 71
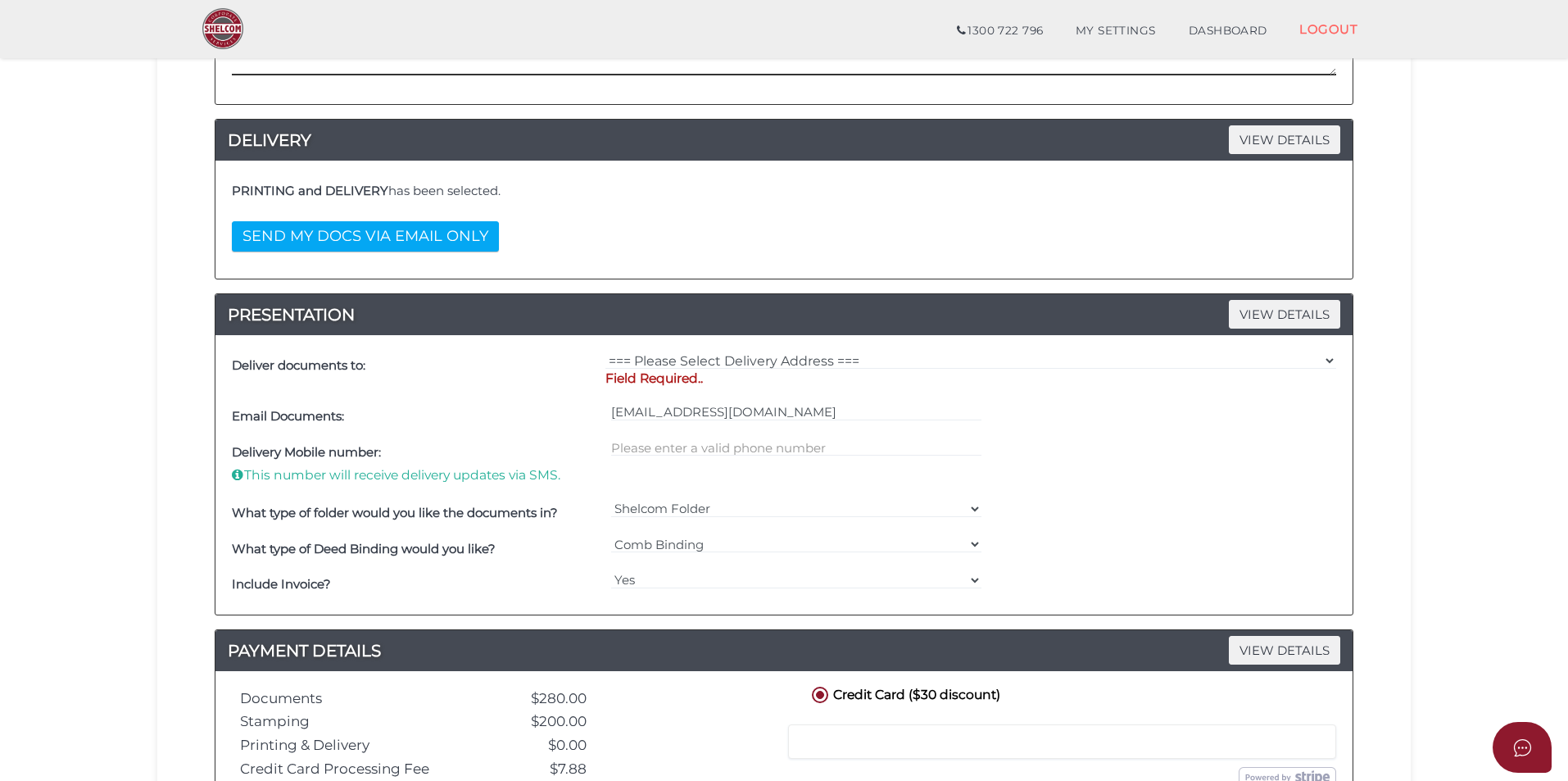
scroll to position [410, 0]
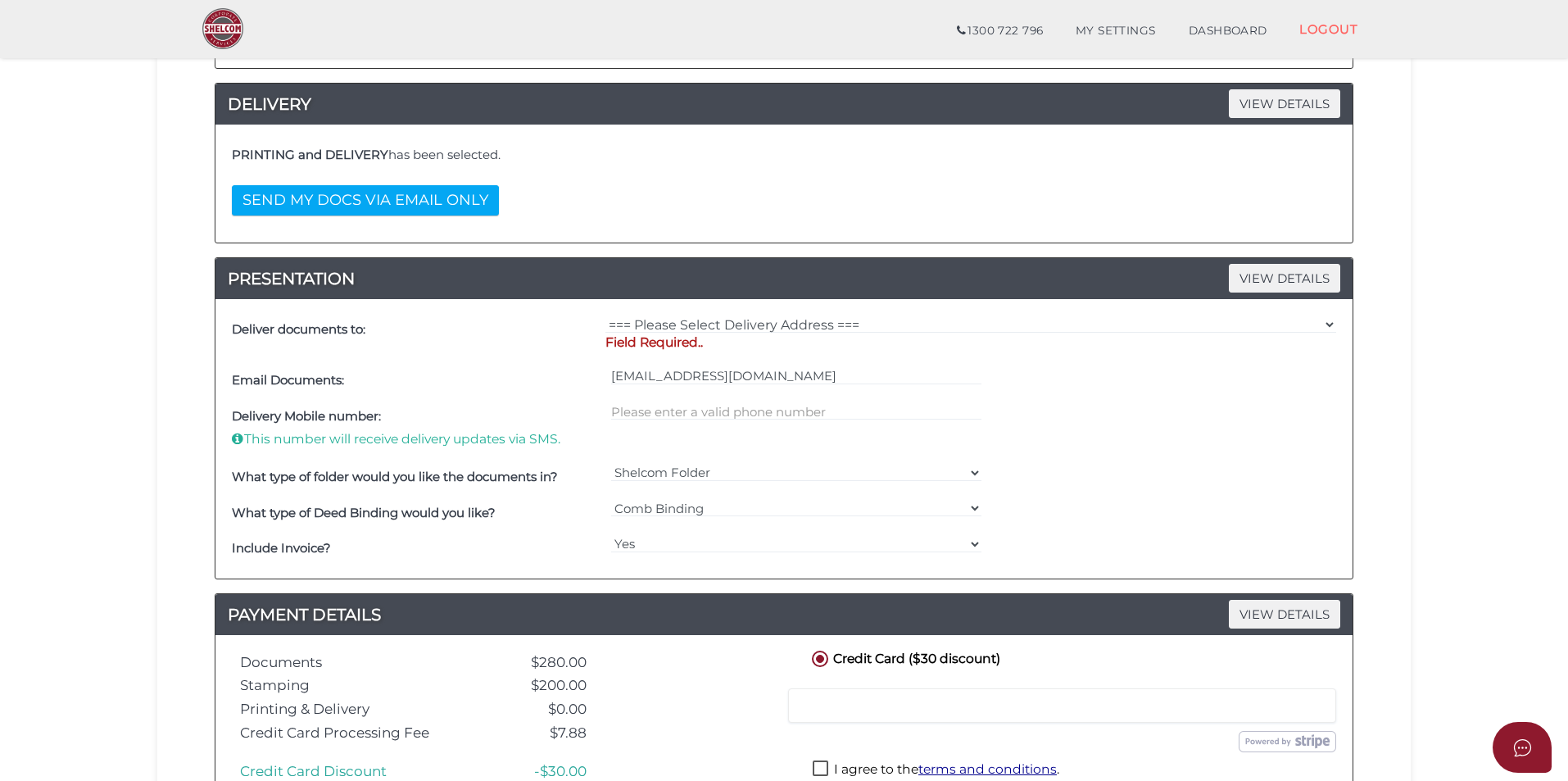
type textarea "Trustee Company setup same time"
click at [706, 316] on select "=== Please Select Delivery Address === (User Address - [PERSON_NAME]) [STREET_A…" at bounding box center [970, 324] width 731 height 18
select select "0"
click at [605, 316] on select "=== Please Select Delivery Address === (User Address - [PERSON_NAME]) [STREET_A…" at bounding box center [970, 324] width 731 height 18
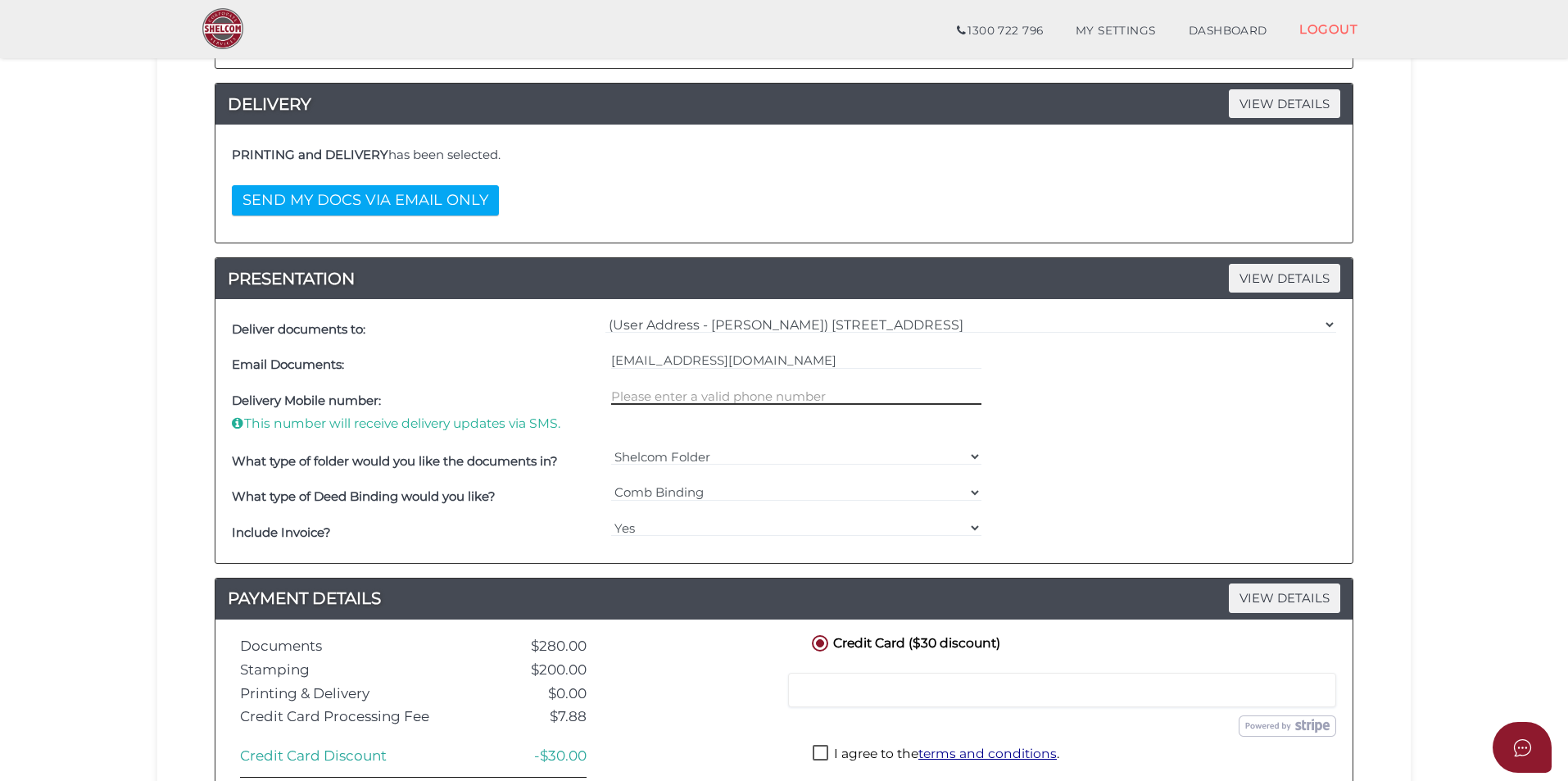
click at [710, 402] on input "text" at bounding box center [797, 396] width 371 height 18
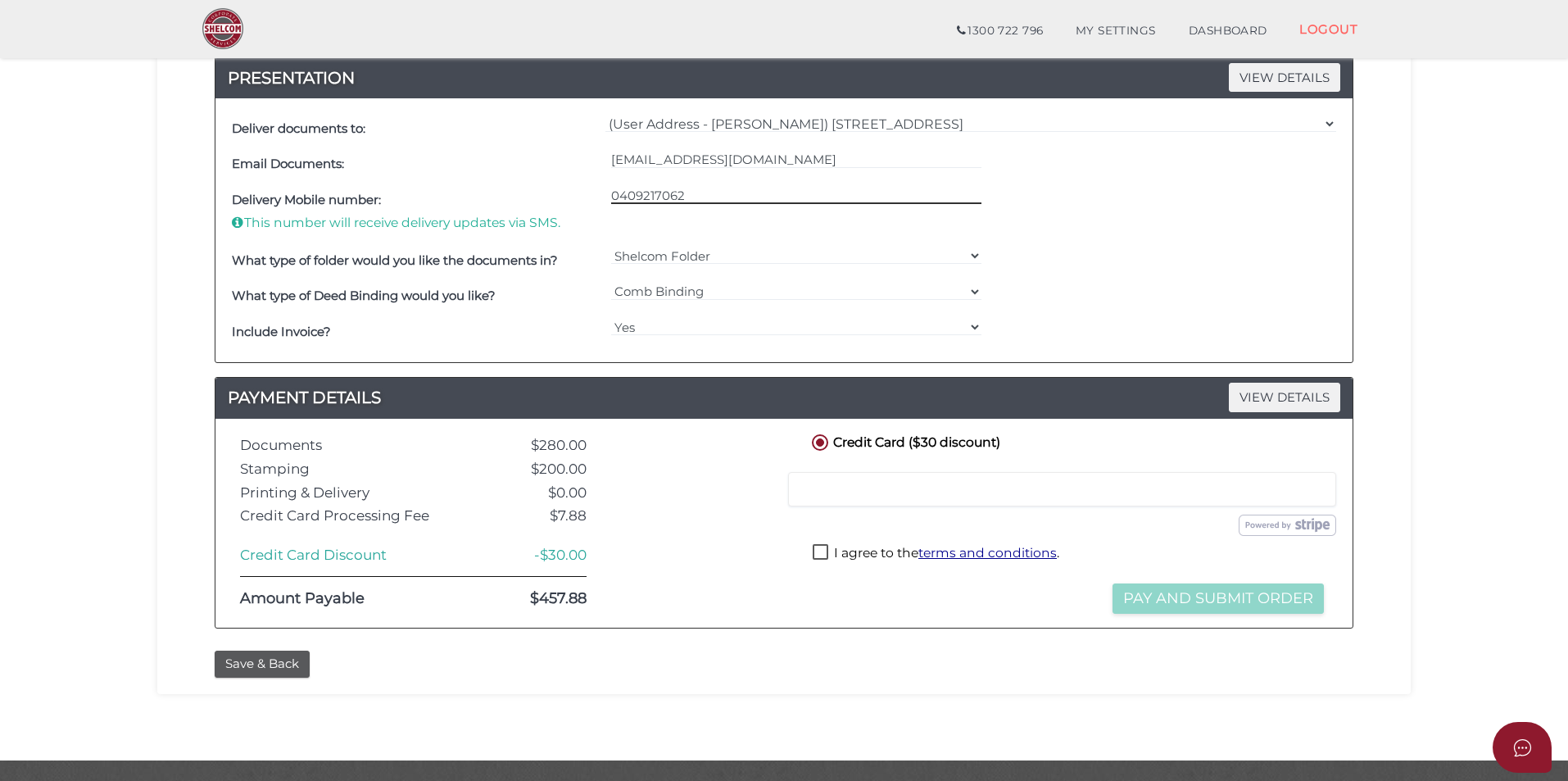
scroll to position [654, 0]
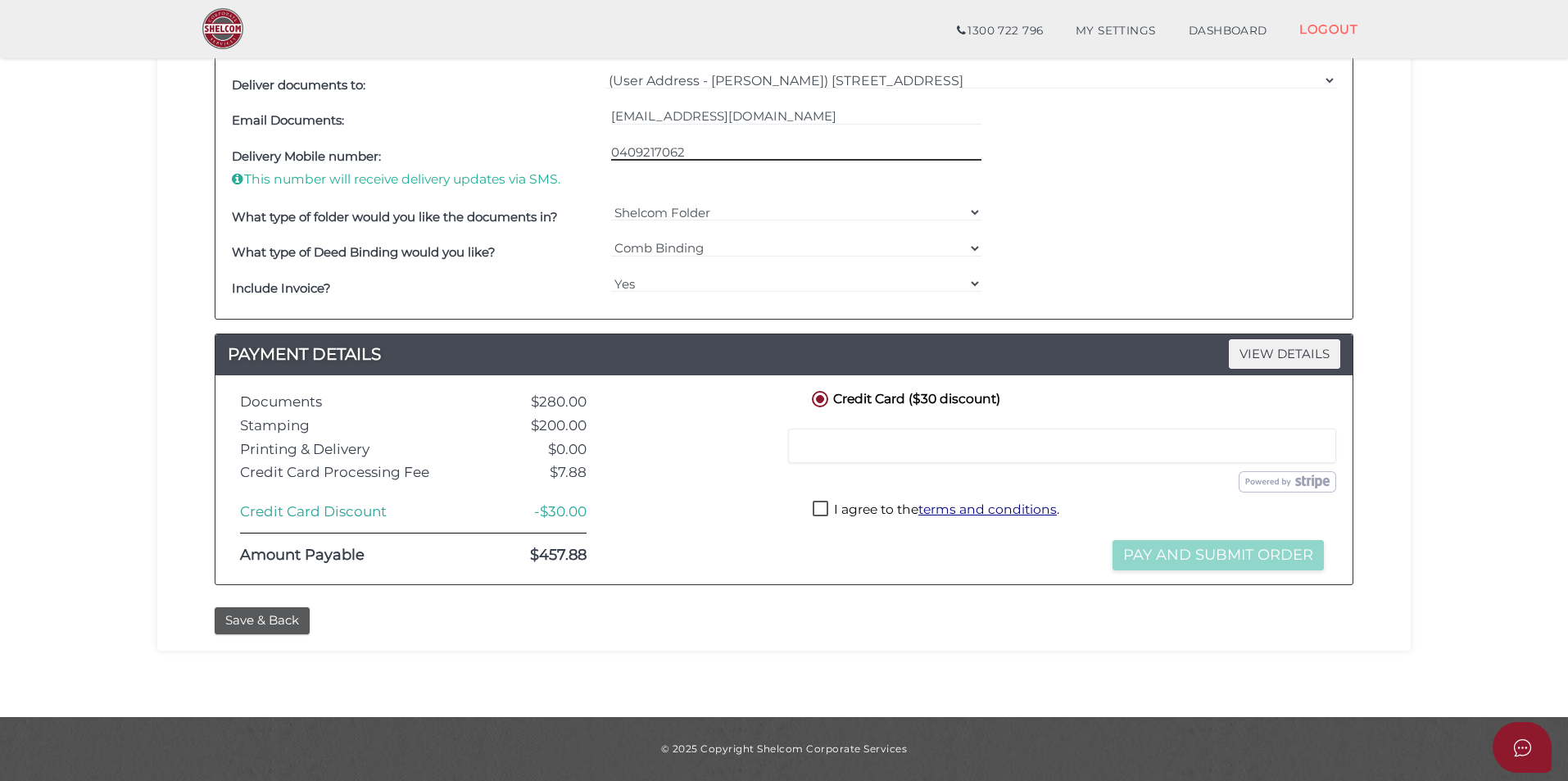
type input "0409217062"
click at [854, 512] on label "I agree to the terms and conditions ." at bounding box center [936, 511] width 247 height 20
checkbox input "true"
click at [1147, 554] on button "Pay and Submit Order" at bounding box center [1218, 555] width 212 height 31
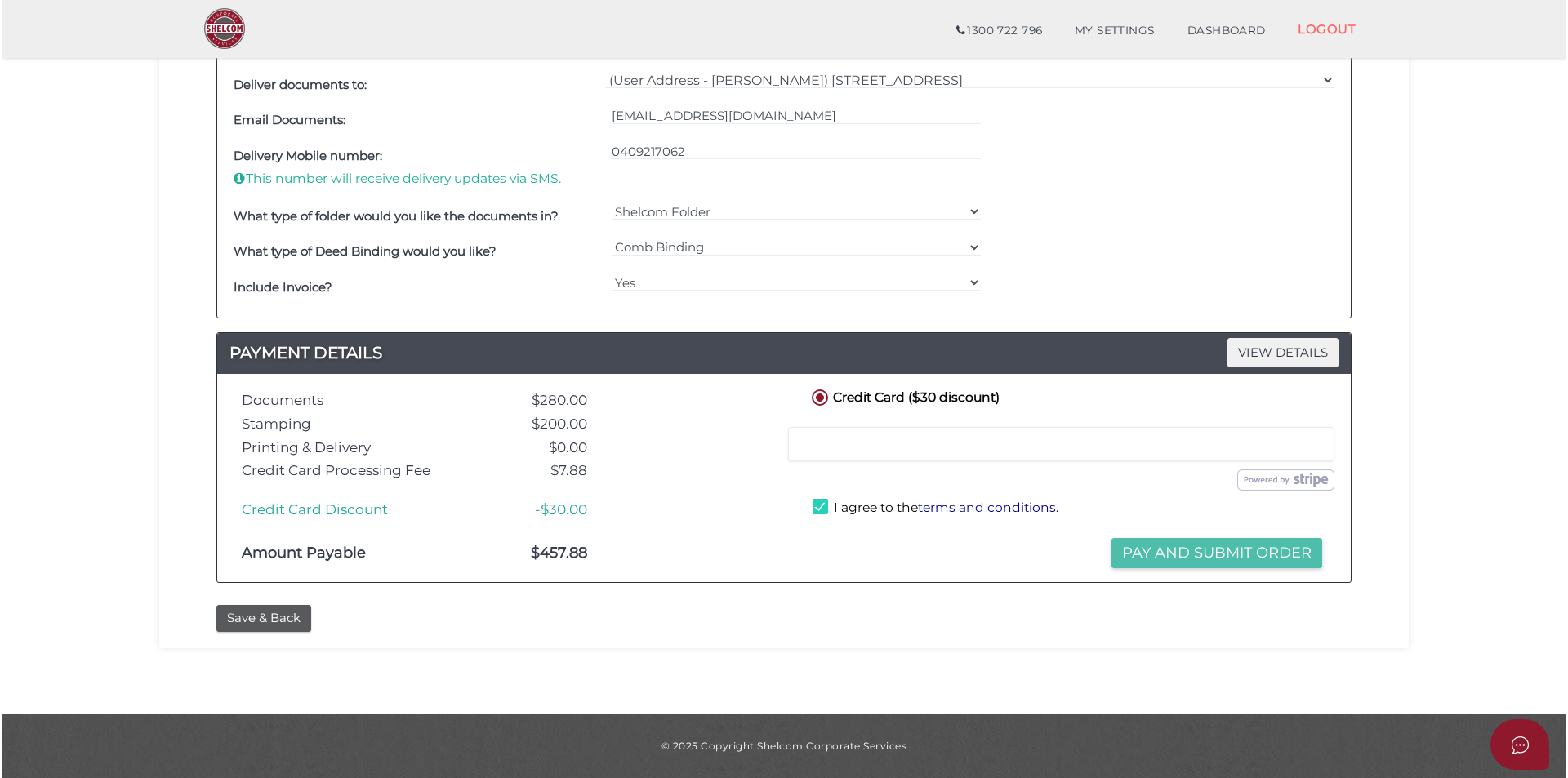
scroll to position [0, 0]
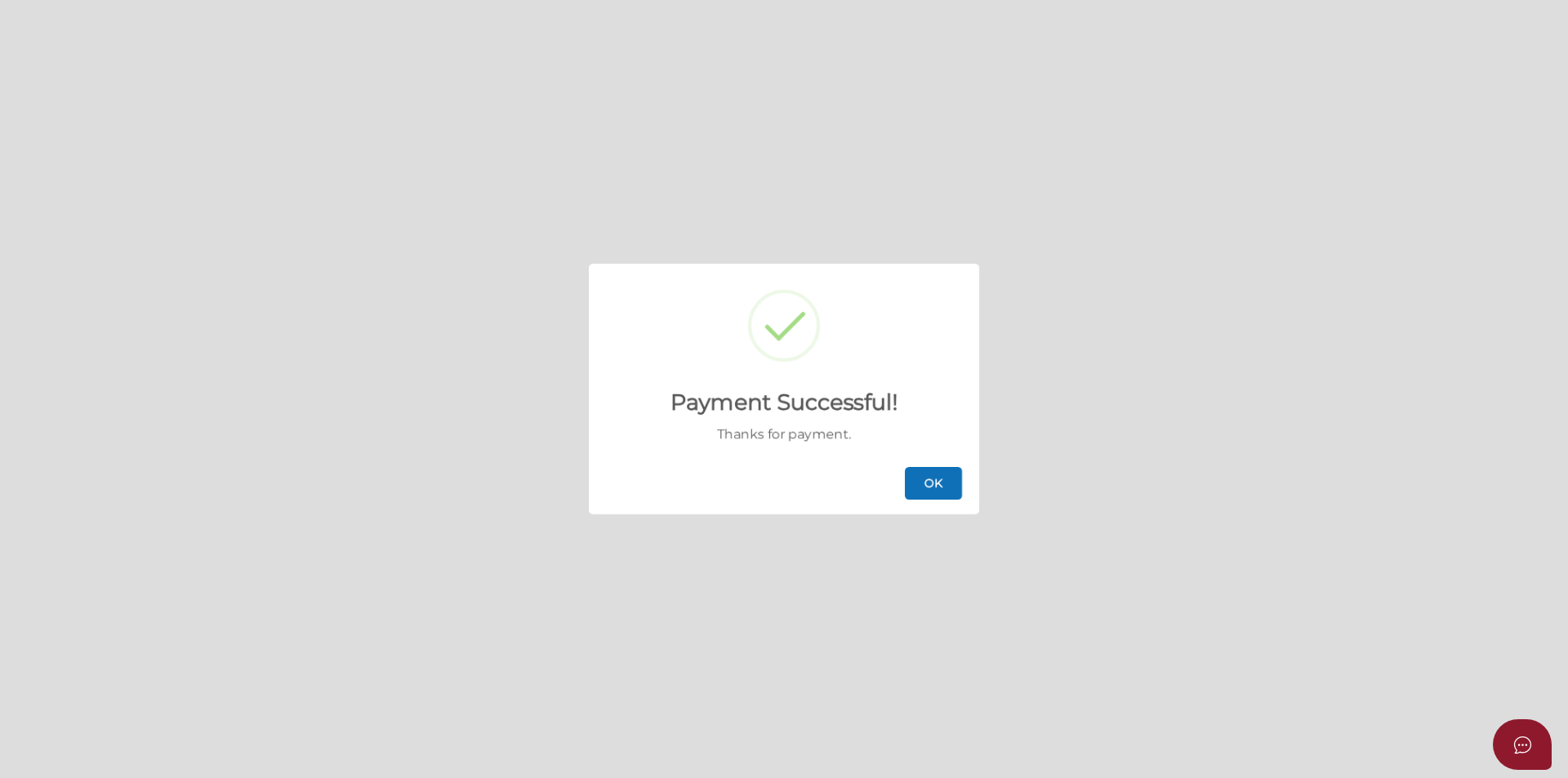
click at [940, 476] on button "OK" at bounding box center [934, 483] width 57 height 32
